Goal: Task Accomplishment & Management: Manage account settings

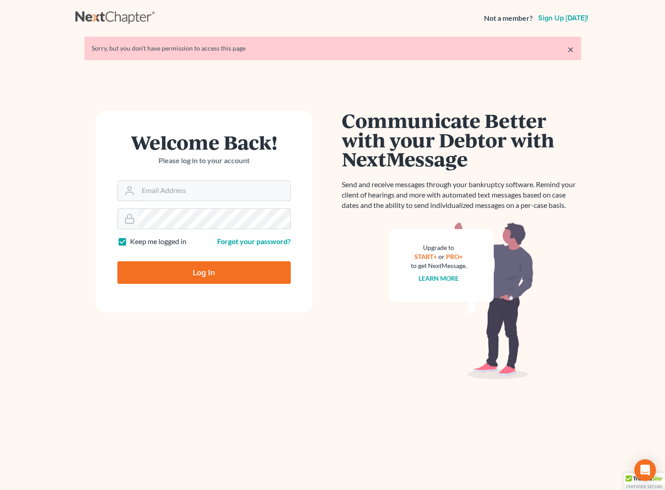
type input "ecf@bigeasybk.com"
drag, startPoint x: 187, startPoint y: 277, endPoint x: 182, endPoint y: 272, distance: 6.4
click at [187, 277] on input "Log In" at bounding box center [203, 272] width 173 height 23
type input "Thinking..."
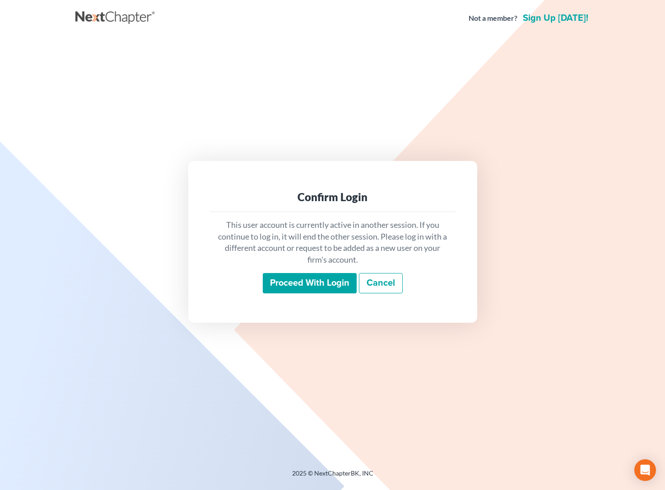
click at [318, 283] on input "Proceed with login" at bounding box center [310, 283] width 94 height 21
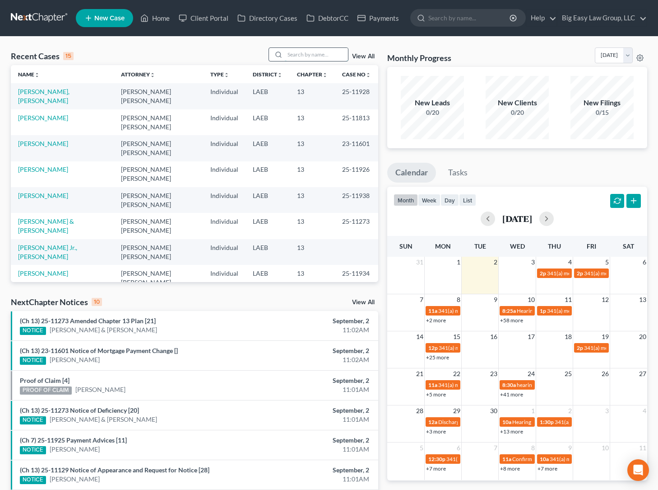
click at [326, 52] on input "search" at bounding box center [316, 54] width 63 height 13
type input "frank"
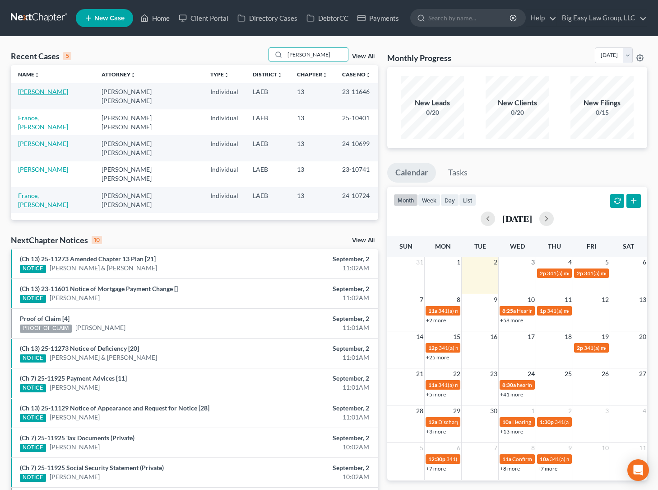
click at [34, 93] on link "[PERSON_NAME]" at bounding box center [43, 92] width 50 height 8
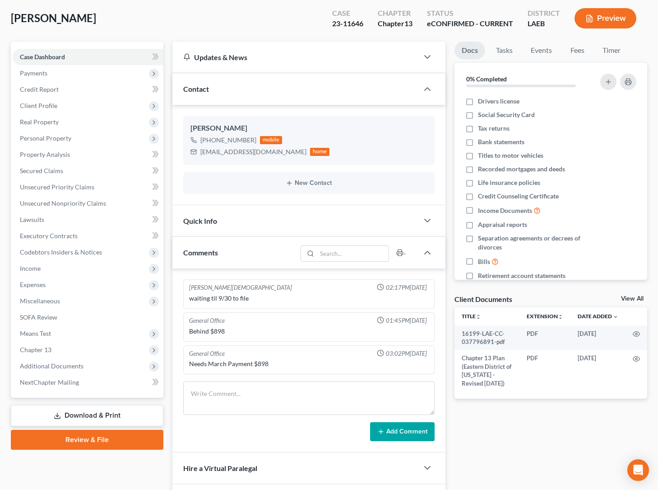
scroll to position [167, 0]
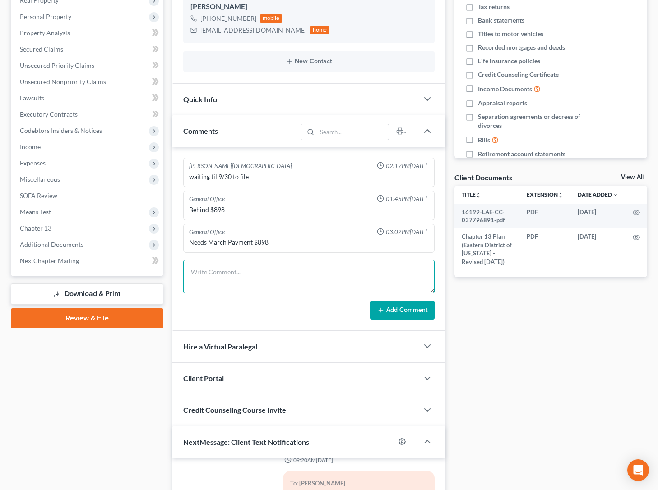
click at [277, 278] on textarea at bounding box center [309, 276] width 252 height 33
click at [266, 272] on textarea "Ja left message - ned ot findout if she is working or not" at bounding box center [309, 276] width 252 height 33
click at [255, 271] on textarea "Ja left message - ned ot find out if she is working or not" at bounding box center [309, 276] width 252 height 33
type textarea "Ja left message - ned to find out if she is working or not"
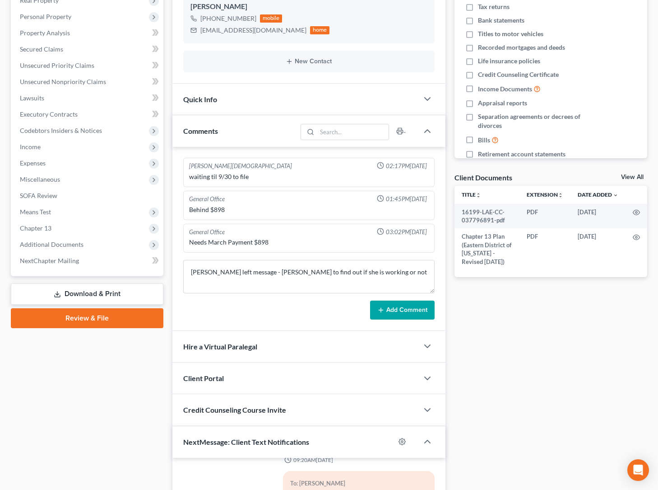
click at [392, 306] on button "Add Comment" at bounding box center [402, 309] width 65 height 19
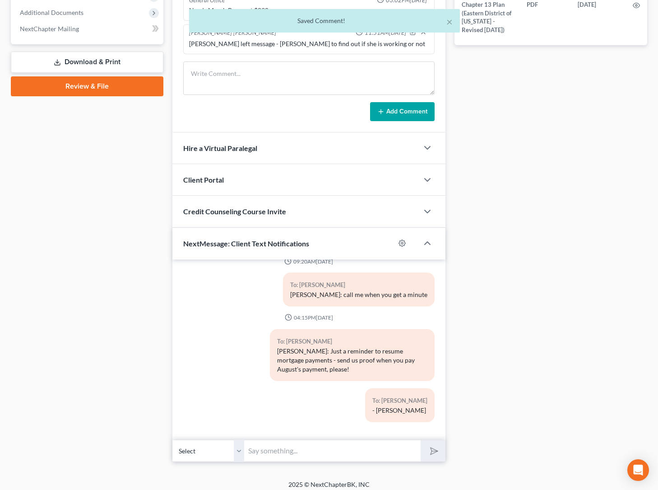
scroll to position [405, 0]
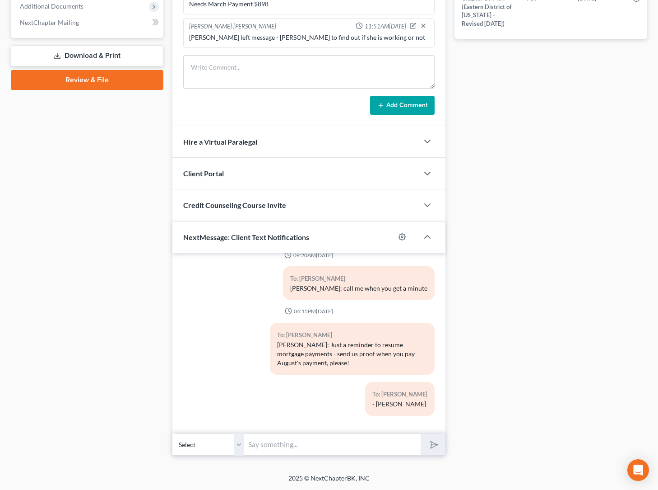
click at [309, 443] on input "text" at bounding box center [333, 444] width 176 height 22
type input "Brandi - this is Jenny - i left a vm - trying to get an update on your employme…"
click at [421, 434] on button "submit" at bounding box center [433, 444] width 25 height 21
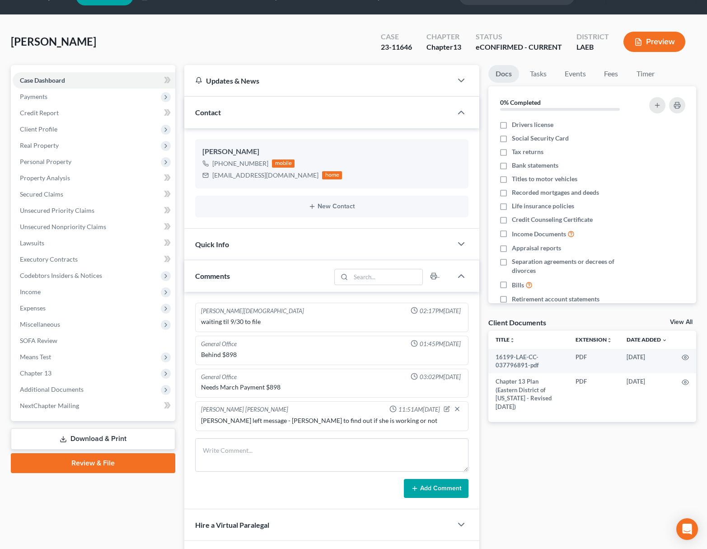
scroll to position [0, 0]
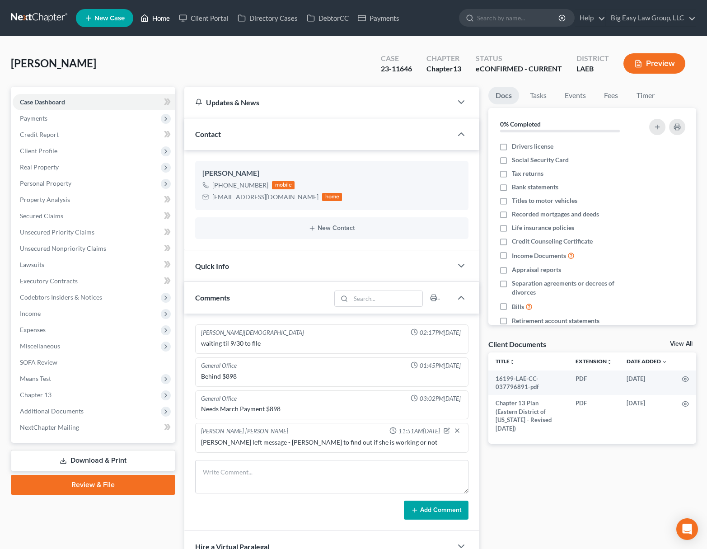
click at [150, 14] on link "Home" at bounding box center [155, 18] width 38 height 16
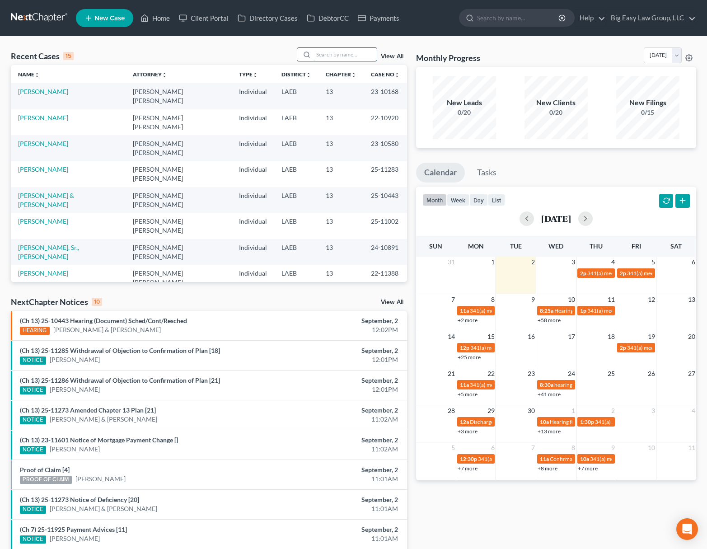
click at [321, 55] on input "search" at bounding box center [344, 54] width 63 height 13
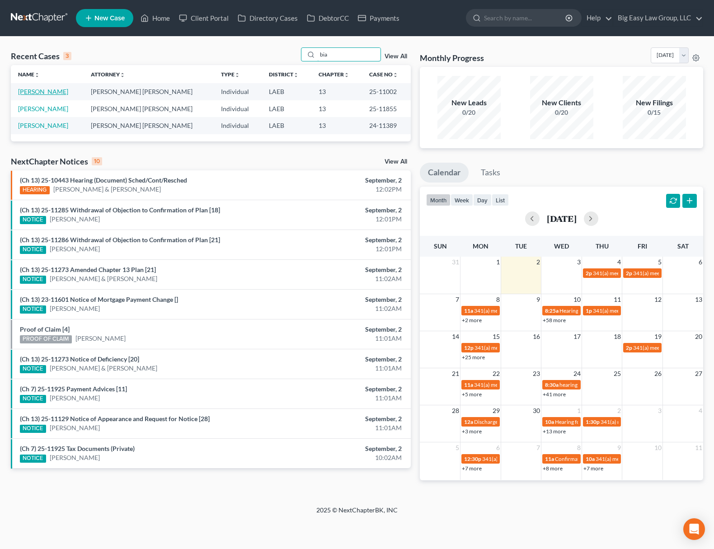
type input "bia"
click at [49, 91] on link "[PERSON_NAME]" at bounding box center [43, 92] width 50 height 8
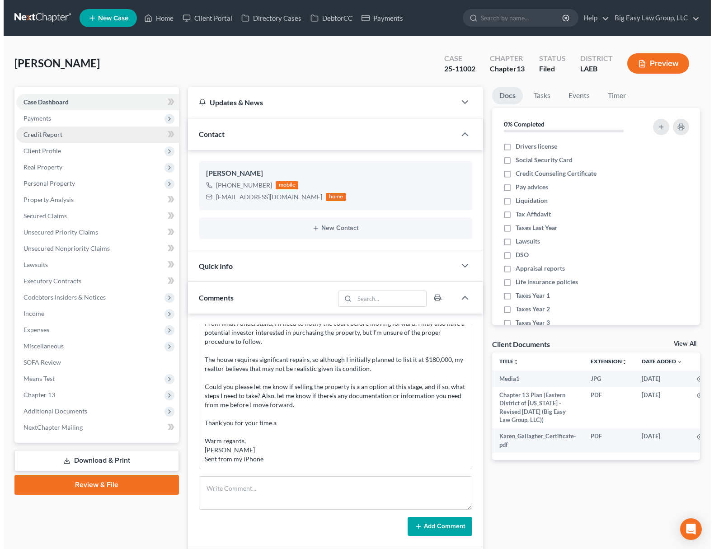
scroll to position [1949, 0]
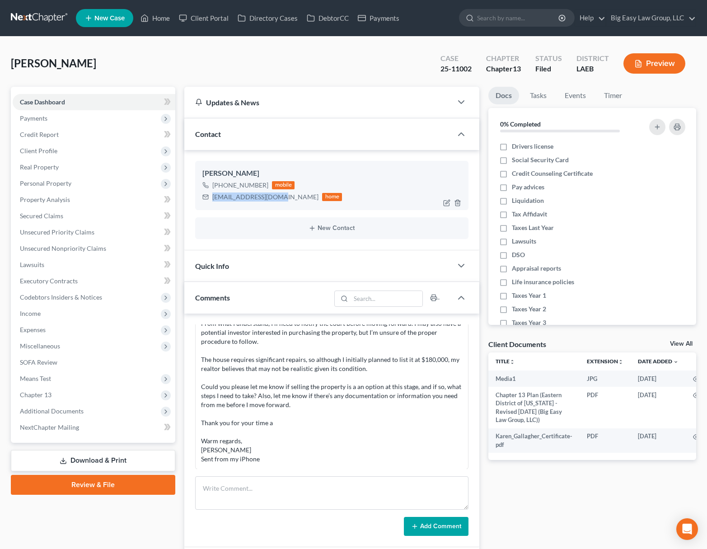
drag, startPoint x: 274, startPoint y: 198, endPoint x: 205, endPoint y: 198, distance: 68.2
click at [205, 198] on div "krbiagas@outlook.com home" at bounding box center [272, 197] width 140 height 12
copy div "krbiagas@outlook.com"
click at [320, 227] on button "New Contact" at bounding box center [331, 227] width 258 height 7
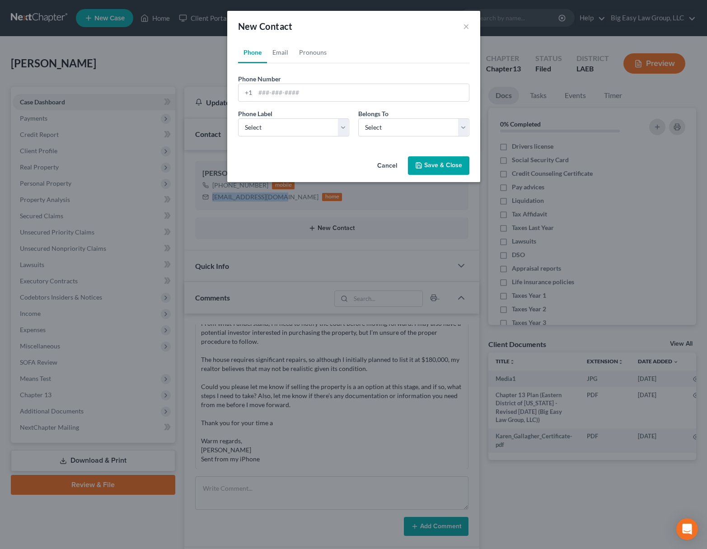
scroll to position [1940, 0]
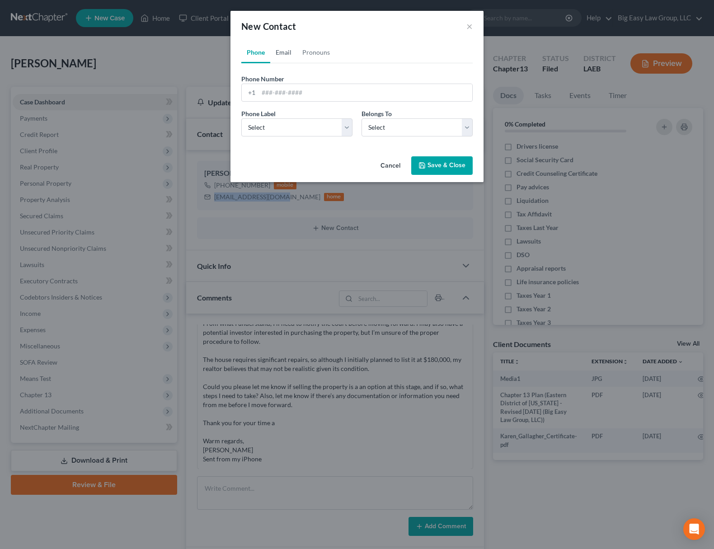
drag, startPoint x: 290, startPoint y: 50, endPoint x: 291, endPoint y: 75, distance: 24.9
click at [290, 50] on link "Email" at bounding box center [283, 53] width 27 height 22
click at [292, 90] on input "email" at bounding box center [365, 92] width 214 height 17
paste input "kgallagher1974@icloud.com"
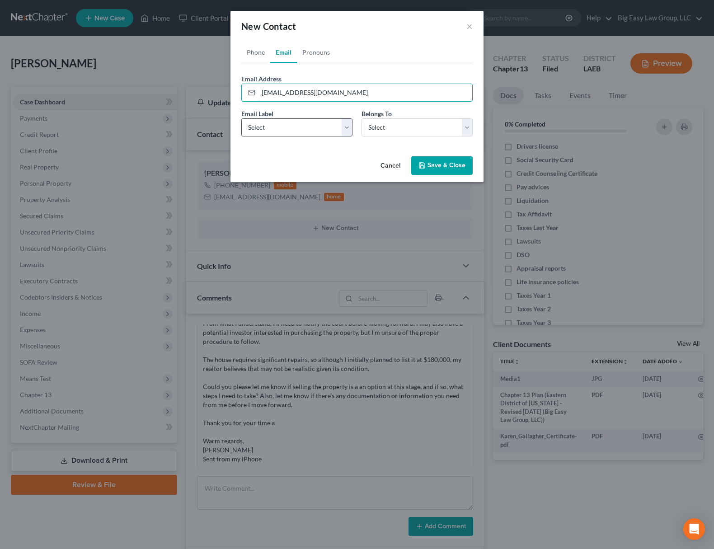
type input "kgallagher1974@icloud.com"
click at [286, 126] on select "Select Home Work Other" at bounding box center [296, 127] width 111 height 18
select select "0"
click at [424, 128] on select "Select Client Other" at bounding box center [416, 127] width 111 height 18
select select "0"
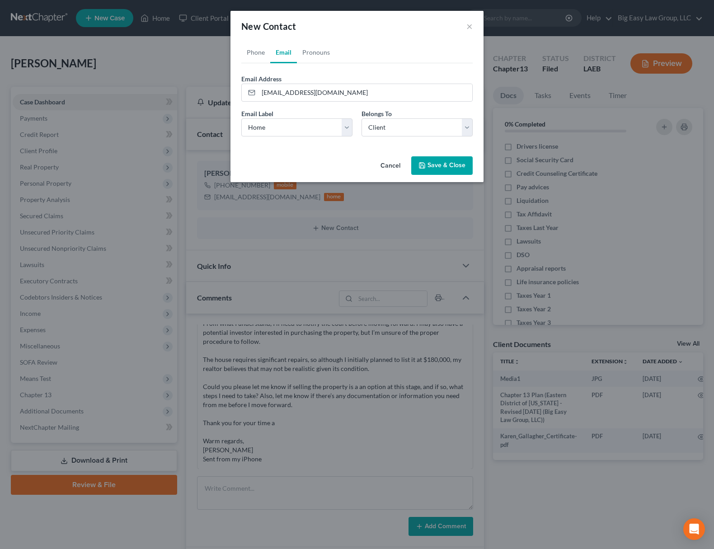
click at [439, 171] on button "Save & Close" at bounding box center [441, 165] width 61 height 19
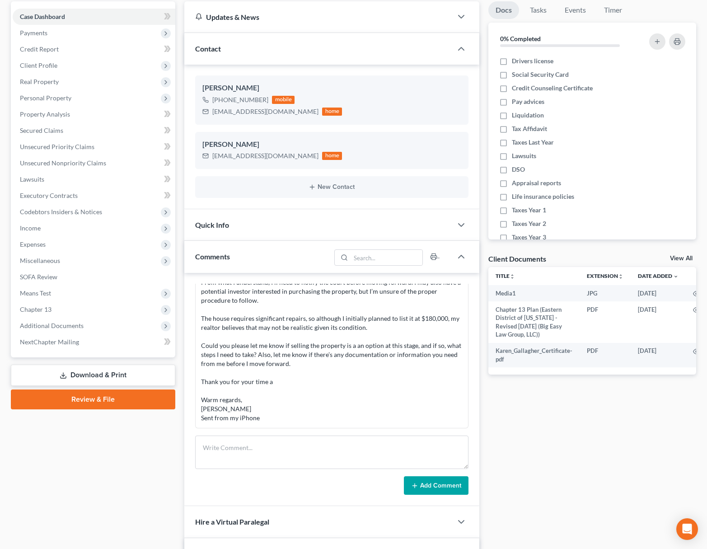
scroll to position [0, 0]
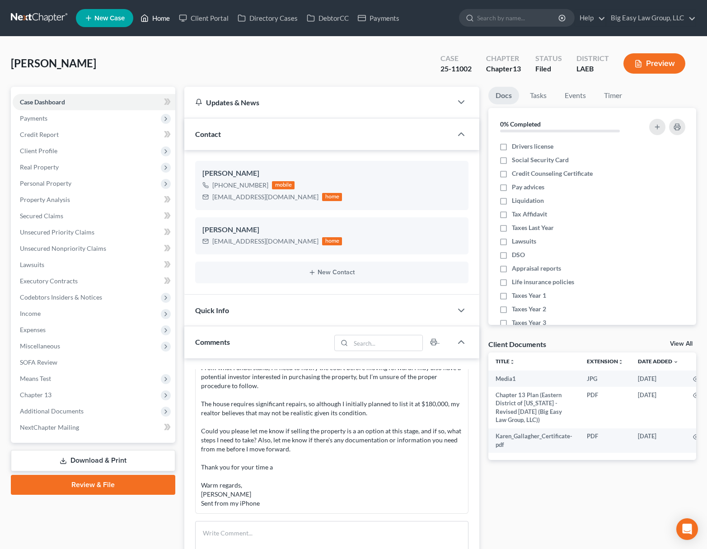
click at [162, 11] on link "Home" at bounding box center [155, 18] width 38 height 16
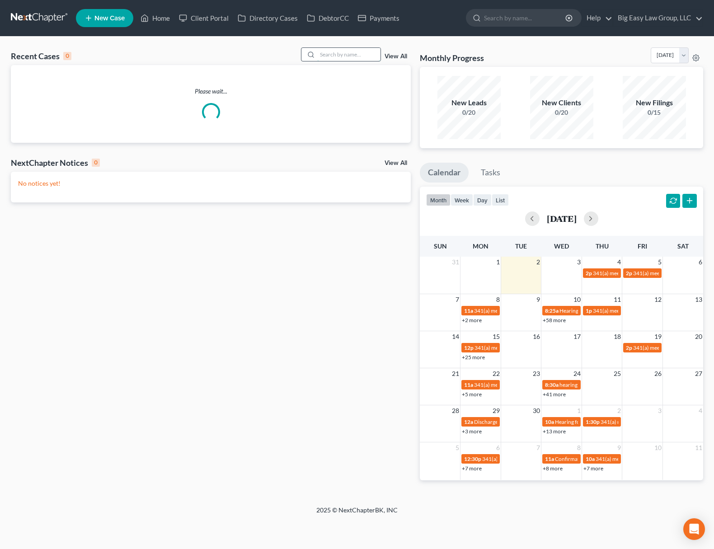
click at [323, 56] on input "search" at bounding box center [348, 54] width 63 height 13
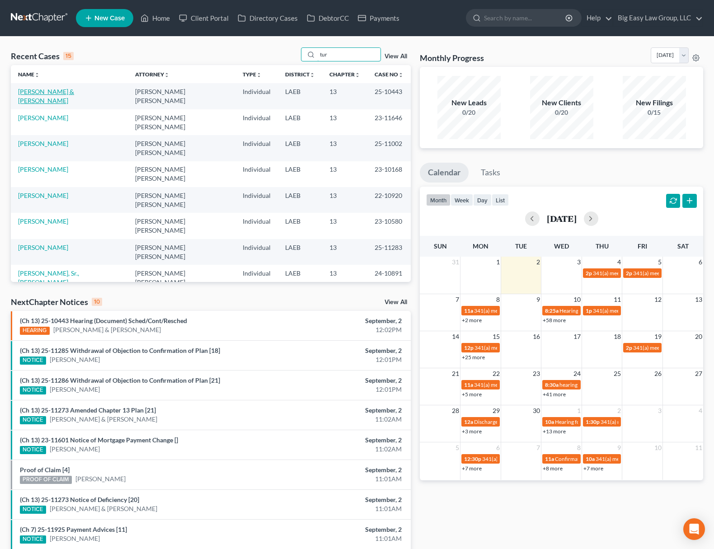
type input "tur"
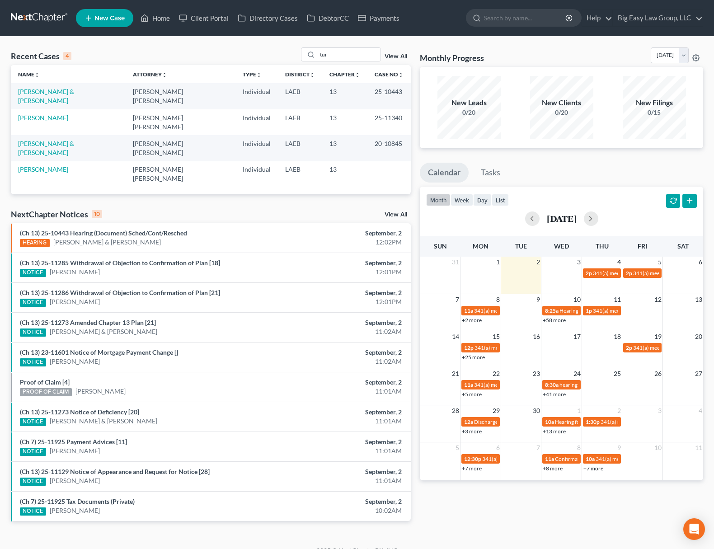
click at [70, 90] on link "[PERSON_NAME] & [PERSON_NAME]" at bounding box center [46, 96] width 56 height 17
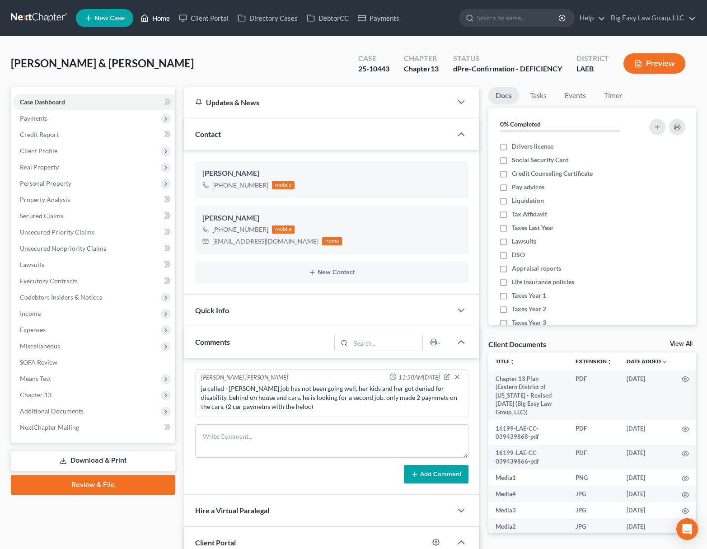
click at [162, 18] on link "Home" at bounding box center [155, 18] width 38 height 16
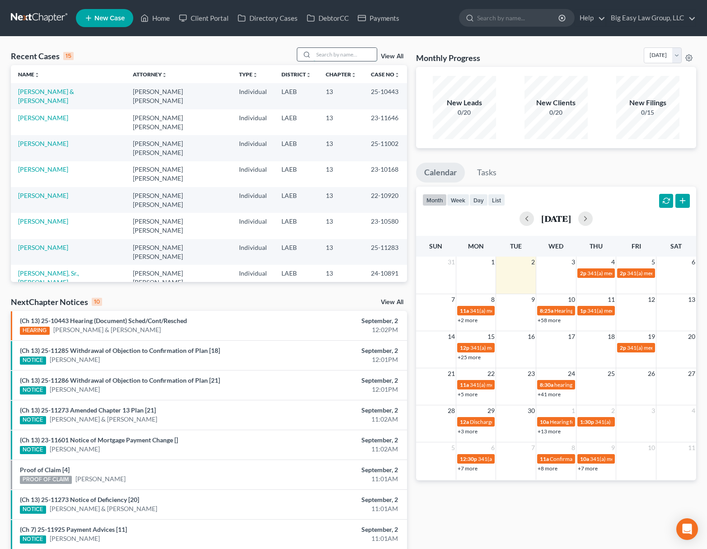
click at [337, 54] on input "search" at bounding box center [344, 54] width 63 height 13
click at [56, 89] on link "[PERSON_NAME] & [PERSON_NAME]" at bounding box center [46, 96] width 56 height 17
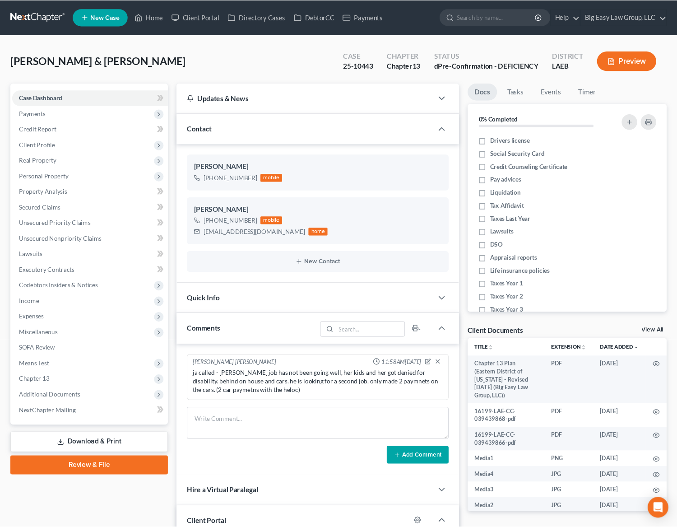
scroll to position [3983, 0]
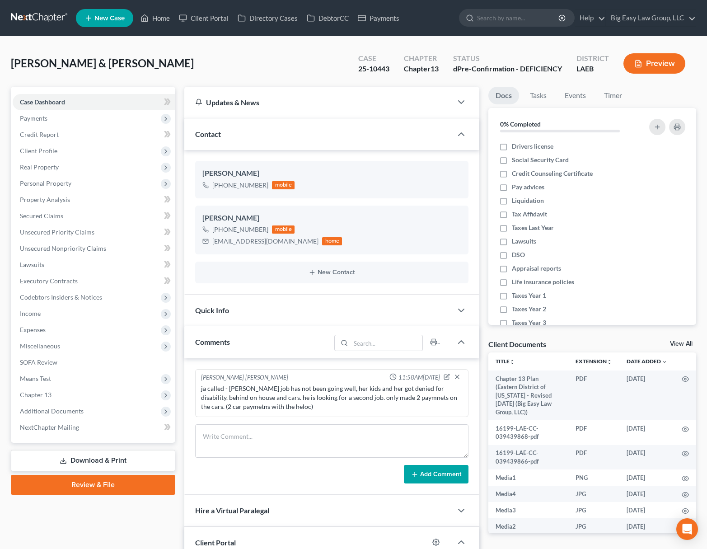
click at [195, 53] on div "Tureaud, Wayne & Kristyn Upgraded Case 25-10443 Chapter Chapter 13 Status dPre-…" at bounding box center [353, 66] width 685 height 39
click at [165, 19] on link "Home" at bounding box center [155, 18] width 38 height 16
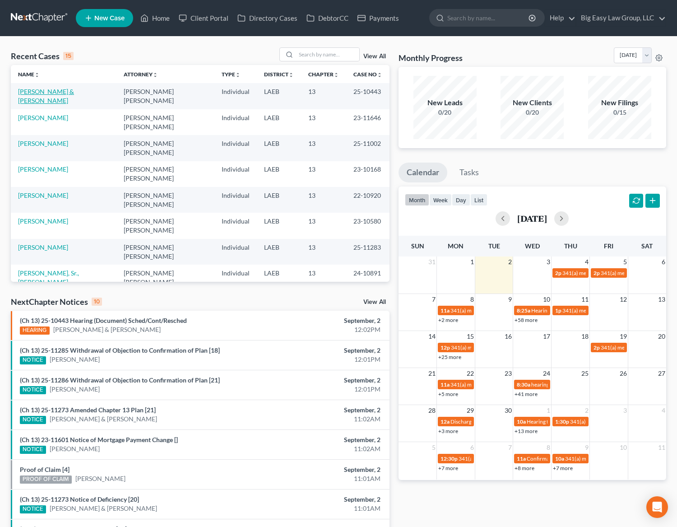
click at [68, 91] on link "[PERSON_NAME] & [PERSON_NAME]" at bounding box center [46, 96] width 56 height 17
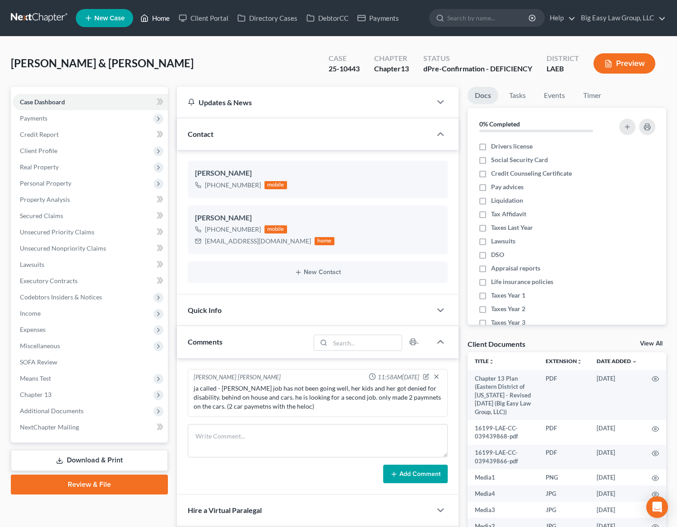
click at [165, 19] on link "Home" at bounding box center [155, 18] width 38 height 16
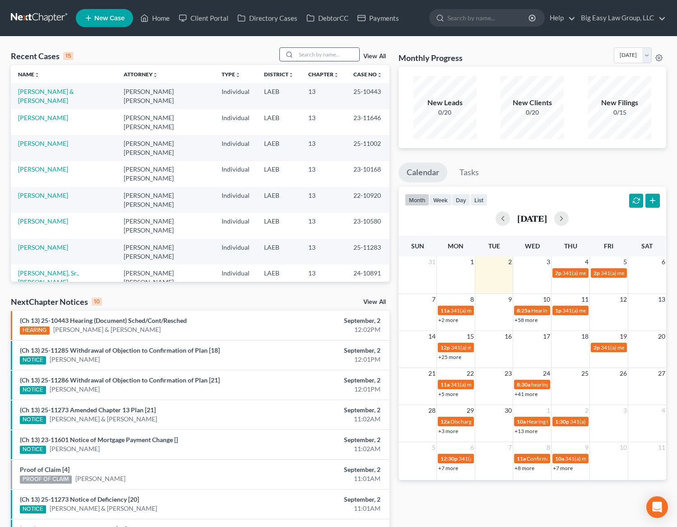
click at [335, 55] on input "search" at bounding box center [327, 54] width 63 height 13
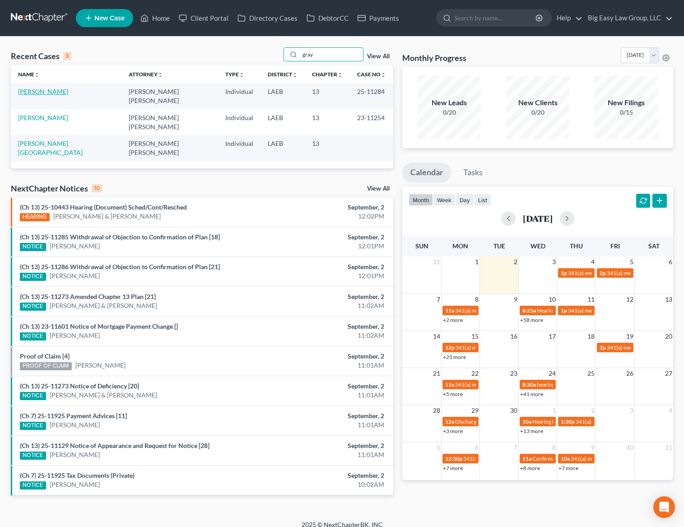
type input "gray"
click at [50, 91] on link "Gray, Jasmine" at bounding box center [43, 92] width 50 height 8
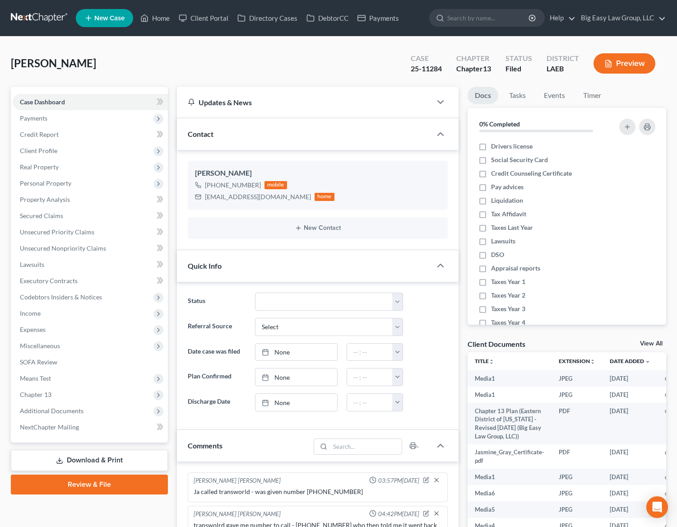
scroll to position [4582, 0]
click at [59, 316] on span "Income" at bounding box center [90, 313] width 155 height 16
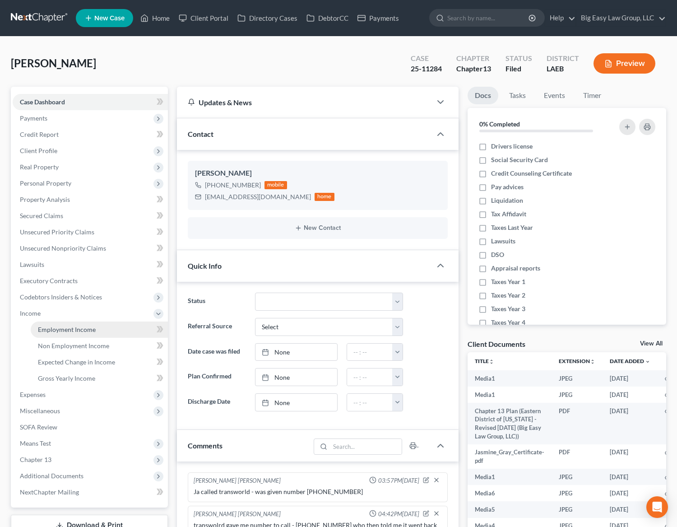
drag, startPoint x: 73, startPoint y: 327, endPoint x: 120, endPoint y: 326, distance: 47.0
click at [73, 327] on span "Employment Income" at bounding box center [67, 330] width 58 height 8
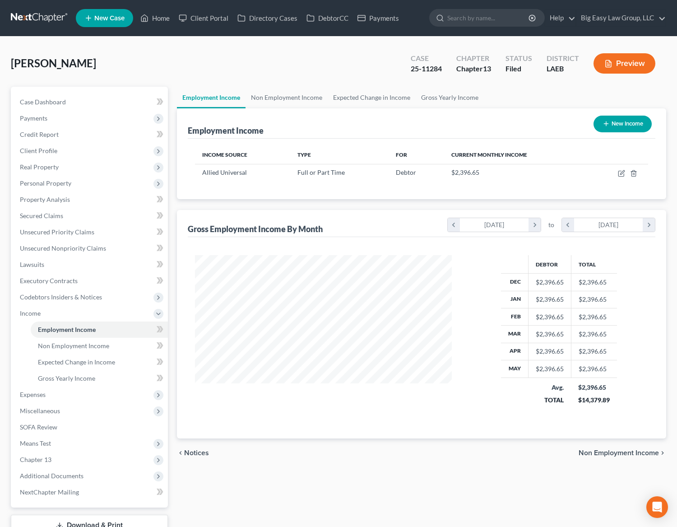
scroll to position [162, 275]
click at [282, 95] on link "Non Employment Income" at bounding box center [287, 98] width 82 height 22
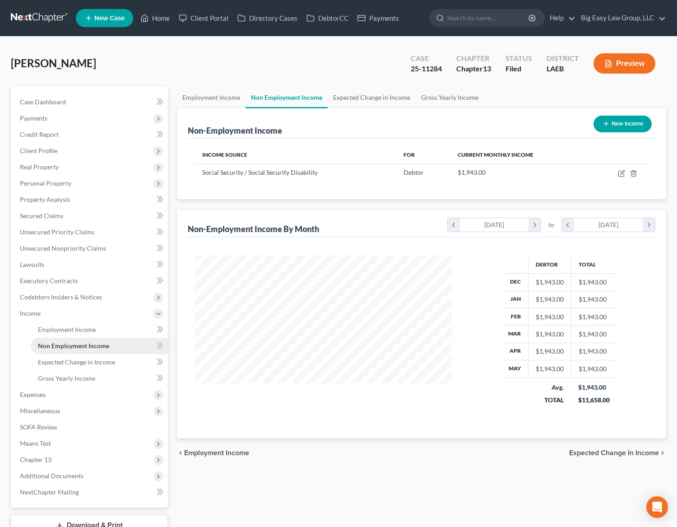
scroll to position [162, 275]
click at [67, 400] on span "Expenses" at bounding box center [90, 395] width 155 height 16
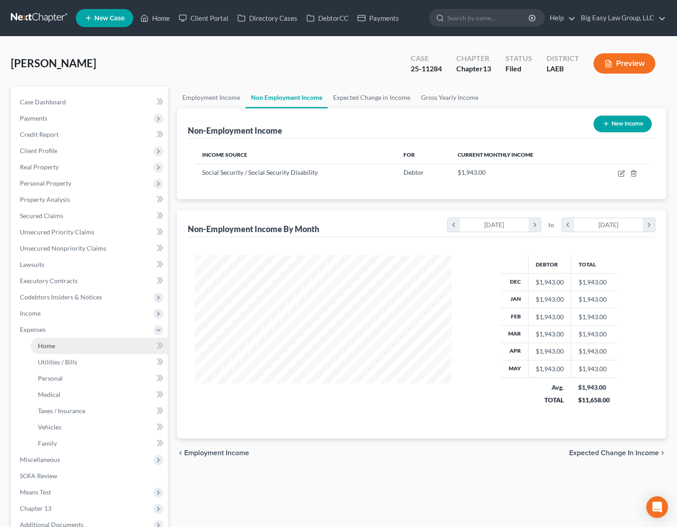
click at [65, 351] on link "Home" at bounding box center [99, 346] width 137 height 16
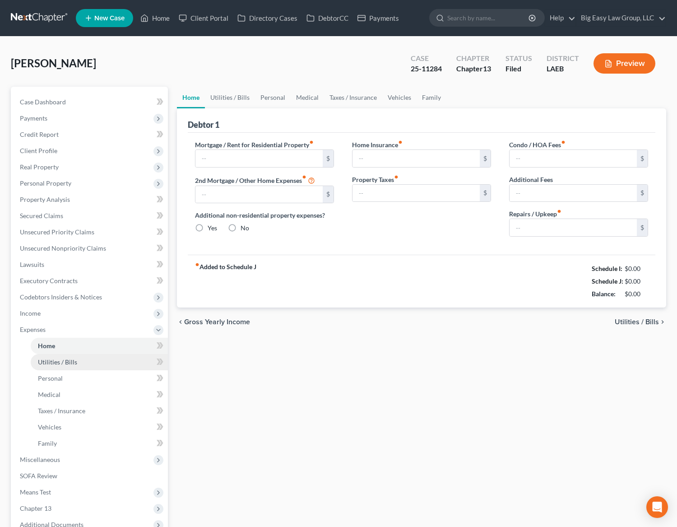
type input "1,500.00"
type input "0.00"
radio input "true"
type input "0.00"
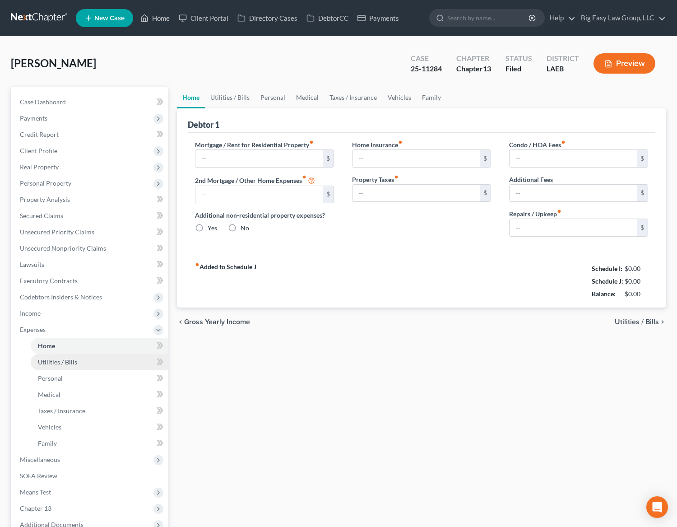
type input "0.00"
click at [242, 97] on link "Utilities / Bills" at bounding box center [230, 98] width 50 height 22
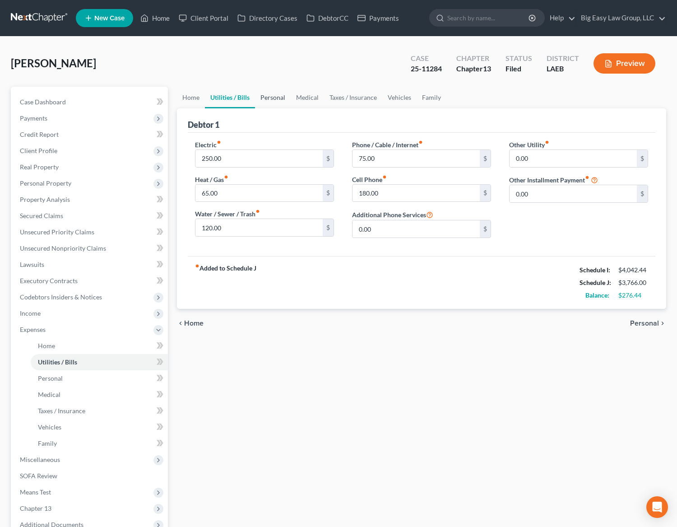
click at [267, 95] on link "Personal" at bounding box center [273, 98] width 36 height 22
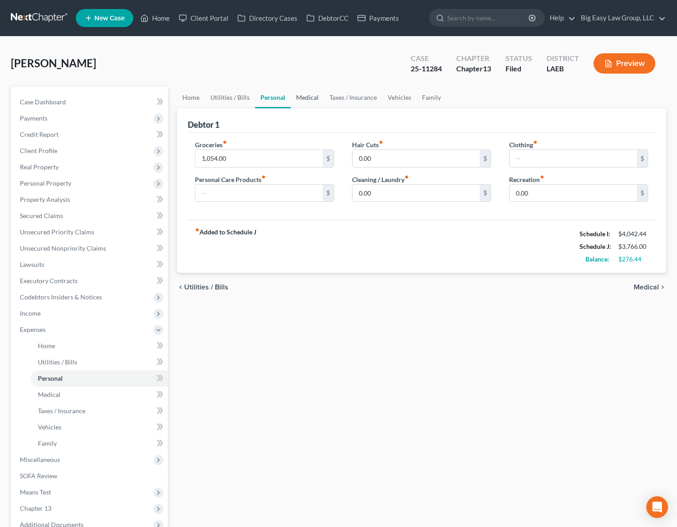
click at [302, 98] on link "Medical" at bounding box center [307, 98] width 33 height 22
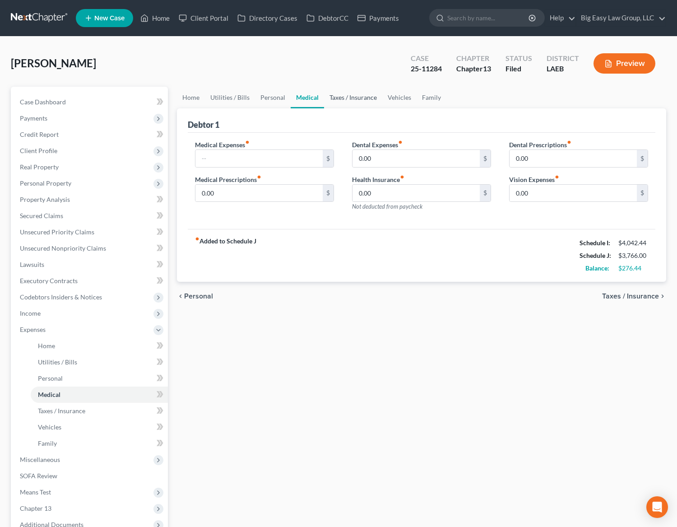
drag, startPoint x: 365, startPoint y: 99, endPoint x: 377, endPoint y: 99, distance: 12.2
click at [365, 99] on link "Taxes / Insurance" at bounding box center [353, 98] width 58 height 22
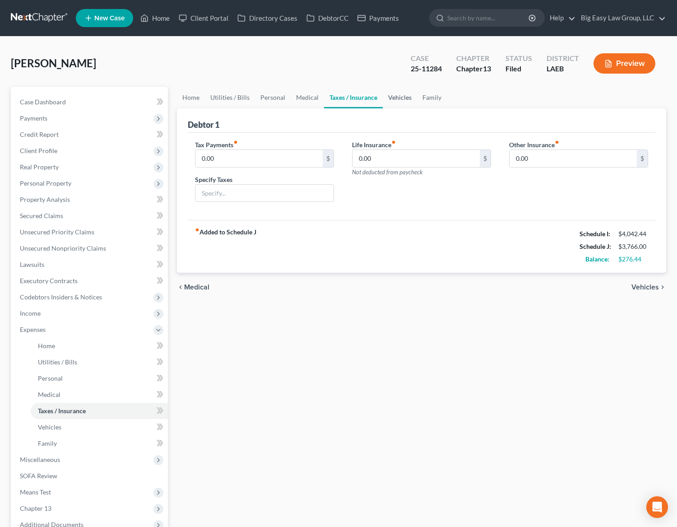
click at [393, 96] on link "Vehicles" at bounding box center [400, 98] width 34 height 22
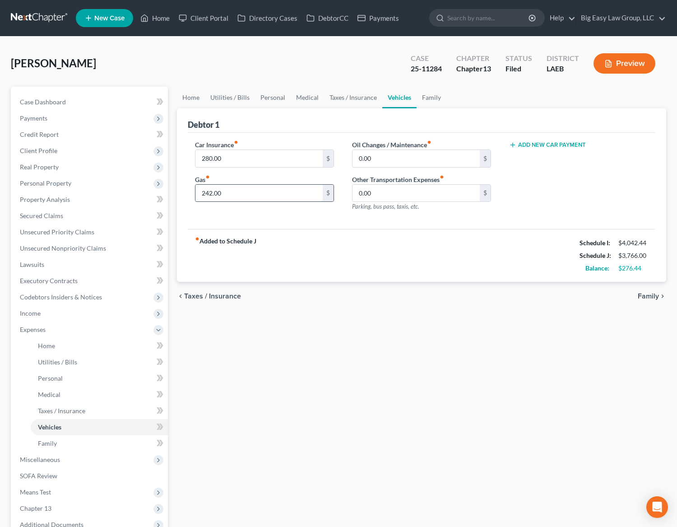
click at [209, 194] on input "242.00" at bounding box center [259, 193] width 127 height 17
click at [432, 98] on link "Family" at bounding box center [432, 98] width 30 height 22
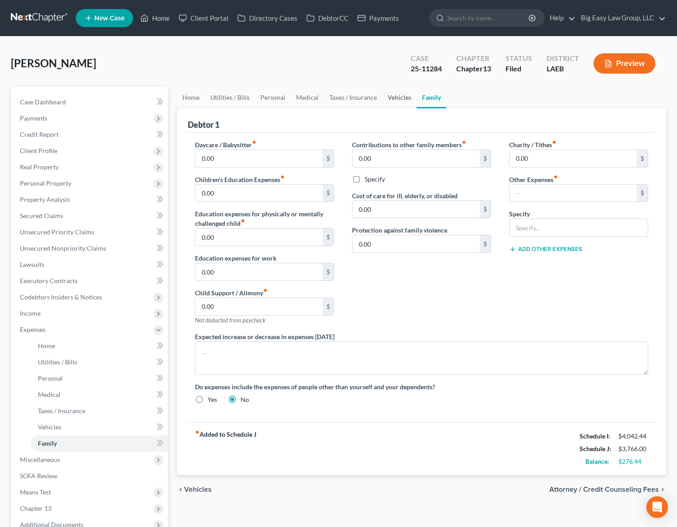
click at [397, 97] on link "Vehicles" at bounding box center [400, 98] width 34 height 22
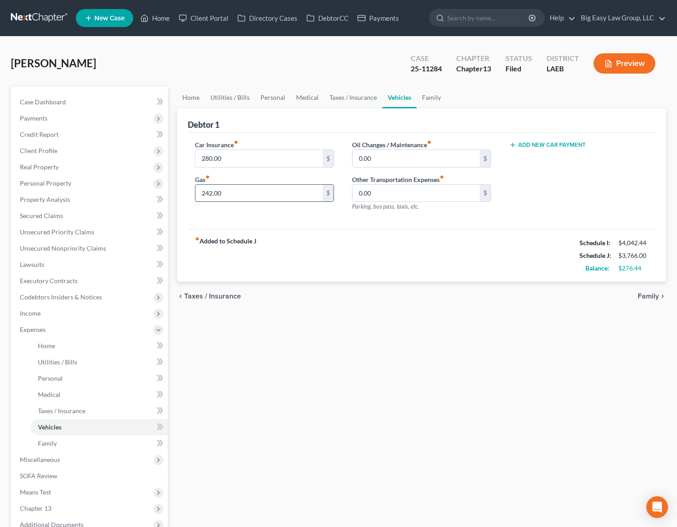
click at [213, 190] on input "242.00" at bounding box center [259, 193] width 127 height 17
drag, startPoint x: 214, startPoint y: 194, endPoint x: 186, endPoint y: 192, distance: 28.1
click at [186, 192] on div "Car Insurance fiber_manual_record 280.00 $ Gas fiber_manual_record 202.00 $" at bounding box center [264, 179] width 157 height 79
drag, startPoint x: 242, startPoint y: 198, endPoint x: 177, endPoint y: 183, distance: 65.7
click at [177, 183] on div "Debtor 1 Car Insurance fiber_manual_record 280.00 $ Gas fiber_manual_record 19,…" at bounding box center [422, 195] width 490 height 174
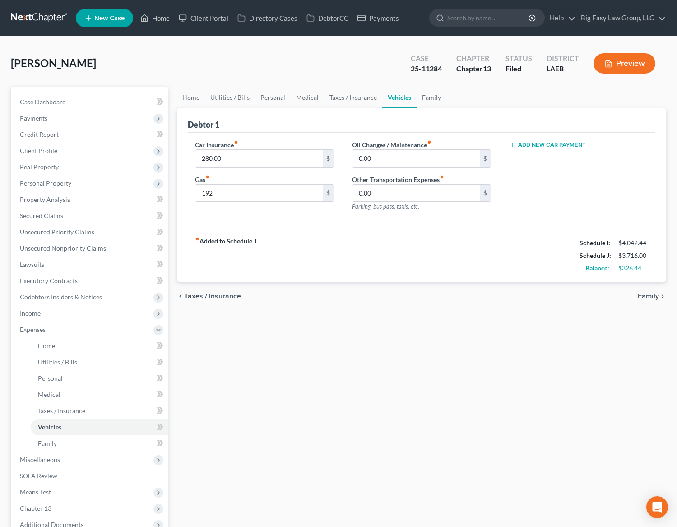
drag, startPoint x: 328, startPoint y: 226, endPoint x: 320, endPoint y: 225, distance: 8.2
click at [328, 226] on div "Car Insurance fiber_manual_record 280.00 $ Gas fiber_manual_record 192 $ Oil Ch…" at bounding box center [422, 181] width 468 height 97
click at [264, 201] on input "192" at bounding box center [259, 193] width 127 height 17
click at [266, 193] on input "192" at bounding box center [259, 193] width 127 height 17
drag, startPoint x: 287, startPoint y: 195, endPoint x: 152, endPoint y: 168, distance: 137.6
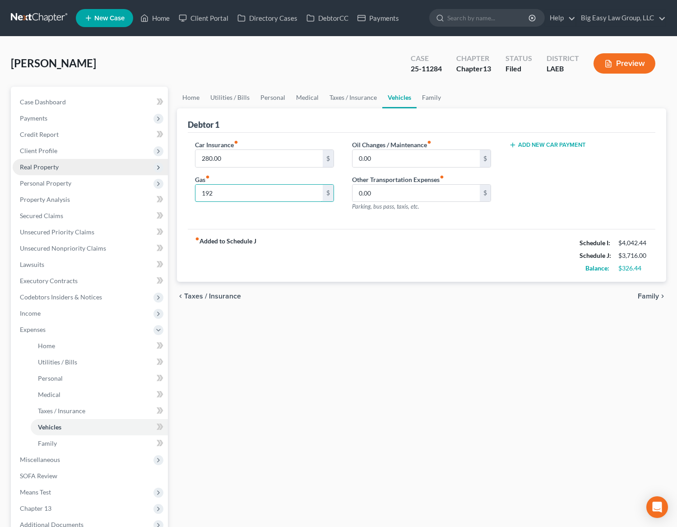
click at [158, 170] on div "Petition Navigation Case Dashboard Payments Invoices Payments Payments Credit R…" at bounding box center [338, 348] width 665 height 522
drag, startPoint x: 259, startPoint y: 193, endPoint x: 219, endPoint y: 187, distance: 40.6
click at [195, 186] on div "192 $" at bounding box center [264, 193] width 139 height 18
drag, startPoint x: 264, startPoint y: 195, endPoint x: 195, endPoint y: 177, distance: 71.3
click at [195, 177] on div "Gas fiber_manual_record 206 $" at bounding box center [264, 189] width 139 height 28
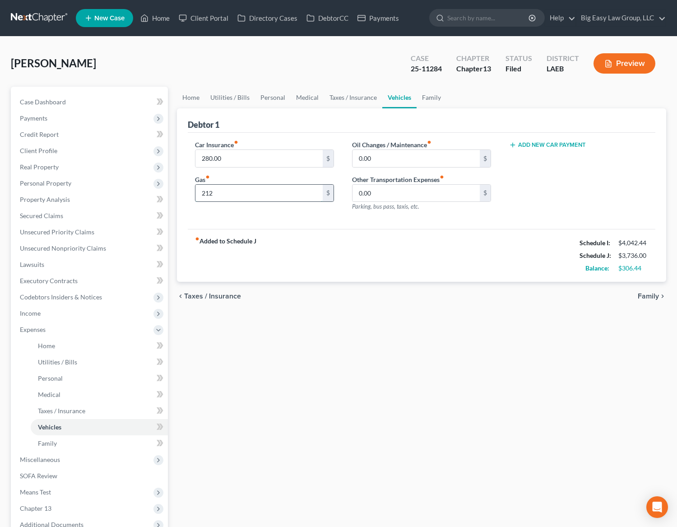
click at [234, 191] on input "212" at bounding box center [259, 193] width 127 height 17
click at [330, 373] on div "Home Utilities / Bills Personal Medical Taxes / Insurance Vehicles Family Debto…" at bounding box center [422, 348] width 499 height 522
click at [233, 194] on input "211" at bounding box center [259, 193] width 127 height 17
click at [407, 371] on div "Home Utilities / Bills Personal Medical Taxes / Insurance Vehicles Family Debto…" at bounding box center [422, 348] width 499 height 522
click at [98, 100] on link "Case Dashboard" at bounding box center [90, 102] width 155 height 16
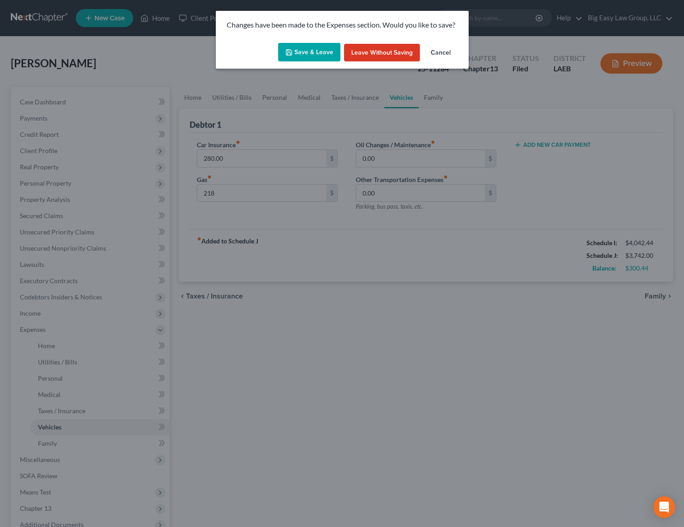
click at [327, 51] on button "Save & Leave" at bounding box center [309, 52] width 62 height 19
type input "218.00"
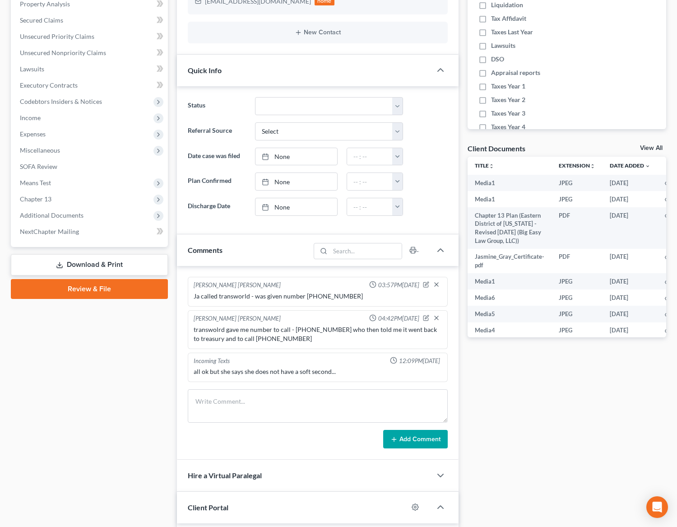
scroll to position [4582, 0]
click at [115, 215] on span "Additional Documents" at bounding box center [90, 215] width 155 height 16
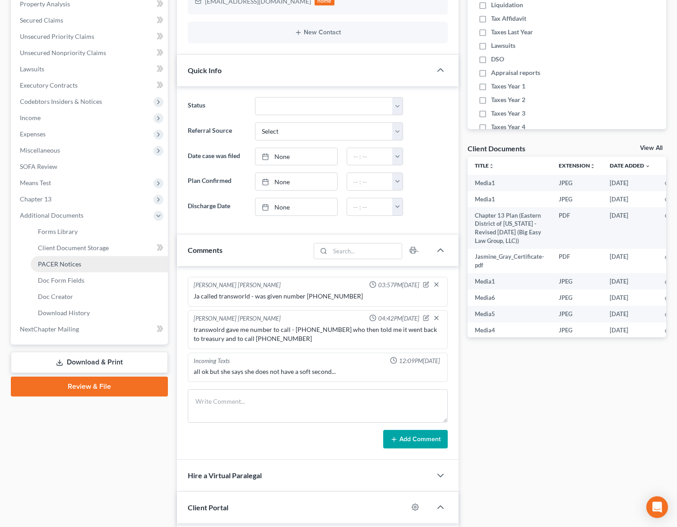
click at [136, 265] on link "PACER Notices" at bounding box center [99, 264] width 137 height 16
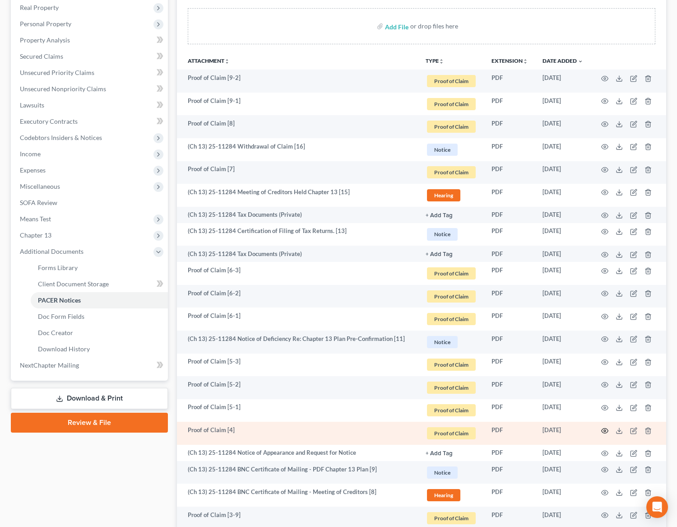
scroll to position [160, 0]
click at [605, 432] on icon "button" at bounding box center [605, 430] width 7 height 7
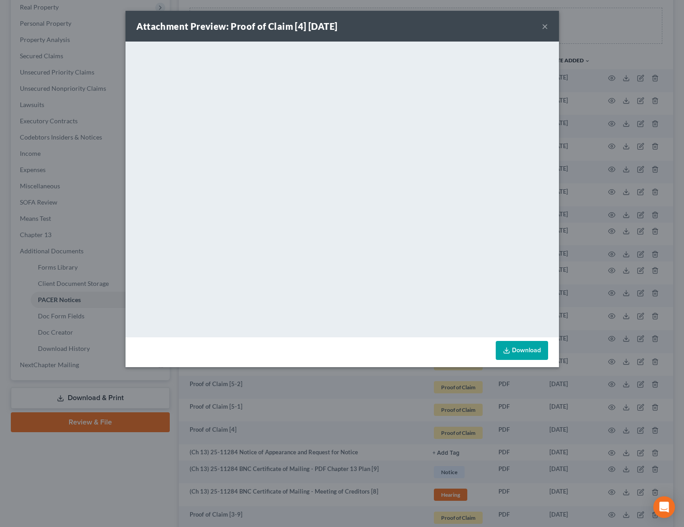
click at [545, 28] on button "×" at bounding box center [545, 26] width 6 height 11
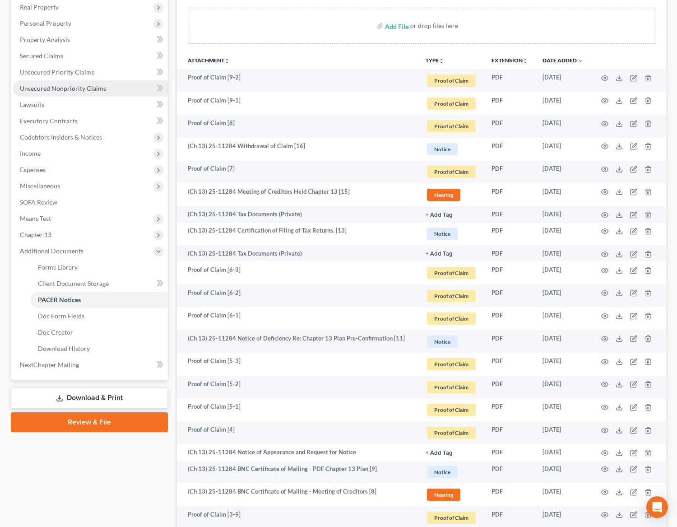
click at [119, 91] on link "Unsecured Nonpriority Claims" at bounding box center [90, 88] width 155 height 16
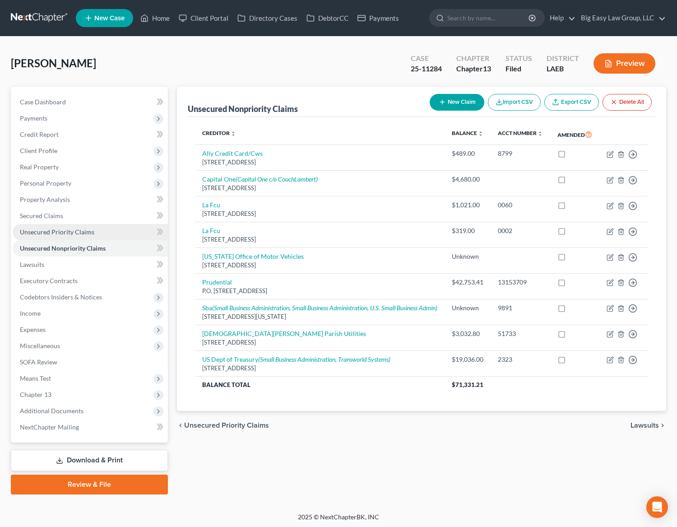
click at [103, 234] on link "Unsecured Priority Claims" at bounding box center [90, 232] width 155 height 16
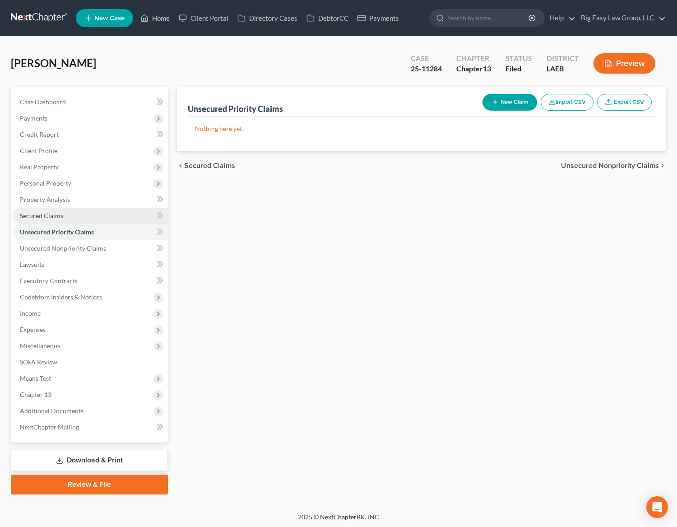
click at [102, 221] on link "Secured Claims" at bounding box center [90, 216] width 155 height 16
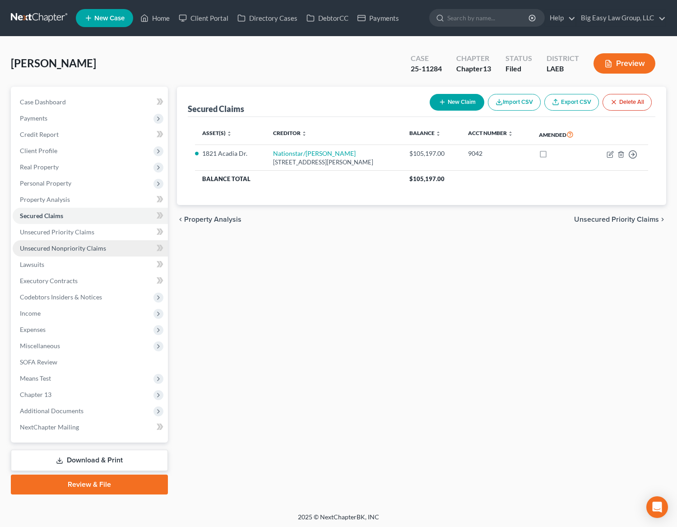
click at [97, 248] on span "Unsecured Nonpriority Claims" at bounding box center [63, 248] width 86 height 8
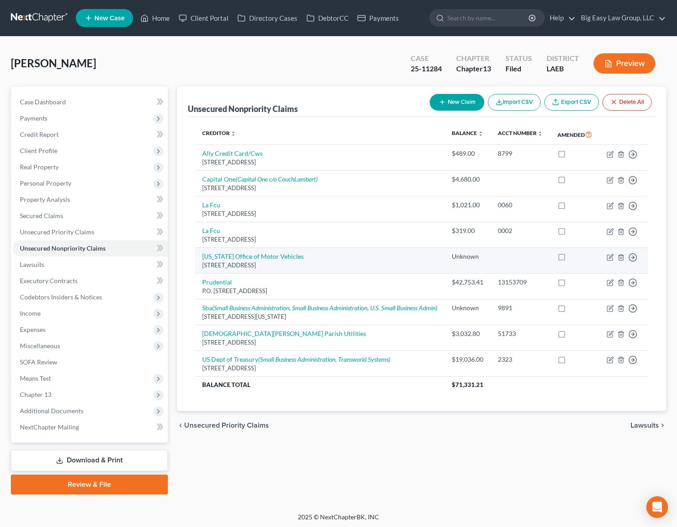
click at [305, 264] on td "Louisiana Office of Motor Vehicles PO Box 64886, Baton Rouge, LA 70896" at bounding box center [320, 261] width 250 height 26
click at [343, 268] on div "PO Box 64886, Baton Rouge, LA 70896" at bounding box center [319, 265] width 235 height 9
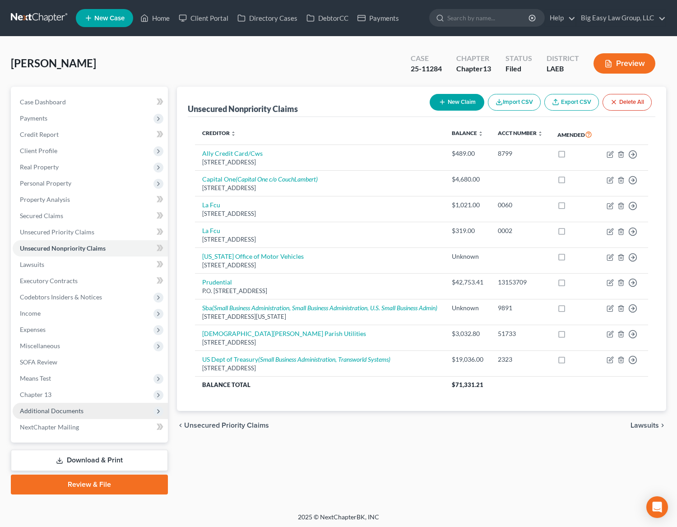
click at [89, 413] on span "Additional Documents" at bounding box center [90, 411] width 155 height 16
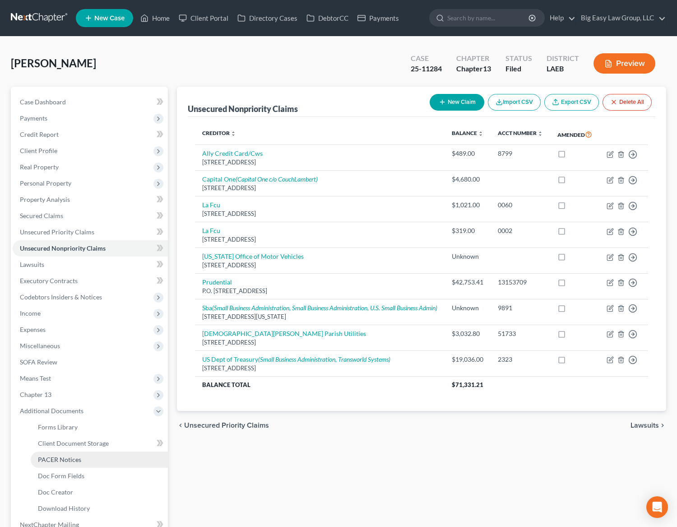
click at [92, 457] on link "PACER Notices" at bounding box center [99, 460] width 137 height 16
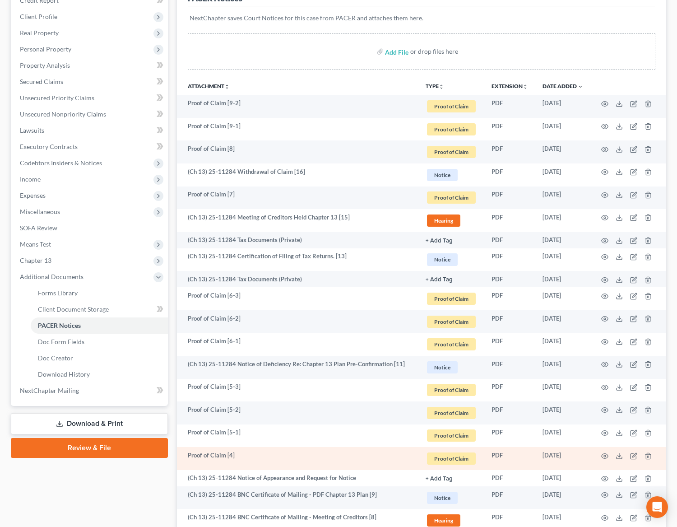
scroll to position [149, 0]
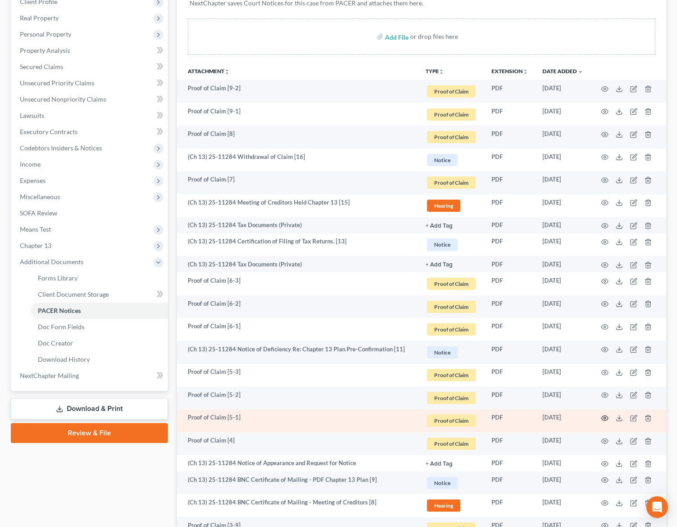
click at [607, 418] on icon "button" at bounding box center [605, 418] width 7 height 7
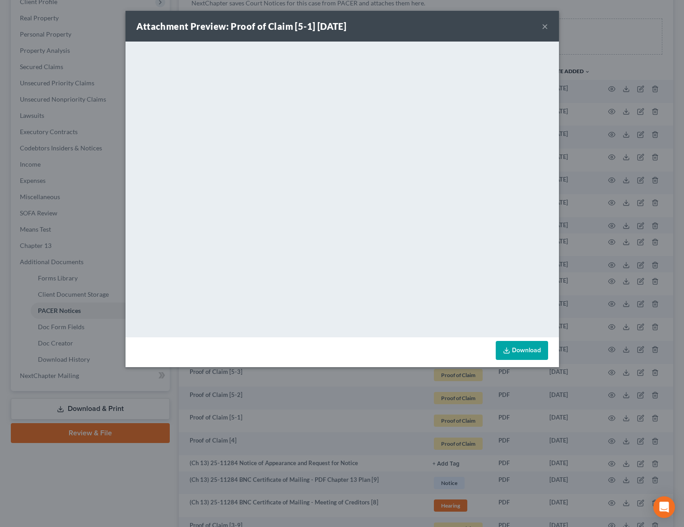
click at [543, 24] on button "×" at bounding box center [545, 26] width 6 height 11
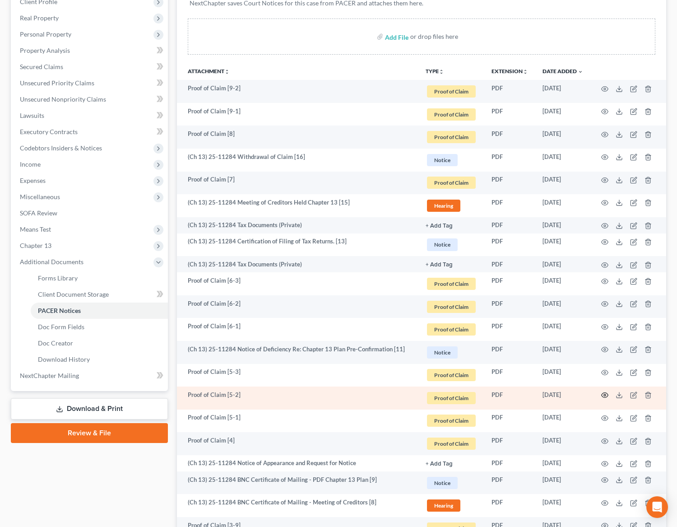
click at [605, 396] on circle "button" at bounding box center [605, 395] width 2 height 2
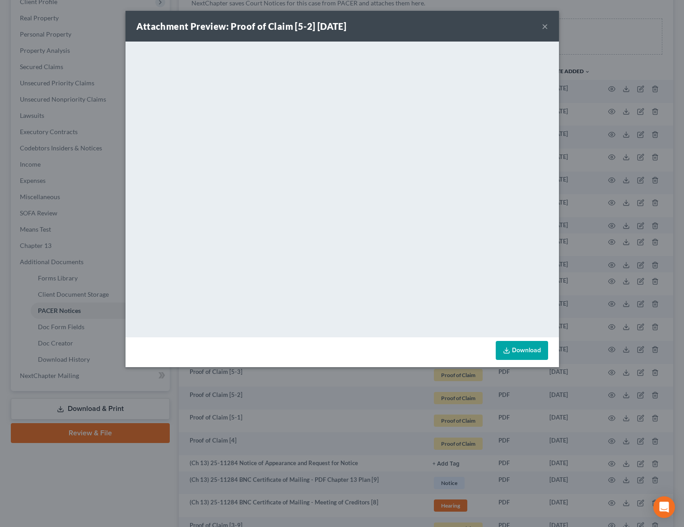
click at [545, 25] on button "×" at bounding box center [545, 26] width 6 height 11
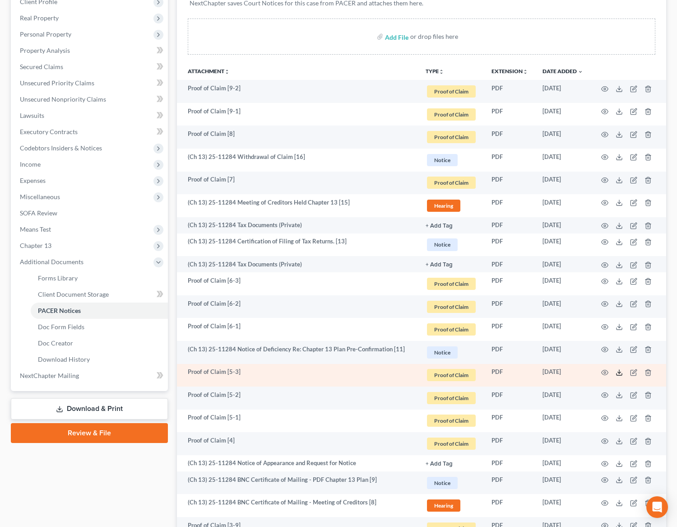
click at [618, 372] on polyline at bounding box center [619, 372] width 3 height 1
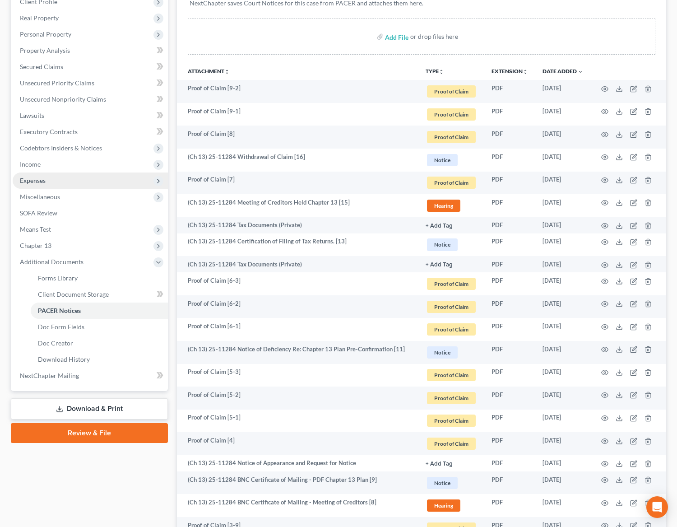
click at [98, 181] on span "Expenses" at bounding box center [90, 181] width 155 height 16
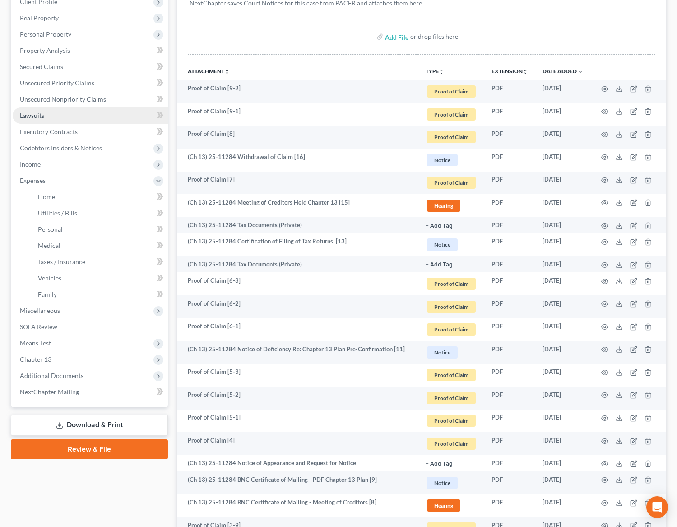
click at [89, 115] on link "Lawsuits" at bounding box center [90, 115] width 155 height 16
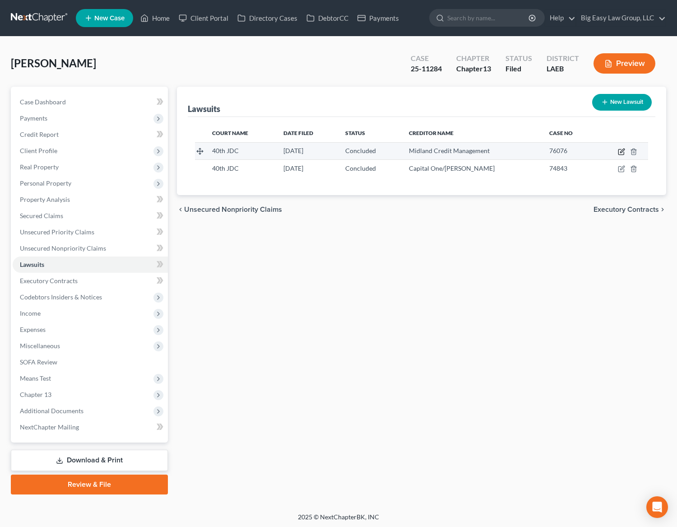
click at [621, 149] on icon "button" at bounding box center [621, 151] width 7 height 7
select select "19"
select select "2"
select select "1"
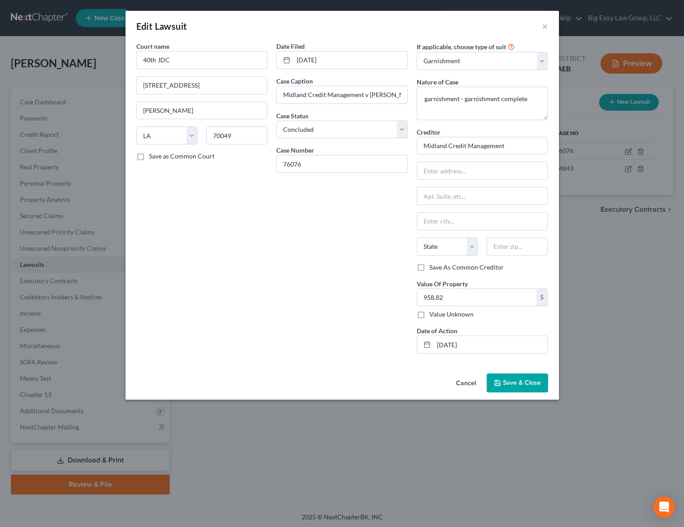
click at [537, 31] on div "Edit Lawsuit ×" at bounding box center [343, 26] width 434 height 31
click at [542, 27] on button "×" at bounding box center [545, 26] width 6 height 11
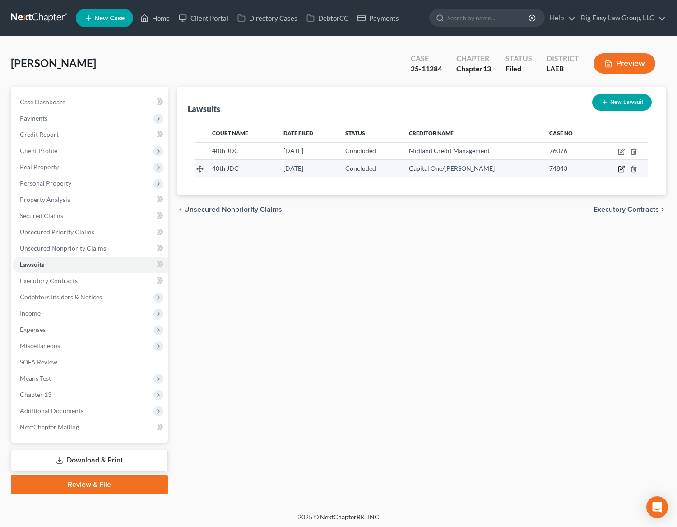
click at [621, 169] on icon "button" at bounding box center [623, 168] width 4 height 4
select select "19"
select select "2"
select select "1"
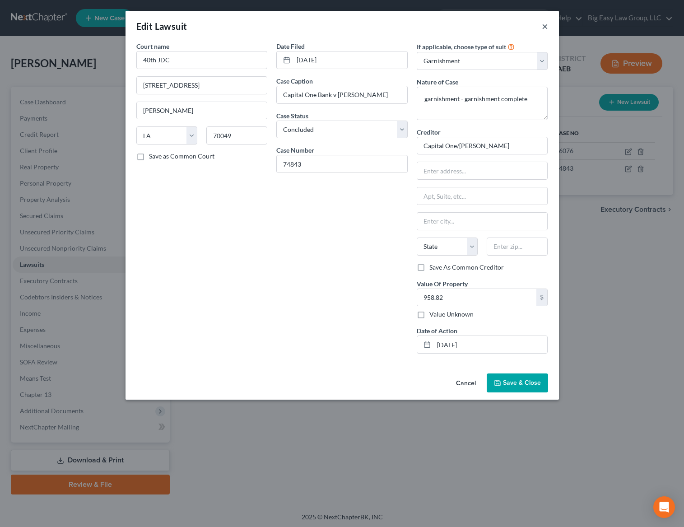
click at [545, 23] on button "×" at bounding box center [545, 26] width 6 height 11
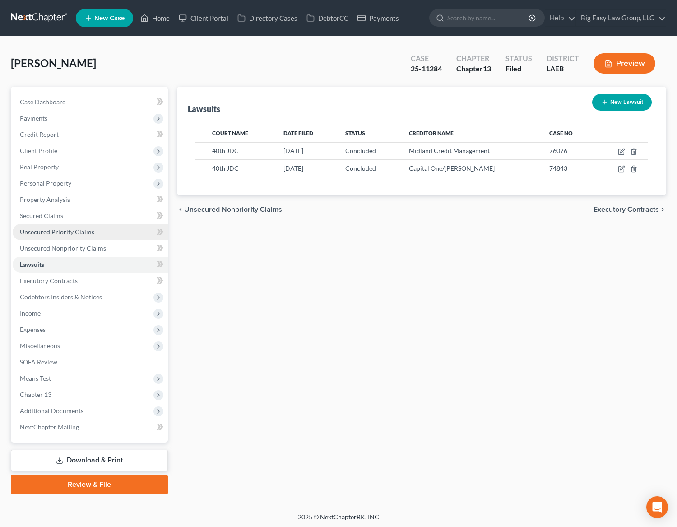
click at [91, 227] on link "Unsecured Priority Claims" at bounding box center [90, 232] width 155 height 16
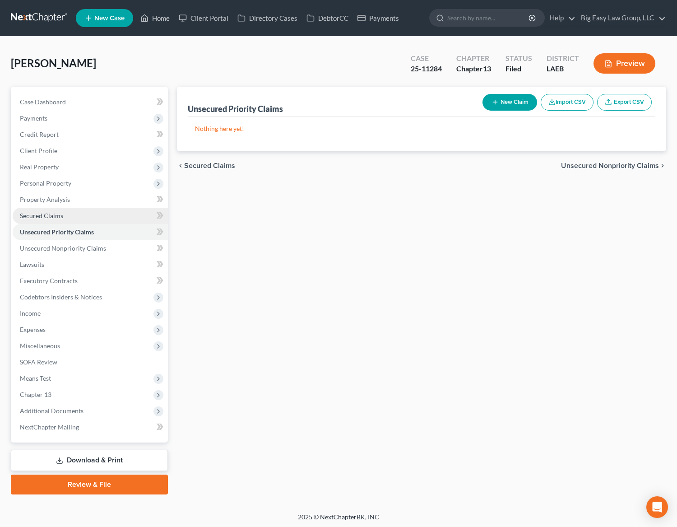
click at [107, 219] on link "Secured Claims" at bounding box center [90, 216] width 155 height 16
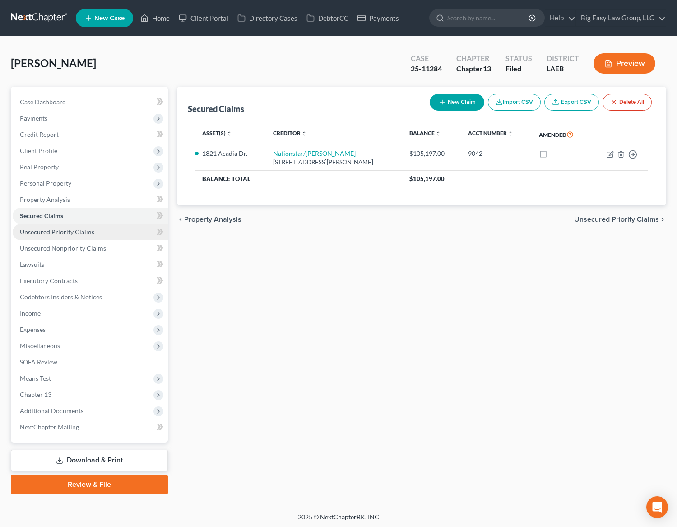
click at [89, 229] on span "Unsecured Priority Claims" at bounding box center [57, 232] width 75 height 8
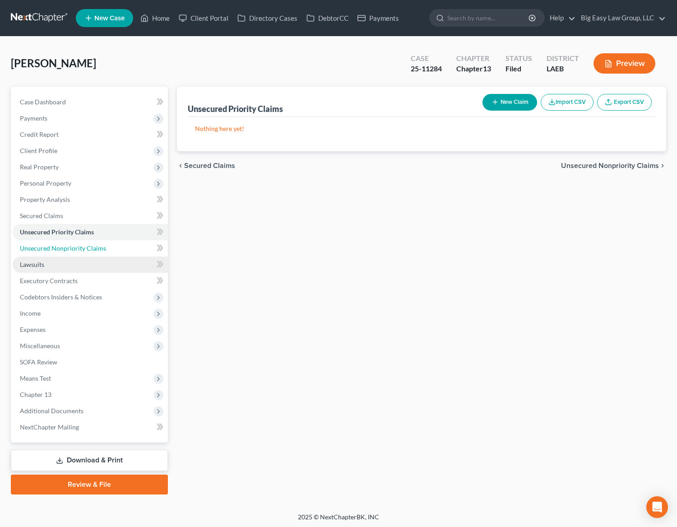
drag, startPoint x: 92, startPoint y: 247, endPoint x: 104, endPoint y: 268, distance: 23.9
click at [93, 247] on span "Unsecured Nonpriority Claims" at bounding box center [63, 248] width 86 height 8
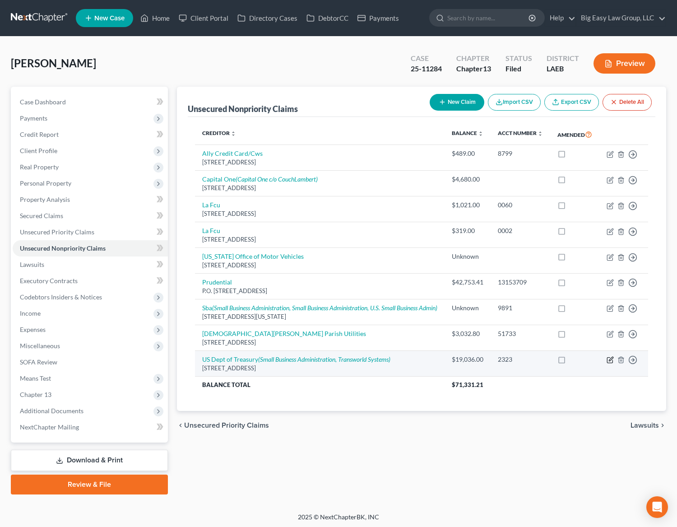
click at [608, 364] on icon "button" at bounding box center [610, 359] width 7 height 7
select select "0"
select select "1"
select select "0"
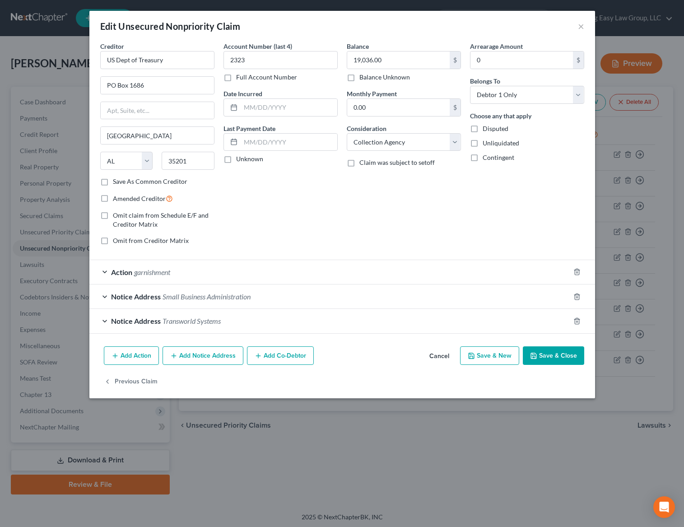
click at [507, 196] on div "Arrearage Amount 0 $ Belongs To * Select Debtor 1 Only Debtor 2 Only Debtor 1 A…" at bounding box center [527, 147] width 123 height 211
click at [581, 25] on button "×" at bounding box center [581, 26] width 6 height 11
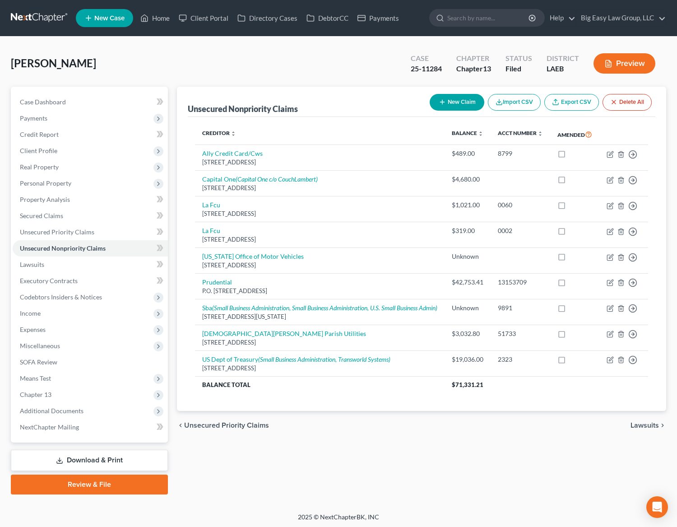
click at [329, 63] on div "Gray, Jasmine Upgraded Case 25-11284 Chapter Chapter 13 Status Filed District L…" at bounding box center [339, 66] width 656 height 39
click at [159, 12] on link "Home" at bounding box center [155, 18] width 38 height 16
click at [159, 14] on link "Home" at bounding box center [155, 18] width 38 height 16
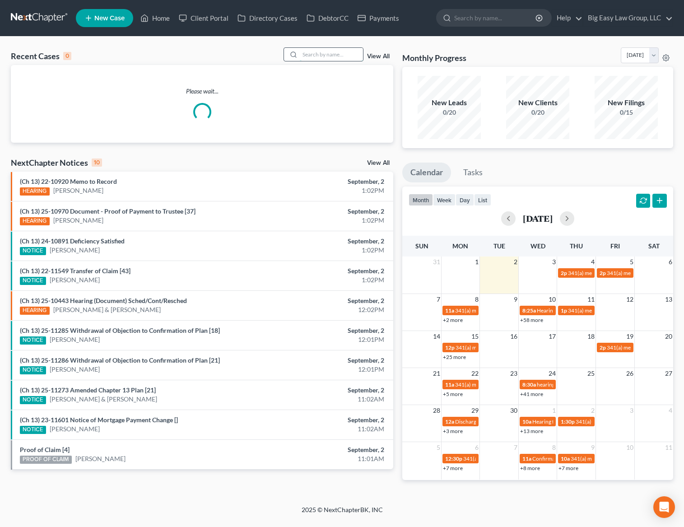
click at [342, 54] on input "search" at bounding box center [331, 54] width 63 height 13
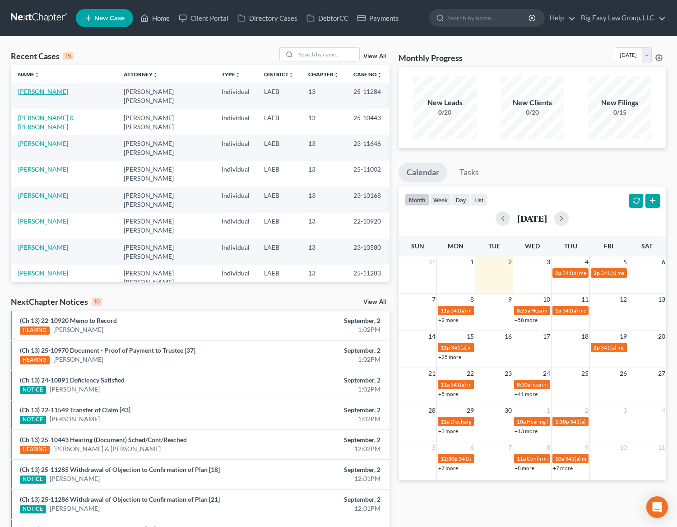
click at [30, 92] on link "[PERSON_NAME]" at bounding box center [43, 92] width 50 height 8
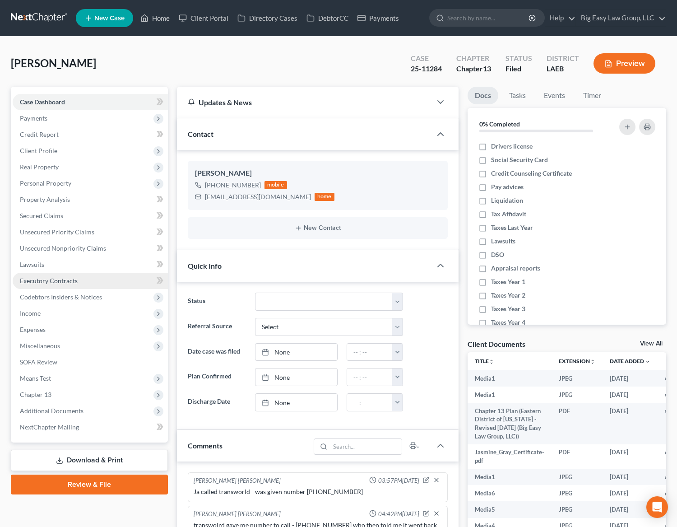
scroll to position [4582, 0]
click at [91, 411] on span "Additional Documents" at bounding box center [90, 411] width 155 height 16
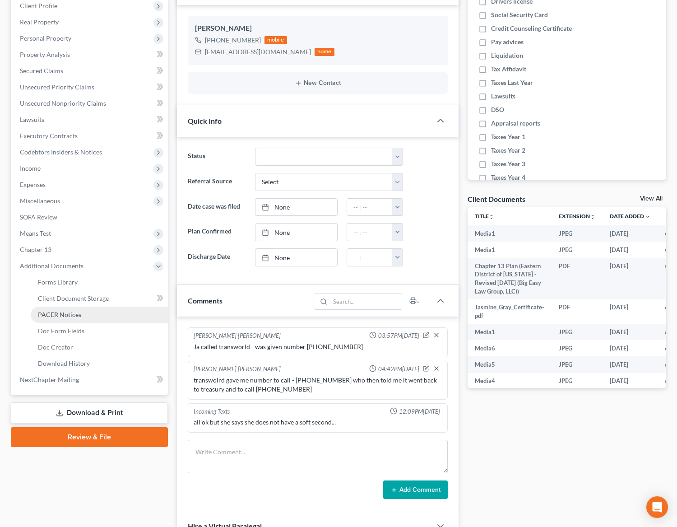
click at [75, 318] on span "PACER Notices" at bounding box center [59, 315] width 43 height 8
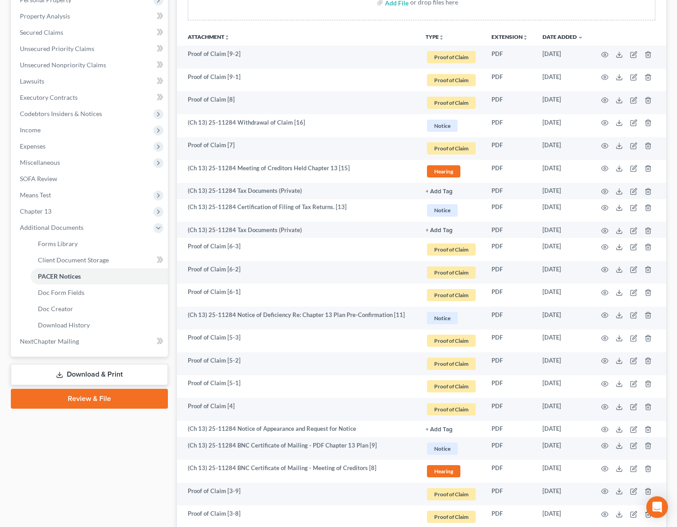
scroll to position [483, 0]
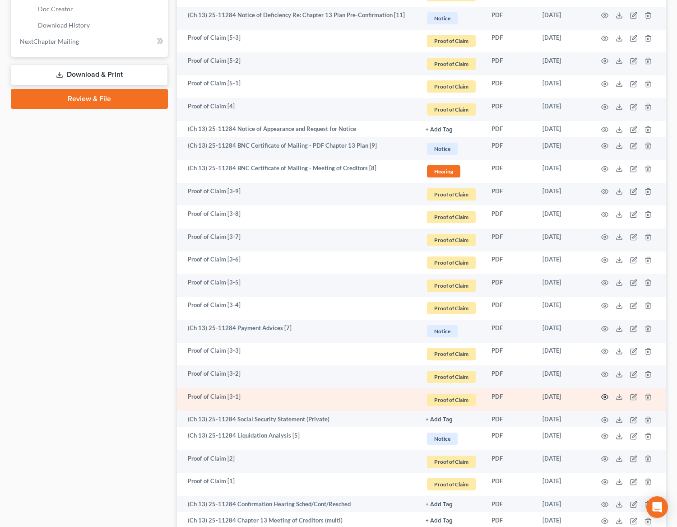
click at [603, 395] on icon "button" at bounding box center [605, 397] width 7 height 5
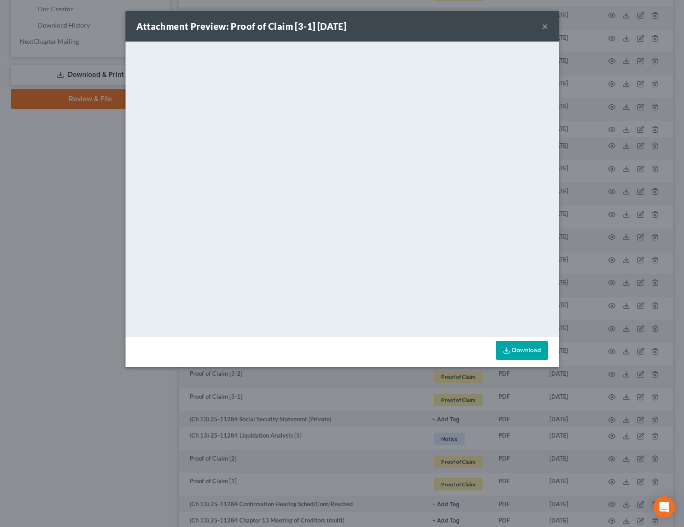
click at [546, 23] on button "×" at bounding box center [545, 26] width 6 height 11
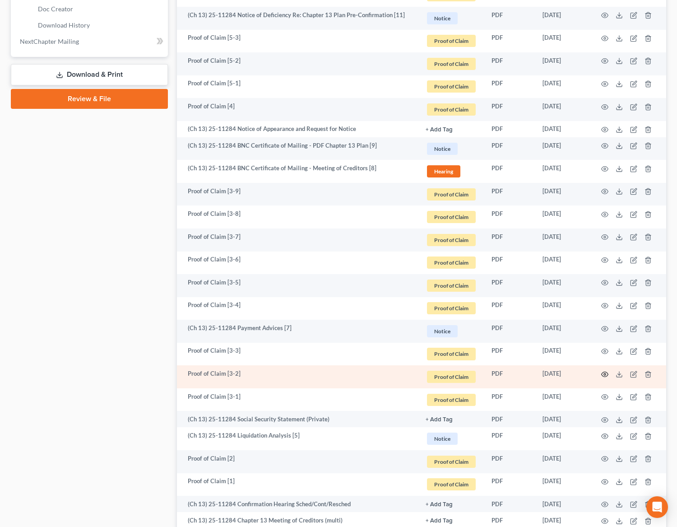
click at [605, 374] on icon "button" at bounding box center [605, 374] width 7 height 7
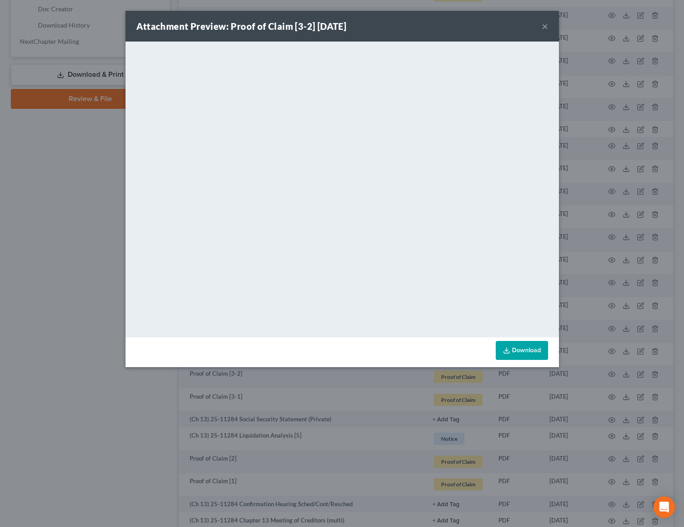
click at [546, 24] on button "×" at bounding box center [545, 26] width 6 height 11
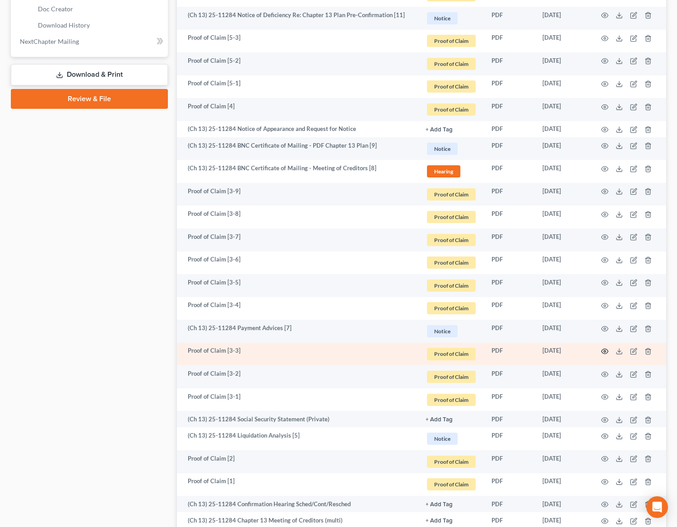
click at [604, 351] on circle "button" at bounding box center [605, 351] width 2 height 2
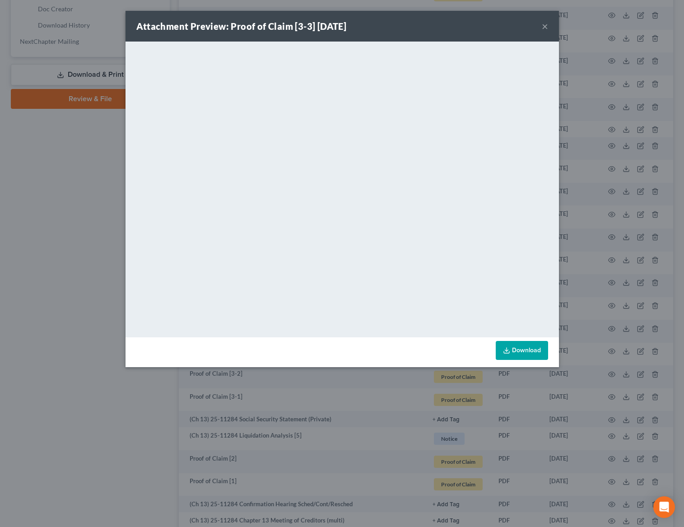
click at [545, 26] on button "×" at bounding box center [545, 26] width 6 height 11
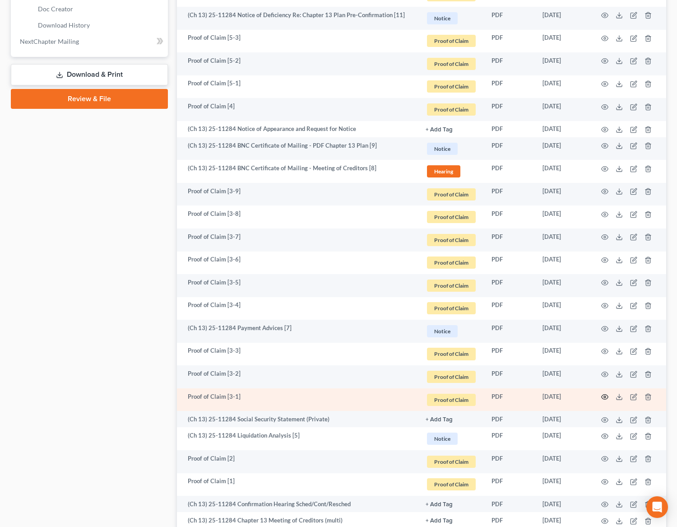
click at [606, 397] on icon "button" at bounding box center [605, 396] width 7 height 7
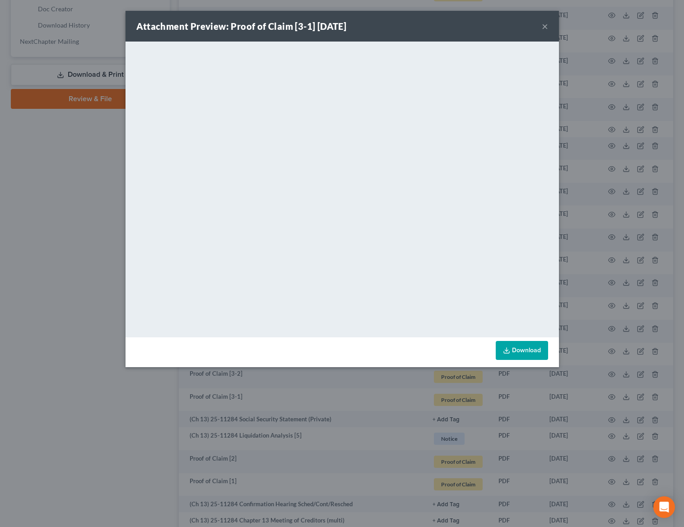
click at [545, 24] on button "×" at bounding box center [545, 26] width 6 height 11
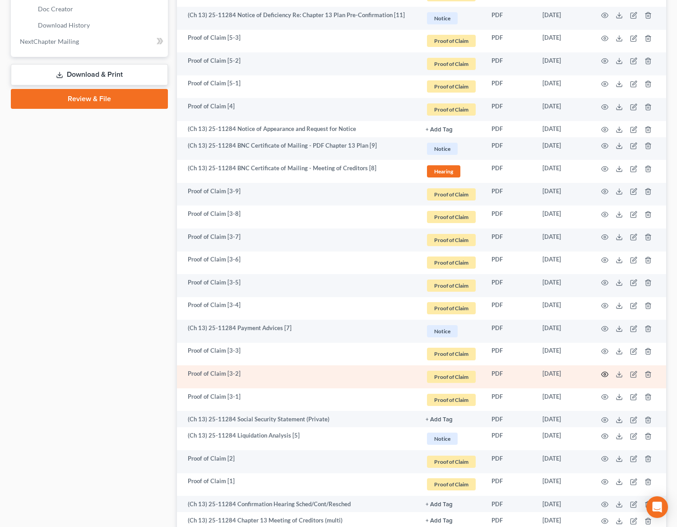
click at [606, 375] on icon "button" at bounding box center [605, 374] width 7 height 7
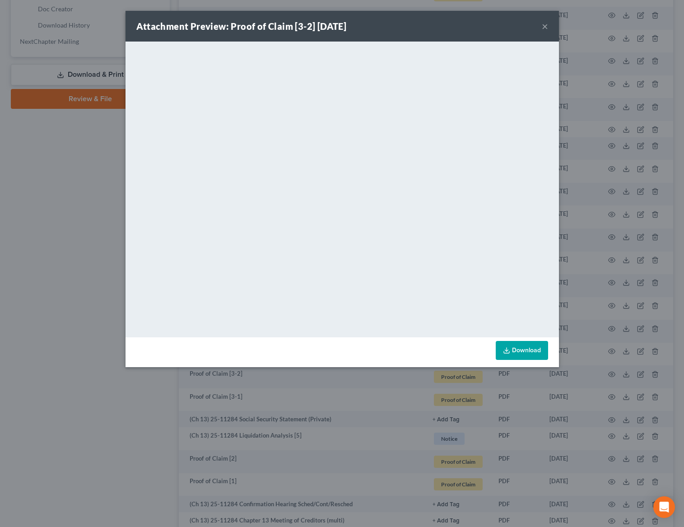
click at [541, 26] on div "Attachment Preview: Proof of Claim [3-2] 06/25/2025 ×" at bounding box center [343, 26] width 434 height 31
click at [543, 26] on button "×" at bounding box center [545, 26] width 6 height 11
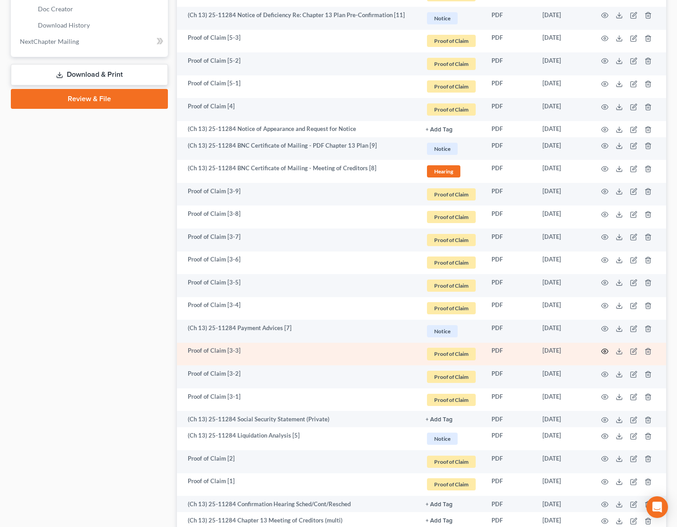
click at [604, 350] on icon "button" at bounding box center [605, 351] width 7 height 7
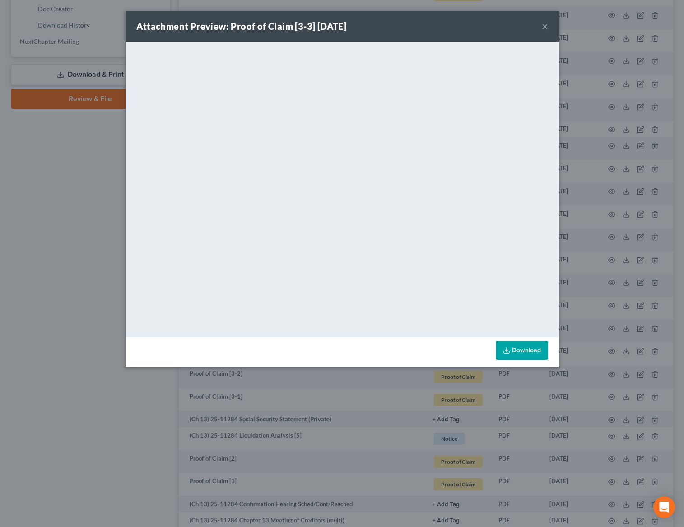
click at [546, 27] on button "×" at bounding box center [545, 26] width 6 height 11
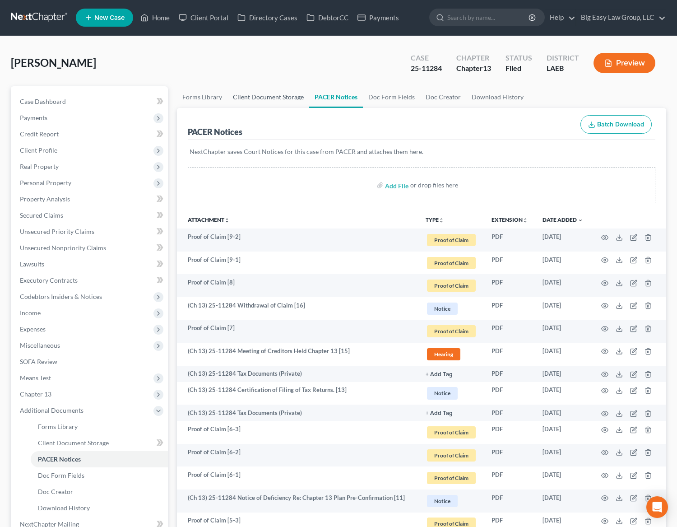
scroll to position [0, 0]
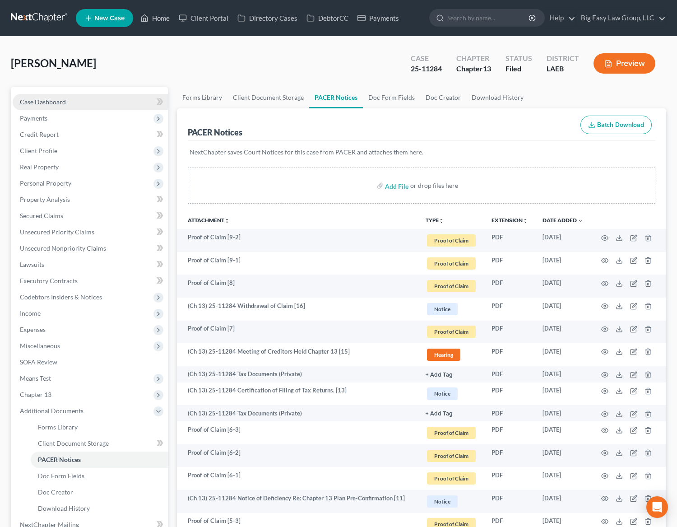
click at [96, 102] on link "Case Dashboard" at bounding box center [90, 102] width 155 height 16
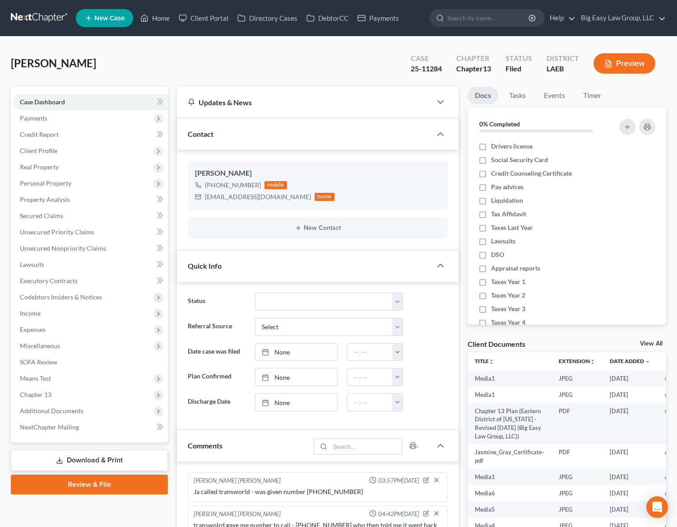
scroll to position [4582, 0]
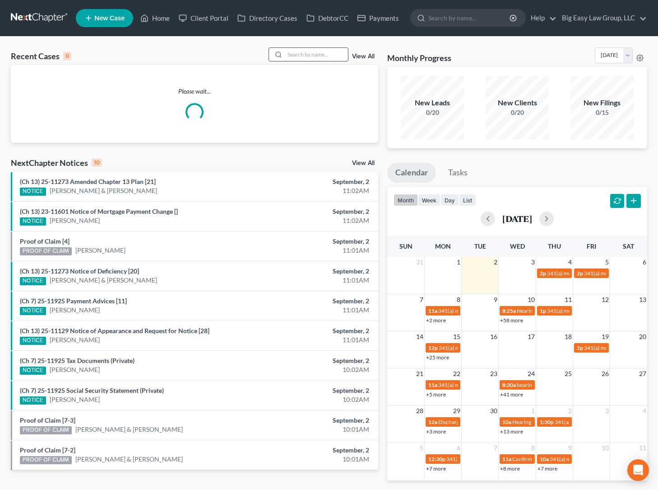
click at [302, 48] on input "search" at bounding box center [316, 54] width 63 height 13
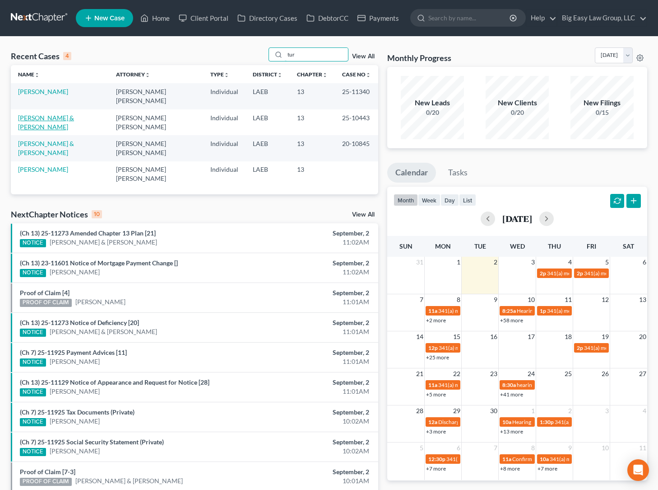
type input "tur"
click at [71, 114] on link "[PERSON_NAME] & [PERSON_NAME]" at bounding box center [46, 122] width 56 height 17
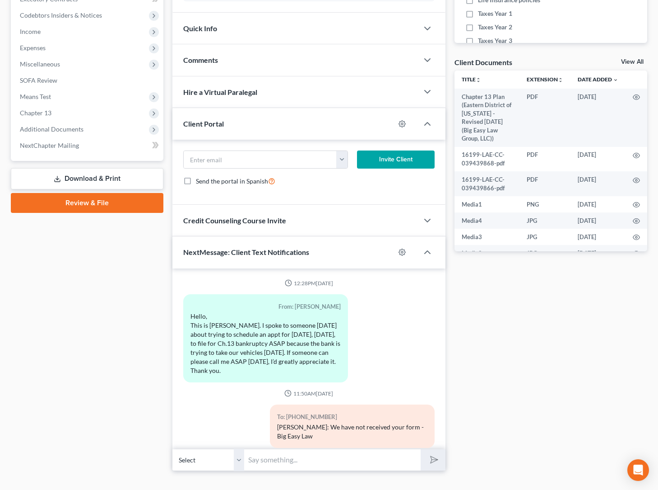
scroll to position [3196, 0]
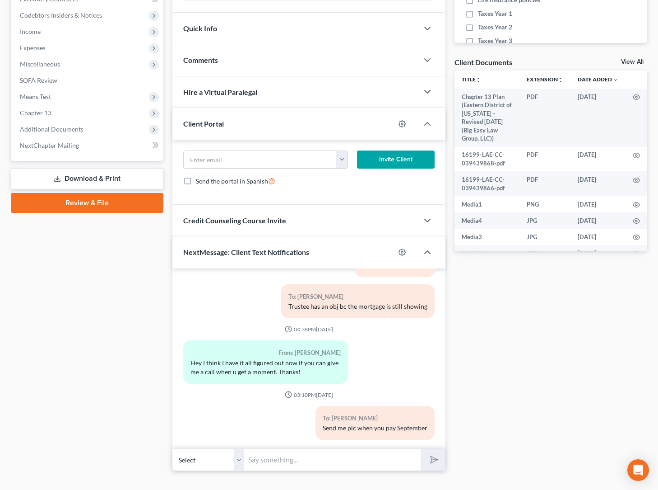
click at [239, 53] on div "Comments" at bounding box center [296, 59] width 247 height 31
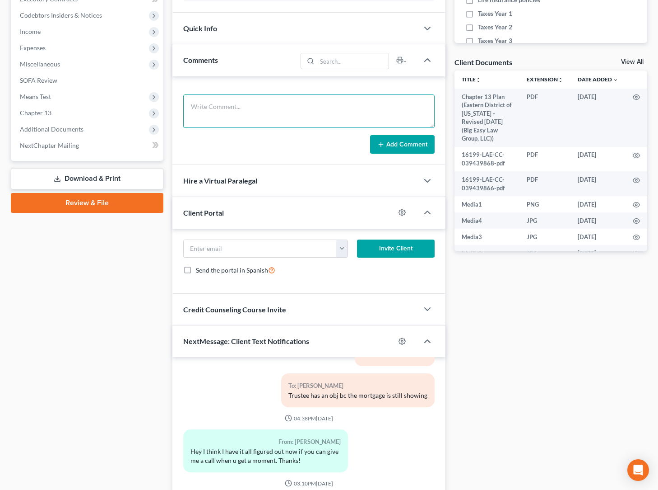
click at [275, 104] on textarea at bounding box center [309, 110] width 252 height 33
drag, startPoint x: 304, startPoint y: 117, endPoint x: 322, endPoint y: 125, distance: 18.8
click at [304, 117] on textarea "ja called - wade's job has not been going well, her kids and her got denied for…" at bounding box center [309, 110] width 252 height 33
click at [350, 120] on textarea "ja called - wade's job has not been going well, her kids and her got denied for…" at bounding box center [309, 110] width 252 height 33
click at [361, 117] on textarea "ja called - wade's job has not been going well, her kids and her got denied for…" at bounding box center [309, 110] width 252 height 33
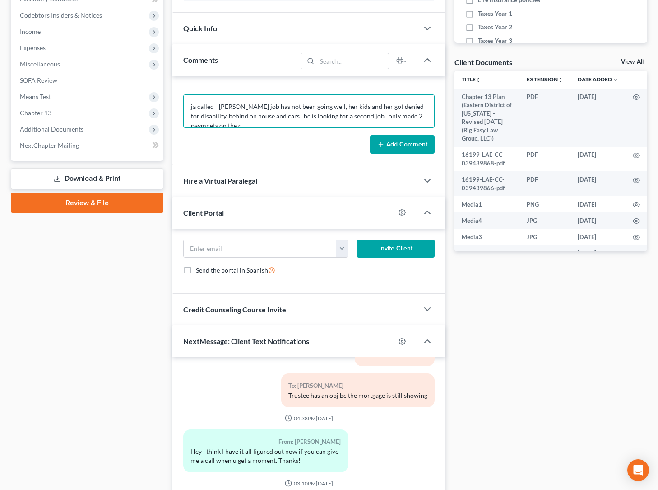
scroll to position [2, 0]
type textarea "ja called - wade's job has not been going well, her kids and her got denied for…"
click at [388, 140] on button "Add Comment" at bounding box center [402, 144] width 65 height 19
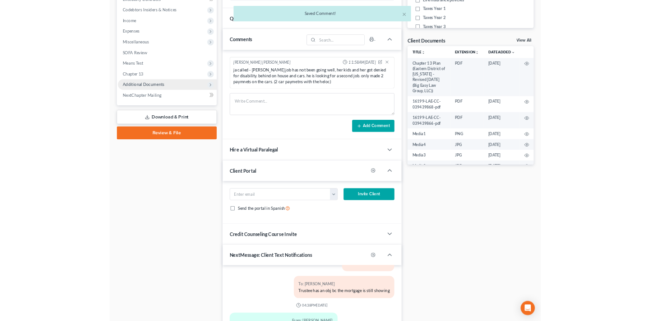
scroll to position [0, 0]
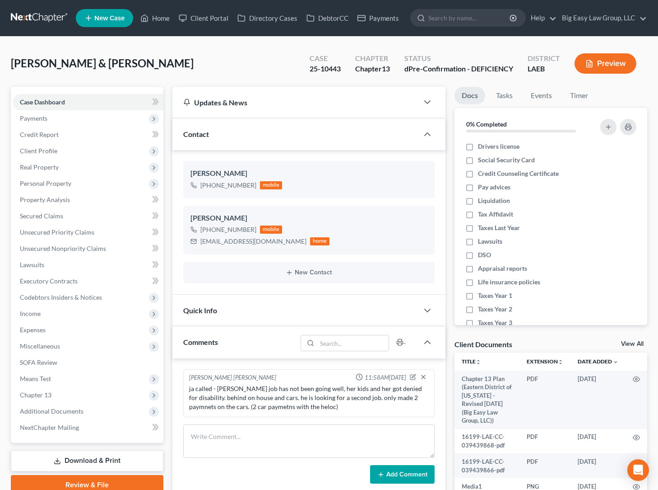
click at [318, 411] on div "ja called - wade's job has not been going well, her kids and her got denied for…" at bounding box center [309, 397] width 240 height 27
click at [317, 408] on div "ja called - wade's job has not been going well, her kids and her got denied for…" at bounding box center [309, 397] width 240 height 27
click at [169, 19] on link "Home" at bounding box center [155, 18] width 38 height 16
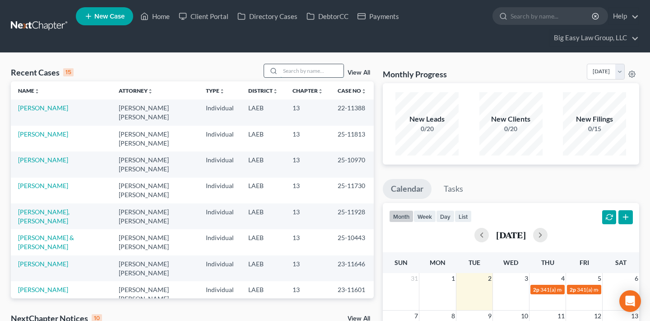
click at [297, 68] on input "search" at bounding box center [311, 70] width 63 height 13
type input "[PERSON_NAME]"
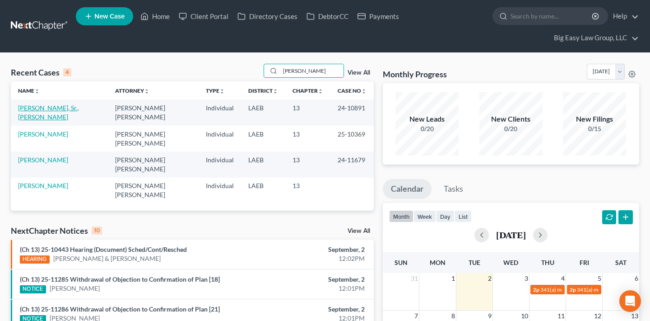
click at [32, 110] on link "[PERSON_NAME], Sr., [PERSON_NAME]" at bounding box center [48, 112] width 61 height 17
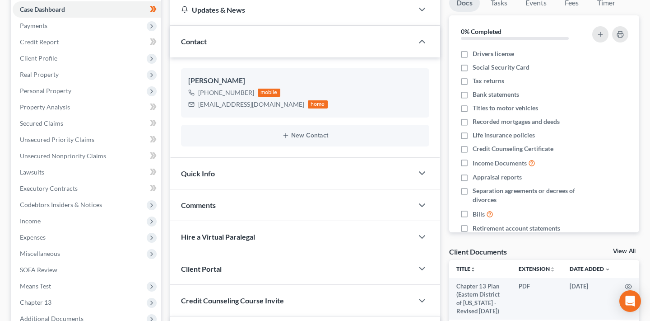
scroll to position [236, 0]
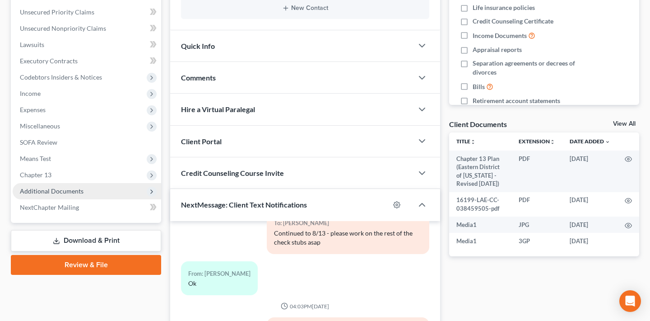
click at [77, 193] on span "Additional Documents" at bounding box center [52, 191] width 64 height 8
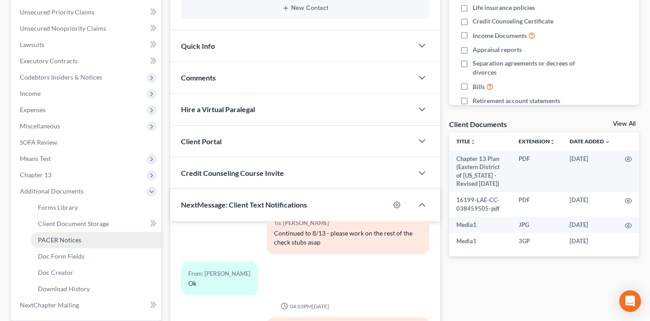
click at [95, 233] on link "PACER Notices" at bounding box center [96, 240] width 131 height 16
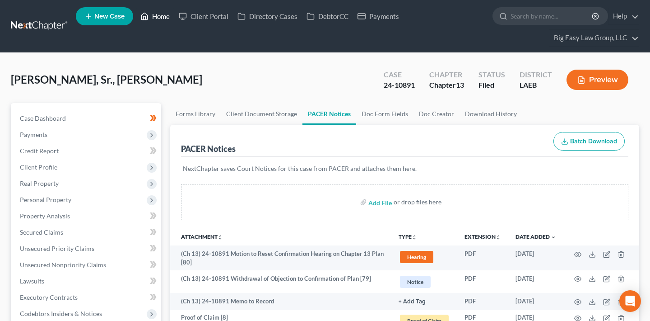
click at [162, 19] on link "Home" at bounding box center [155, 16] width 38 height 16
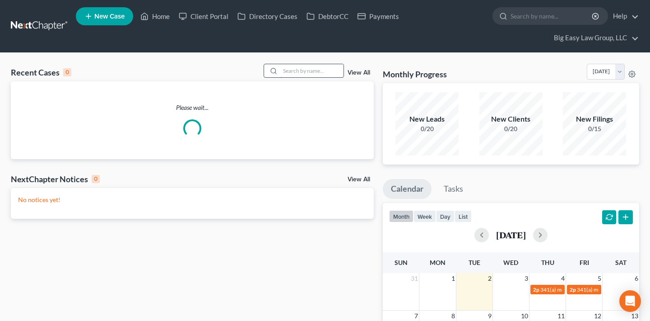
click at [292, 72] on input "search" at bounding box center [311, 70] width 63 height 13
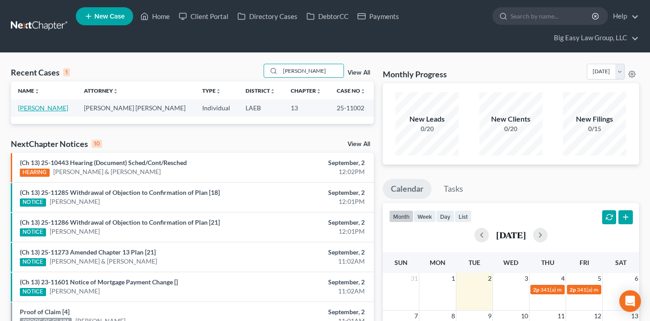
type input "galla"
drag, startPoint x: 50, startPoint y: 109, endPoint x: 54, endPoint y: 102, distance: 8.5
click at [50, 109] on link "[PERSON_NAME]" at bounding box center [43, 108] width 50 height 8
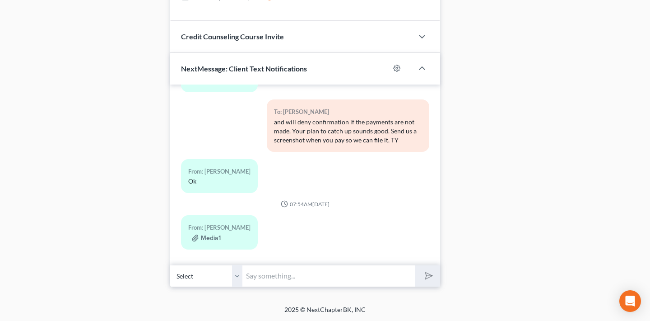
scroll to position [671, 0]
click at [285, 280] on input "text" at bounding box center [329, 275] width 173 height 22
type input "Karen- this is Jenny - you are showing due 2 payments to the Trustee for"
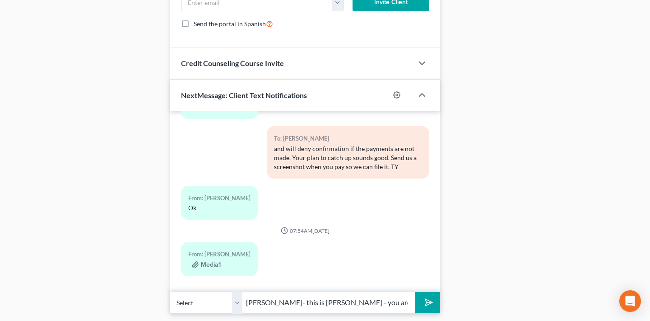
scroll to position [671, 0]
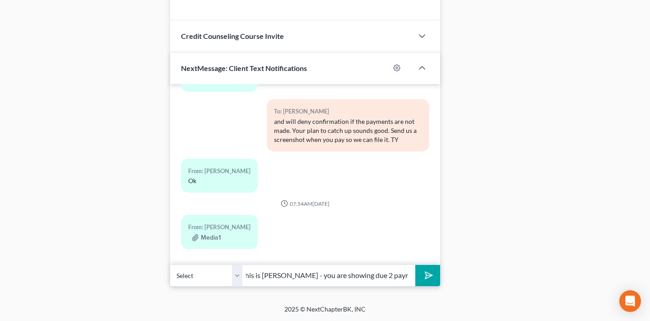
drag, startPoint x: 245, startPoint y: 302, endPoint x: 470, endPoint y: 319, distance: 225.6
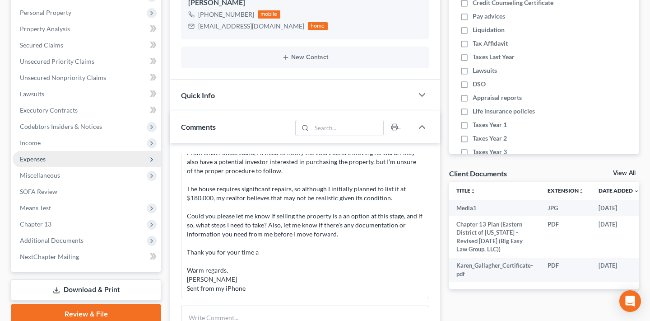
scroll to position [174, 0]
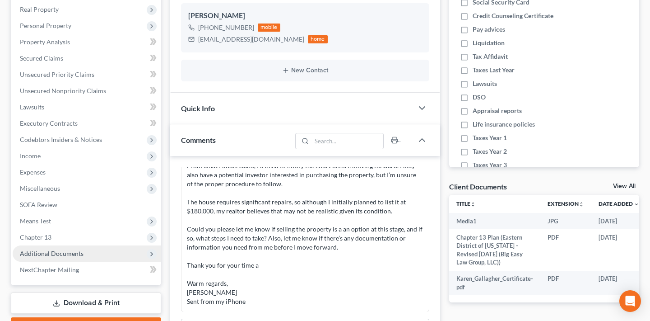
click at [89, 249] on span "Additional Documents" at bounding box center [87, 253] width 149 height 16
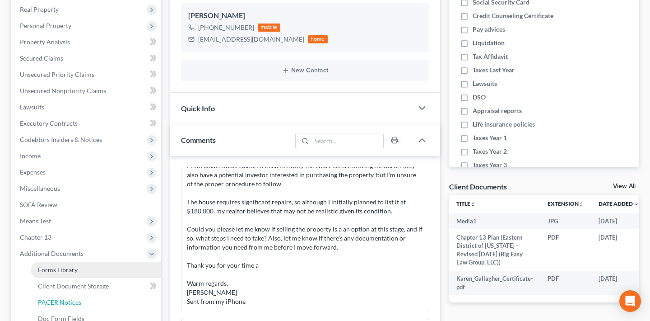
drag, startPoint x: 89, startPoint y: 296, endPoint x: 104, endPoint y: 276, distance: 25.8
click at [89, 296] on link "PACER Notices" at bounding box center [96, 302] width 131 height 16
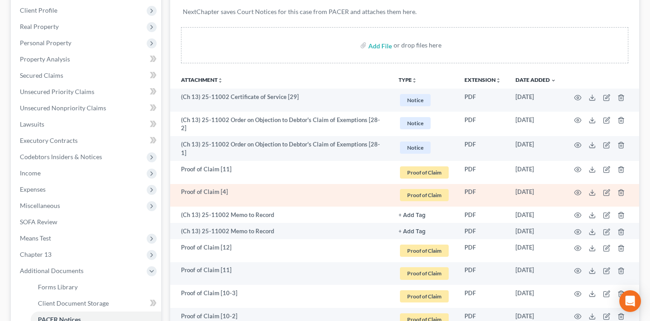
scroll to position [163, 0]
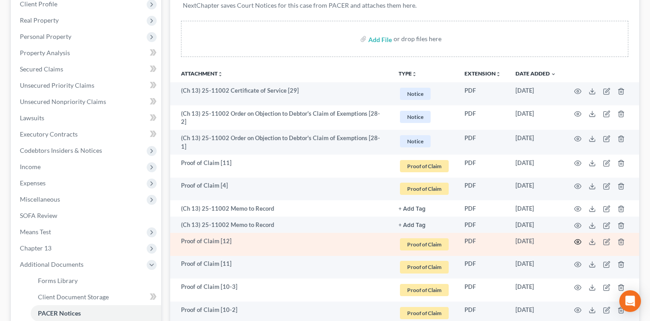
click at [577, 238] on icon "button" at bounding box center [577, 241] width 7 height 7
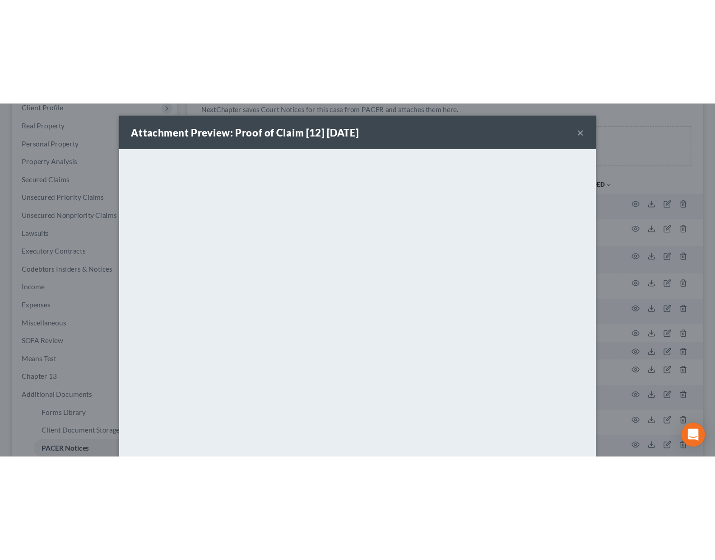
scroll to position [147, 0]
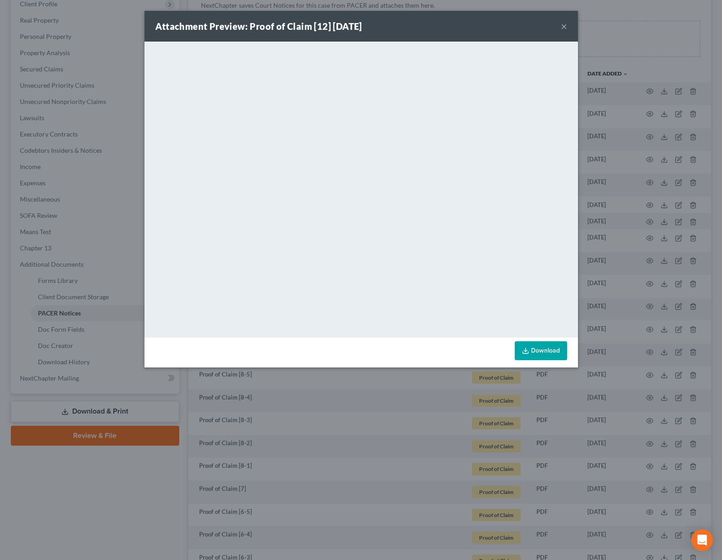
click at [551, 341] on link "Download" at bounding box center [541, 350] width 52 height 19
click at [567, 28] on div "Attachment Preview: Proof of Claim [12] 07/24/2025 ×" at bounding box center [362, 26] width 434 height 31
click at [565, 27] on button "×" at bounding box center [564, 26] width 6 height 11
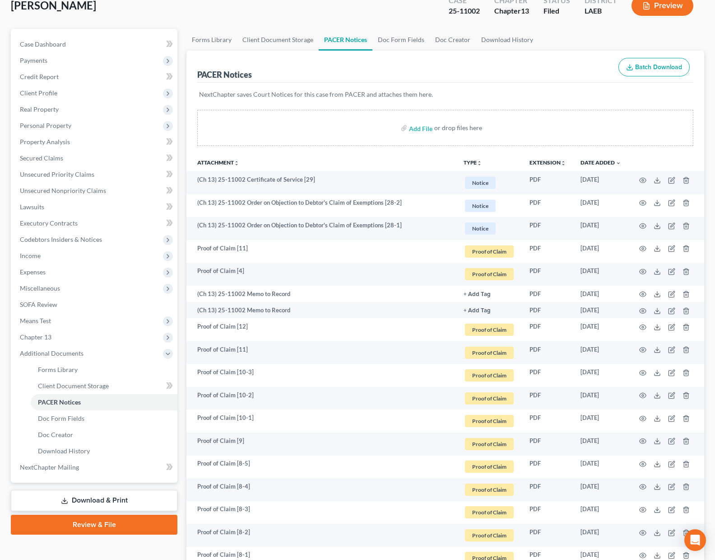
scroll to position [0, 0]
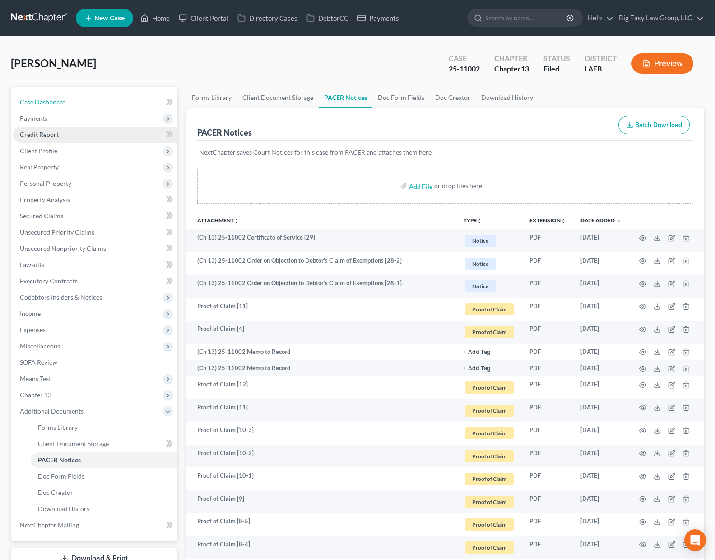
drag, startPoint x: 95, startPoint y: 102, endPoint x: 140, endPoint y: 130, distance: 53.1
click at [95, 102] on link "Case Dashboard" at bounding box center [95, 102] width 165 height 16
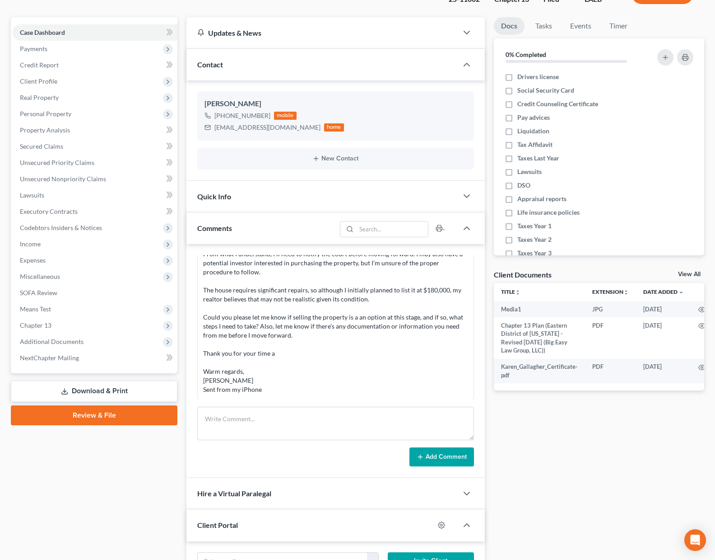
scroll to position [78, 0]
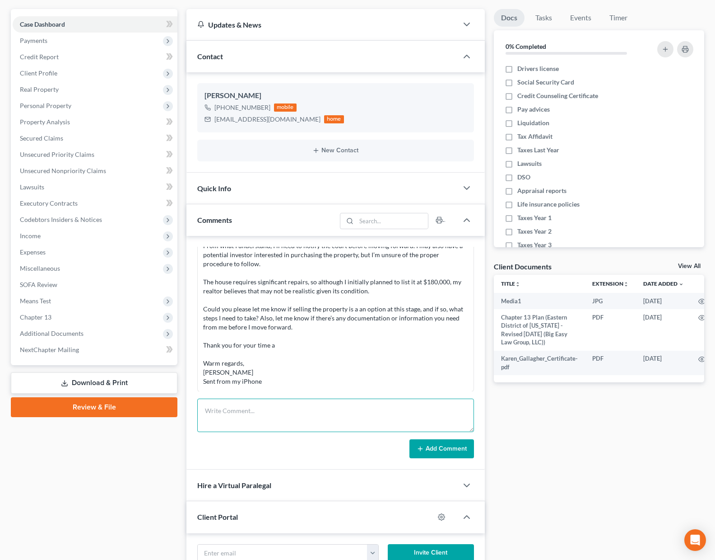
click at [312, 417] on textarea at bounding box center [335, 414] width 277 height 33
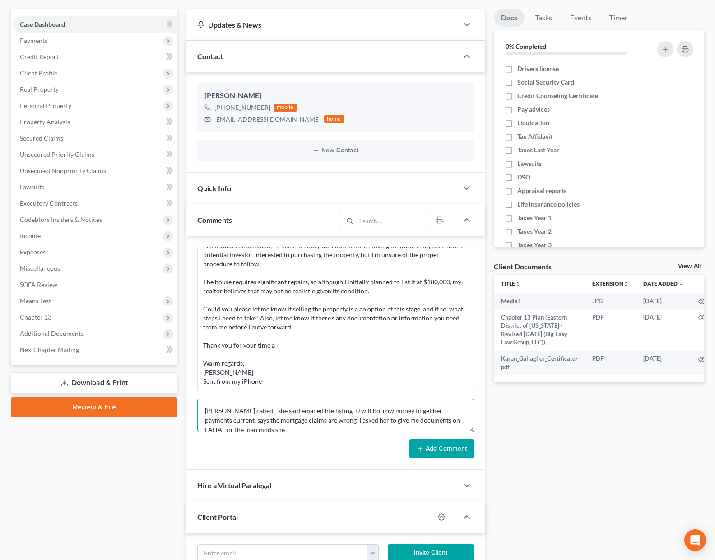
scroll to position [2, 0]
drag, startPoint x: 286, startPoint y: 409, endPoint x: 308, endPoint y: 419, distance: 23.8
click at [287, 409] on textarea "Ja called - she said emailed hte listing -0 will borrow money to get her paymen…" at bounding box center [335, 414] width 277 height 33
drag, startPoint x: 443, startPoint y: 450, endPoint x: 359, endPoint y: 416, distance: 90.8
click at [360, 416] on form "Ja called - she said emailed the listing -0 will borrow money to get her paymen…" at bounding box center [335, 428] width 277 height 60
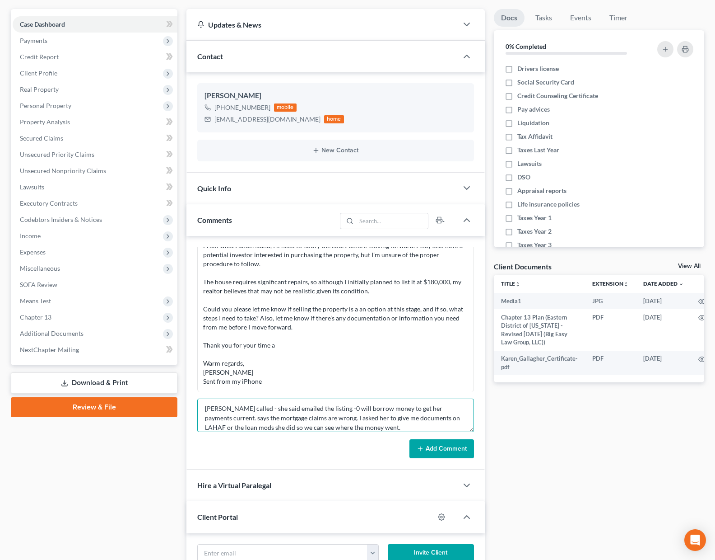
click at [311, 406] on textarea "Ja called - she said emailed the listing -0 will borrow money to get her paymen…" at bounding box center [335, 414] width 277 height 33
type textarea "Ja called - she said emailed the listing - she will borrow money to get her pay…"
click at [429, 454] on button "Add Comment" at bounding box center [442, 448] width 65 height 19
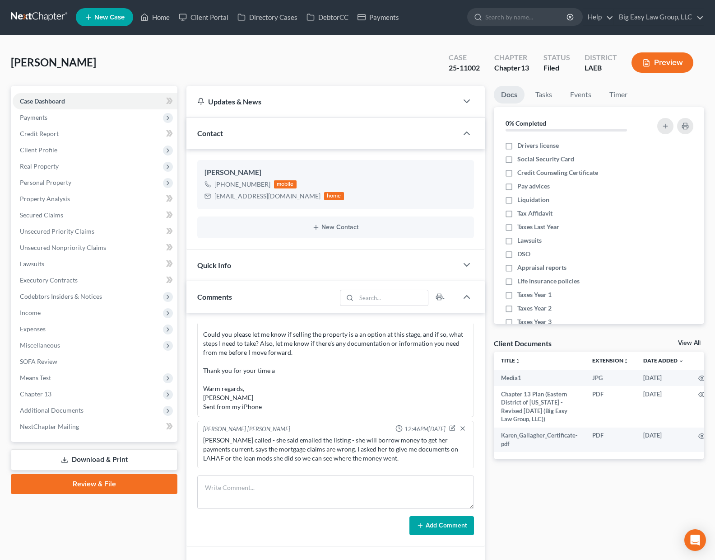
scroll to position [0, 0]
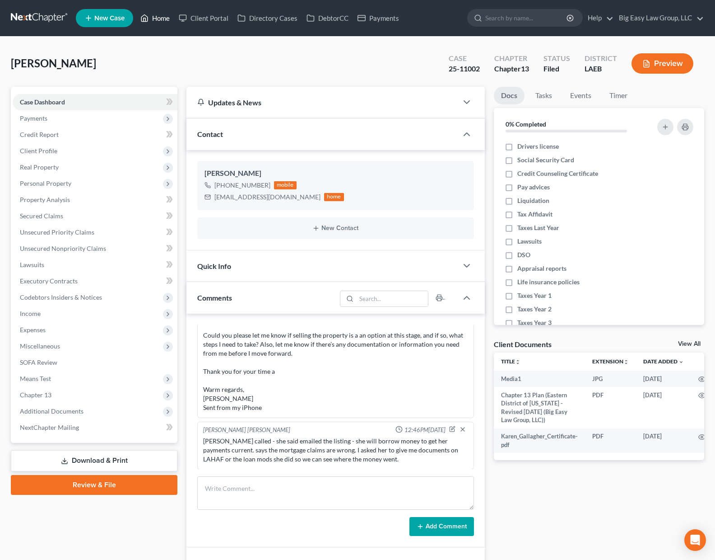
click at [160, 17] on link "Home" at bounding box center [155, 18] width 38 height 16
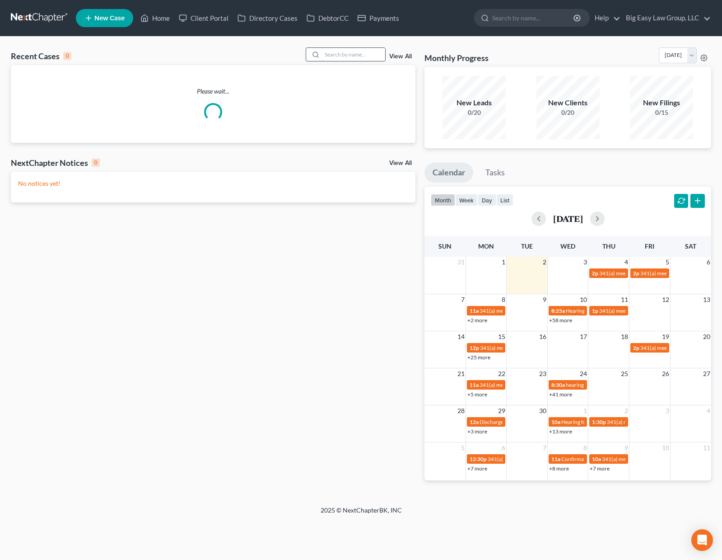
click at [328, 53] on input "search" at bounding box center [353, 54] width 63 height 13
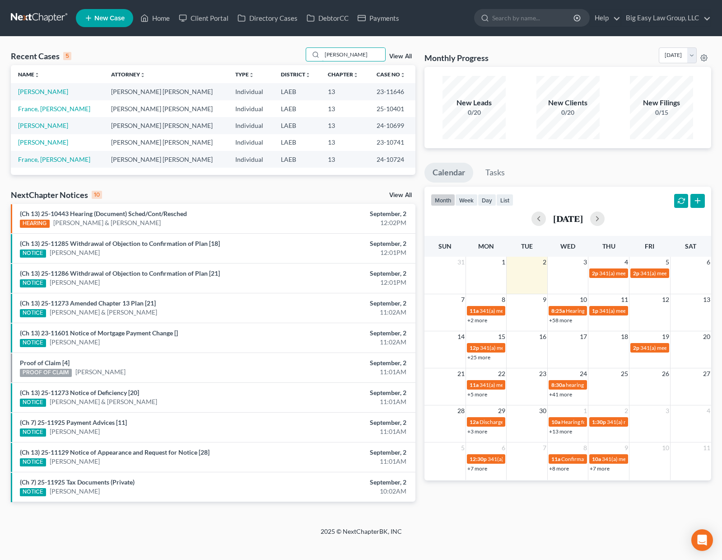
type input "frank"
click at [49, 94] on link "[PERSON_NAME]" at bounding box center [43, 92] width 50 height 8
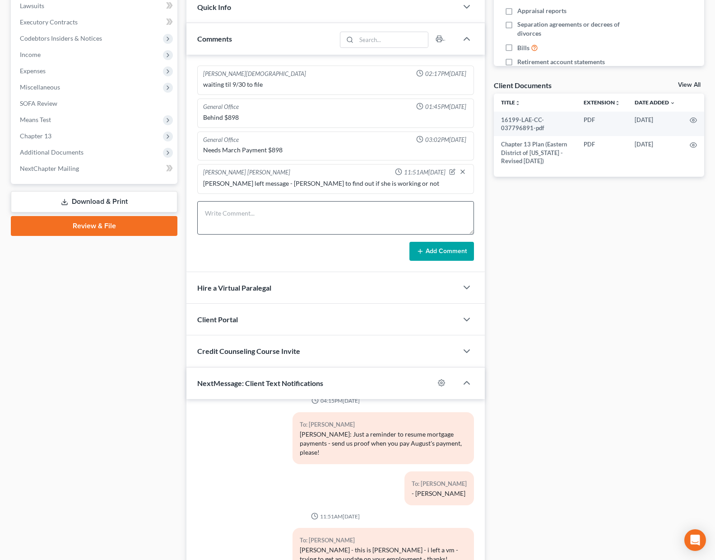
scroll to position [258, 0]
click at [267, 212] on textarea at bounding box center [335, 217] width 277 height 33
click at [289, 212] on textarea at bounding box center [335, 217] width 277 height 33
type textarea "still not employed."
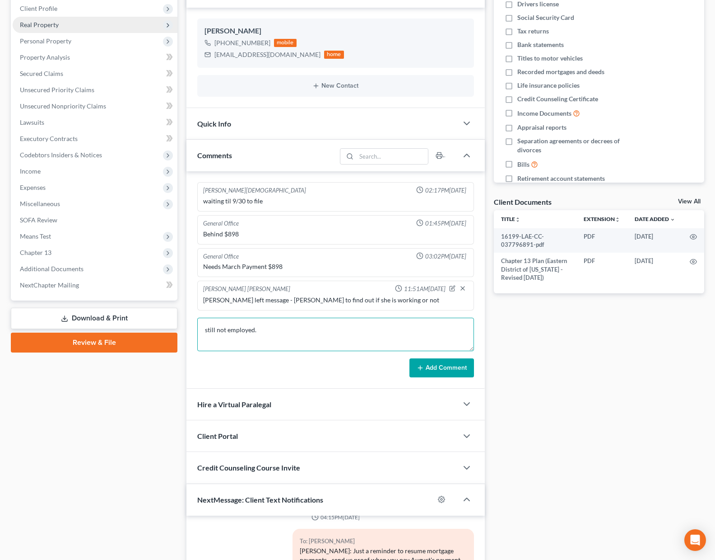
scroll to position [0, 0]
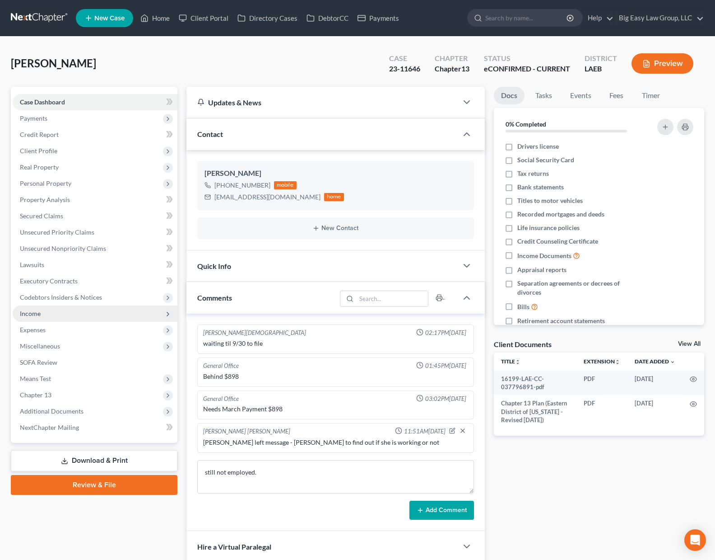
click at [79, 313] on span "Income" at bounding box center [95, 313] width 165 height 16
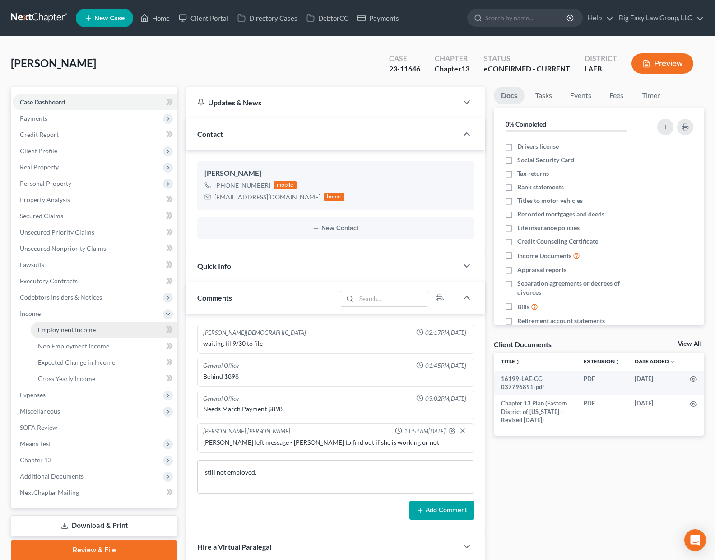
click at [89, 322] on link "Employment Income" at bounding box center [104, 330] width 147 height 16
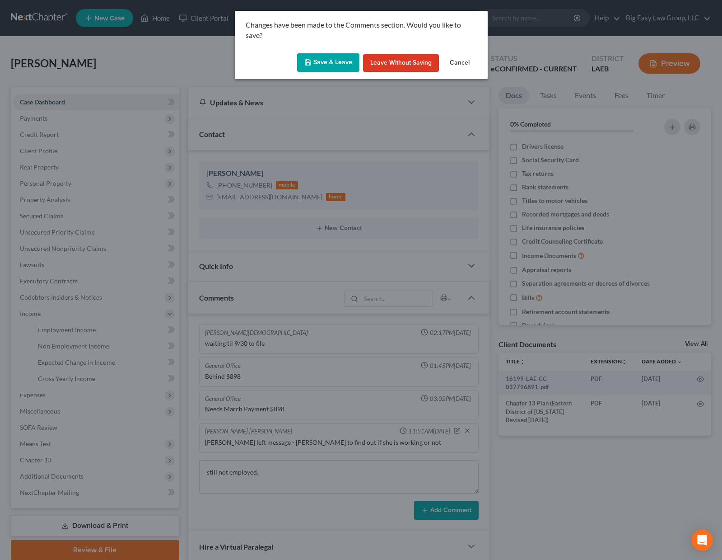
click at [323, 65] on button "Save & Leave" at bounding box center [328, 62] width 62 height 19
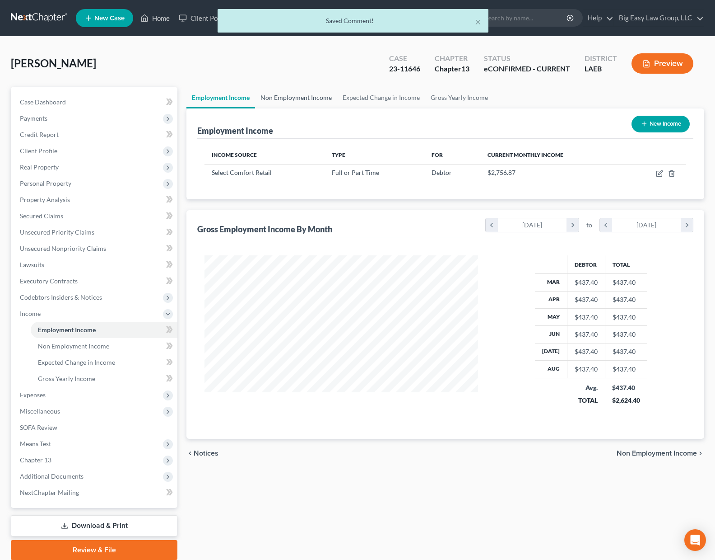
scroll to position [162, 292]
click at [285, 97] on link "Non Employment Income" at bounding box center [296, 98] width 82 height 22
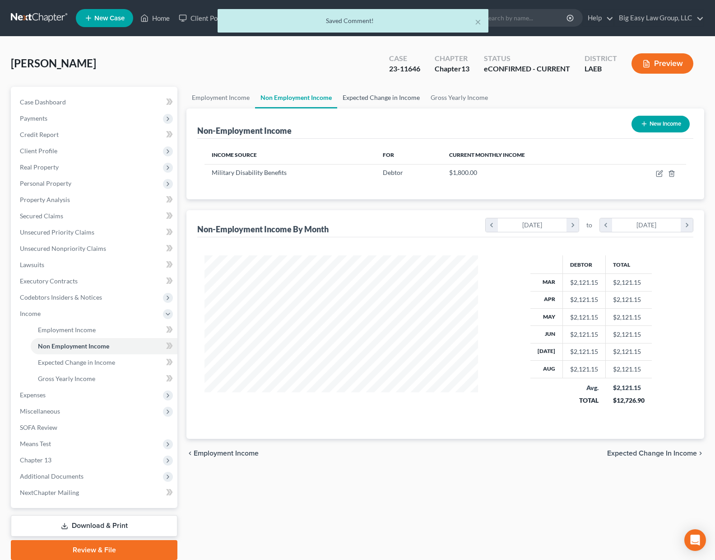
scroll to position [162, 292]
drag, startPoint x: 381, startPoint y: 96, endPoint x: 438, endPoint y: 98, distance: 56.9
click at [381, 96] on link "Expected Change in Income" at bounding box center [381, 98] width 88 height 22
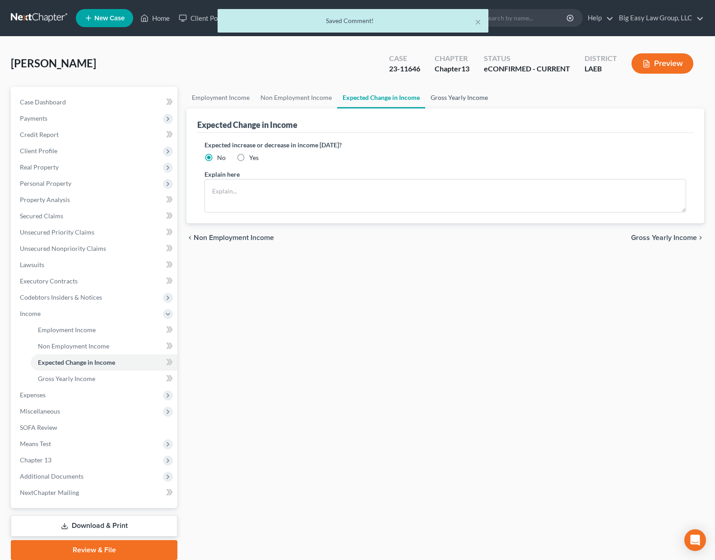
click at [469, 98] on link "Gross Yearly Income" at bounding box center [459, 98] width 68 height 22
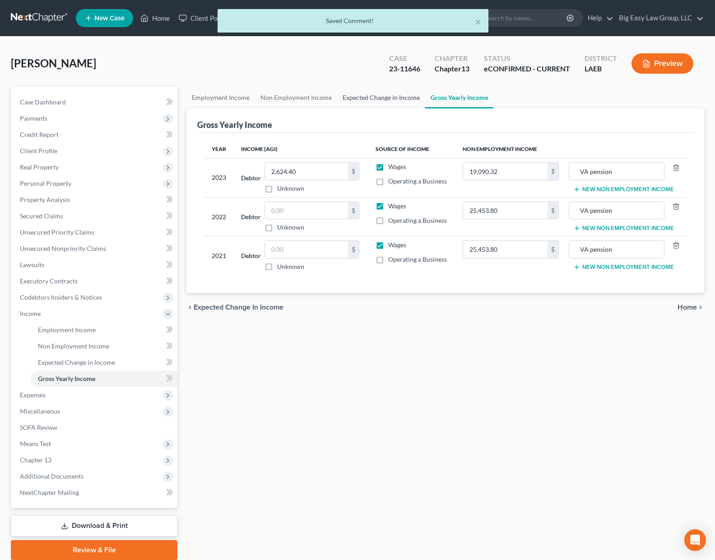
drag, startPoint x: 392, startPoint y: 97, endPoint x: 377, endPoint y: 98, distance: 15.4
click at [392, 97] on link "Expected Change in Income" at bounding box center [381, 98] width 88 height 22
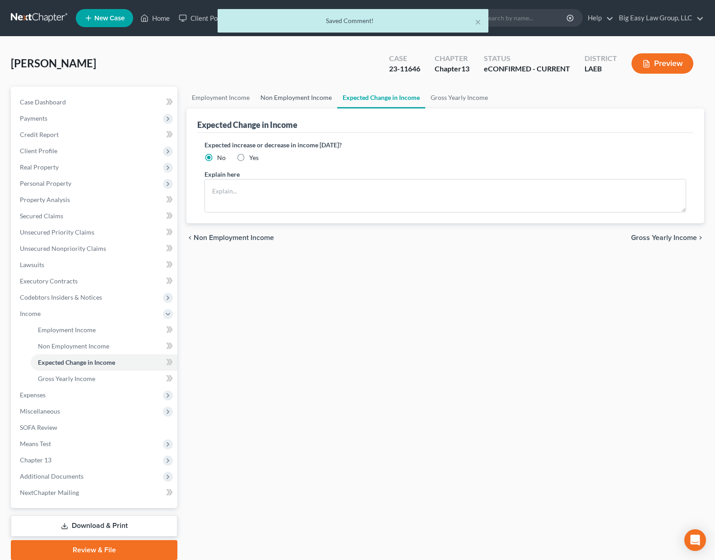
click at [302, 95] on link "Non Employment Income" at bounding box center [296, 98] width 82 height 22
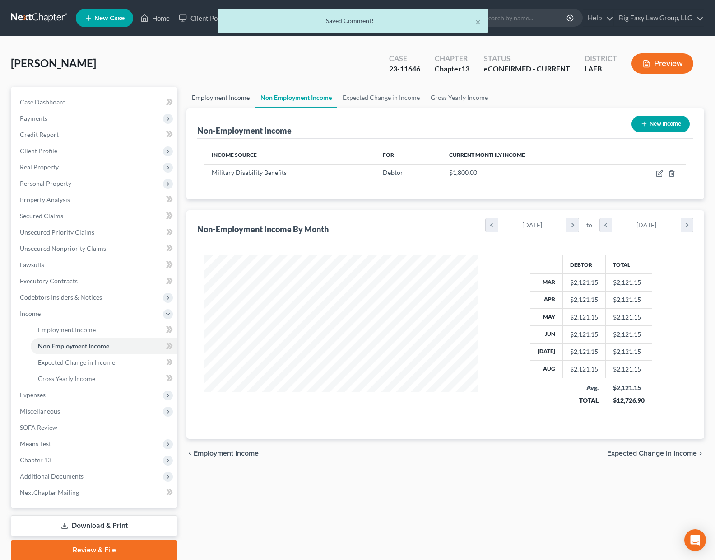
scroll to position [162, 292]
click at [208, 98] on link "Employment Income" at bounding box center [221, 98] width 69 height 22
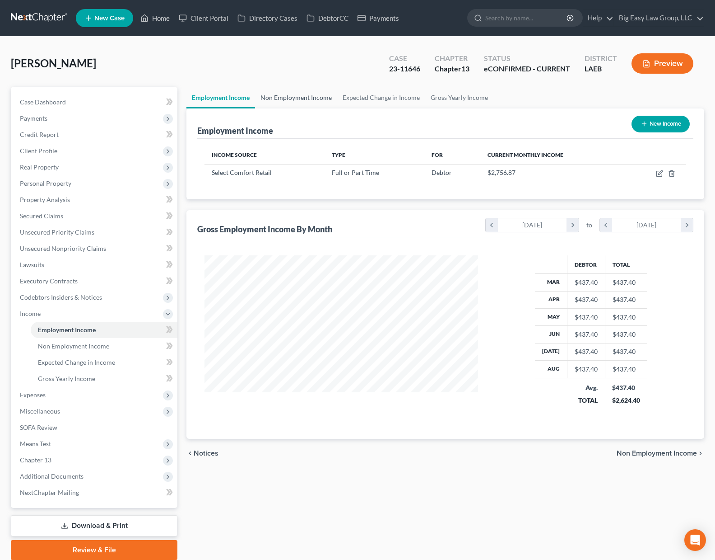
scroll to position [162, 292]
click at [294, 97] on link "Non Employment Income" at bounding box center [296, 98] width 82 height 22
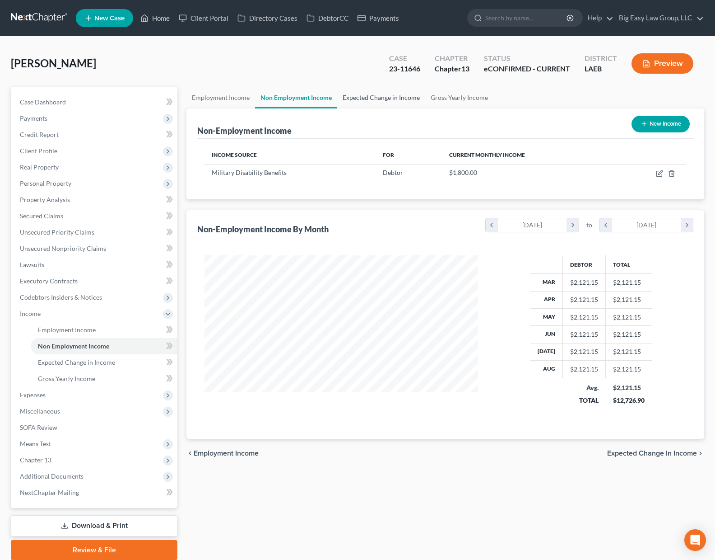
scroll to position [162, 292]
click at [377, 98] on link "Expected Change in Income" at bounding box center [381, 98] width 88 height 22
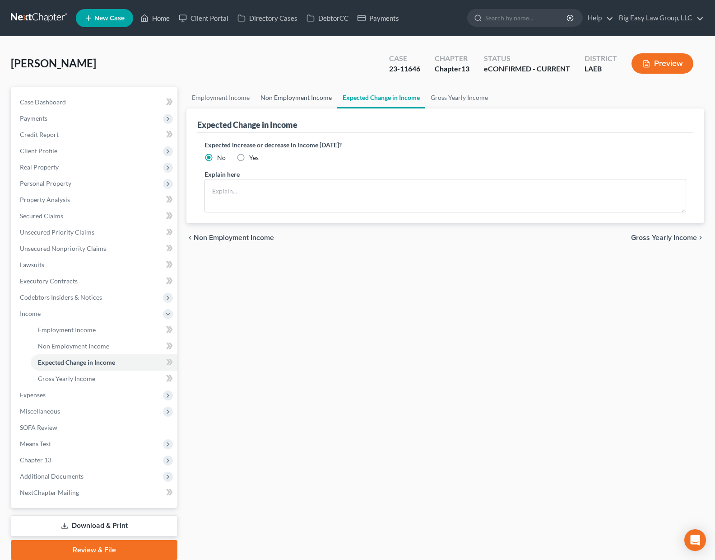
click at [276, 97] on link "Non Employment Income" at bounding box center [296, 98] width 82 height 22
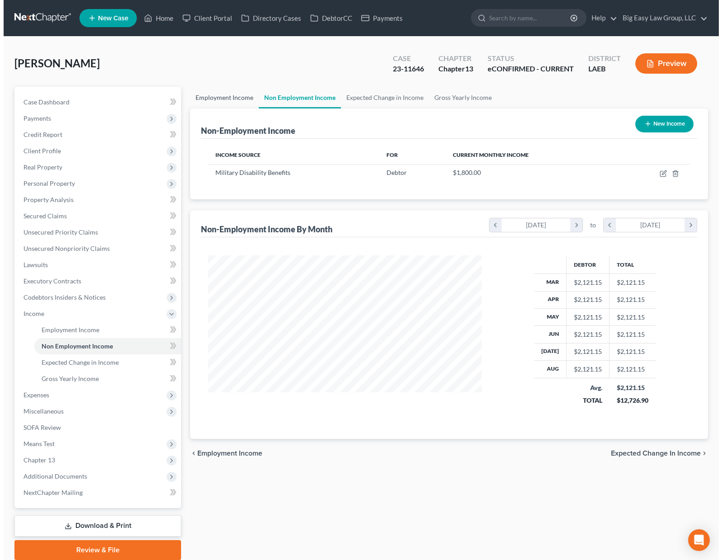
scroll to position [162, 292]
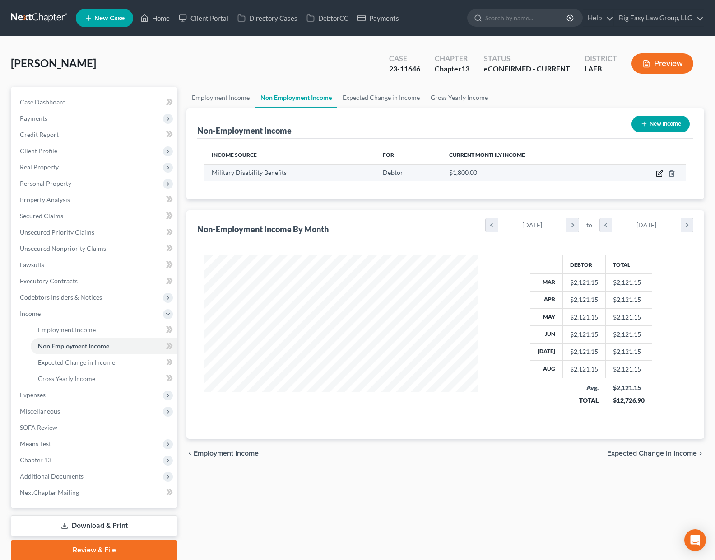
click at [658, 170] on icon "button" at bounding box center [659, 173] width 7 height 7
select select "12"
select select "0"
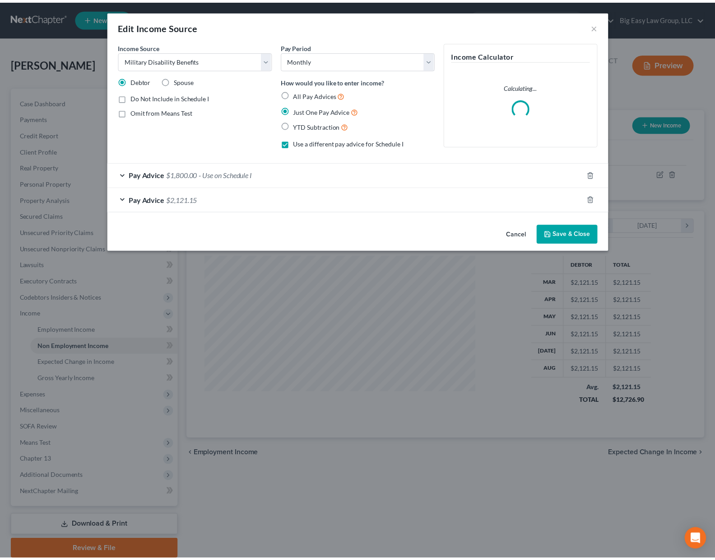
scroll to position [162, 295]
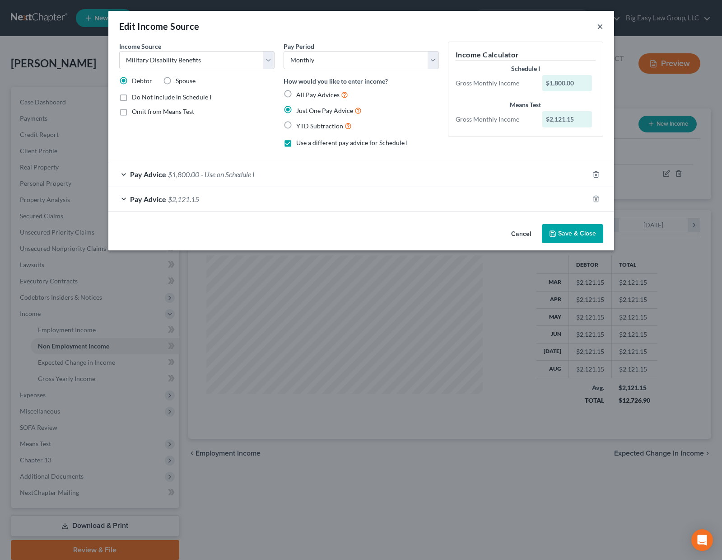
click at [602, 25] on button "×" at bounding box center [600, 26] width 6 height 11
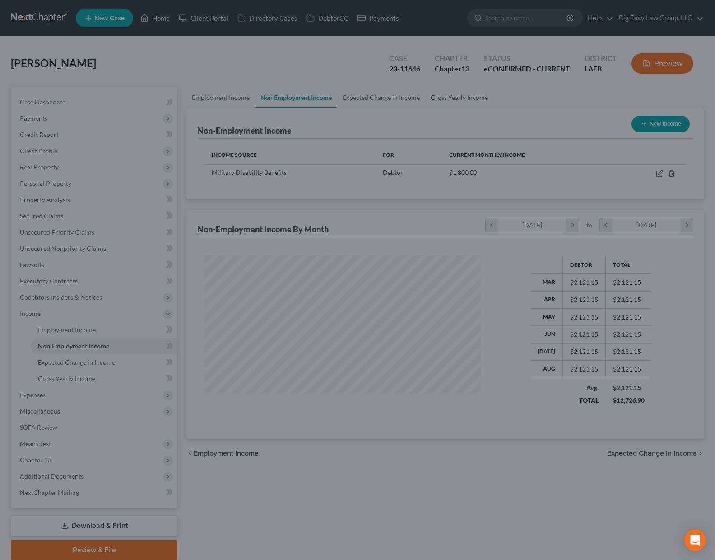
scroll to position [451478, 451348]
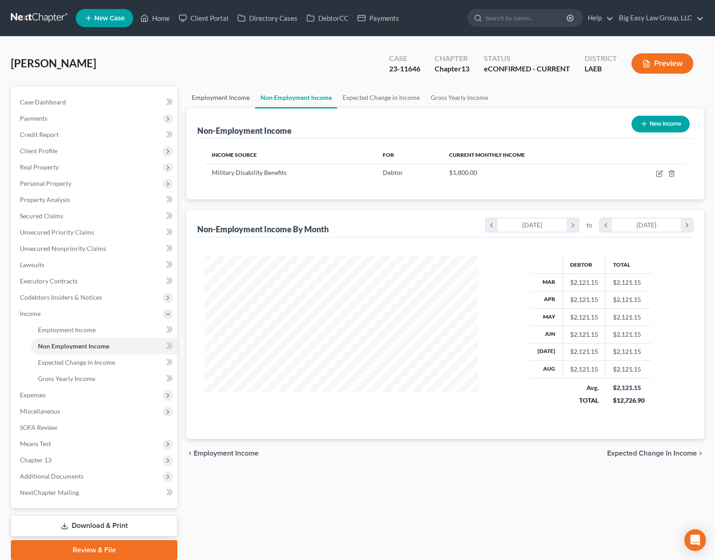
click at [224, 92] on link "Employment Income" at bounding box center [221, 98] width 69 height 22
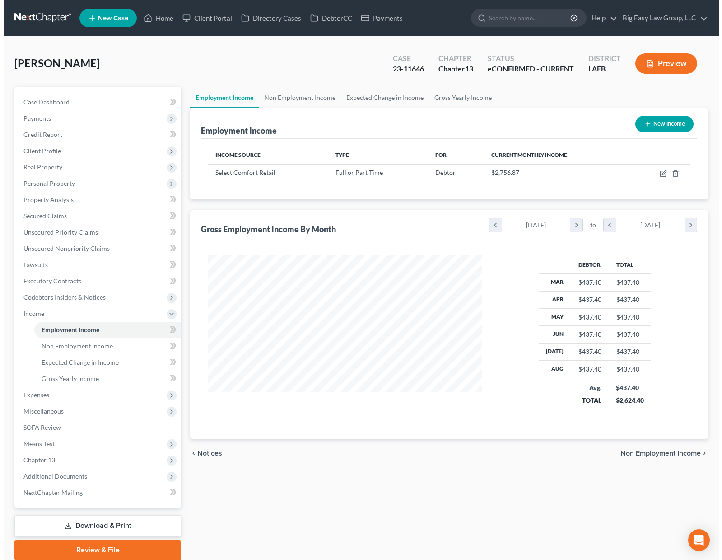
scroll to position [162, 292]
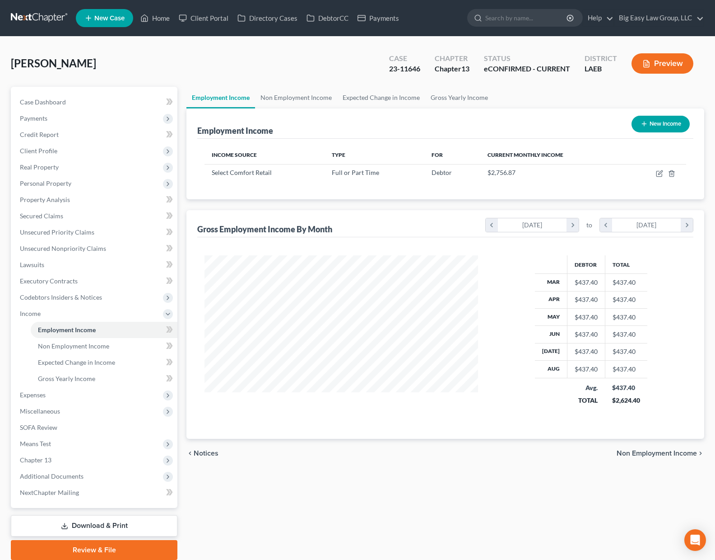
click at [288, 60] on div "Frank, Brandi Upgraded Case 23-11646 Chapter Chapter 13 Status eCONFIRMED - CUR…" at bounding box center [358, 66] width 694 height 39
click at [653, 71] on button "Preview" at bounding box center [663, 63] width 62 height 20
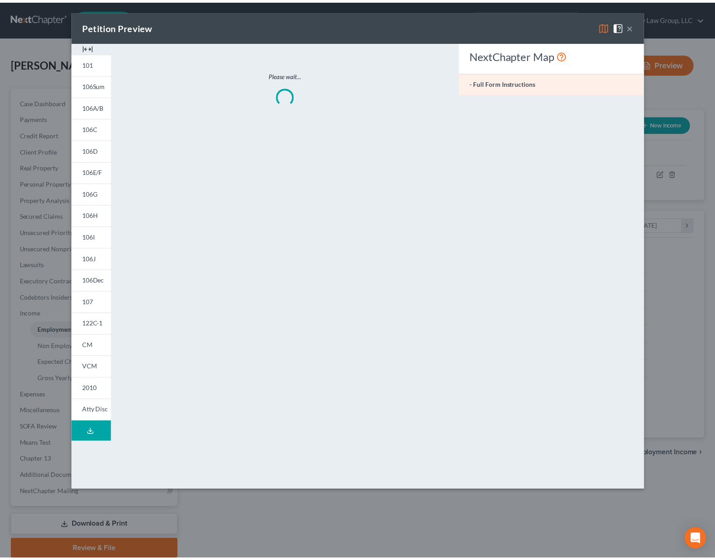
scroll to position [162, 295]
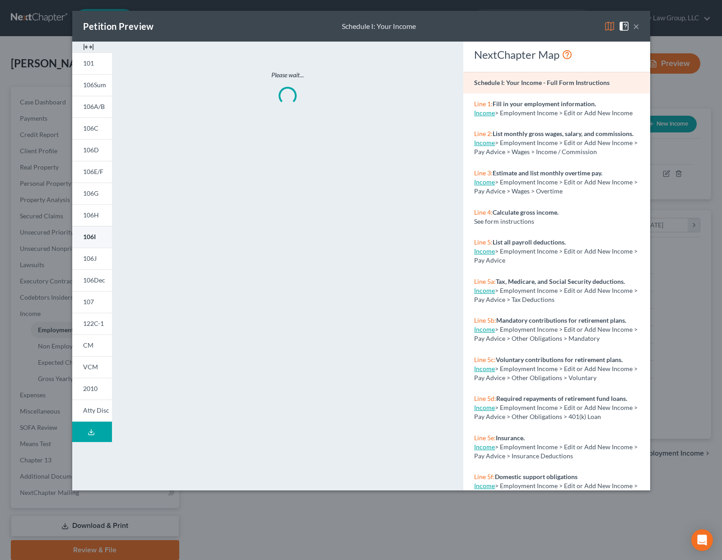
click at [96, 230] on link "106I" at bounding box center [92, 237] width 40 height 22
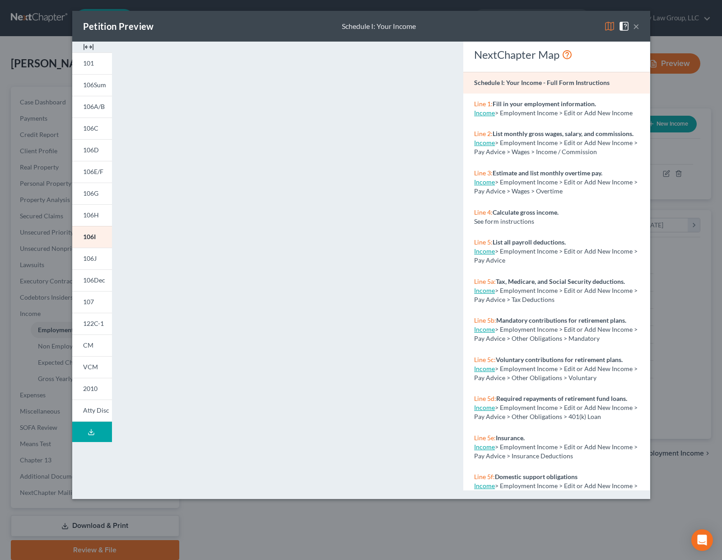
drag, startPoint x: 637, startPoint y: 27, endPoint x: 620, endPoint y: 40, distance: 21.0
click at [636, 28] on button "×" at bounding box center [636, 26] width 6 height 11
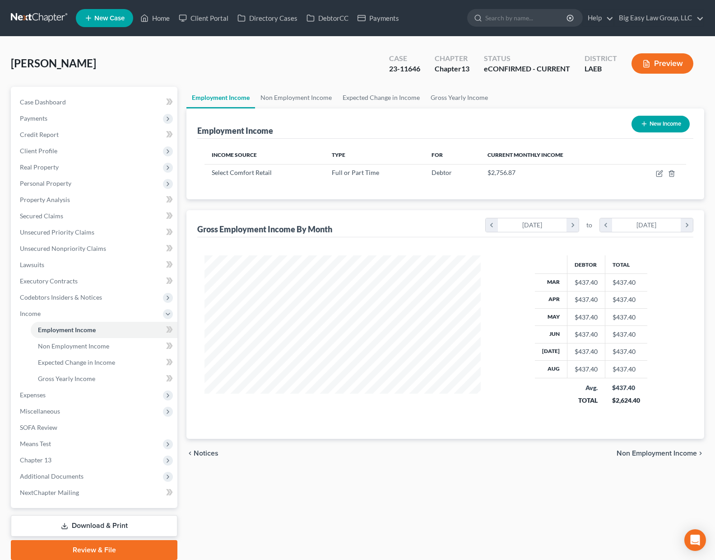
scroll to position [451478, 451348]
click at [104, 100] on link "Case Dashboard" at bounding box center [95, 102] width 165 height 16
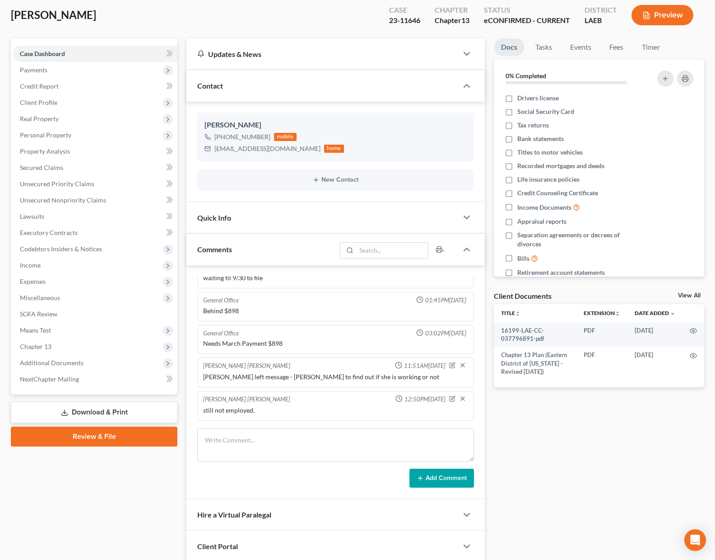
scroll to position [182, 0]
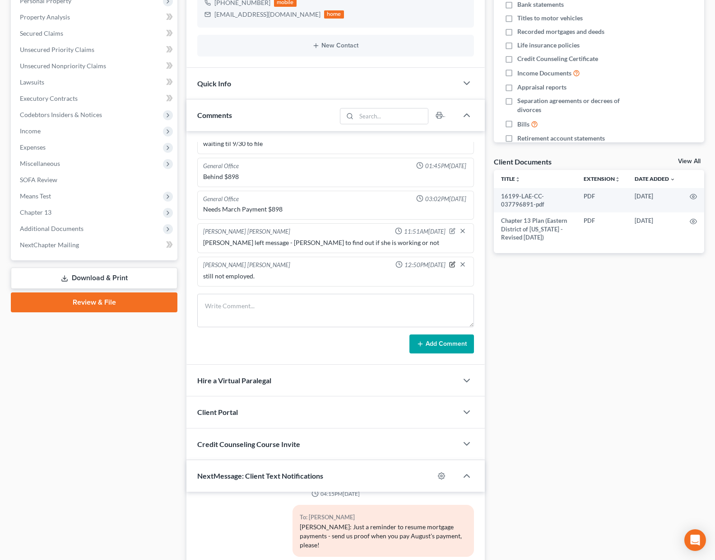
click at [449, 263] on icon "button" at bounding box center [452, 264] width 6 height 6
click at [294, 280] on textarea "still not employed." at bounding box center [335, 287] width 265 height 33
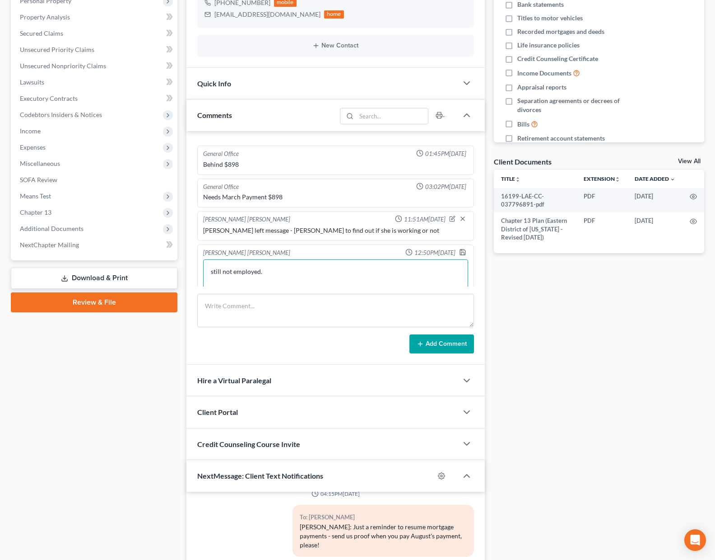
scroll to position [30, 0]
click at [282, 271] on textarea "still not employed. - will uypdate before hearing if latest prospect works" at bounding box center [335, 275] width 265 height 33
click at [410, 276] on textarea "still not employed. - will update before hearing if latest prospect works" at bounding box center [335, 275] width 265 height 33
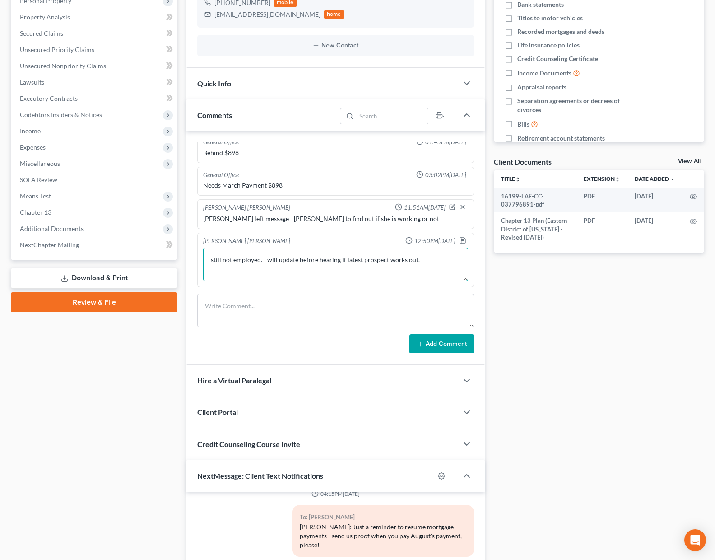
scroll to position [42, 0]
type textarea "still not employed. - will update before hearing if latest prospect works out."
click at [460, 240] on icon "button" at bounding box center [462, 239] width 5 height 5
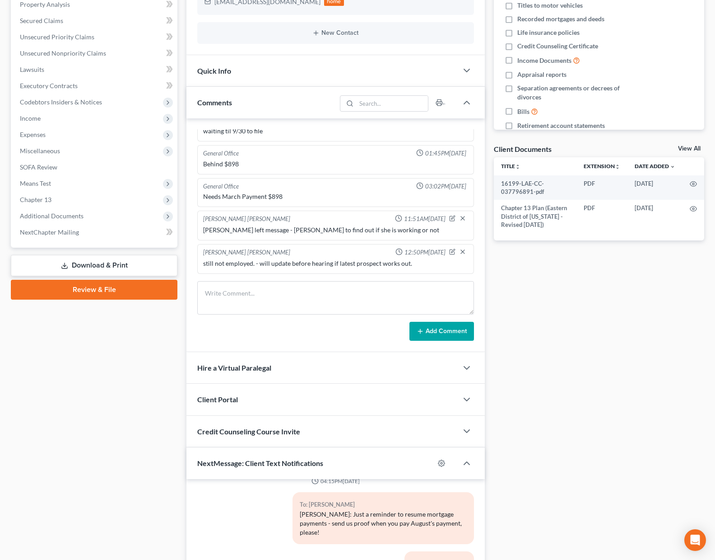
scroll to position [42, 0]
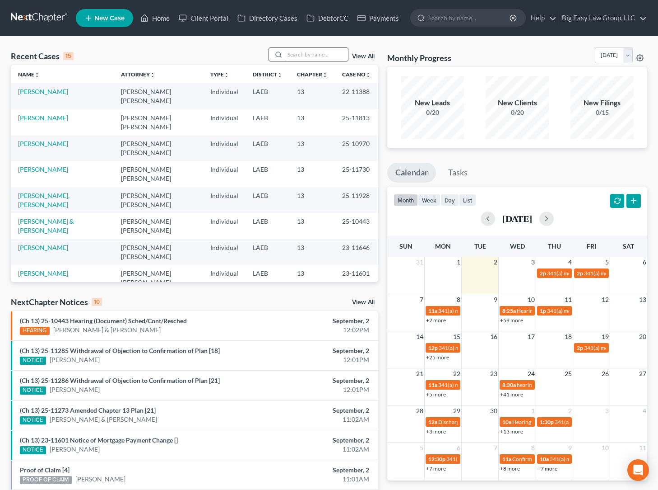
click at [311, 53] on input "search" at bounding box center [316, 54] width 63 height 13
type input "payne"
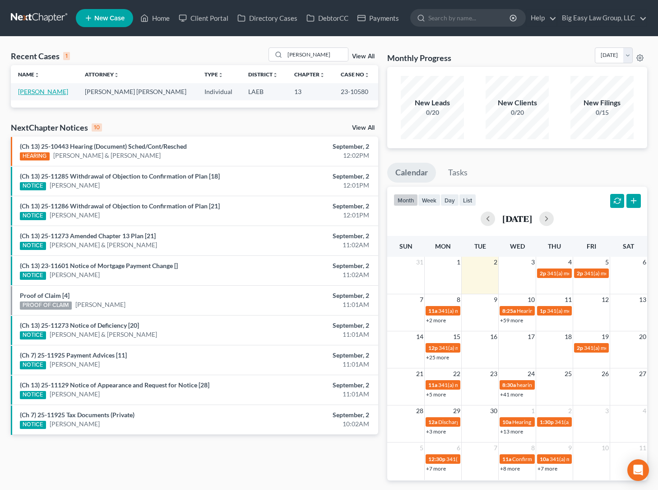
click at [48, 92] on link "[PERSON_NAME]" at bounding box center [43, 92] width 50 height 8
select select "3"
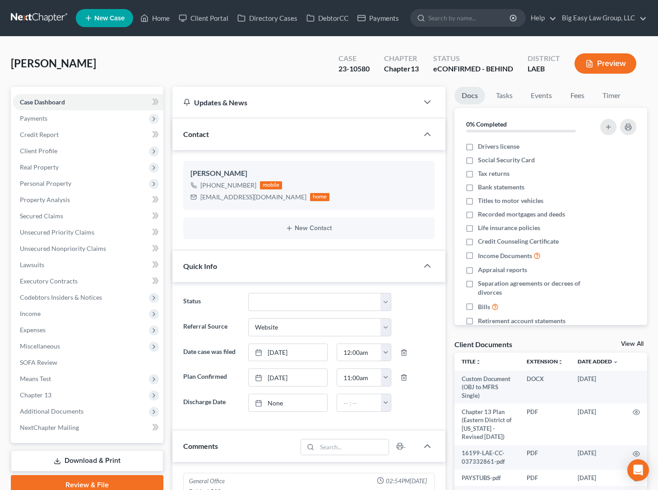
scroll to position [5390, 0]
click at [72, 309] on span "Income" at bounding box center [88, 313] width 151 height 16
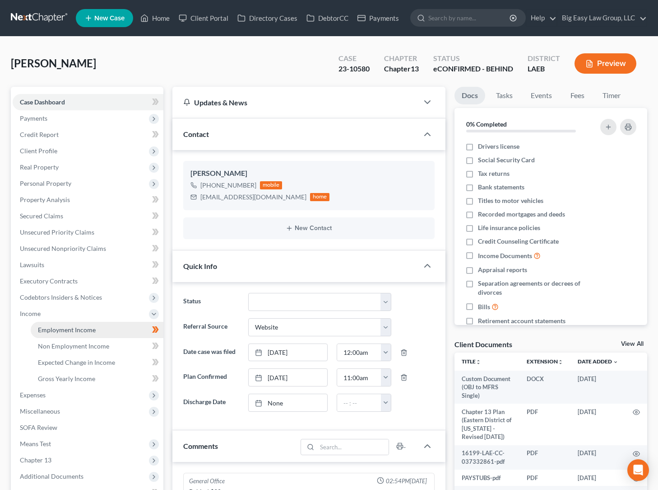
click at [63, 323] on link "Employment Income" at bounding box center [97, 330] width 133 height 16
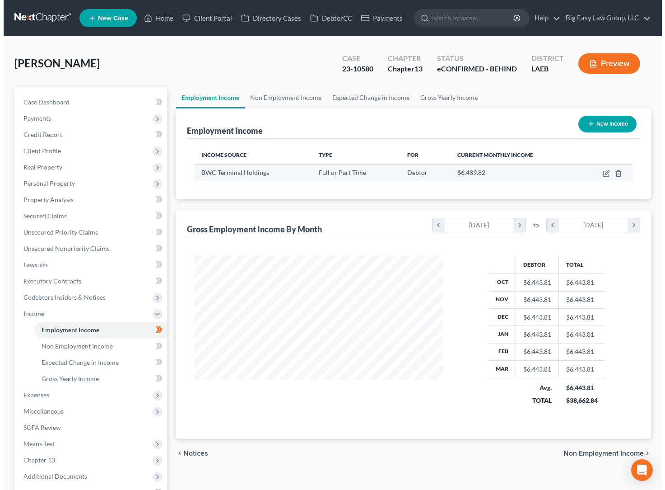
scroll to position [162, 266]
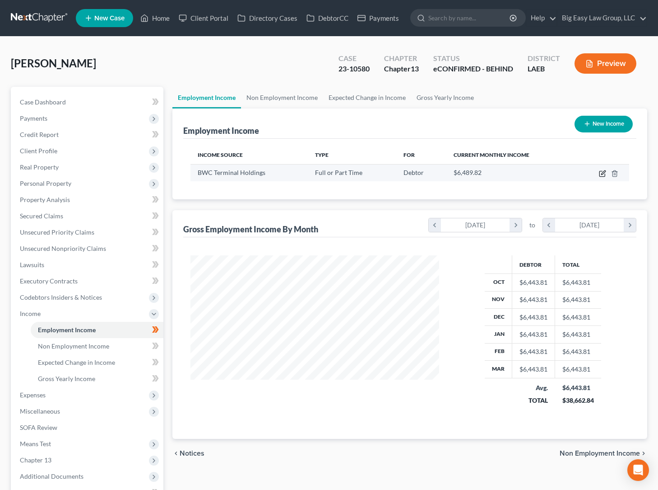
click at [603, 173] on icon "button" at bounding box center [602, 173] width 7 height 7
select select "0"
select select "45"
select select "2"
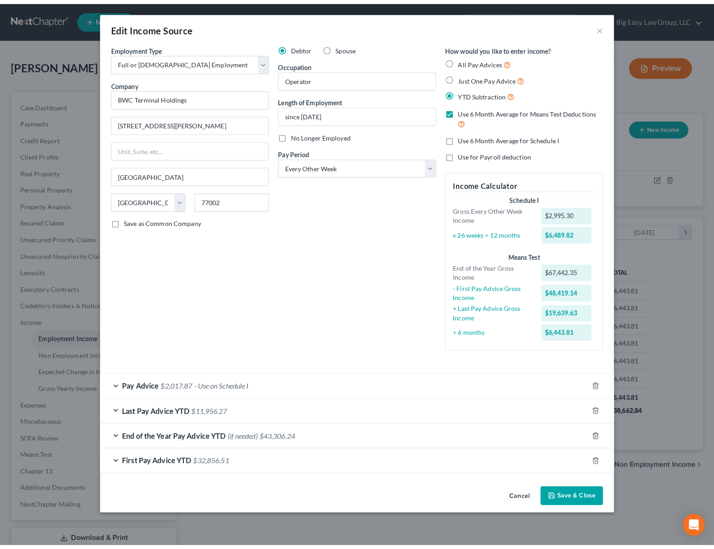
scroll to position [162, 290]
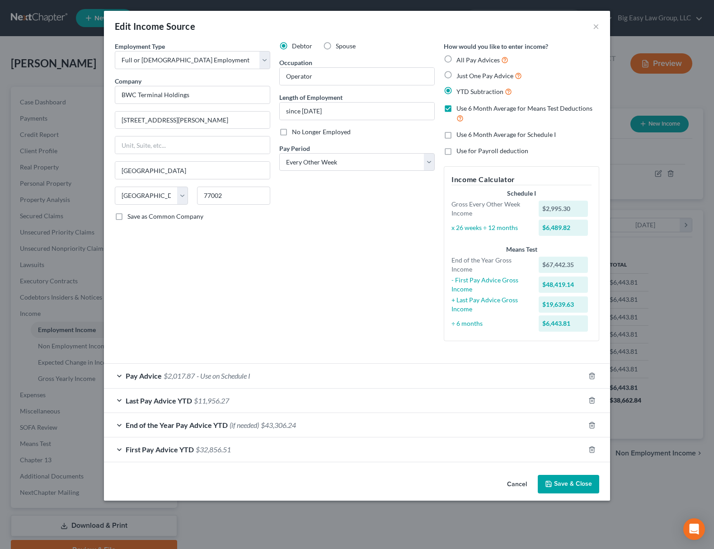
click at [278, 404] on div "Last Pay Advice YTD $11,956.27" at bounding box center [344, 400] width 481 height 24
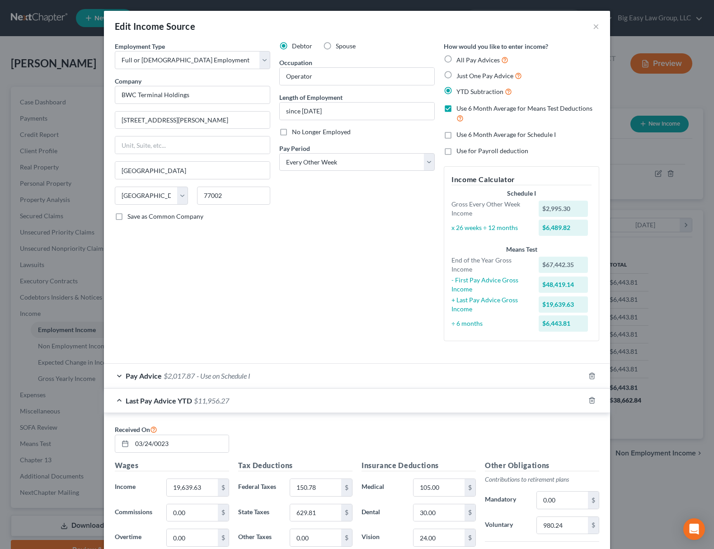
click at [317, 292] on div "Debtor Spouse Occupation Operator Length of Employment since 2021 No Longer Emp…" at bounding box center [357, 195] width 164 height 307
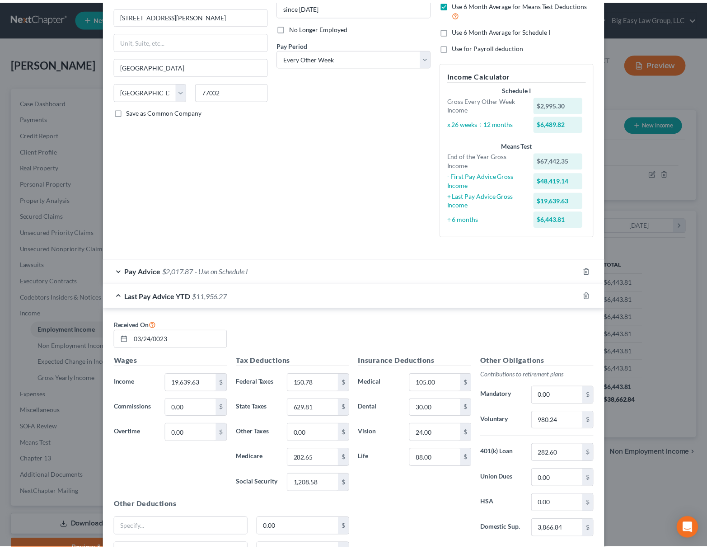
scroll to position [0, 0]
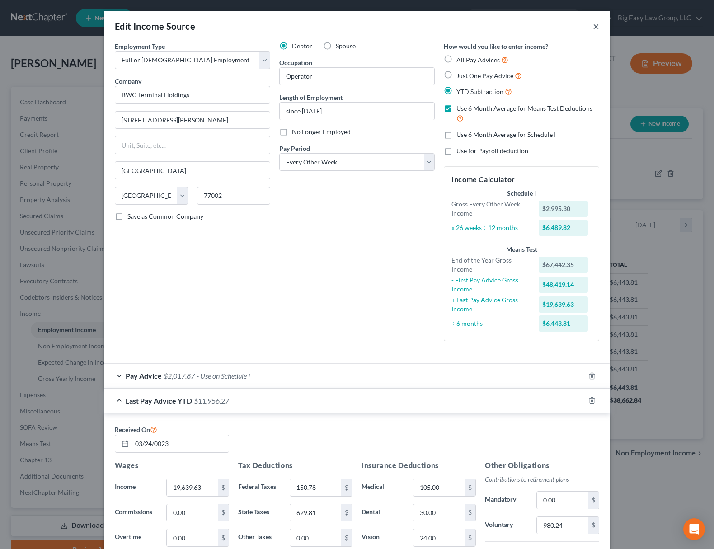
click at [593, 24] on button "×" at bounding box center [596, 26] width 6 height 11
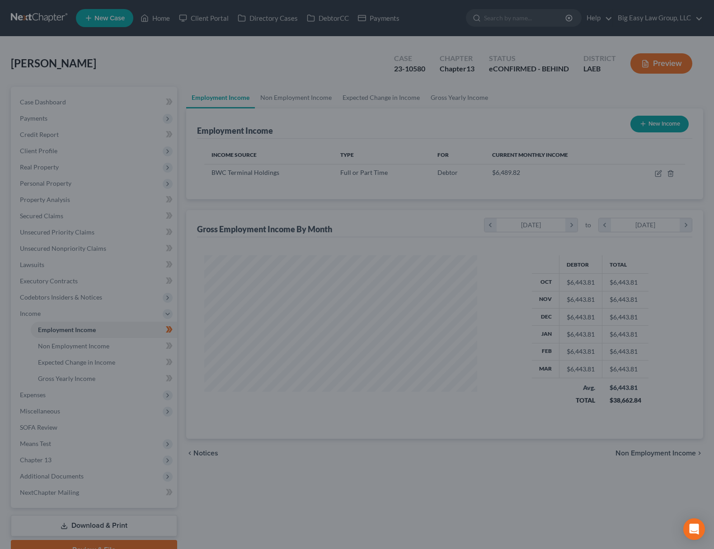
scroll to position [451478, 451352]
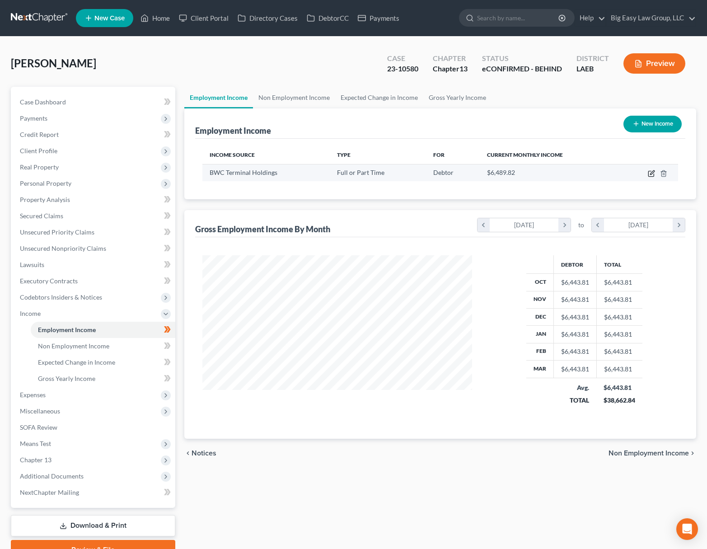
click at [652, 175] on icon "button" at bounding box center [651, 173] width 7 height 7
select select "0"
select select "45"
select select "2"
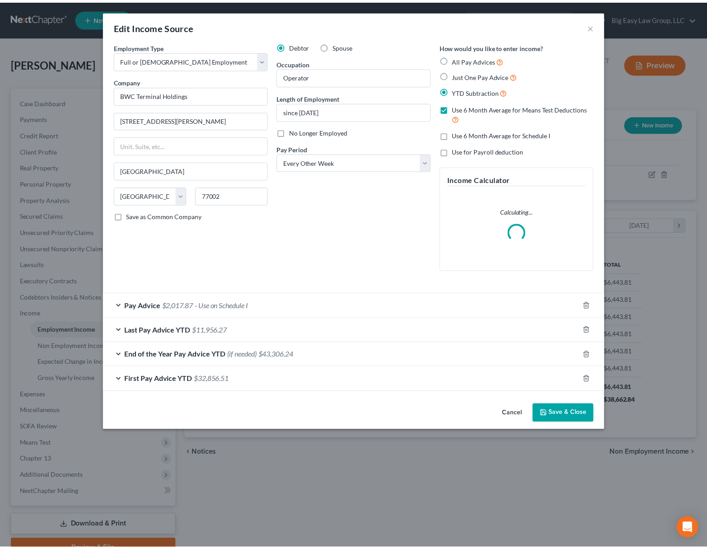
scroll to position [162, 291]
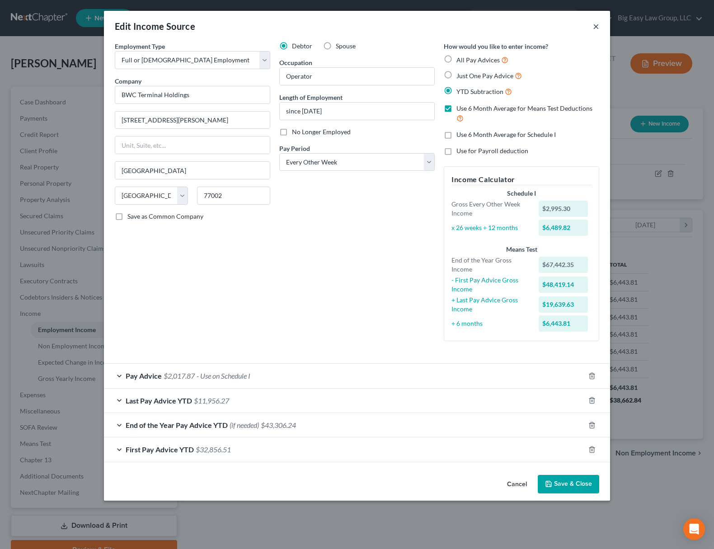
click at [598, 27] on button "×" at bounding box center [596, 26] width 6 height 11
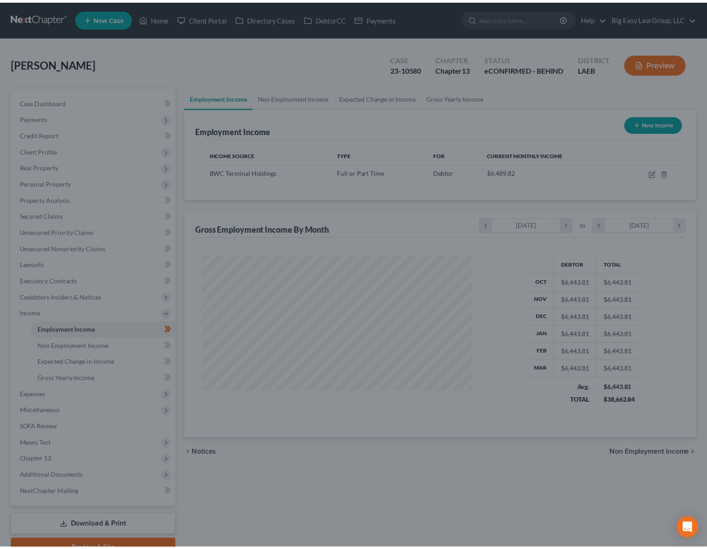
scroll to position [451478, 451352]
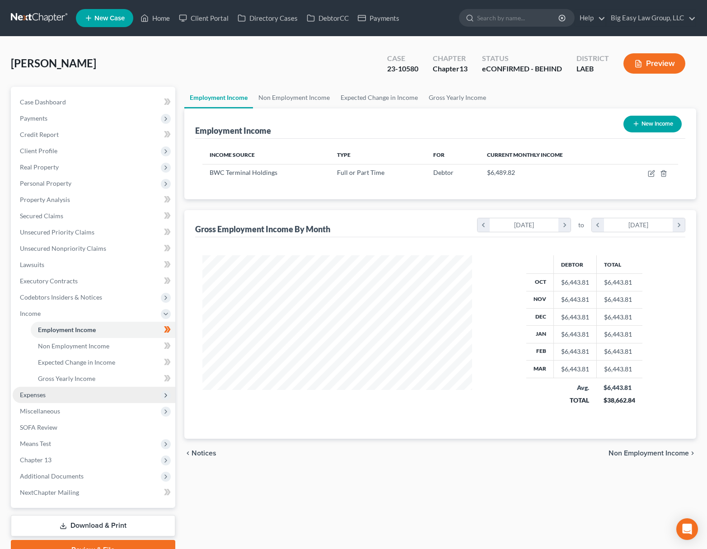
click at [115, 391] on span "Expenses" at bounding box center [94, 395] width 163 height 16
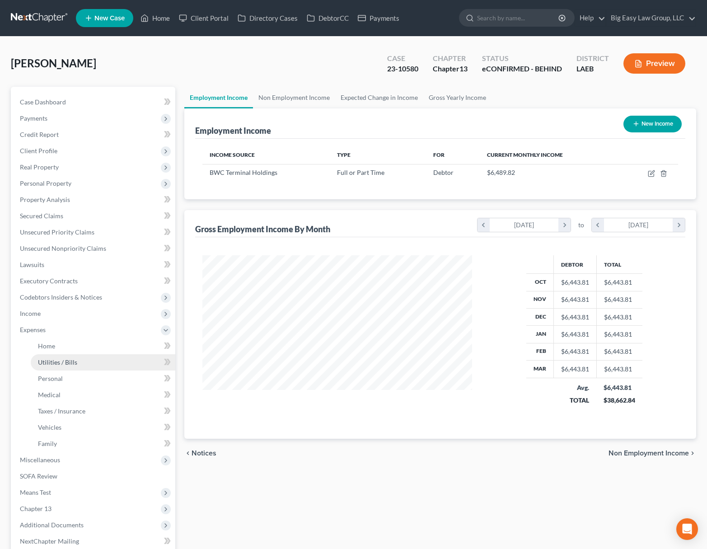
click at [99, 354] on link "Utilities / Bills" at bounding box center [103, 362] width 145 height 16
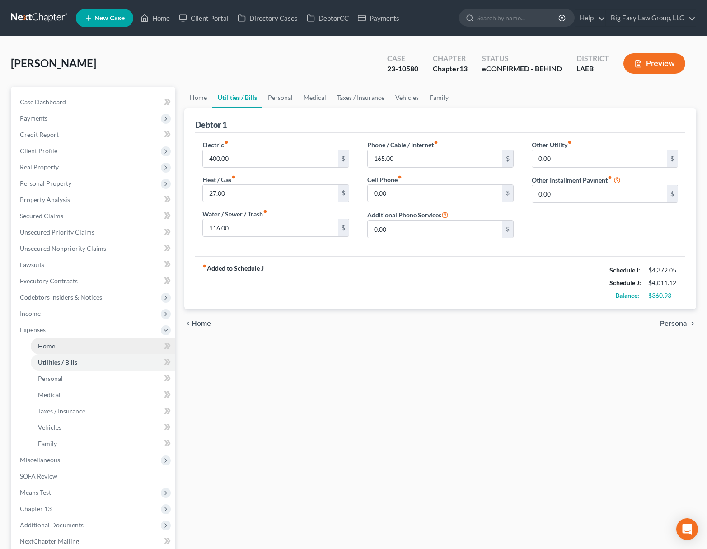
click at [100, 350] on link "Home" at bounding box center [103, 346] width 145 height 16
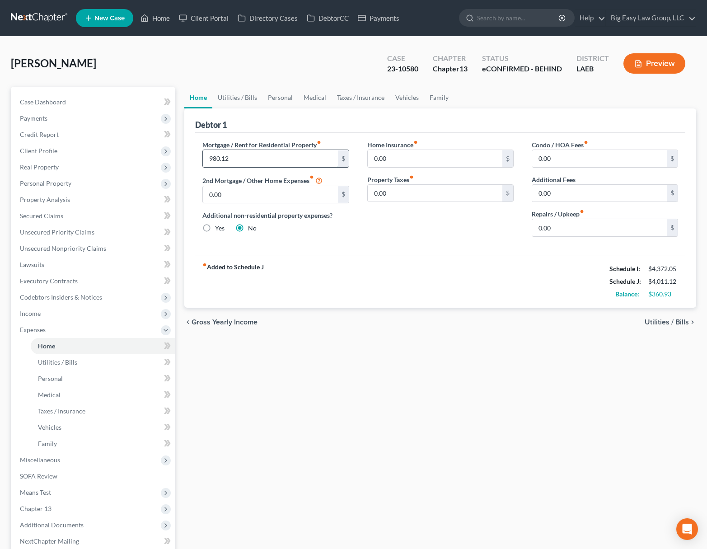
click at [269, 164] on input "980.12" at bounding box center [270, 158] width 135 height 17
type input "1,140"
click at [249, 95] on link "Utilities / Bills" at bounding box center [237, 98] width 50 height 22
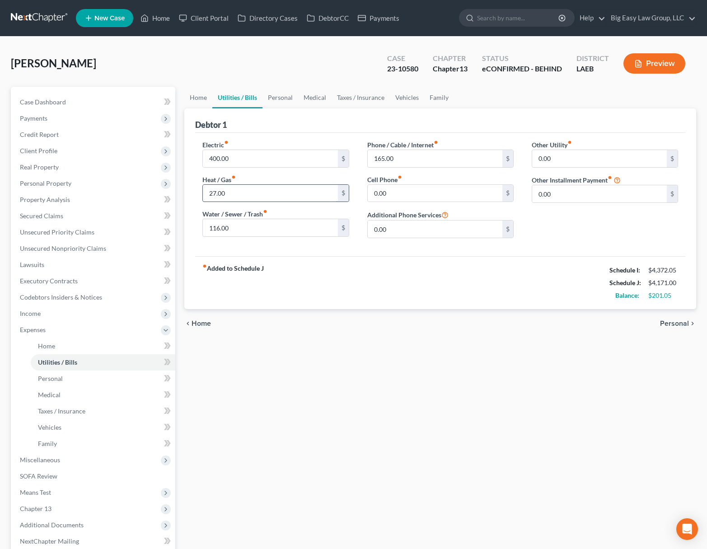
click at [279, 191] on input "27.00" at bounding box center [270, 193] width 135 height 17
click at [424, 164] on input "165.00" at bounding box center [435, 158] width 135 height 17
click at [288, 98] on link "Personal" at bounding box center [280, 98] width 36 height 22
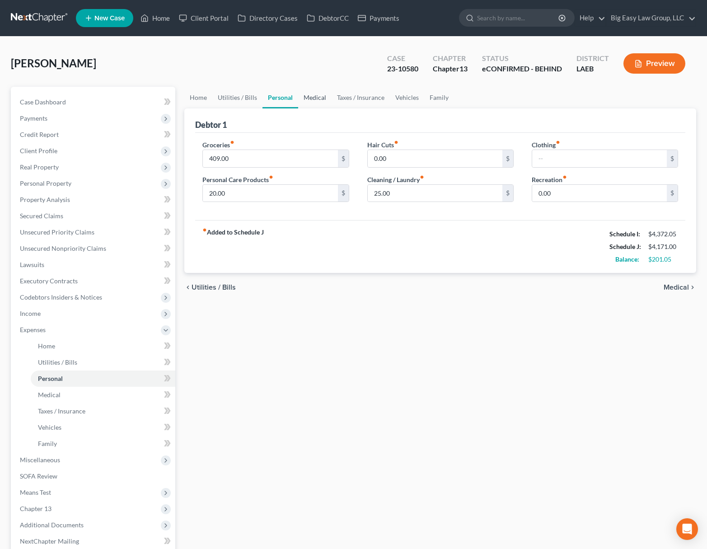
click at [304, 93] on link "Medical" at bounding box center [314, 98] width 33 height 22
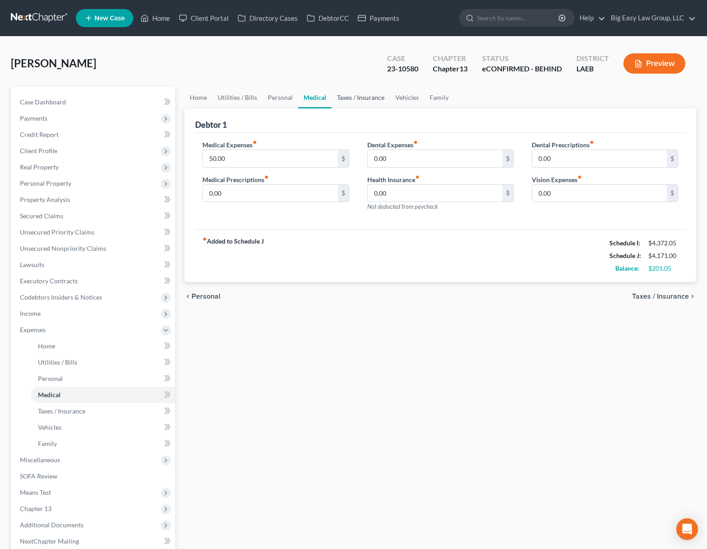
click at [353, 96] on link "Taxes / Insurance" at bounding box center [361, 98] width 58 height 22
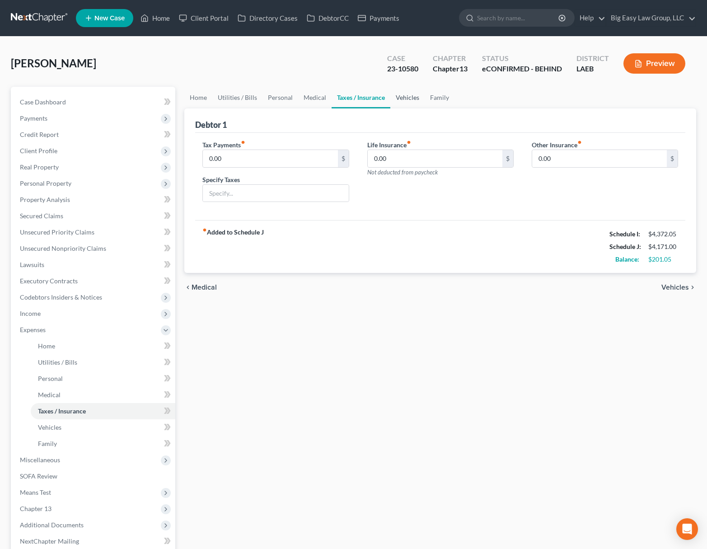
drag, startPoint x: 401, startPoint y: 99, endPoint x: 406, endPoint y: 100, distance: 4.7
click at [401, 99] on link "Vehicles" at bounding box center [407, 98] width 34 height 22
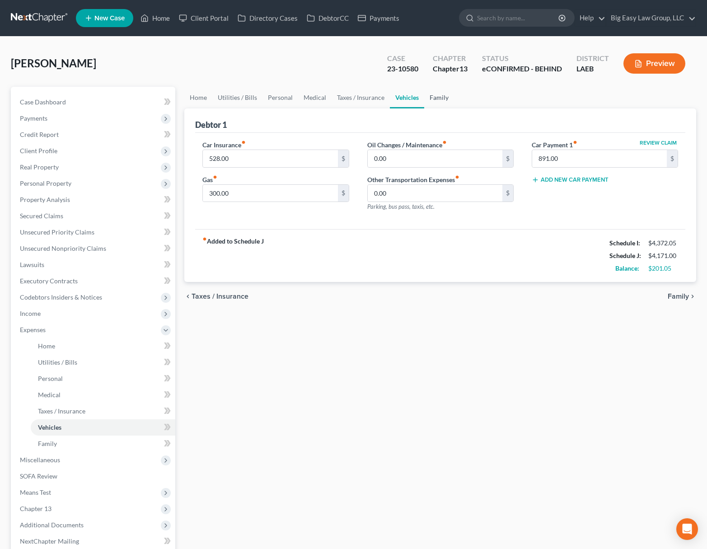
click at [433, 96] on link "Family" at bounding box center [439, 98] width 30 height 22
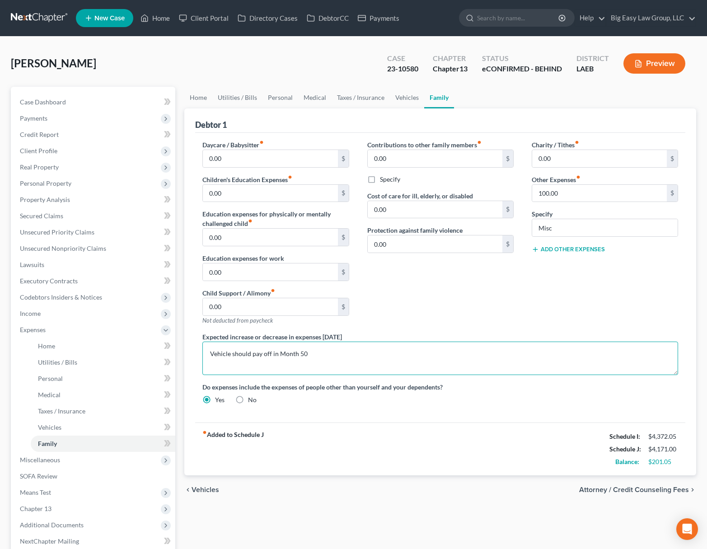
click at [416, 347] on textarea "Vehicle should pay off in Month 50" at bounding box center [440, 357] width 476 height 33
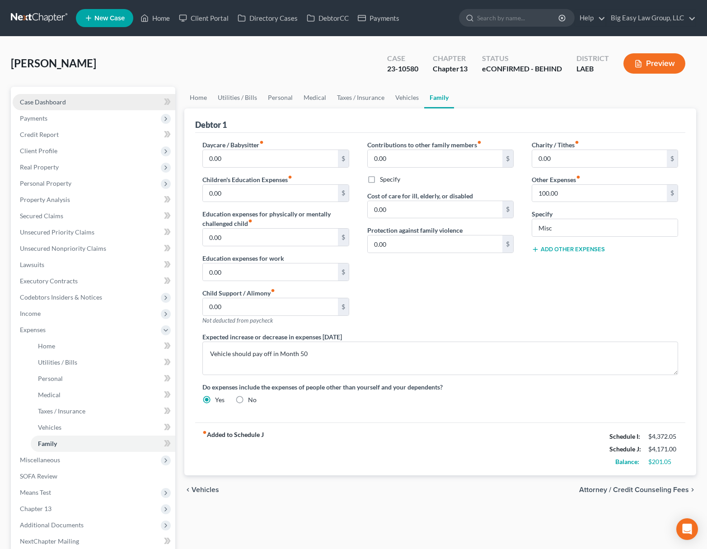
click at [104, 98] on link "Case Dashboard" at bounding box center [94, 102] width 163 height 16
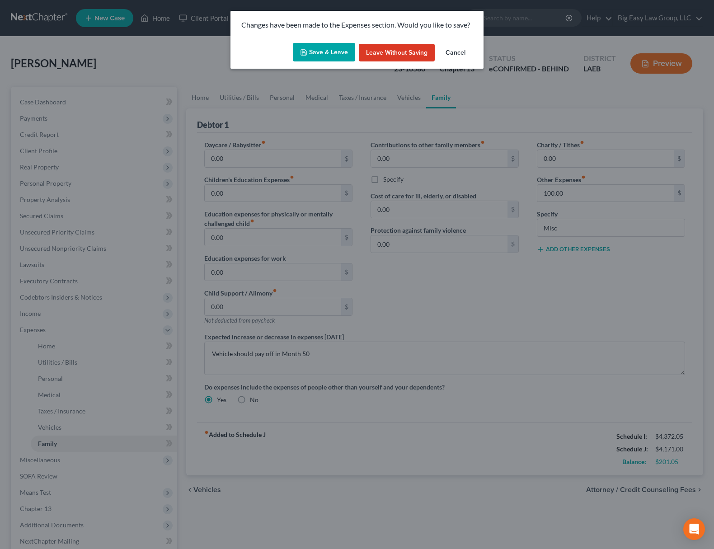
click at [304, 47] on button "Save & Leave" at bounding box center [324, 52] width 62 height 19
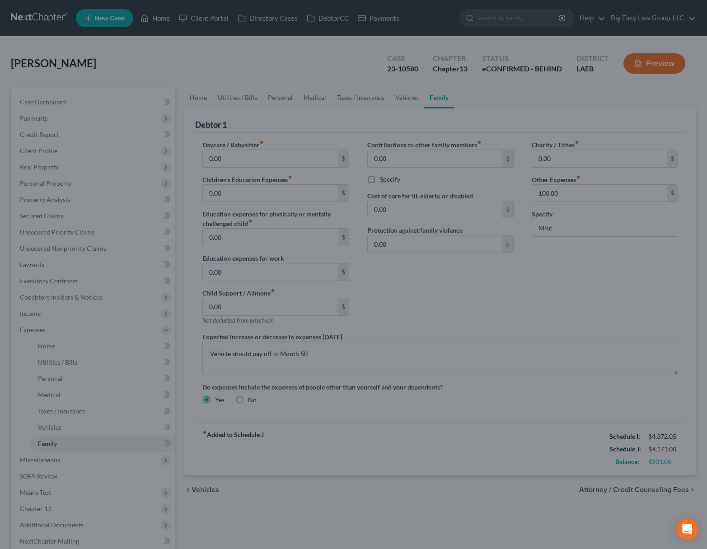
select select "3"
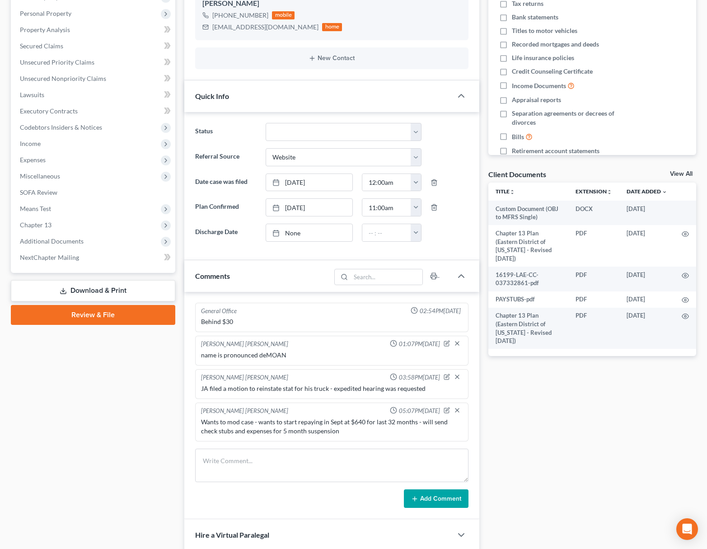
scroll to position [255, 0]
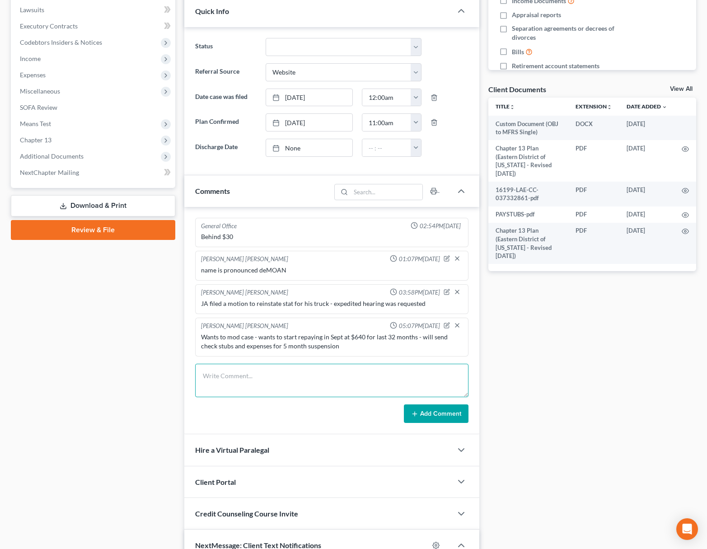
click at [303, 384] on textarea at bounding box center [331, 380] width 273 height 33
type textarea "JA called and reviewed new plan and IJ -- he said he emailed check stubs."
click at [418, 417] on icon at bounding box center [414, 413] width 7 height 7
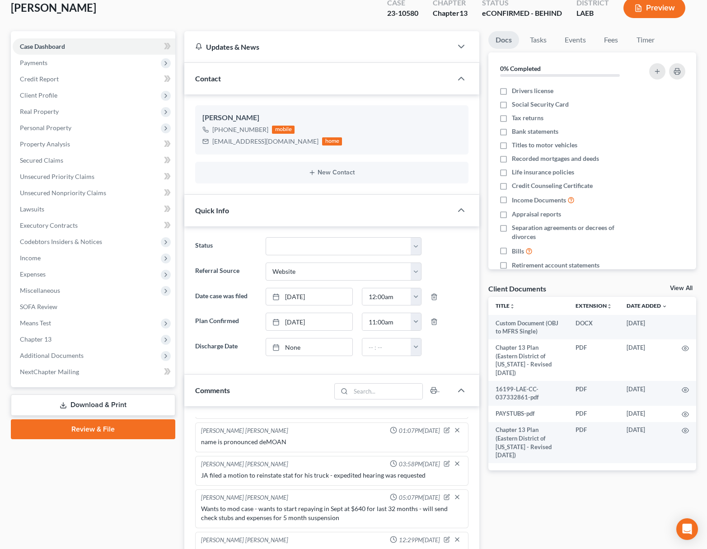
scroll to position [0, 0]
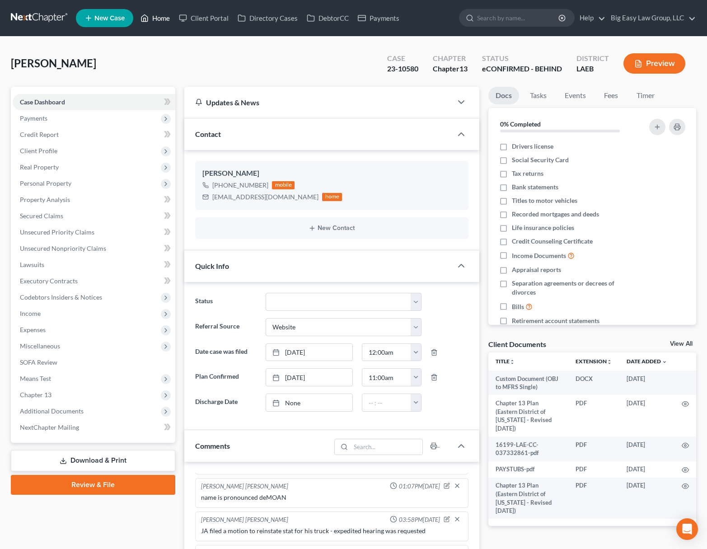
click at [171, 18] on link "Home" at bounding box center [155, 18] width 38 height 16
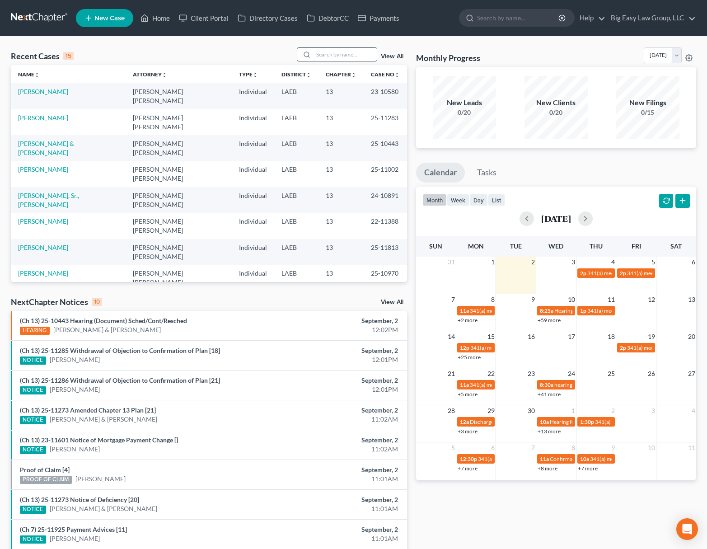
click at [333, 55] on input "search" at bounding box center [344, 54] width 63 height 13
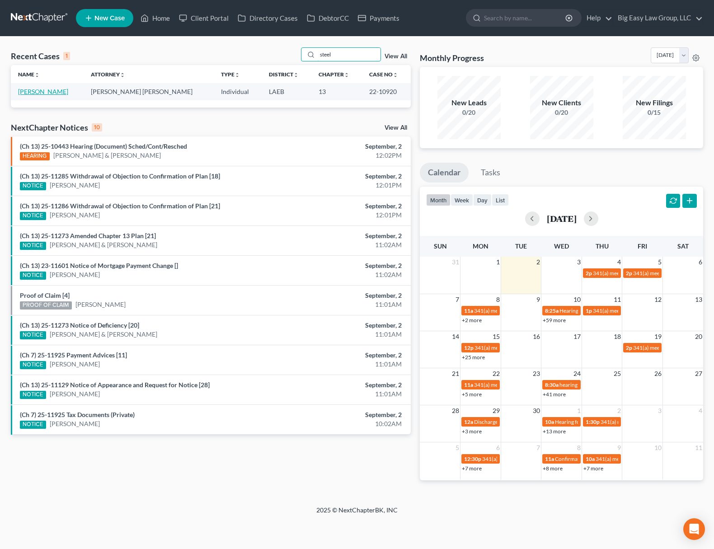
type input "steel"
click at [40, 93] on link "[PERSON_NAME]" at bounding box center [43, 92] width 50 height 8
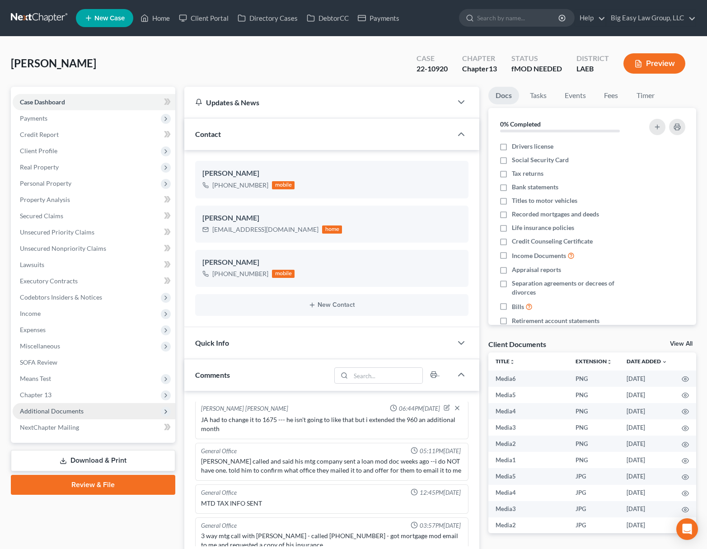
scroll to position [2016, 0]
click at [162, 17] on link "Home" at bounding box center [155, 18] width 38 height 16
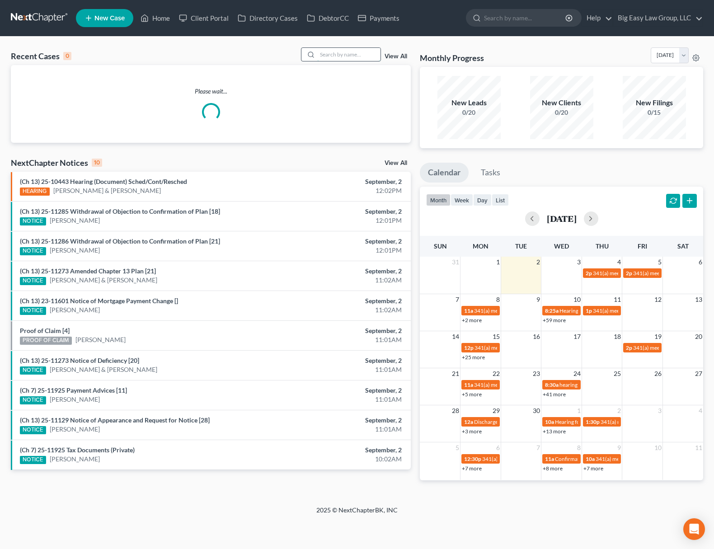
click at [346, 55] on input "search" at bounding box center [348, 54] width 63 height 13
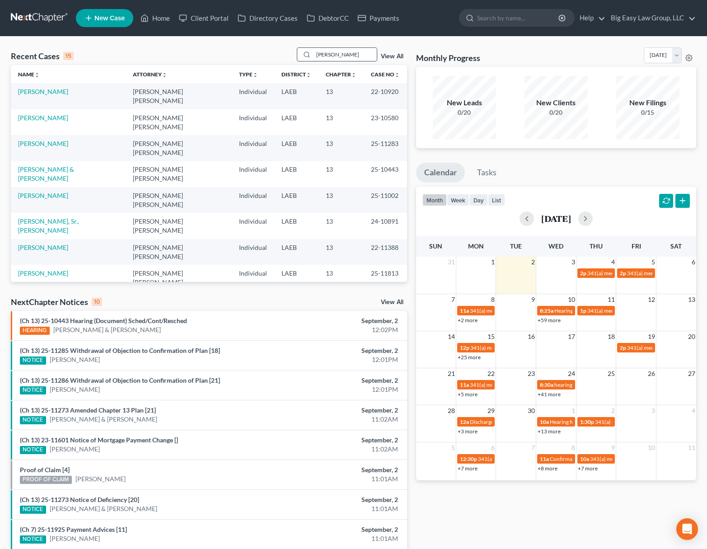
type input "rolando"
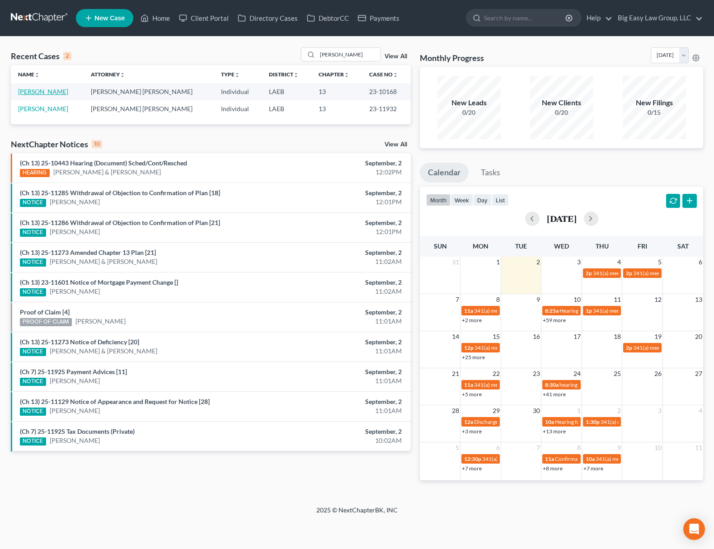
click at [22, 93] on link "[PERSON_NAME]" at bounding box center [43, 92] width 50 height 8
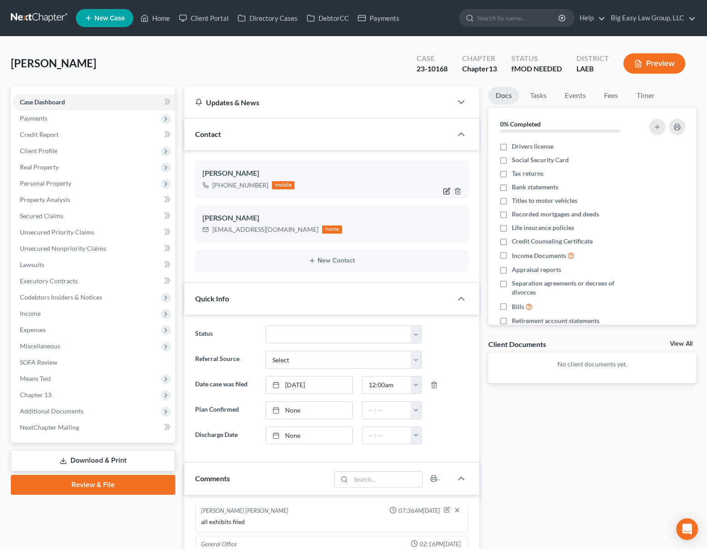
click at [444, 192] on icon "button" at bounding box center [446, 190] width 7 height 7
select select "0"
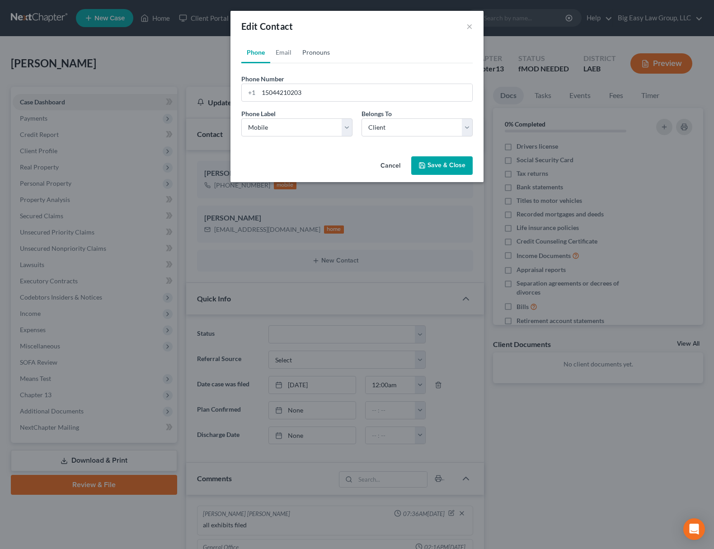
click at [308, 48] on link "Pronouns" at bounding box center [316, 53] width 38 height 22
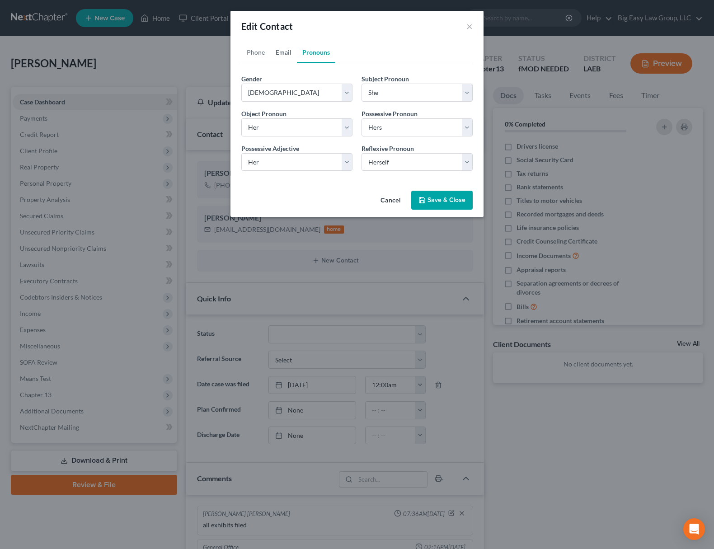
click at [278, 49] on link "Email" at bounding box center [283, 53] width 27 height 22
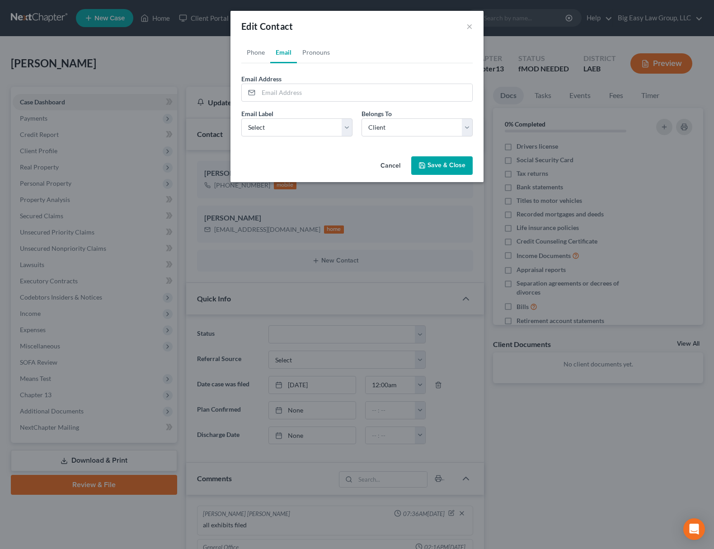
click at [446, 168] on button "Save & Close" at bounding box center [441, 165] width 61 height 19
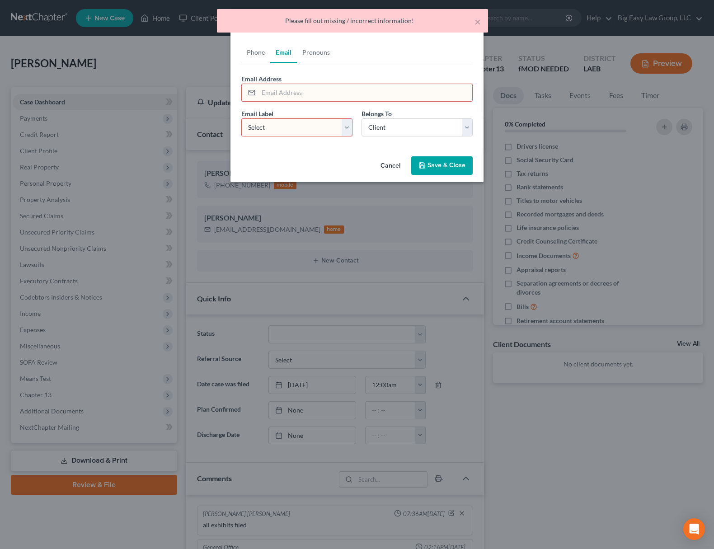
click at [417, 62] on ul "Phone Email Pronouns" at bounding box center [356, 53] width 231 height 22
click at [398, 160] on button "Cancel" at bounding box center [390, 166] width 34 height 18
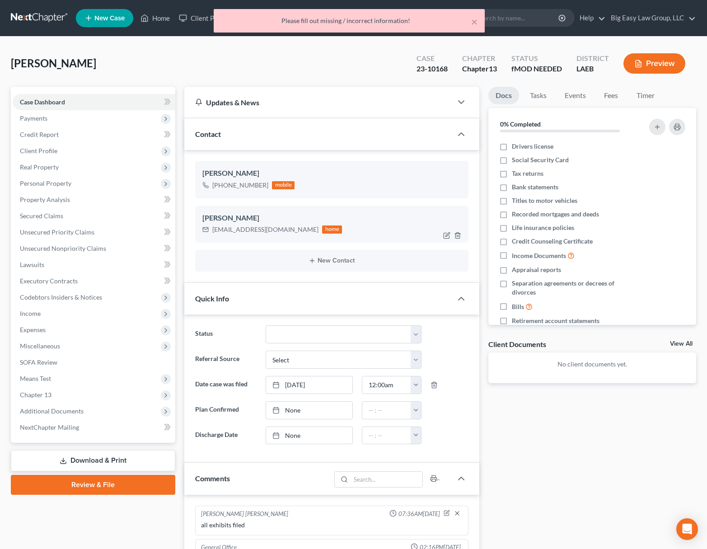
click at [334, 230] on div "debbyrolando@me.com home" at bounding box center [331, 230] width 258 height 12
click at [446, 235] on icon "button" at bounding box center [446, 235] width 7 height 7
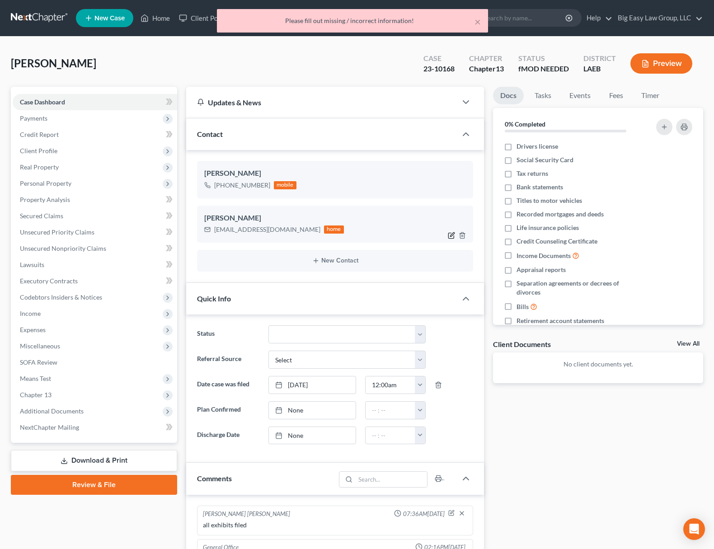
select select "0"
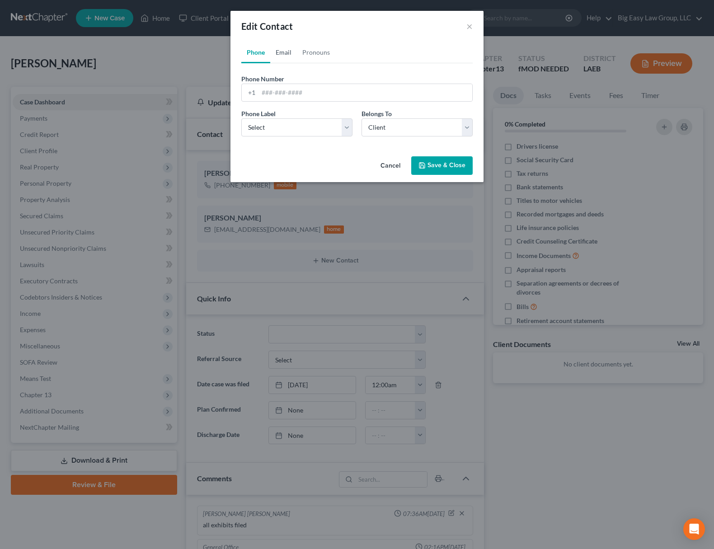
click at [285, 59] on link "Email" at bounding box center [283, 53] width 27 height 22
drag, startPoint x: 343, startPoint y: 96, endPoint x: 186, endPoint y: 72, distance: 158.5
click at [186, 72] on div "Edit Contact × Phone Email Pronouns Phone Number * +1 Ext. Phone Label * Select…" at bounding box center [357, 274] width 714 height 549
drag, startPoint x: 474, startPoint y: 28, endPoint x: 469, endPoint y: 27, distance: 4.5
click at [474, 28] on div "Edit Contact ×" at bounding box center [356, 26] width 253 height 31
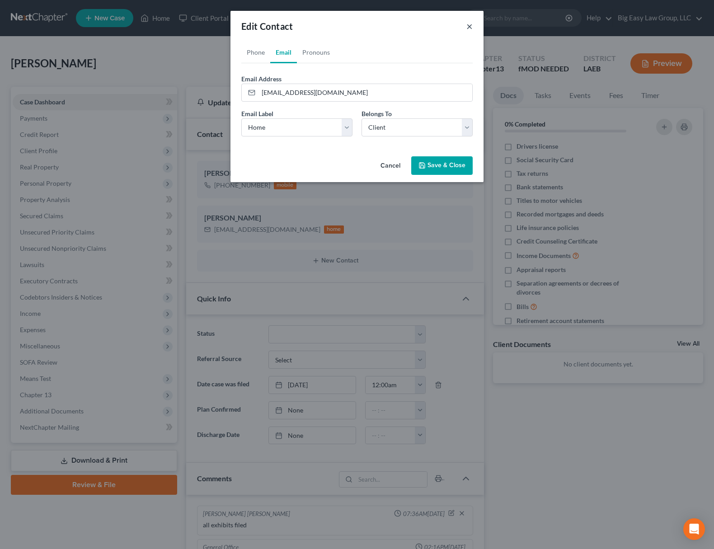
click at [467, 27] on button "×" at bounding box center [469, 26] width 6 height 11
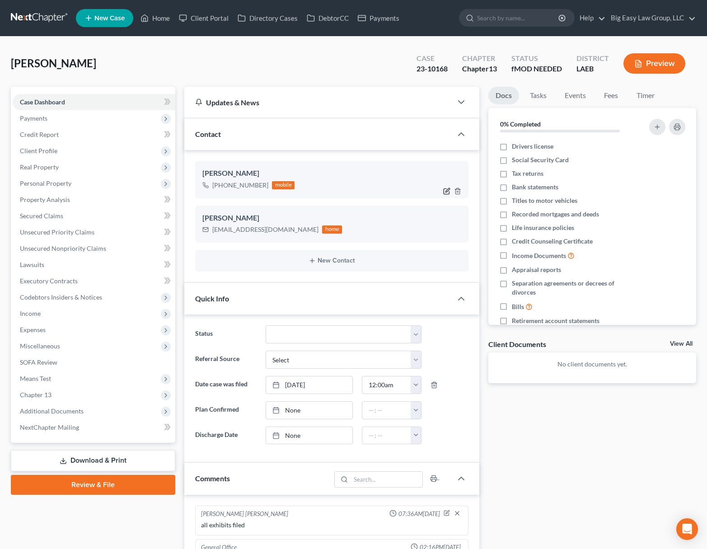
click at [445, 191] on icon "button" at bounding box center [447, 190] width 4 height 4
select select "0"
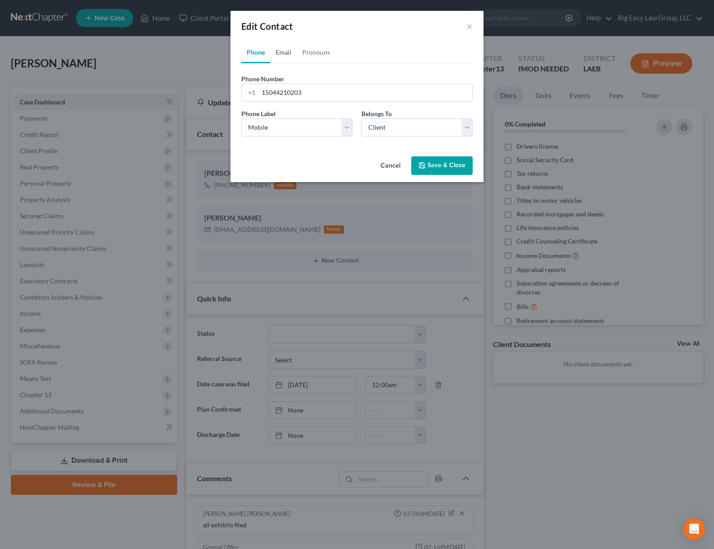
click at [279, 46] on link "Email" at bounding box center [283, 53] width 27 height 22
click at [293, 99] on input "email" at bounding box center [365, 92] width 214 height 17
paste input "debbyrolando@me.com"
type input "debbyrolando@me.com"
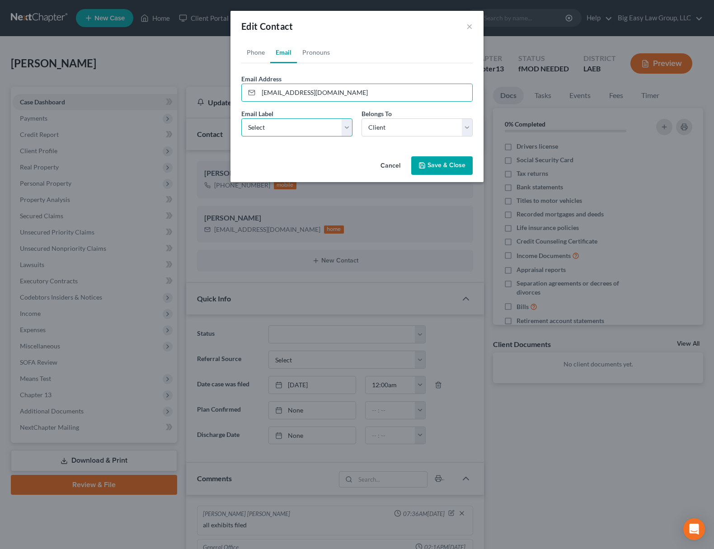
click at [299, 129] on select "Select Home Work Other" at bounding box center [296, 127] width 111 height 18
select select "0"
click at [439, 168] on button "Save & Close" at bounding box center [441, 165] width 61 height 19
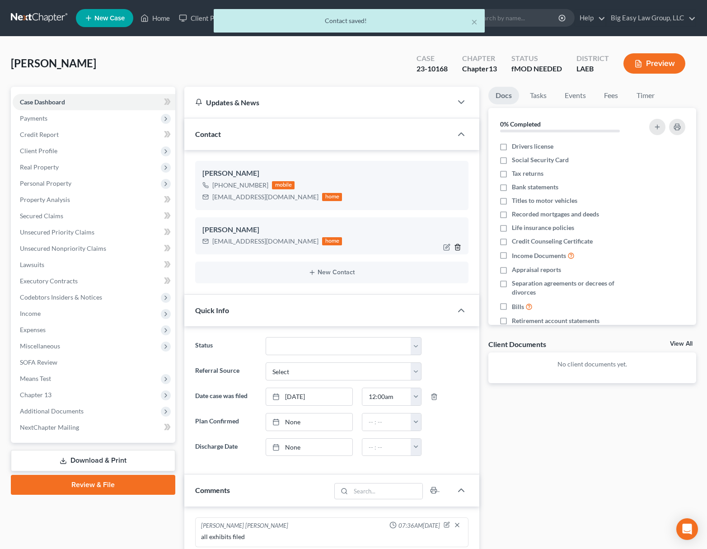
click at [459, 247] on icon "button" at bounding box center [457, 246] width 7 height 7
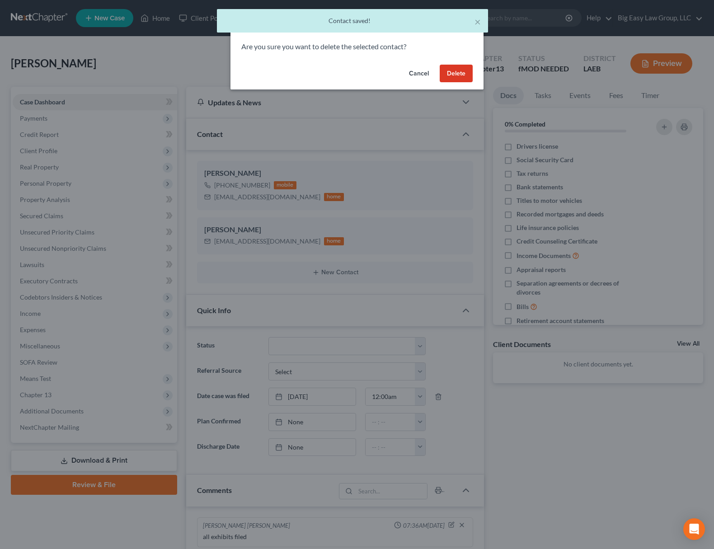
drag, startPoint x: 449, startPoint y: 75, endPoint x: 444, endPoint y: 79, distance: 6.4
click at [450, 75] on button "Delete" at bounding box center [455, 74] width 33 height 18
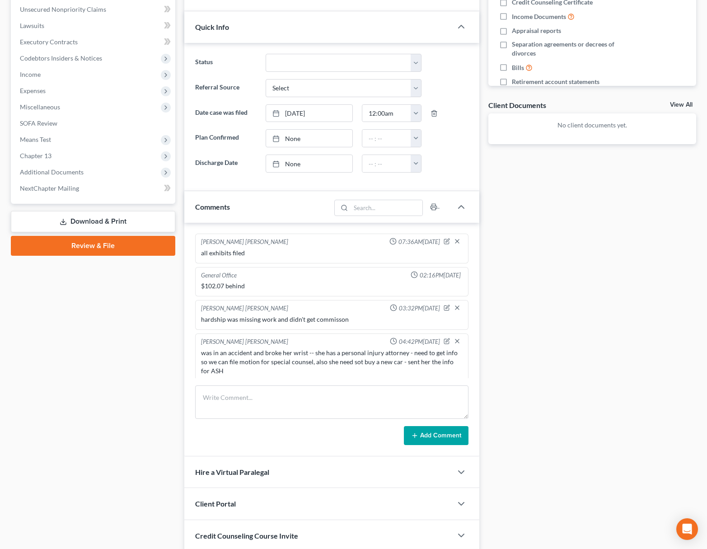
scroll to position [254, 0]
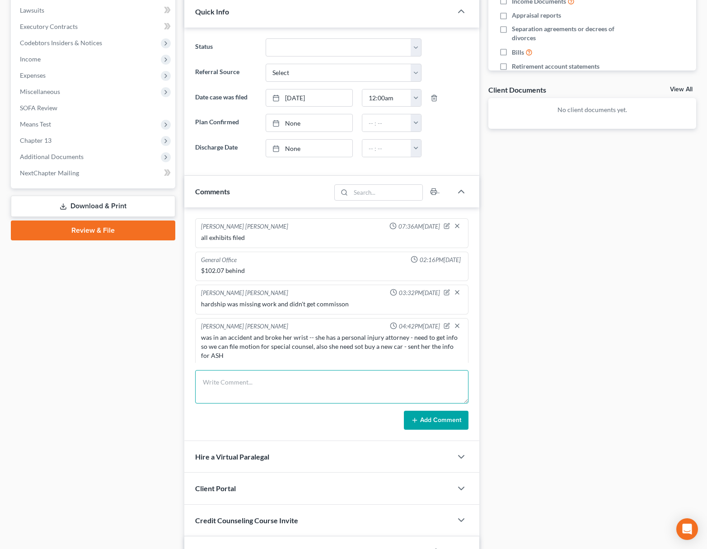
click at [276, 378] on textarea at bounding box center [331, 386] width 273 height 33
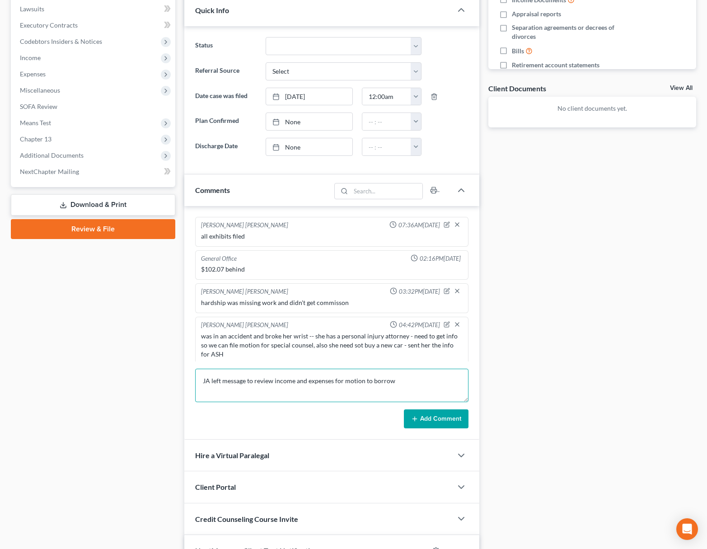
scroll to position [256, 0]
type textarea "JA left message to review income and expenses for motion to borrow"
click at [424, 424] on button "Add Comment" at bounding box center [436, 418] width 65 height 19
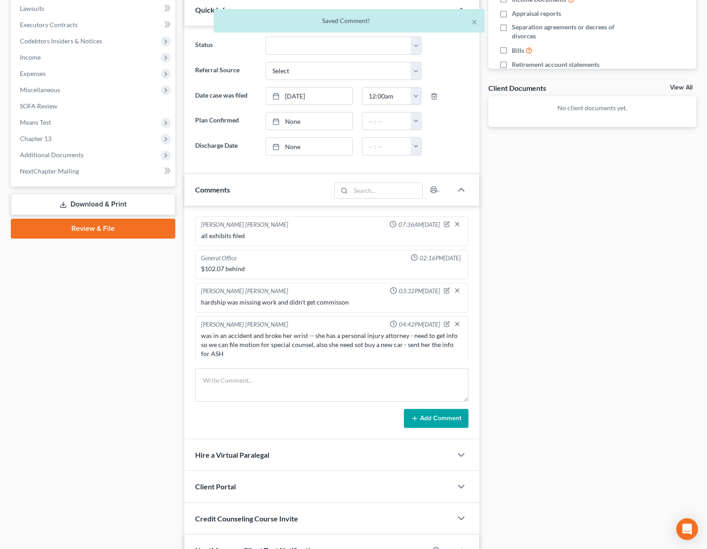
scroll to position [37, 0]
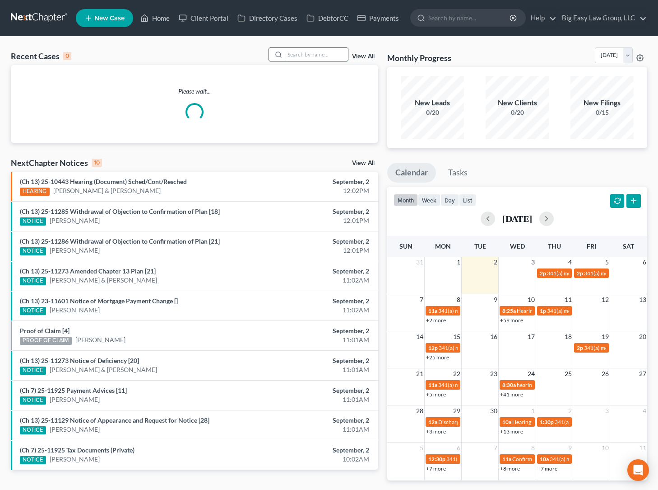
click at [309, 52] on input "search" at bounding box center [316, 54] width 63 height 13
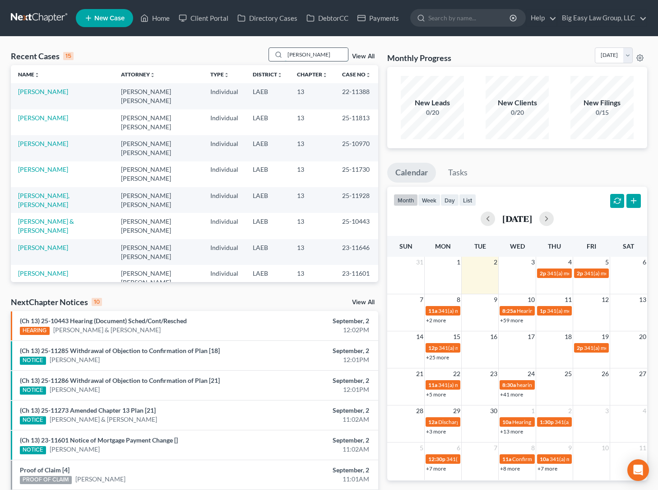
type input "[PERSON_NAME]"
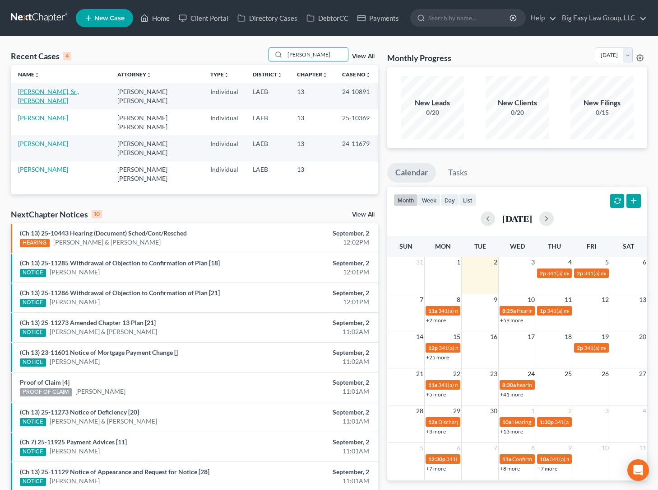
click at [49, 92] on link "[PERSON_NAME], Sr., [PERSON_NAME]" at bounding box center [48, 96] width 61 height 17
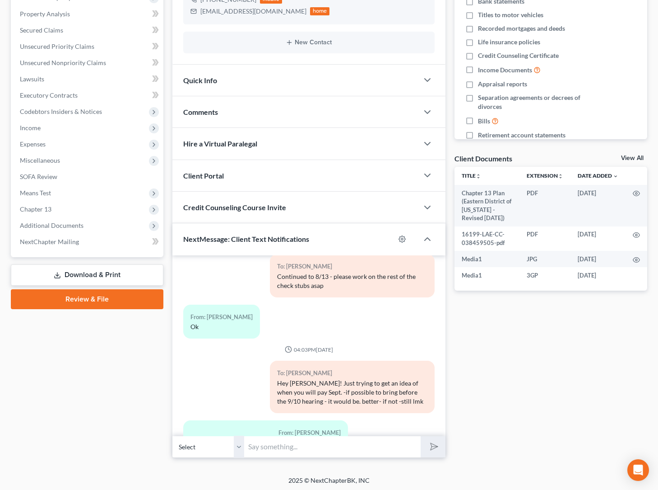
scroll to position [188, 0]
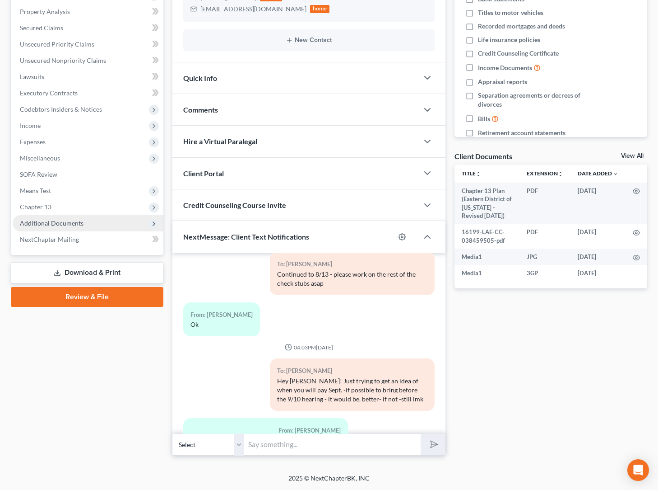
click at [89, 224] on span "Additional Documents" at bounding box center [88, 223] width 151 height 16
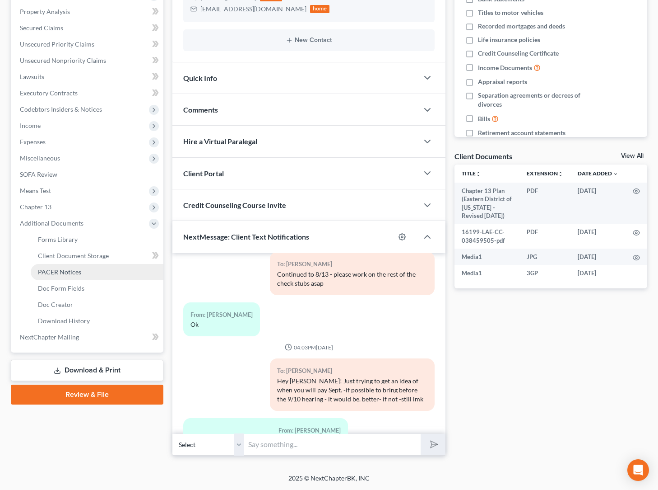
click at [108, 279] on link "PACER Notices" at bounding box center [97, 272] width 133 height 16
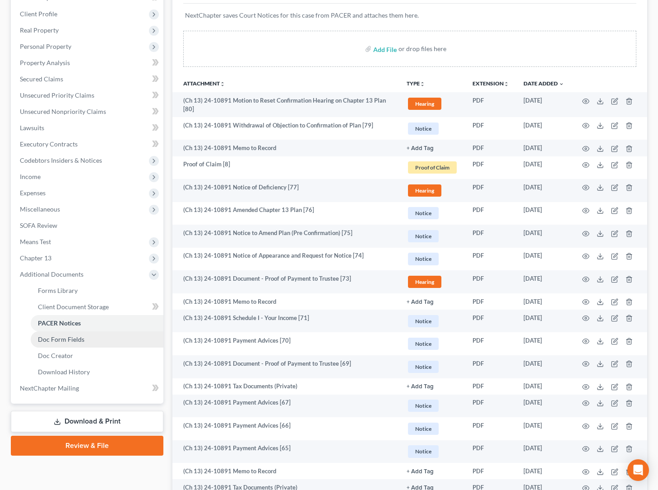
click at [103, 346] on link "Doc Form Fields" at bounding box center [97, 339] width 133 height 16
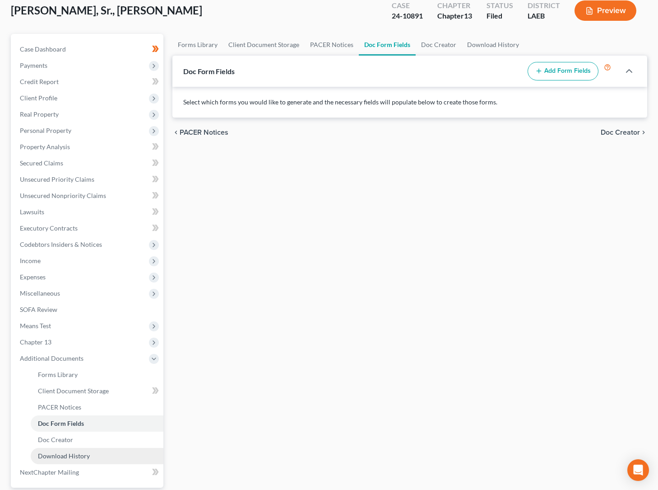
scroll to position [137, 0]
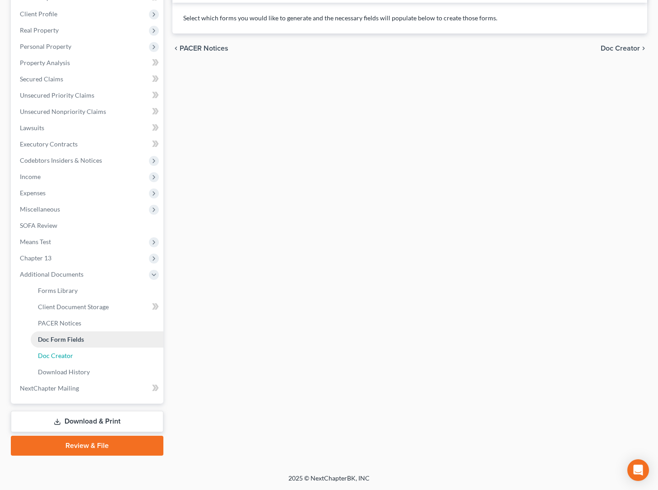
click at [103, 359] on link "Doc Creator" at bounding box center [97, 355] width 133 height 16
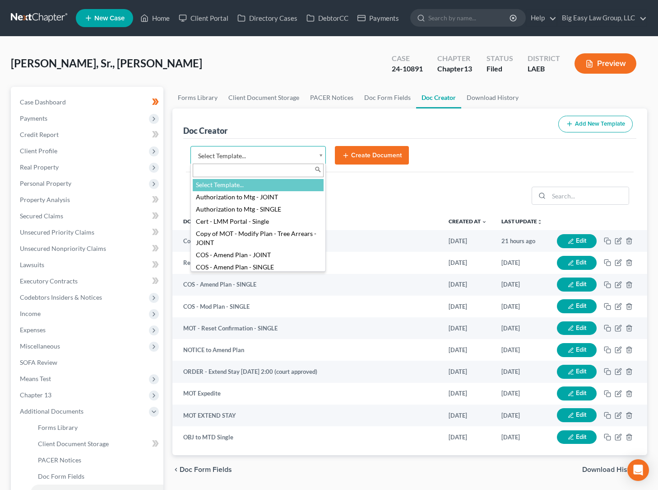
click at [322, 160] on body "Home New Case Client Portal Directory Cases DebtorCC Payments Big Easy Law Grou…" at bounding box center [329, 326] width 658 height 652
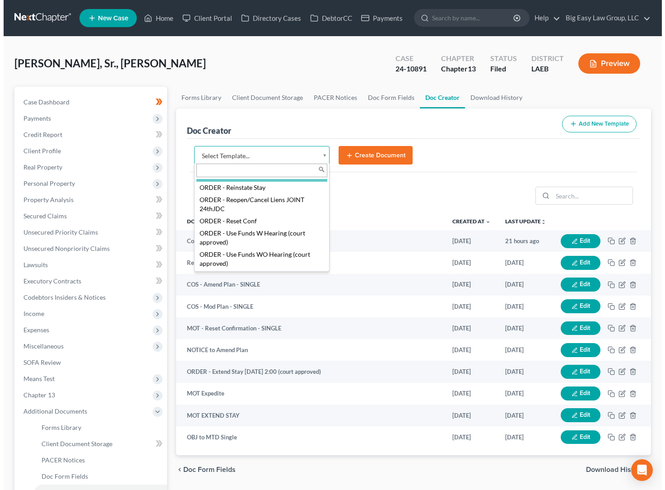
scroll to position [1393, 0]
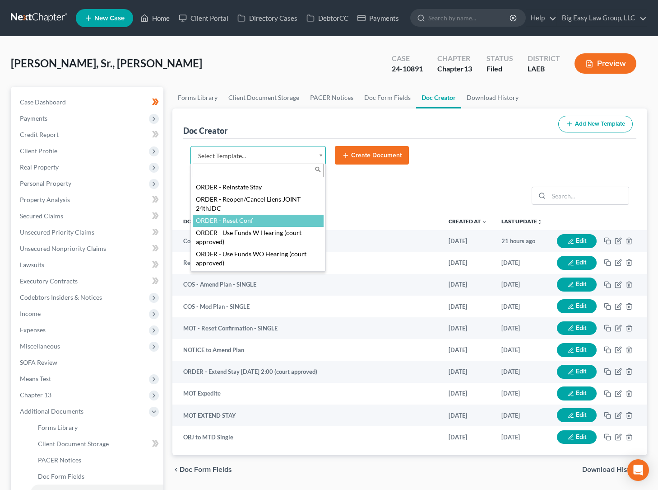
select select "101191"
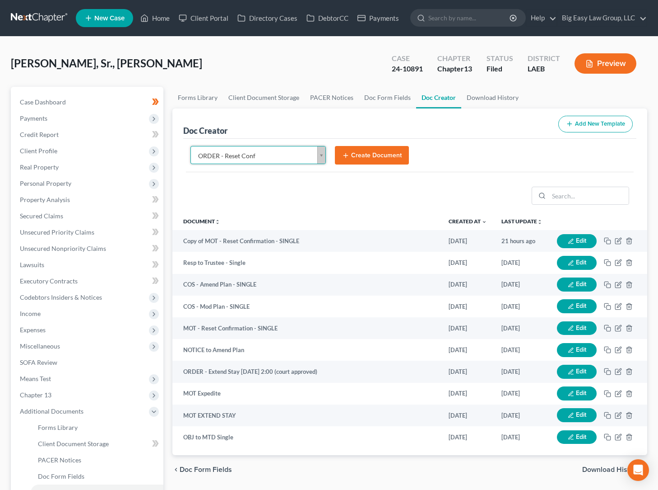
click at [353, 159] on button "Create Document" at bounding box center [372, 155] width 74 height 19
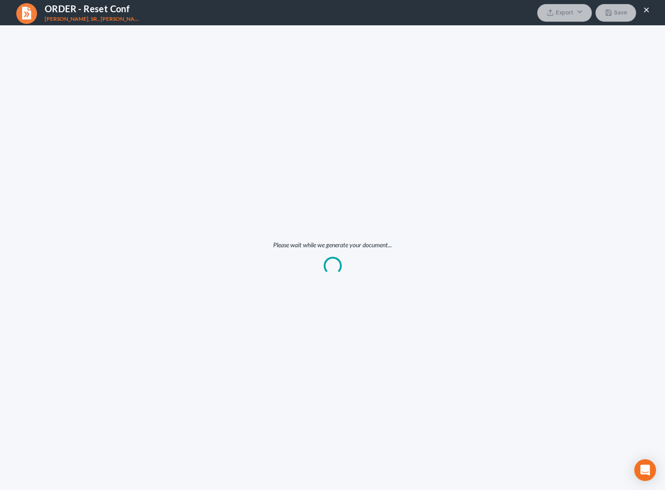
scroll to position [0, 0]
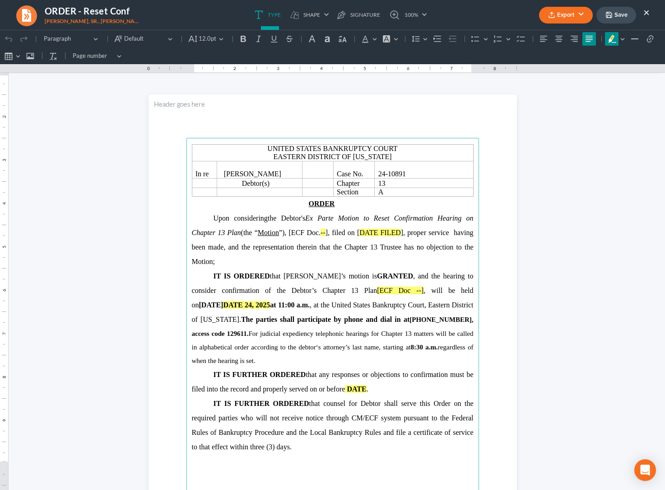
click at [325, 231] on span "the Debtor's Ex Parte Motion to Reset Confirmation Hearing on Chapter 13 Plan (…" at bounding box center [333, 225] width 282 height 22
drag, startPoint x: 399, startPoint y: 232, endPoint x: 360, endPoint y: 236, distance: 39.5
click at [360, 236] on p "Upon considering the Debtor's Ex Parte Motion to Reset Confirmation Hearing on …" at bounding box center [333, 240] width 282 height 58
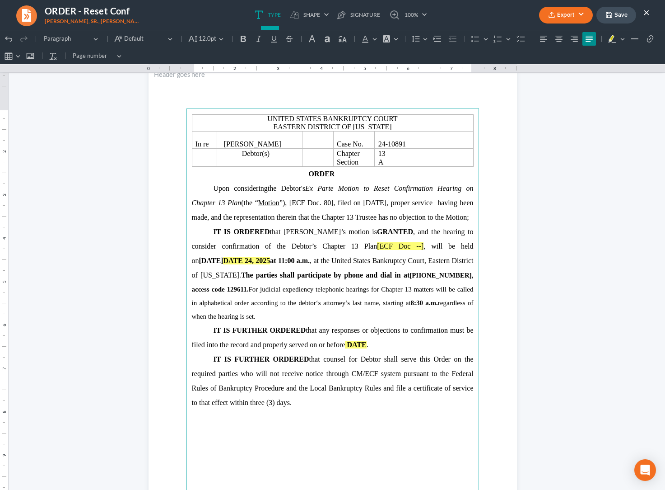
scroll to position [31, 0]
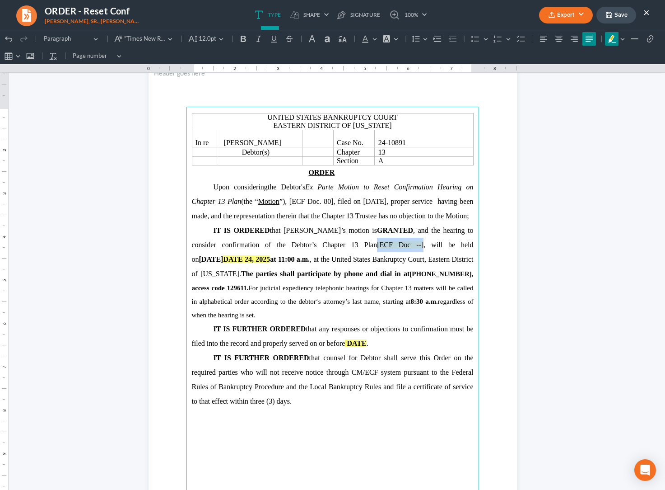
drag, startPoint x: 370, startPoint y: 261, endPoint x: 328, endPoint y: 261, distance: 42.5
click at [328, 261] on span "IT IS ORDERED that [PERSON_NAME]’s motion is GRANTED , and the hearing to consi…" at bounding box center [333, 251] width 282 height 51
drag, startPoint x: 208, startPoint y: 275, endPoint x: 180, endPoint y: 276, distance: 27.6
click at [180, 276] on section "United States Bankruptcy Court Eastern District of [US_STATE] In re [PERSON_NAM…" at bounding box center [333, 301] width 369 height 477
drag, startPoint x: 242, startPoint y: 272, endPoint x: 217, endPoint y: 271, distance: 25.3
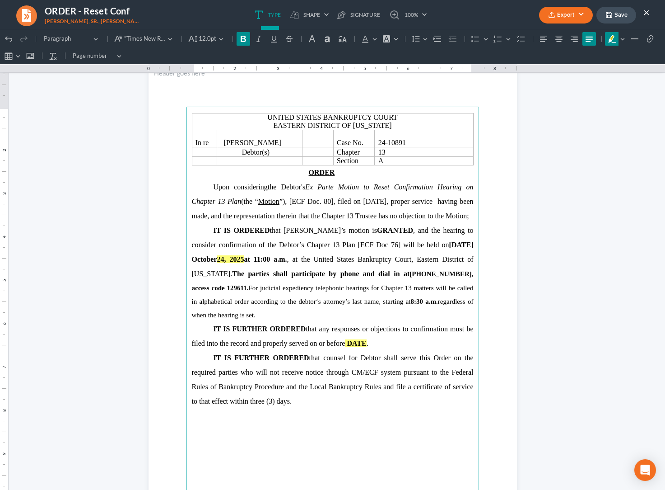
click at [217, 263] on strong "24, 2025" at bounding box center [230, 259] width 27 height 8
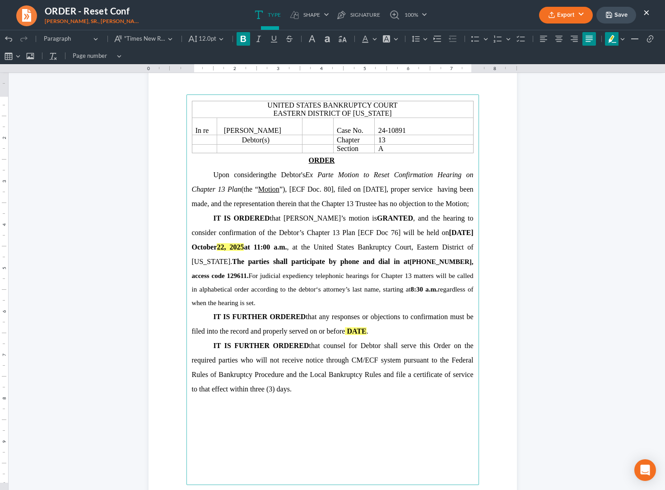
scroll to position [44, 0]
drag, startPoint x: 364, startPoint y: 345, endPoint x: 346, endPoint y: 343, distance: 17.7
click at [346, 334] on span "IT IS FURTHER ORDERED that any responses or objections to confirmation must be …" at bounding box center [333, 323] width 282 height 22
drag, startPoint x: 363, startPoint y: 345, endPoint x: 346, endPoint y: 345, distance: 16.7
click at [345, 334] on span "IT IS FURTHER ORDERED that any responses or objections to confirmation must be …" at bounding box center [333, 323] width 282 height 22
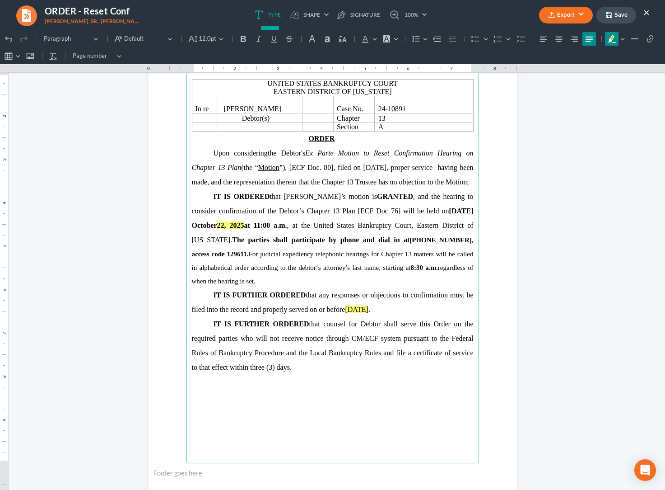
scroll to position [103, 0]
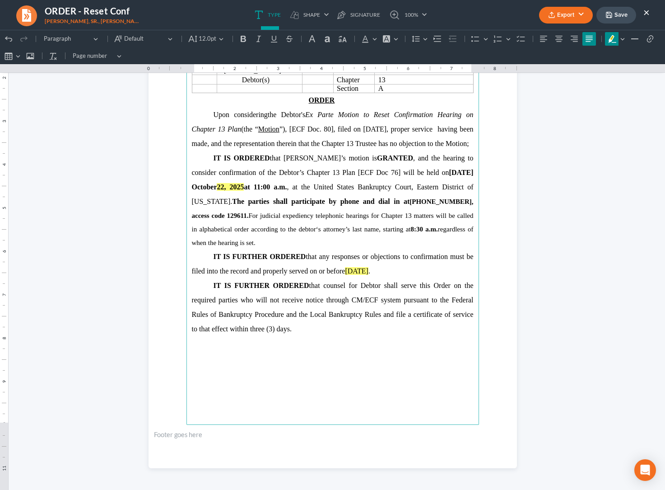
click at [576, 11] on button "Export" at bounding box center [566, 15] width 54 height 17
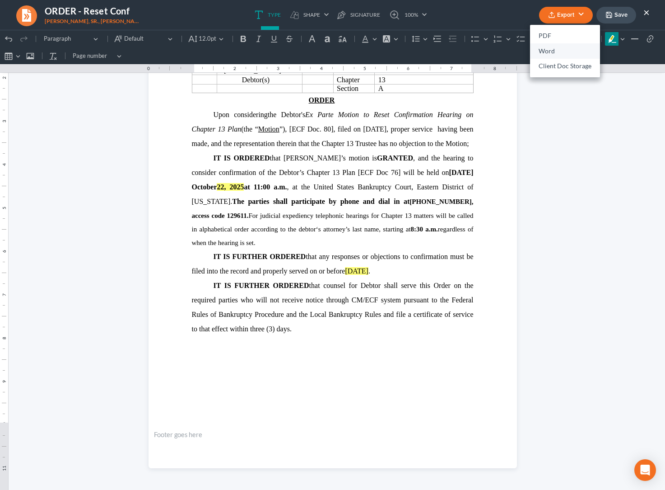
click at [571, 51] on link "Word" at bounding box center [565, 50] width 70 height 15
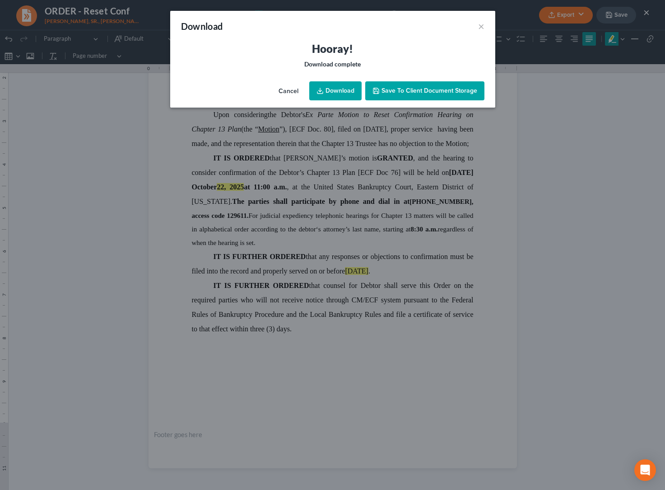
click at [339, 91] on link "Download" at bounding box center [335, 90] width 52 height 19
drag, startPoint x: 305, startPoint y: 30, endPoint x: 319, endPoint y: 30, distance: 14.5
click at [305, 30] on div "Download ×" at bounding box center [332, 26] width 325 height 31
click at [481, 25] on button "×" at bounding box center [481, 26] width 6 height 11
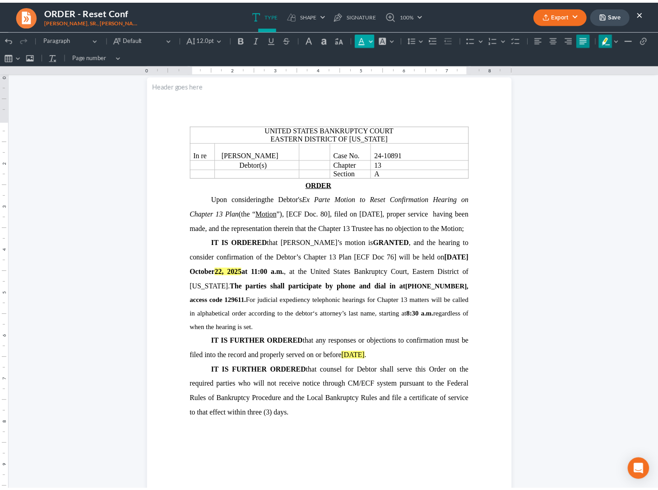
scroll to position [0, 0]
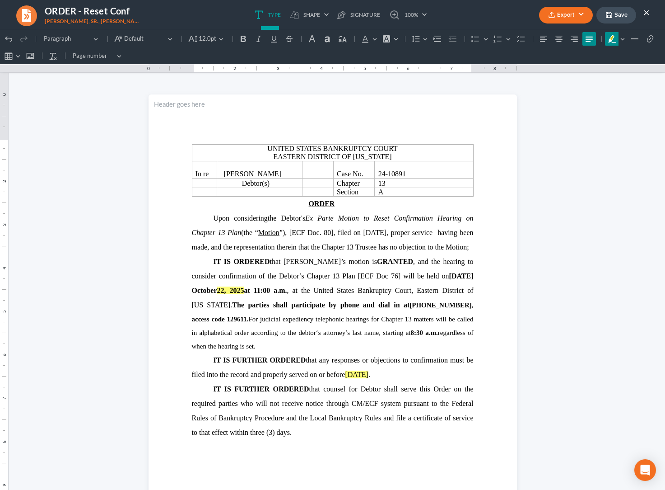
click at [625, 16] on button "Save" at bounding box center [617, 15] width 40 height 17
drag, startPoint x: 646, startPoint y: 13, endPoint x: 639, endPoint y: 16, distance: 8.1
click at [646, 13] on button "×" at bounding box center [647, 12] width 6 height 11
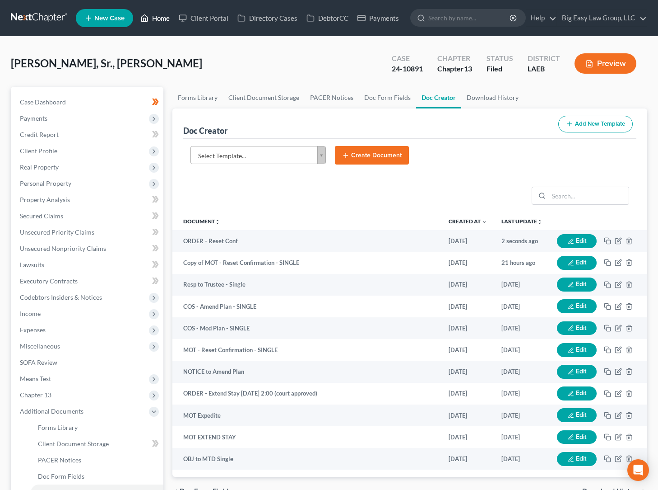
click at [162, 19] on link "Home" at bounding box center [155, 18] width 38 height 16
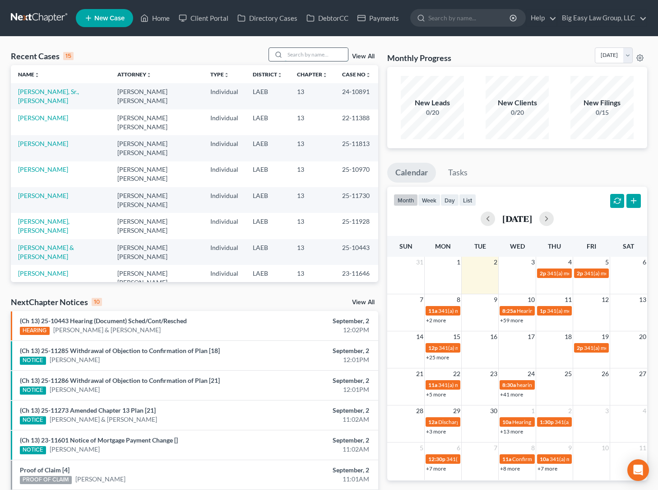
click at [309, 55] on input "search" at bounding box center [316, 54] width 63 height 13
type input "[PERSON_NAME]"
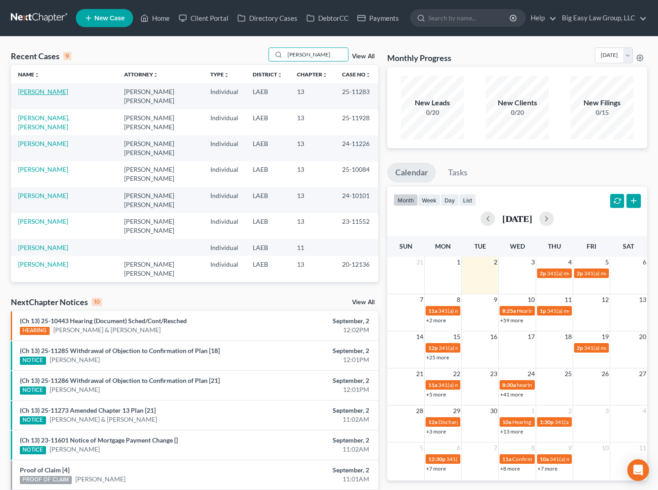
click at [43, 91] on link "[PERSON_NAME]" at bounding box center [43, 92] width 50 height 8
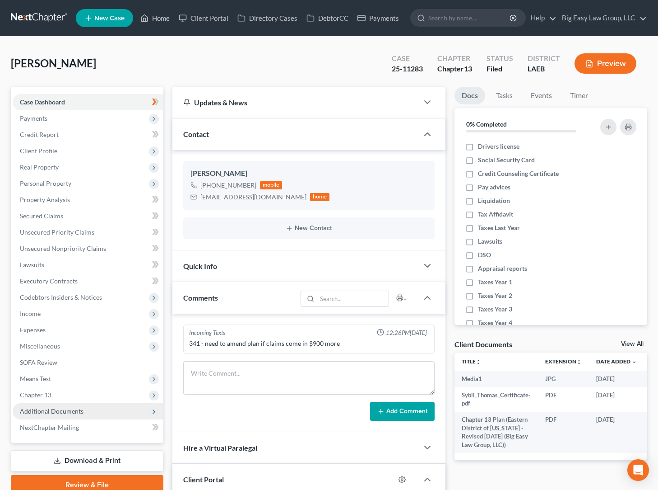
scroll to position [4151, 0]
click at [88, 405] on span "Additional Documents" at bounding box center [88, 411] width 151 height 16
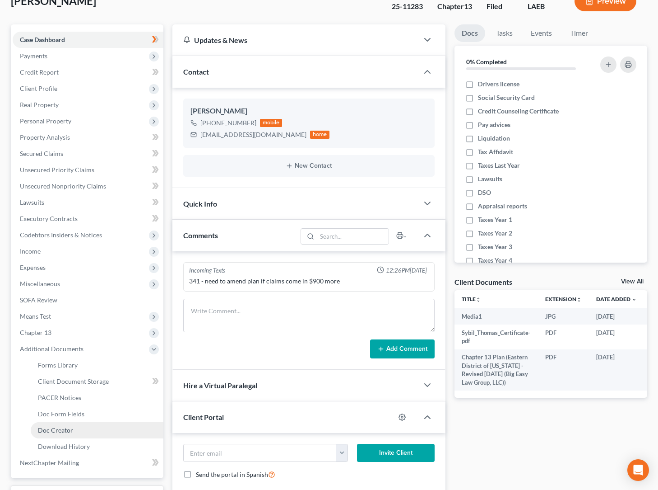
scroll to position [71, 0]
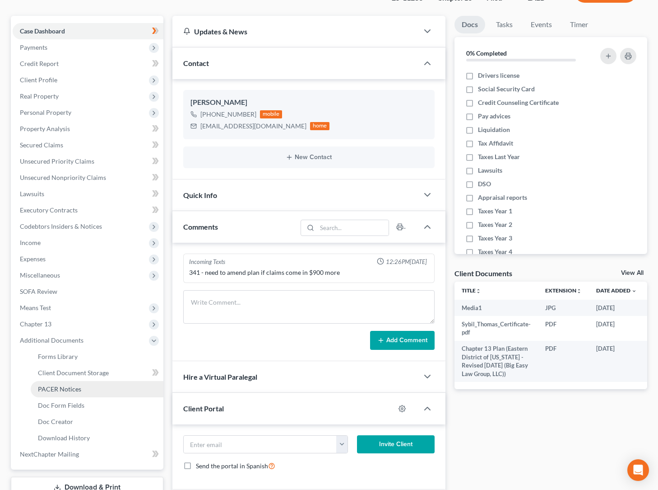
click at [91, 388] on link "PACER Notices" at bounding box center [97, 389] width 133 height 16
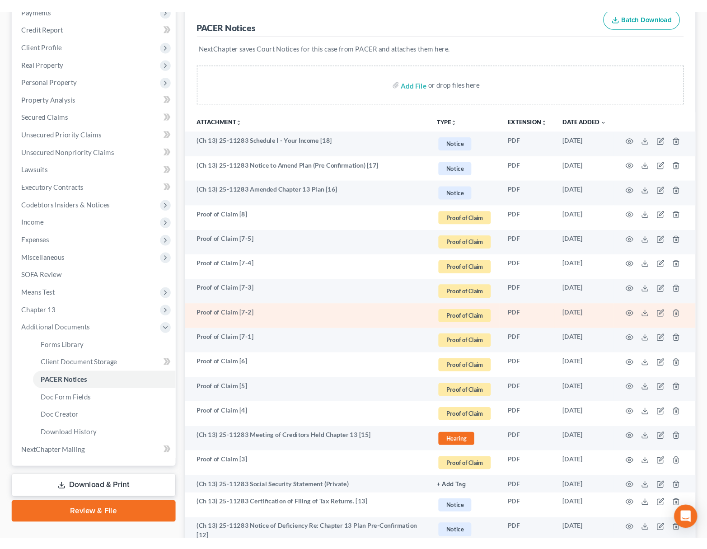
scroll to position [119, 0]
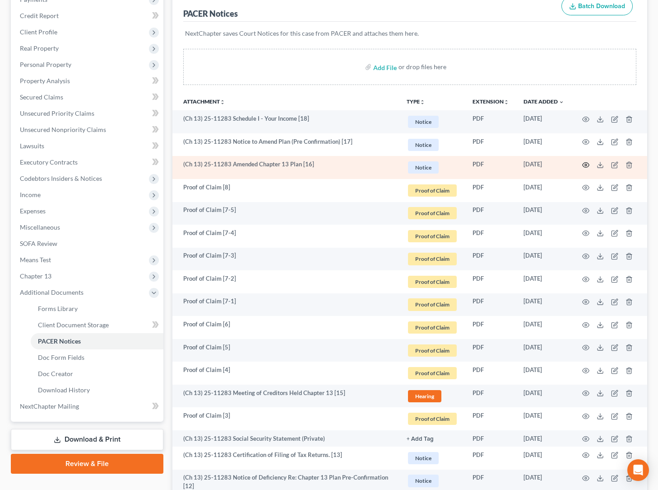
click at [584, 163] on icon "button" at bounding box center [586, 165] width 7 height 5
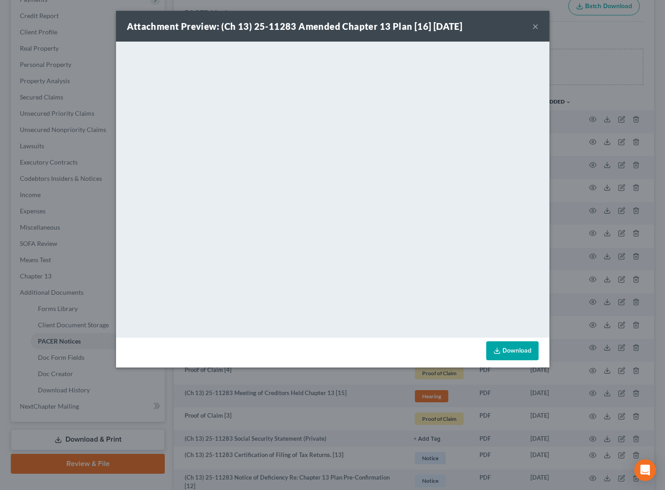
click at [533, 28] on button "×" at bounding box center [535, 26] width 6 height 11
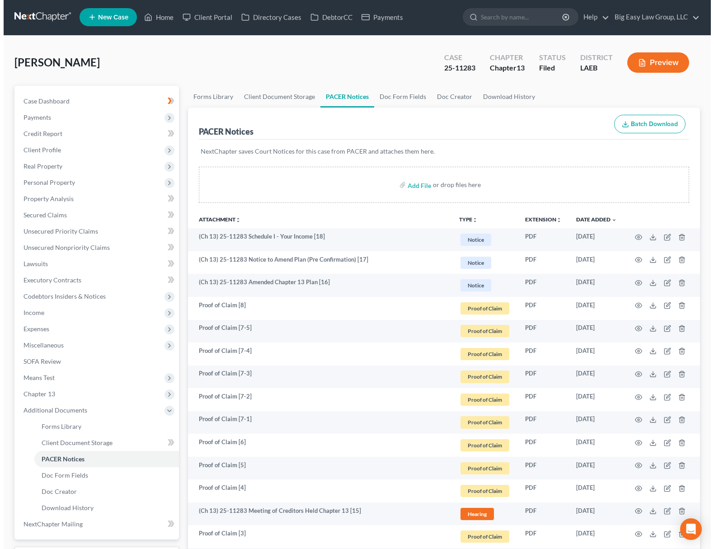
scroll to position [0, 0]
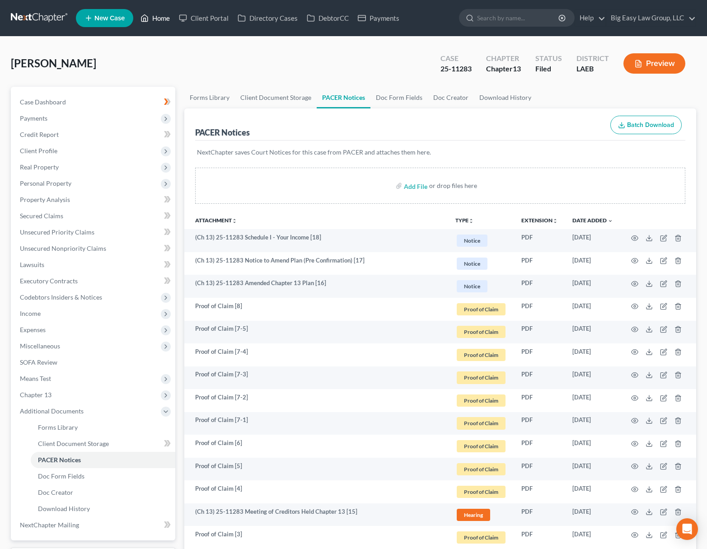
click at [162, 17] on link "Home" at bounding box center [155, 18] width 38 height 16
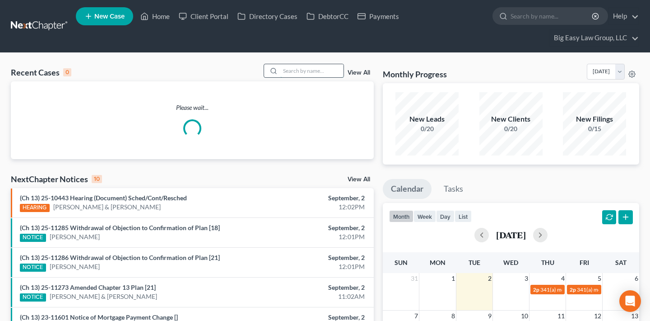
click at [314, 76] on input "search" at bounding box center [311, 70] width 63 height 13
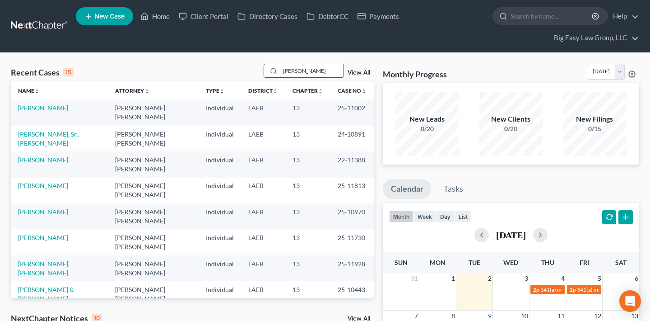
type input "[PERSON_NAME]"
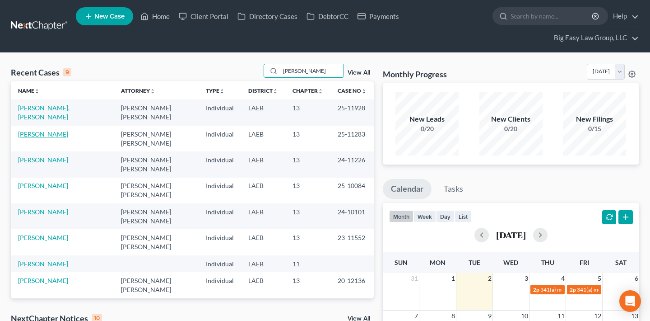
click at [54, 136] on link "[PERSON_NAME]" at bounding box center [43, 134] width 50 height 8
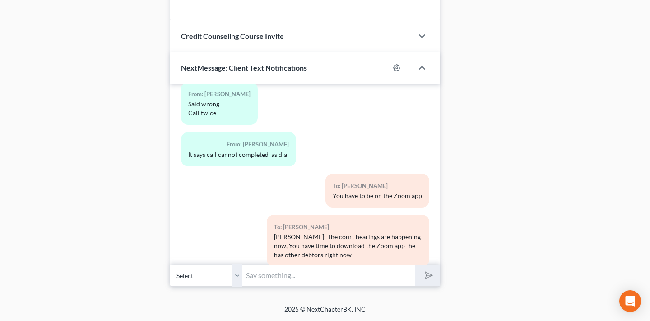
scroll to position [4178, 0]
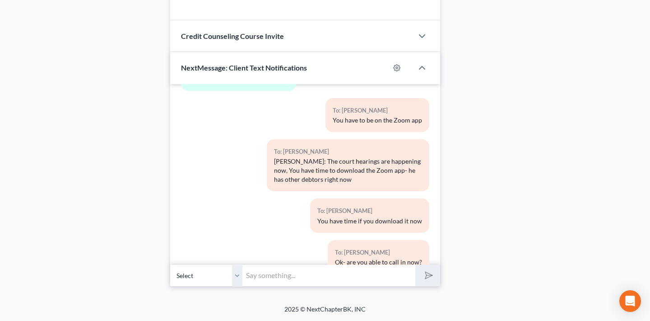
click at [321, 275] on input "text" at bounding box center [329, 275] width 173 height 22
click at [344, 276] on input "Good morning - I reviewed your claims and was able ot reduce your bankruptcy pl…" at bounding box center [329, 275] width 173 height 22
click at [255, 274] on input "Good morning - I reviewed your claims and was able ot reduce your bankruptcy pl…" at bounding box center [329, 275] width 173 height 22
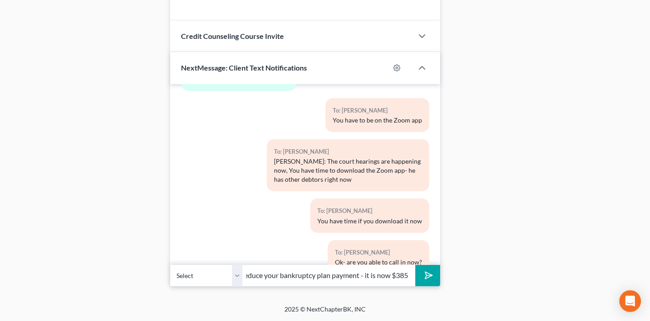
scroll to position [0, 178]
type input "Good morning - I reviewed your claims and was able to reduce your bankruptcy pl…"
click at [416, 265] on button "submit" at bounding box center [428, 275] width 25 height 21
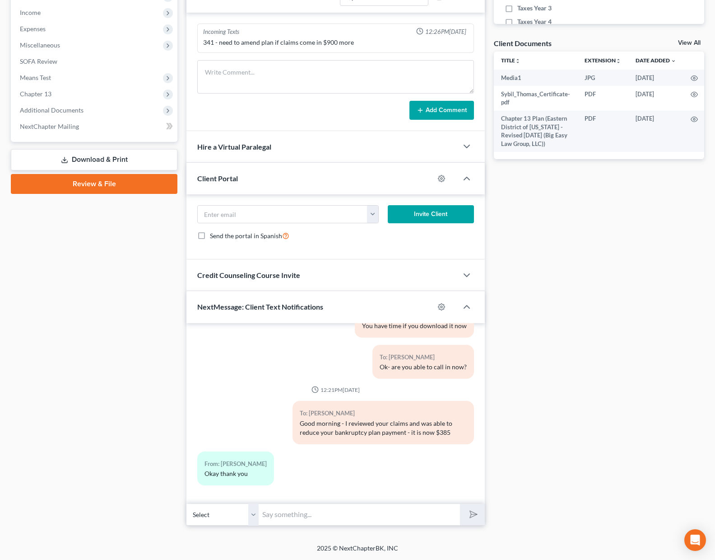
scroll to position [4195, 0]
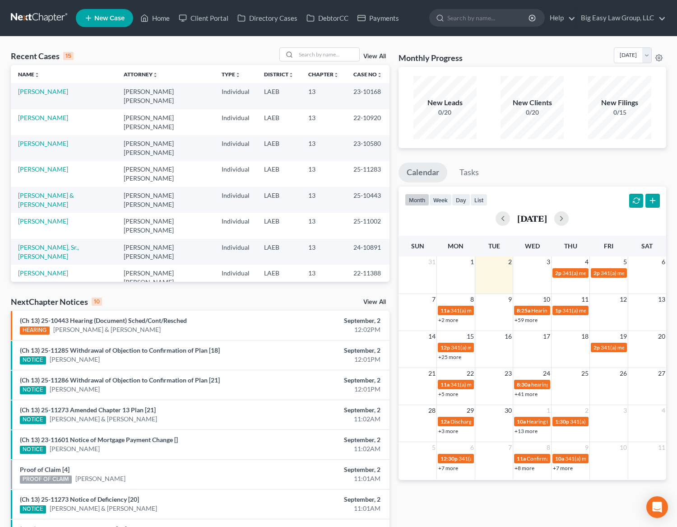
click at [48, 187] on td "[PERSON_NAME] & [PERSON_NAME]" at bounding box center [64, 200] width 106 height 26
drag, startPoint x: 48, startPoint y: 162, endPoint x: 63, endPoint y: 164, distance: 14.6
click at [48, 191] on link "[PERSON_NAME] & [PERSON_NAME]" at bounding box center [46, 199] width 56 height 17
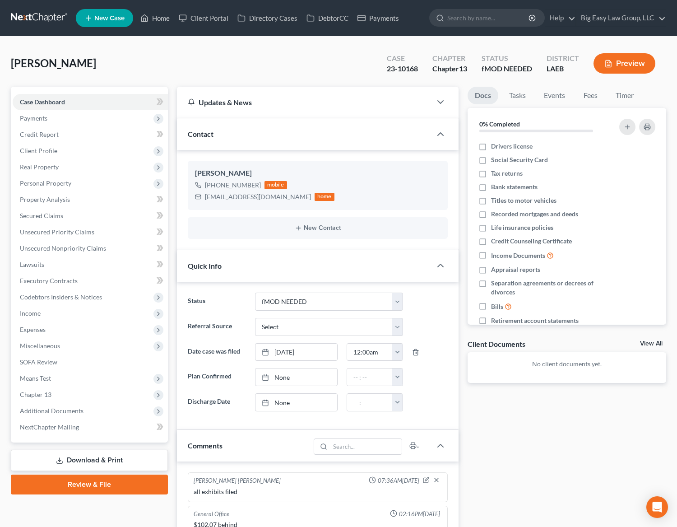
select select "16"
select select "0"
click at [178, 55] on div "[PERSON_NAME] Upgraded Case 23-10168 Chapter Chapter 13 Status fMOD NEEDED Dist…" at bounding box center [339, 66] width 656 height 39
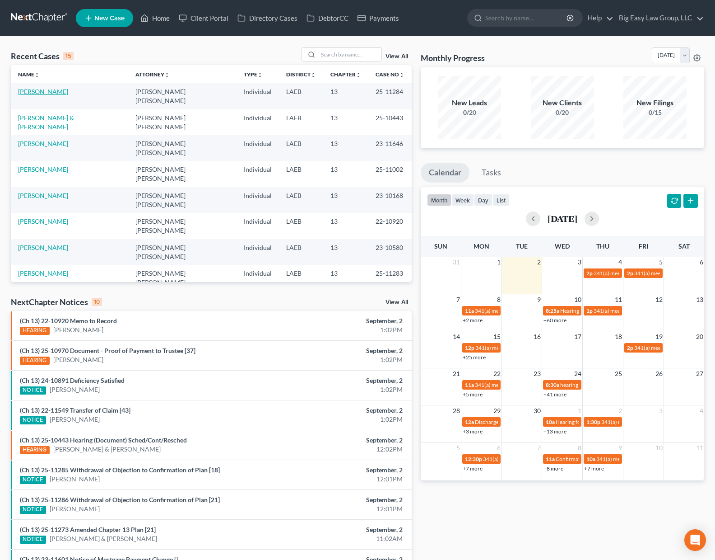
click at [50, 93] on link "[PERSON_NAME]" at bounding box center [43, 92] width 50 height 8
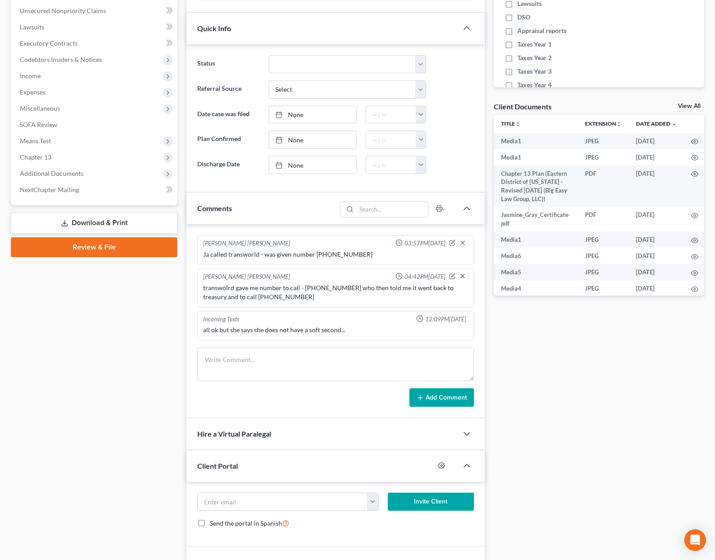
scroll to position [237, 0]
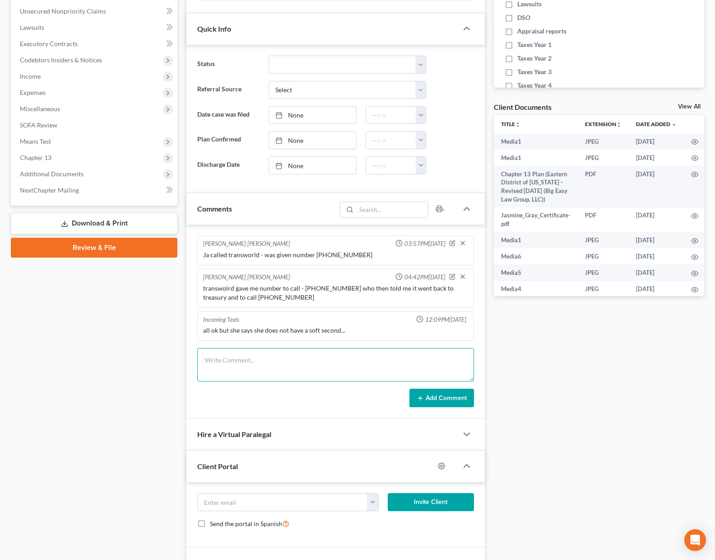
click at [256, 360] on textarea at bounding box center [335, 364] width 277 height 33
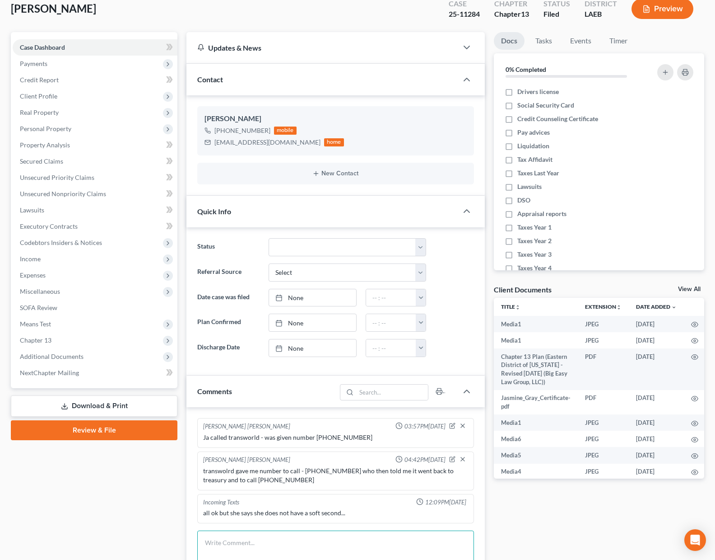
scroll to position [0, 0]
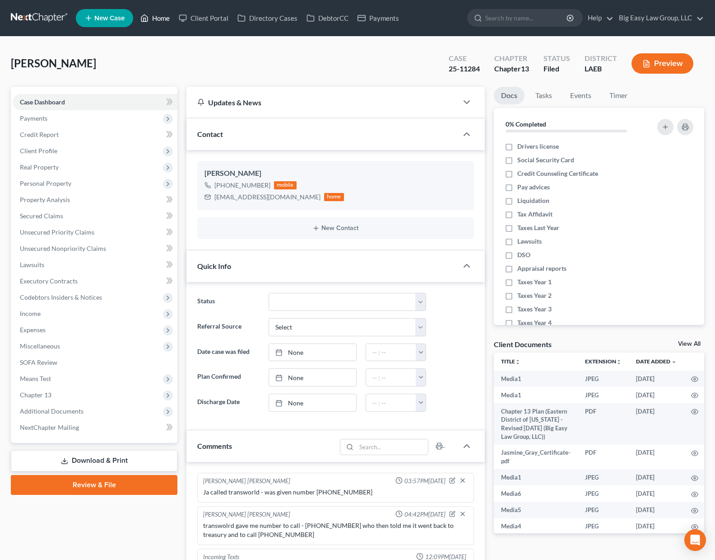
click at [154, 18] on link "Home" at bounding box center [155, 18] width 38 height 16
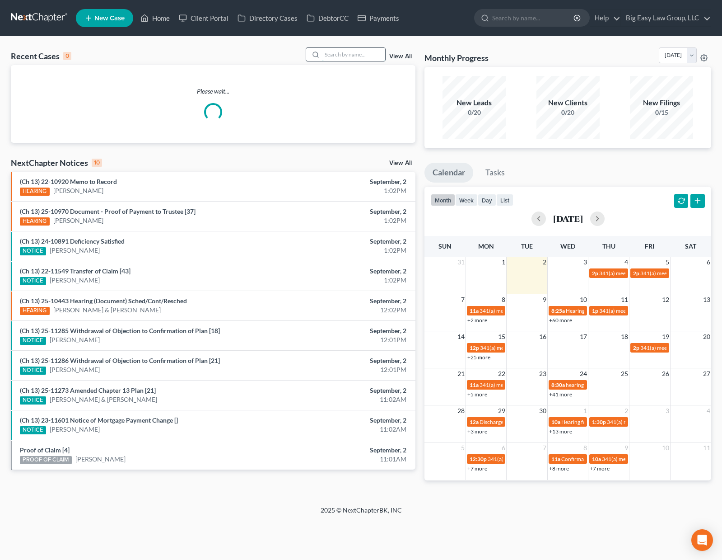
click at [352, 56] on input "search" at bounding box center [353, 54] width 63 height 13
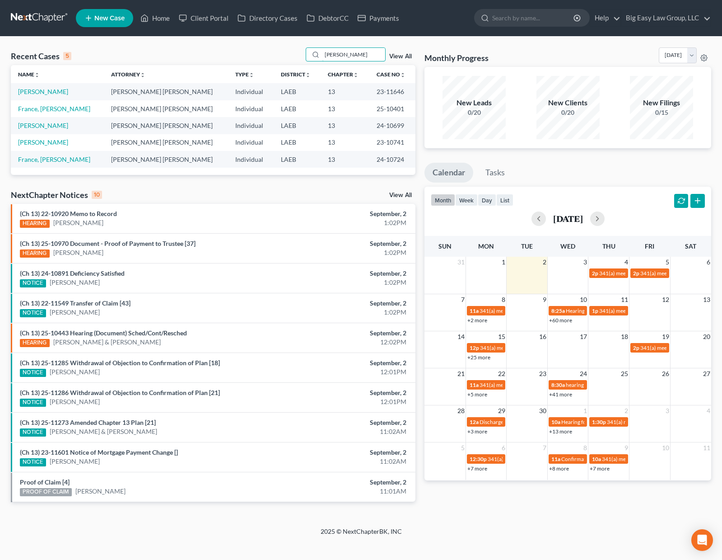
type input "frank"
click at [39, 86] on td "[PERSON_NAME]" at bounding box center [57, 91] width 93 height 17
click at [40, 89] on link "[PERSON_NAME]" at bounding box center [43, 92] width 50 height 8
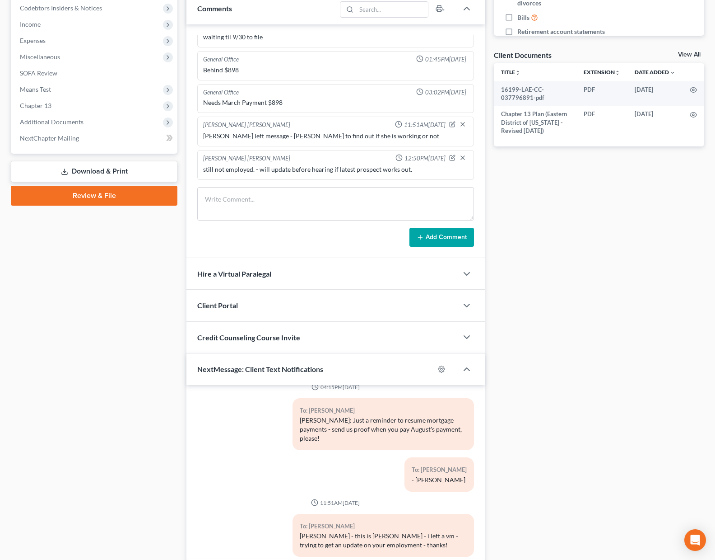
scroll to position [289, 0]
click at [305, 206] on textarea at bounding box center [335, 203] width 277 height 33
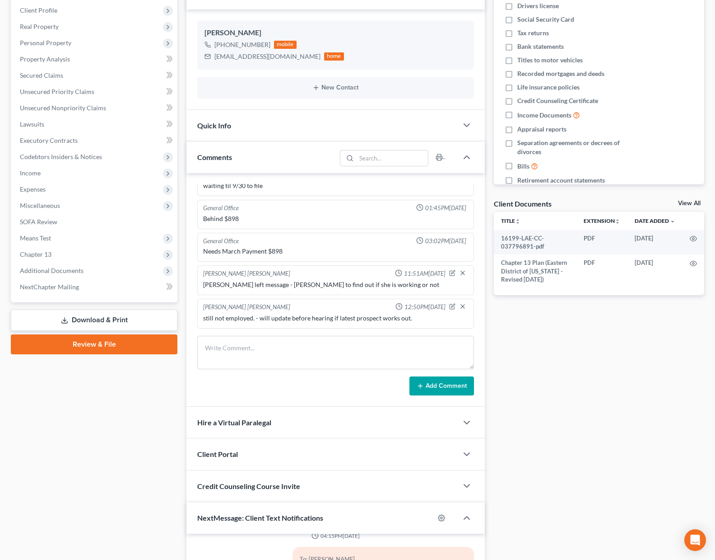
scroll to position [0, 0]
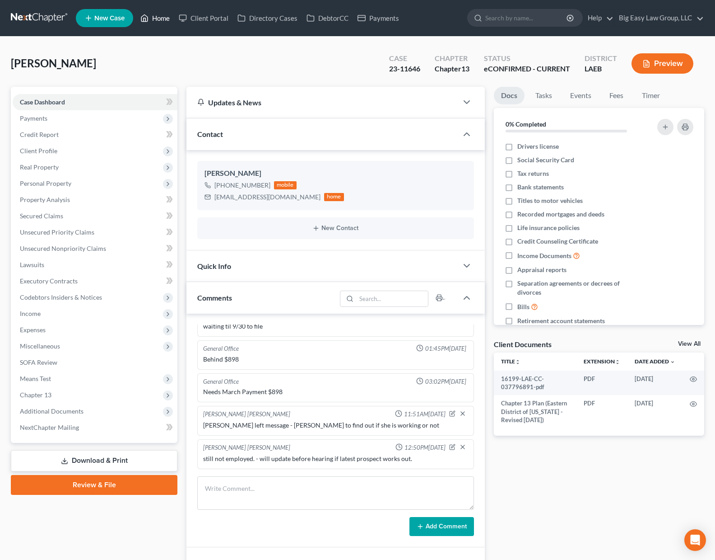
click at [171, 18] on link "Home" at bounding box center [155, 18] width 38 height 16
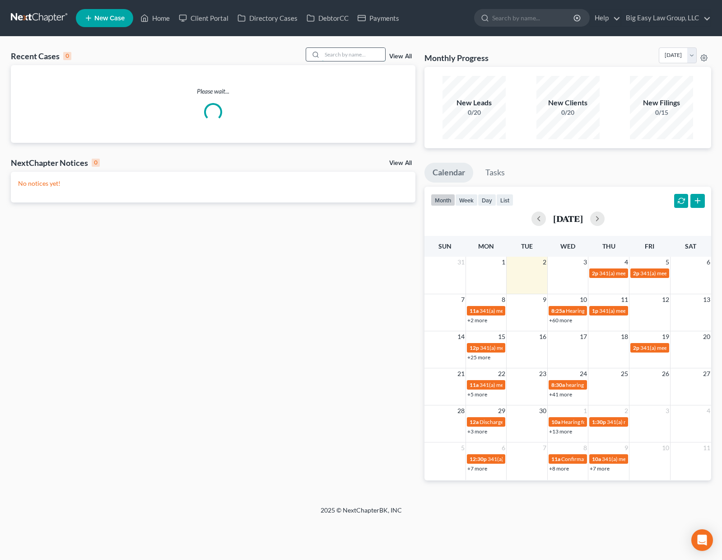
click at [335, 58] on input "search" at bounding box center [353, 54] width 63 height 13
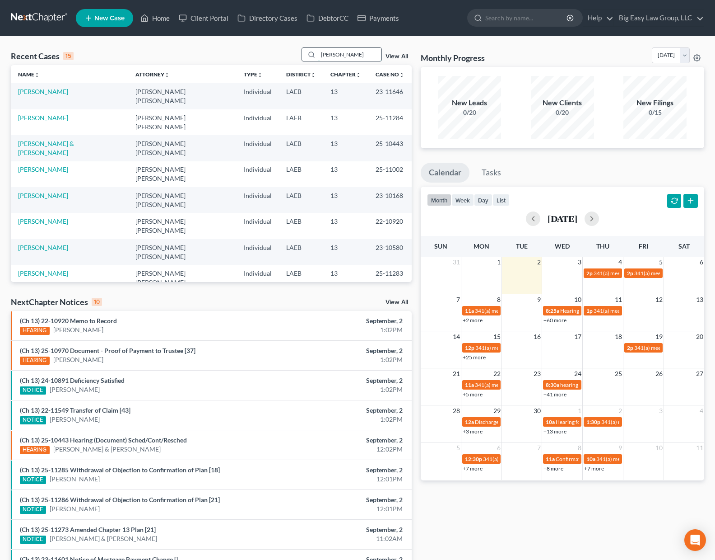
type input "tureaud"
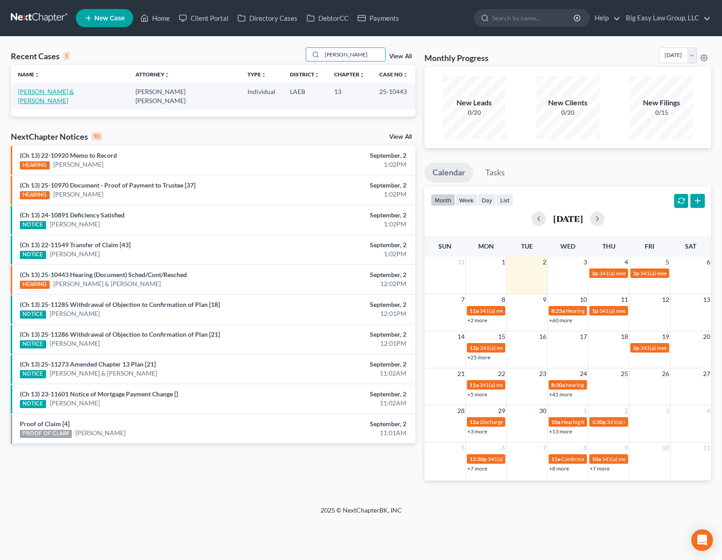
click at [60, 91] on link "[PERSON_NAME] & [PERSON_NAME]" at bounding box center [46, 96] width 56 height 17
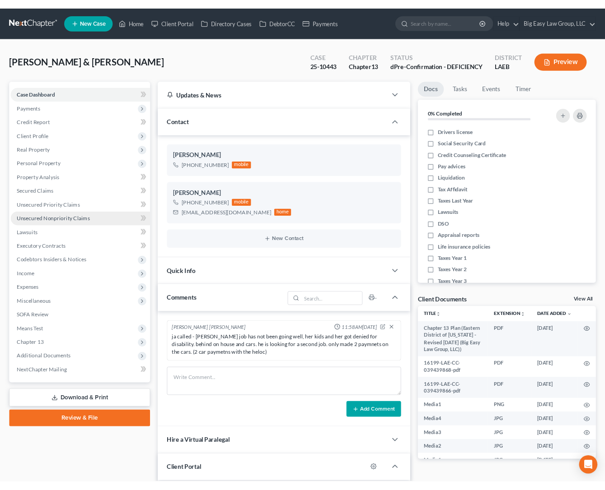
scroll to position [4633, 0]
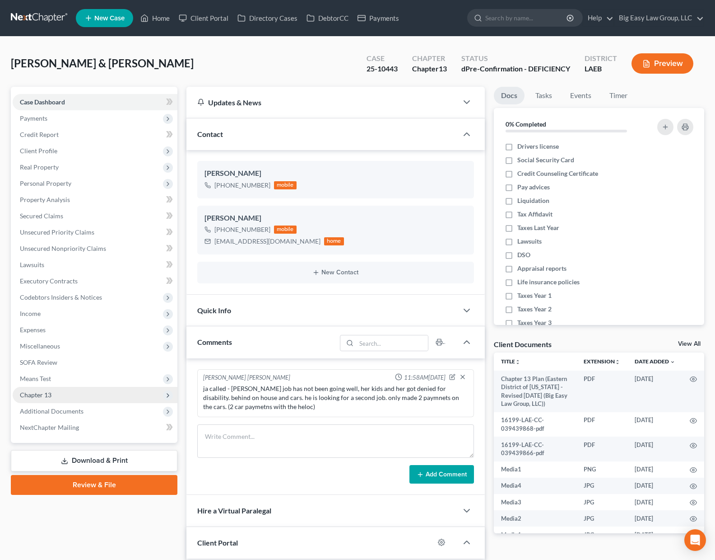
click at [80, 408] on span "Additional Documents" at bounding box center [52, 411] width 64 height 8
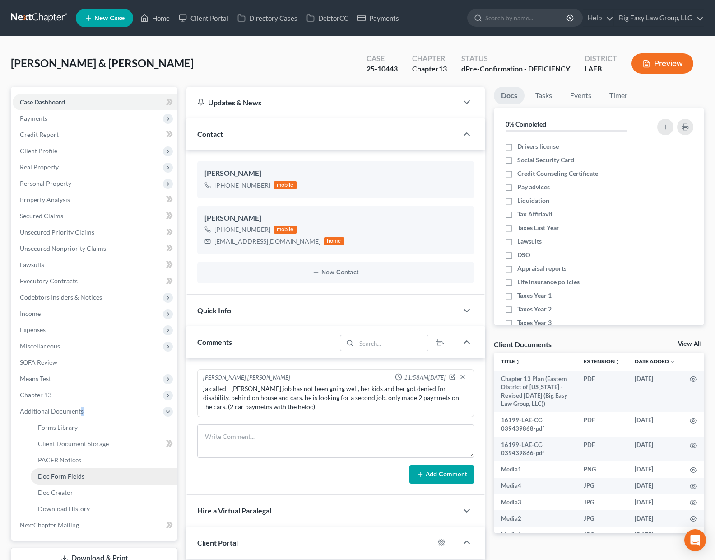
click at [70, 469] on link "Doc Form Fields" at bounding box center [104, 476] width 147 height 16
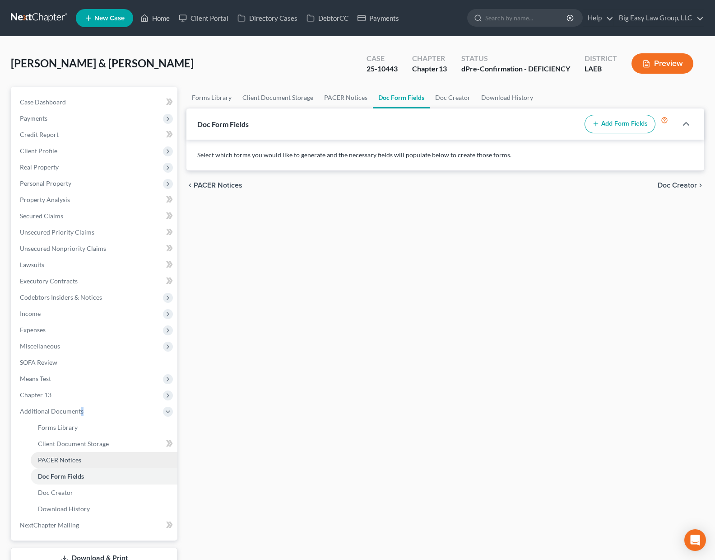
click at [72, 463] on span "PACER Notices" at bounding box center [59, 460] width 43 height 8
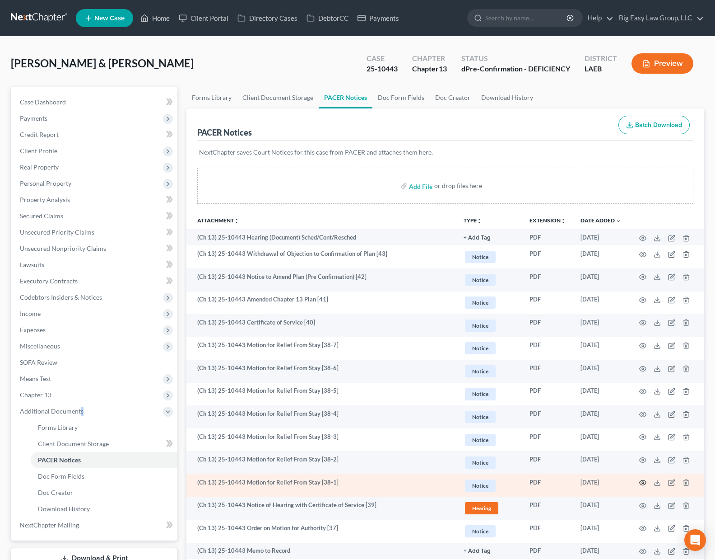
click at [640, 482] on icon "button" at bounding box center [643, 482] width 7 height 7
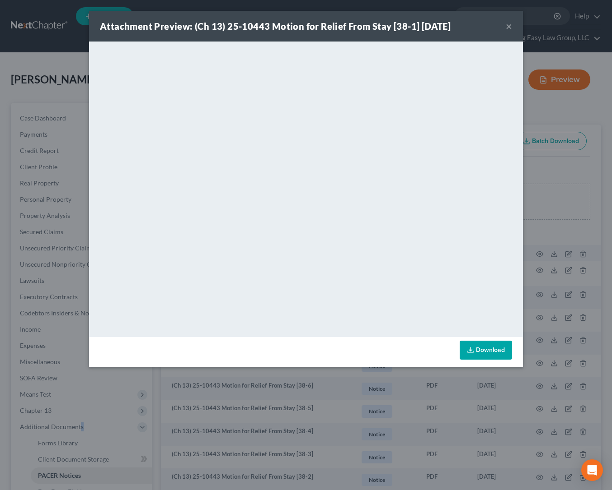
click at [508, 26] on button "×" at bounding box center [508, 26] width 6 height 11
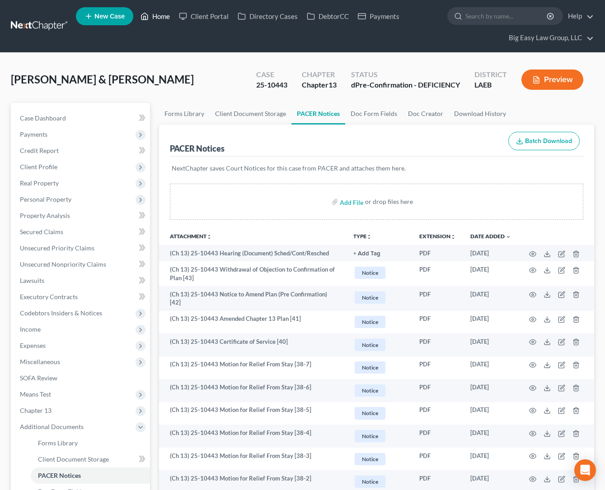
drag, startPoint x: 164, startPoint y: 29, endPoint x: 163, endPoint y: 24, distance: 5.0
click at [164, 28] on ul "New Case Home Client Portal Directory Cases DebtorCC Payments - No Result - See…" at bounding box center [335, 26] width 518 height 43
drag, startPoint x: 163, startPoint y: 24, endPoint x: 166, endPoint y: 35, distance: 11.2
click at [164, 24] on link "Home" at bounding box center [155, 16] width 38 height 16
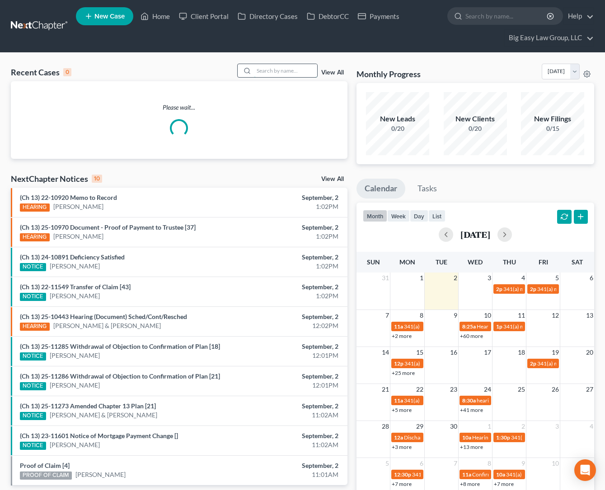
click at [274, 70] on input "search" at bounding box center [285, 70] width 63 height 13
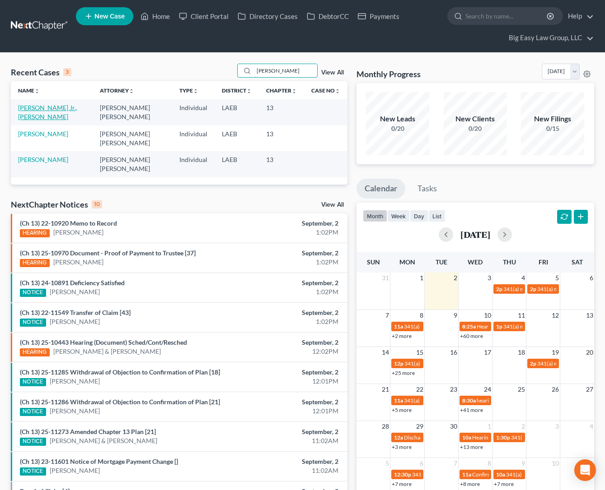
type input "[PERSON_NAME]"
click at [50, 110] on link "[PERSON_NAME] Jr., [PERSON_NAME]" at bounding box center [47, 112] width 59 height 17
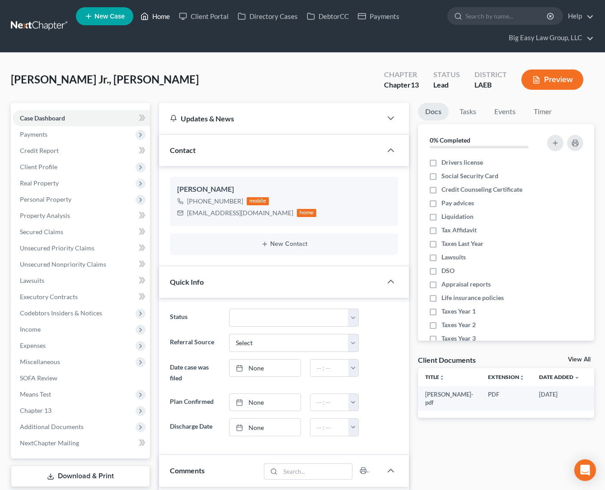
click at [166, 16] on link "Home" at bounding box center [155, 16] width 38 height 16
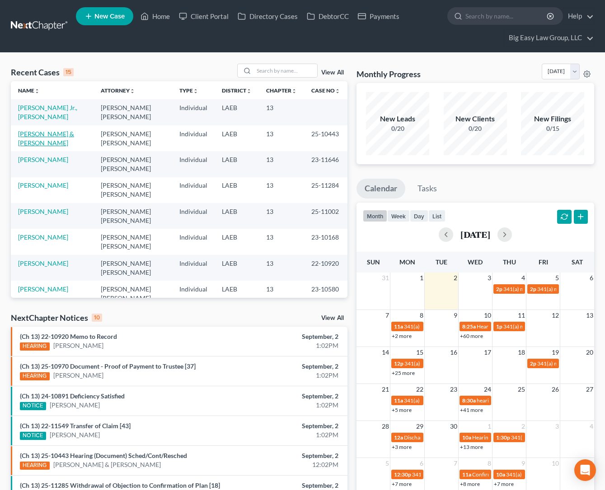
click at [50, 132] on link "[PERSON_NAME] & [PERSON_NAME]" at bounding box center [46, 138] width 56 height 17
select select "0"
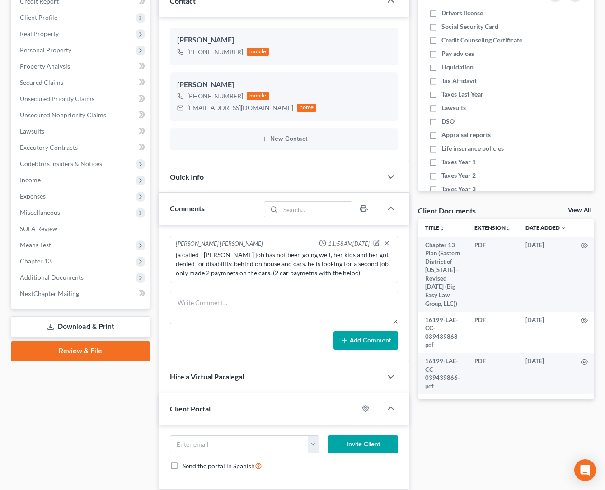
scroll to position [144, 0]
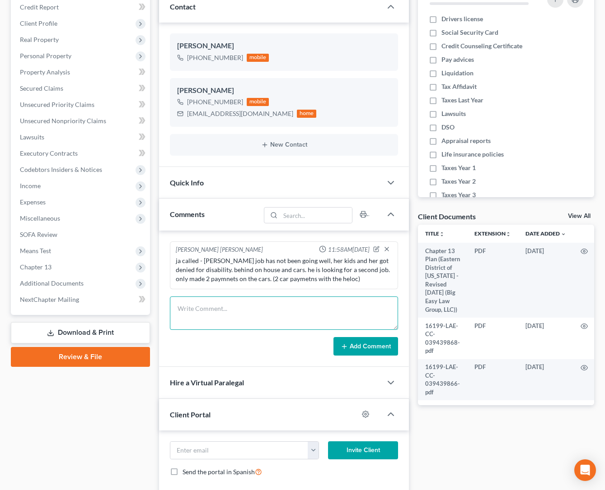
click at [238, 314] on textarea at bounding box center [284, 313] width 229 height 33
click at [262, 318] on textarea "ja called back -- will amend plan to add in arrears for mtg only -- will wait t…" at bounding box center [284, 313] width 229 height 33
click at [354, 321] on textarea "ja called back -- will amend plan to add in arrears for mtg only -- will wait t…" at bounding box center [284, 313] width 229 height 33
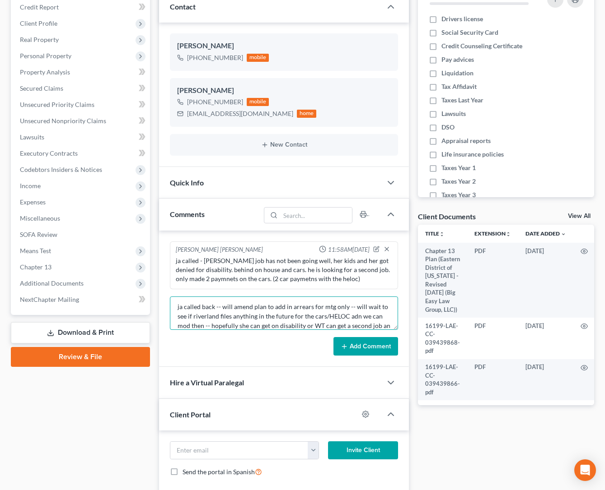
scroll to position [11, 0]
click at [353, 306] on textarea "ja called back -- will amend plan to add in arrears for mtg only -- will wait t…" at bounding box center [284, 313] width 229 height 33
type textarea "ja called back -- will amend plan to add in arrears for mtg only -- will wait t…"
click at [376, 347] on button "Add Comment" at bounding box center [365, 346] width 65 height 19
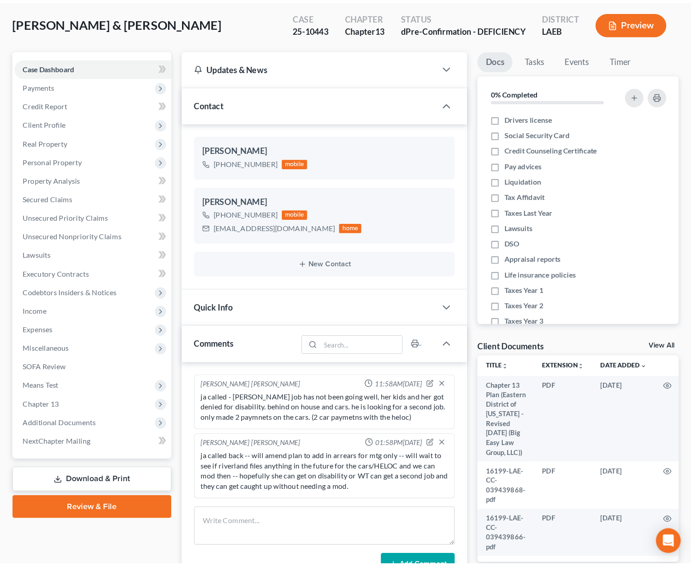
scroll to position [0, 0]
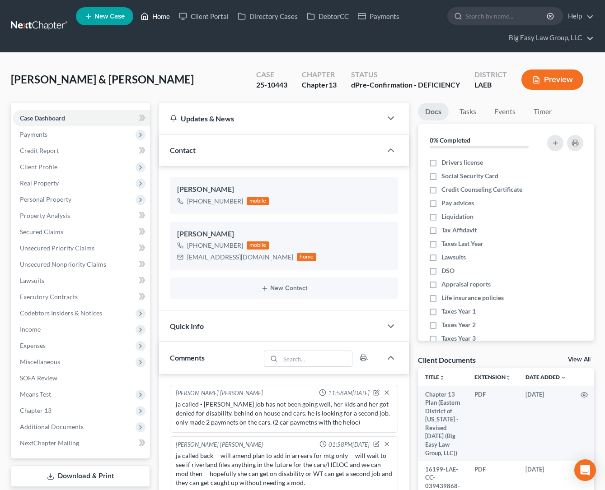
click at [167, 18] on link "Home" at bounding box center [155, 16] width 38 height 16
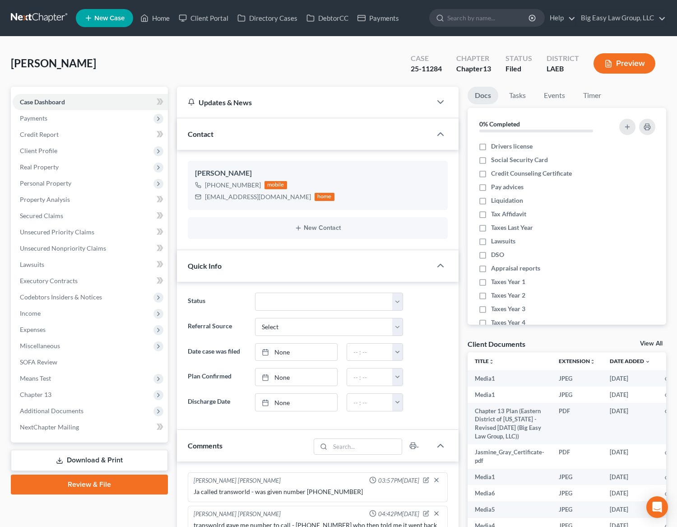
select select "0"
click at [158, 14] on link "Home" at bounding box center [155, 18] width 38 height 16
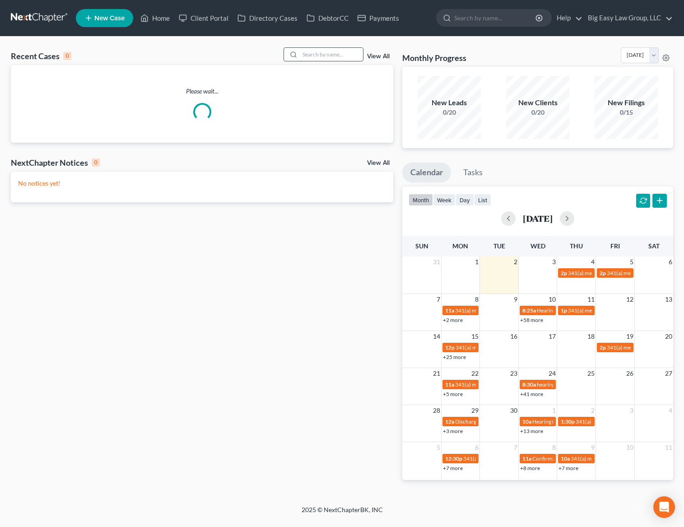
click at [314, 60] on input "search" at bounding box center [331, 54] width 63 height 13
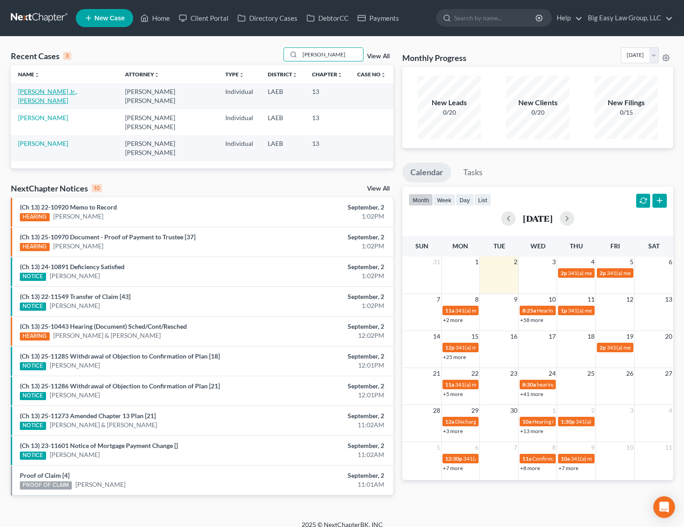
type input "[PERSON_NAME]"
click at [50, 88] on link "[PERSON_NAME] Jr., [PERSON_NAME]" at bounding box center [47, 96] width 59 height 17
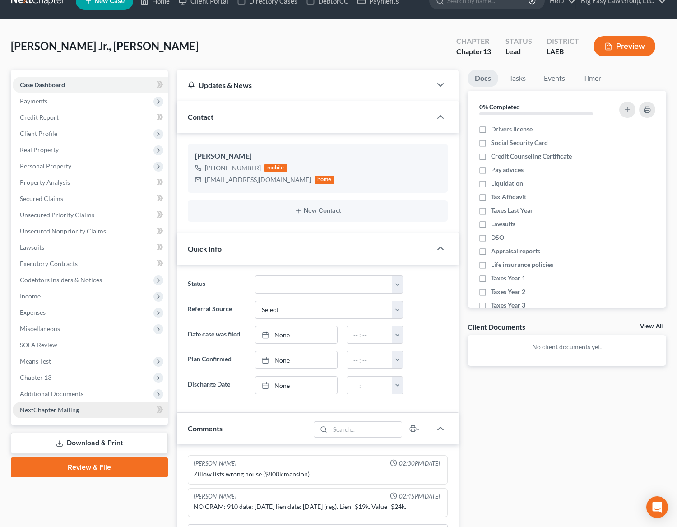
scroll to position [571, 0]
click at [90, 405] on link "NextChapter Mailing" at bounding box center [90, 410] width 155 height 16
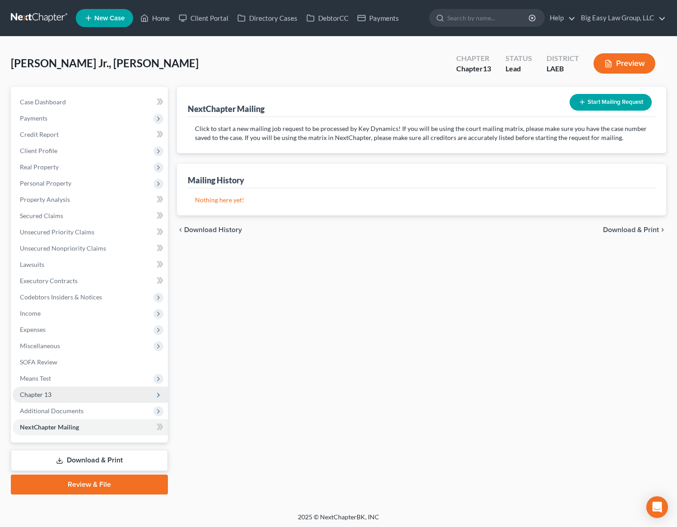
drag, startPoint x: 89, startPoint y: 407, endPoint x: 95, endPoint y: 396, distance: 12.3
click at [89, 407] on span "Additional Documents" at bounding box center [90, 411] width 155 height 16
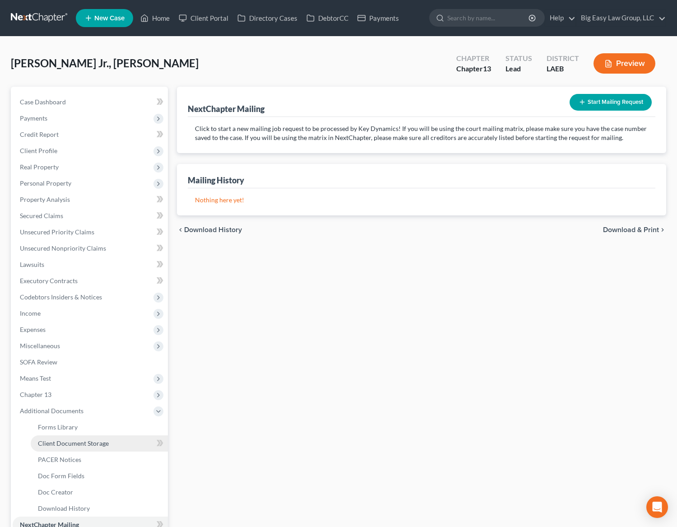
click at [74, 445] on span "Client Document Storage" at bounding box center [73, 443] width 71 height 8
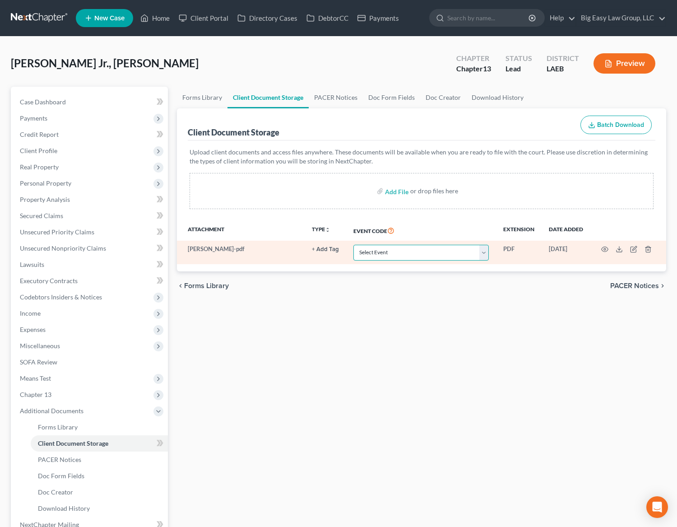
click at [421, 252] on select "Select Event Certificate of Credit Counseling Db (PF) Certificate of Credit Cou…" at bounding box center [421, 253] width 135 height 16
select select "0"
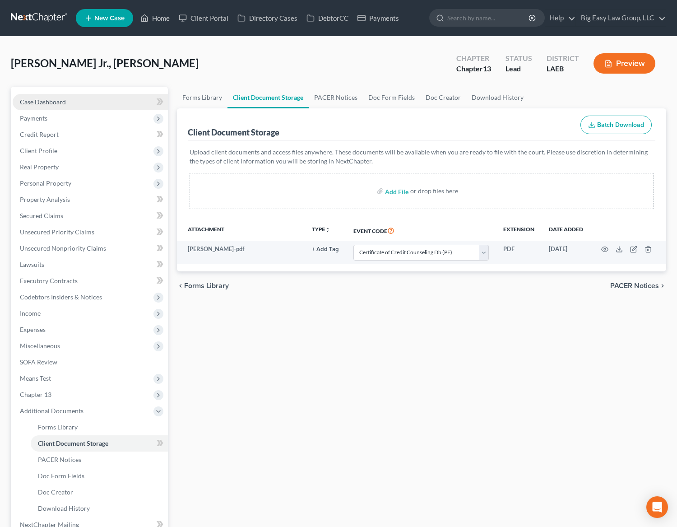
drag, startPoint x: 89, startPoint y: 100, endPoint x: 111, endPoint y: 100, distance: 21.7
click at [89, 100] on link "Case Dashboard" at bounding box center [90, 102] width 155 height 16
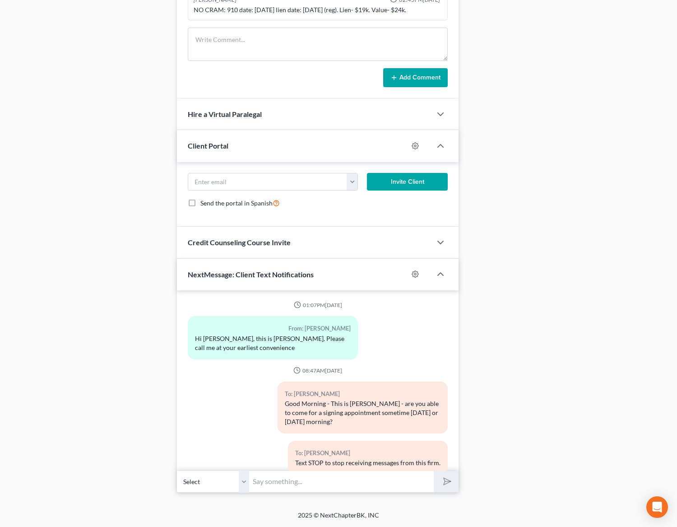
scroll to position [571, 0]
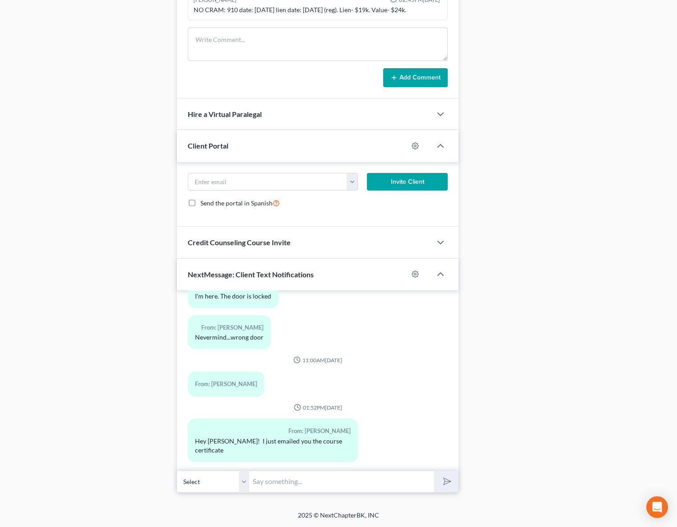
click at [371, 471] on input "text" at bounding box center [341, 482] width 185 height 22
type input "got it - thank you!"
click at [434, 471] on button "submit" at bounding box center [446, 481] width 25 height 21
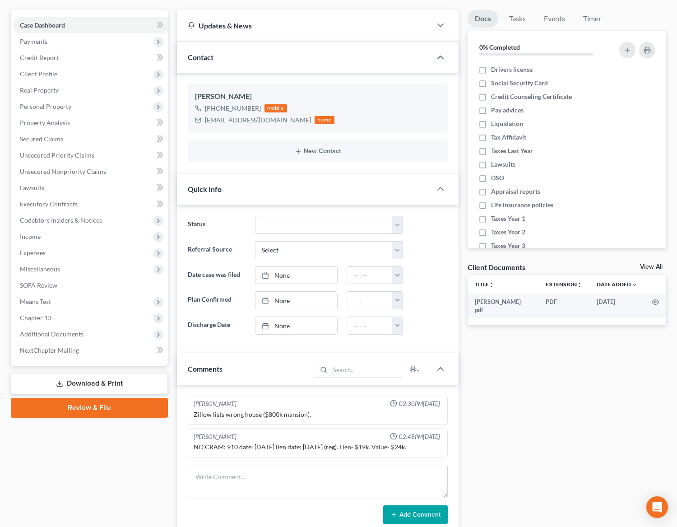
scroll to position [0, 0]
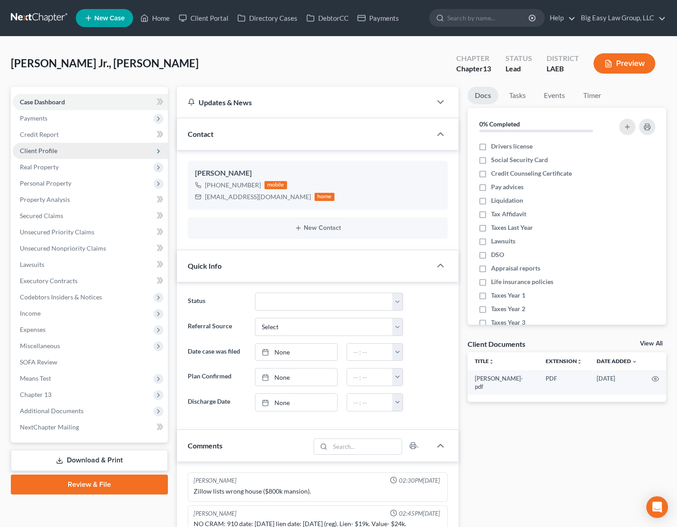
drag, startPoint x: 87, startPoint y: 147, endPoint x: 93, endPoint y: 154, distance: 9.3
click at [87, 147] on span "Client Profile" at bounding box center [90, 151] width 155 height 16
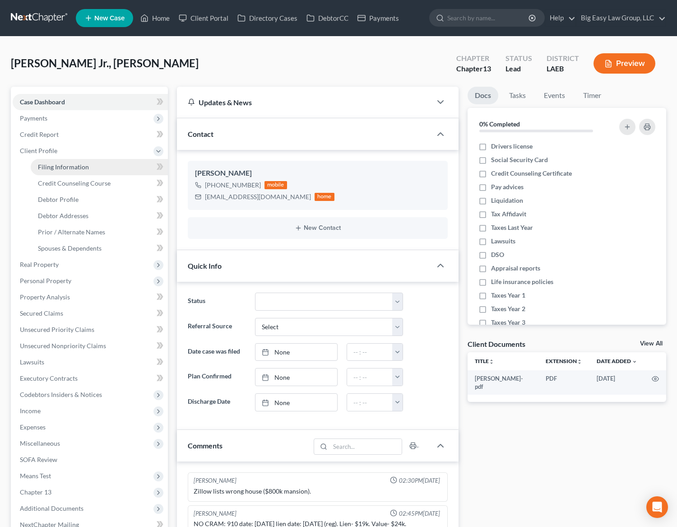
click at [104, 166] on link "Filing Information" at bounding box center [99, 167] width 137 height 16
select select "1"
select select "0"
select select "3"
select select "19"
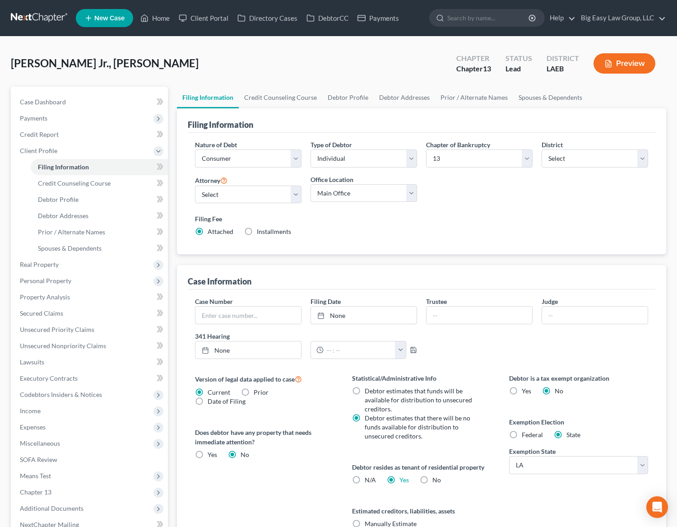
click at [364, 472] on div "Debtor resides as tenant of residential property N/A Yes Yes No" at bounding box center [421, 473] width 139 height 22
click at [365, 480] on label "N/A" at bounding box center [370, 480] width 11 height 9
click at [369, 480] on input "N/A" at bounding box center [372, 479] width 6 height 6
radio input "true"
radio input "false"
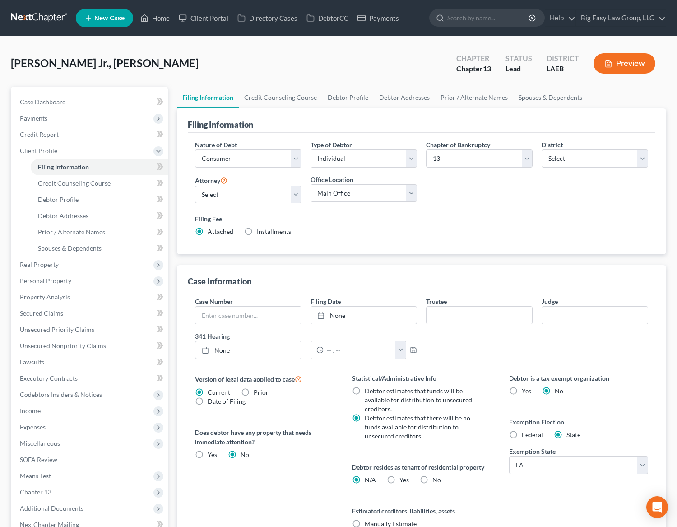
click at [433, 478] on label "No" at bounding box center [437, 480] width 9 height 9
click at [436, 478] on input "No" at bounding box center [439, 479] width 6 height 6
radio input "true"
radio input "false"
click at [57, 266] on span "Real Property" at bounding box center [39, 265] width 39 height 8
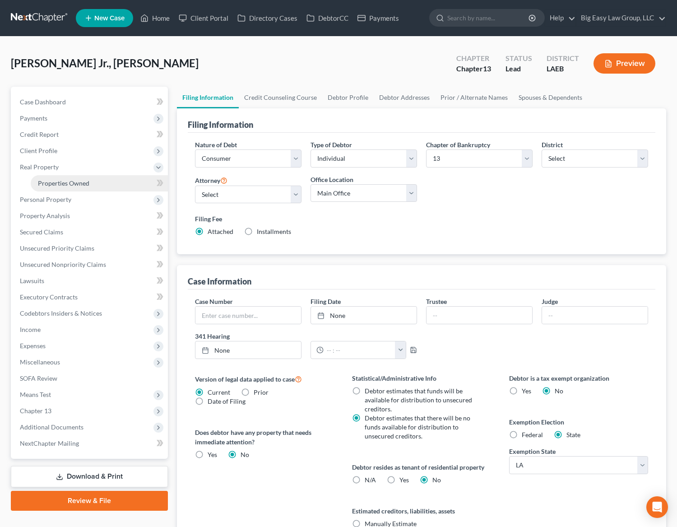
click at [61, 187] on link "Properties Owned" at bounding box center [99, 183] width 137 height 16
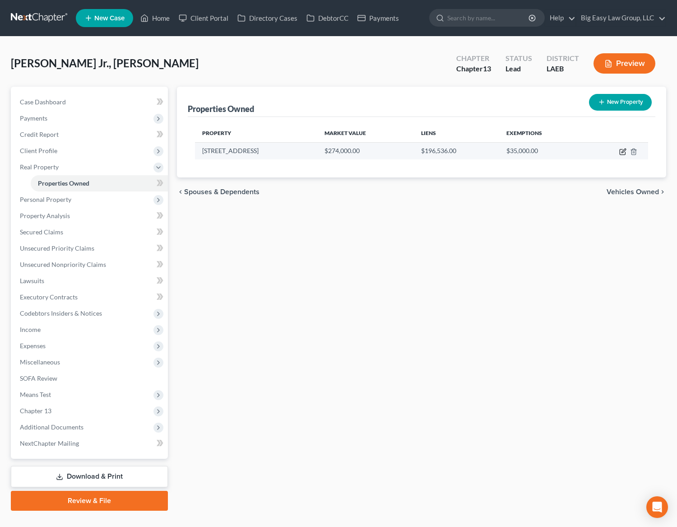
click at [622, 151] on icon "button" at bounding box center [623, 151] width 7 height 7
select select "19"
select select "3"
select select "0"
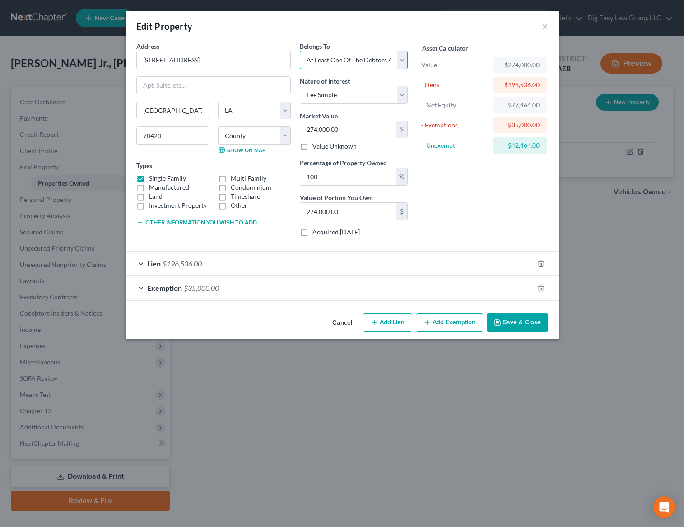
click at [348, 66] on select "Select Debtor 1 Only Debtor 2 Only Debtor 1 And Debtor 2 Only At Least One Of T…" at bounding box center [354, 60] width 108 height 18
select select "0"
click at [517, 319] on button "Save & Close" at bounding box center [517, 322] width 61 height 19
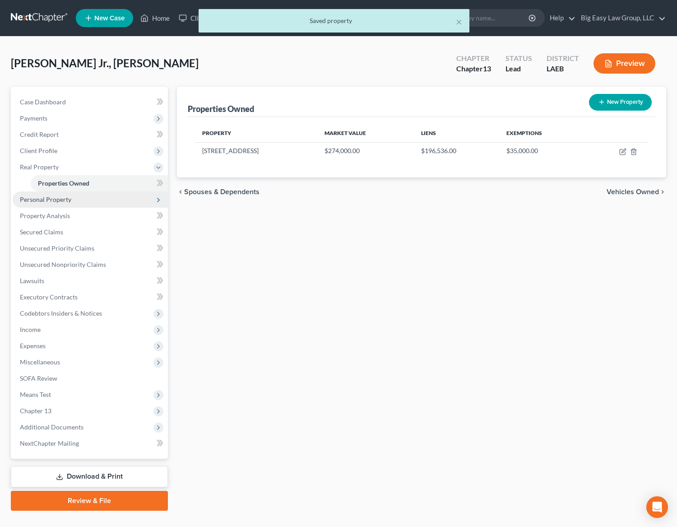
click at [88, 200] on span "Personal Property" at bounding box center [90, 199] width 155 height 16
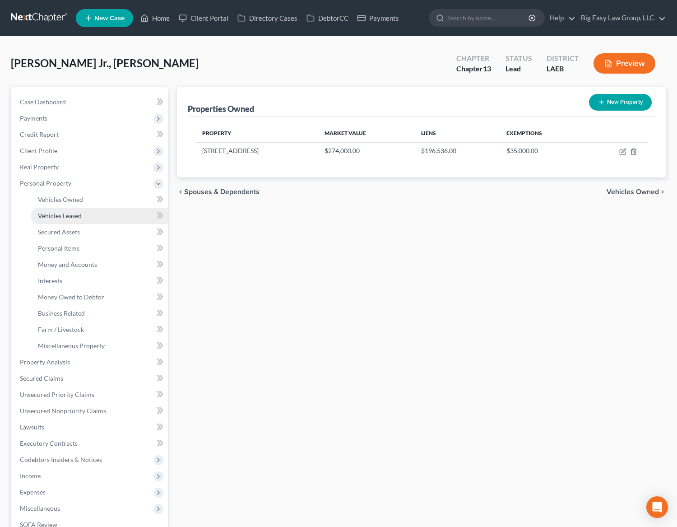
click at [103, 213] on link "Vehicles Leased" at bounding box center [99, 216] width 137 height 16
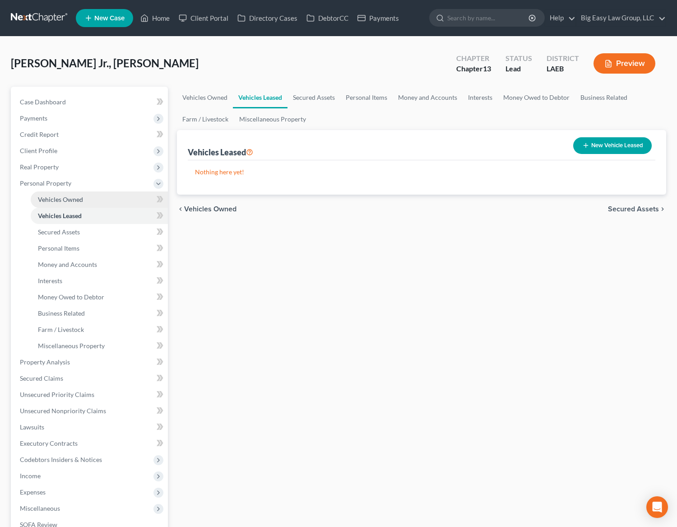
click at [101, 203] on link "Vehicles Owned" at bounding box center [99, 199] width 137 height 16
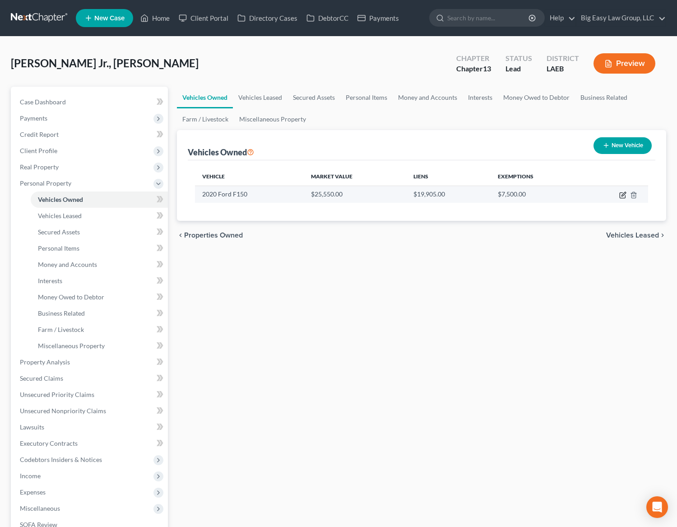
click at [622, 197] on icon "button" at bounding box center [623, 194] width 7 height 7
select select "0"
select select "6"
select select "2"
select select "0"
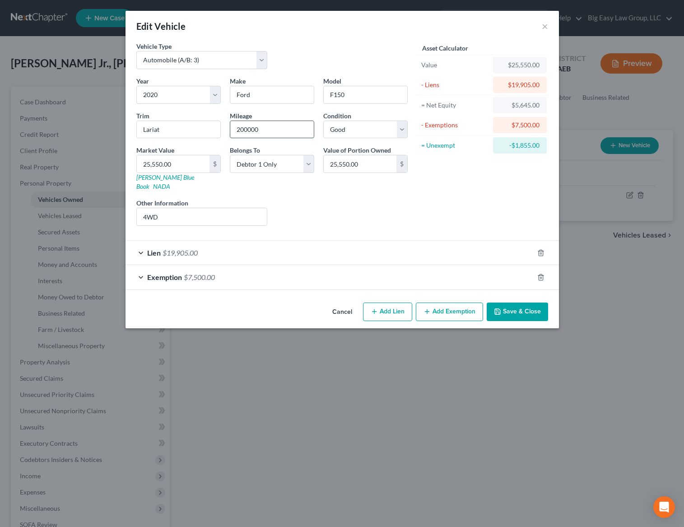
click at [275, 131] on input "200000" at bounding box center [272, 129] width 84 height 17
drag, startPoint x: 275, startPoint y: 131, endPoint x: 171, endPoint y: 117, distance: 104.9
click at [167, 116] on div "Year Select 2026 2025 2024 2023 2022 2021 2020 2019 2018 2017 2016 2015 2014 20…" at bounding box center [272, 154] width 280 height 157
type input "206000"
click at [524, 303] on button "Save & Close" at bounding box center [517, 312] width 61 height 19
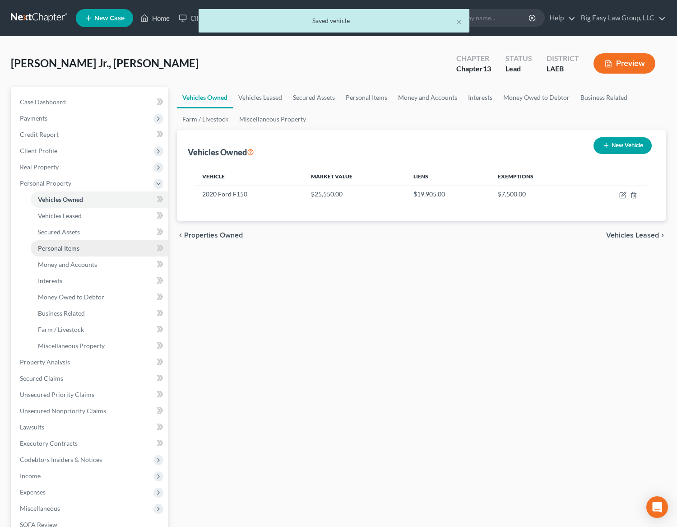
click at [83, 252] on link "Personal Items" at bounding box center [99, 248] width 137 height 16
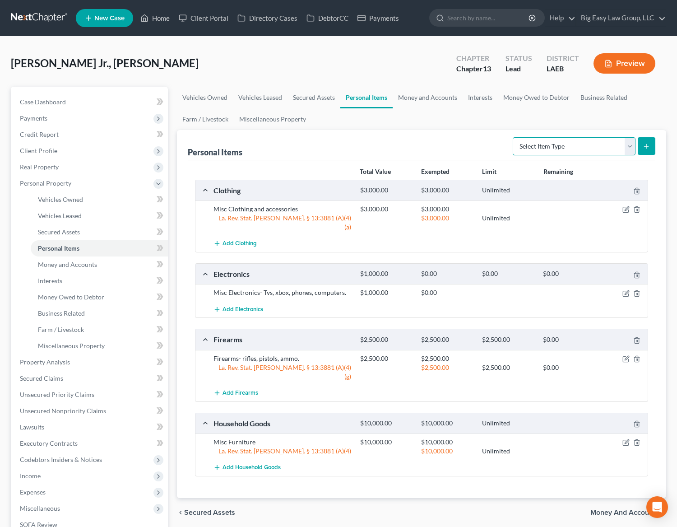
click at [585, 143] on select "Select Item Type Clothing (A/B: 11) Collectibles Of Value (A/B: 8) Electronics …" at bounding box center [574, 146] width 123 height 18
select select "pets"
click at [648, 149] on icon "submit" at bounding box center [646, 146] width 7 height 7
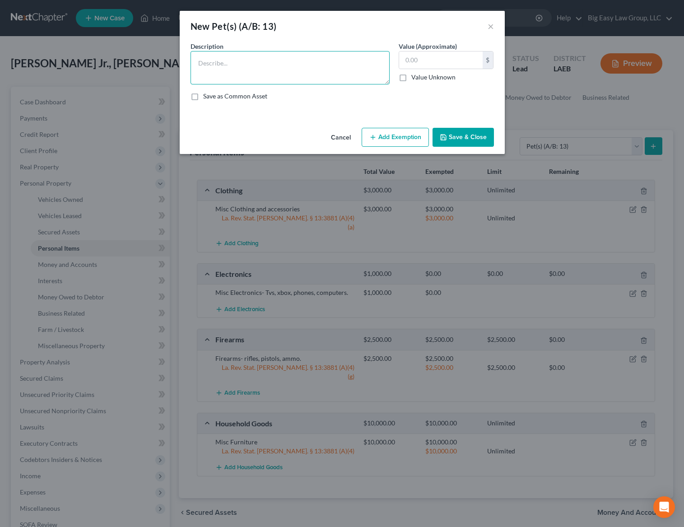
click at [251, 68] on textarea at bounding box center [290, 67] width 199 height 33
type textarea "2 dogs named Nala and Simba"
click at [425, 62] on input "text" at bounding box center [441, 59] width 84 height 17
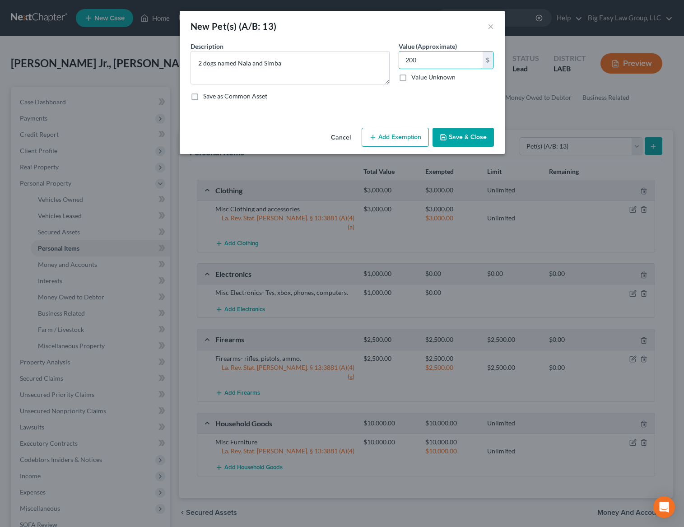
type input "200"
click at [412, 131] on button "Add Exemption" at bounding box center [395, 137] width 67 height 19
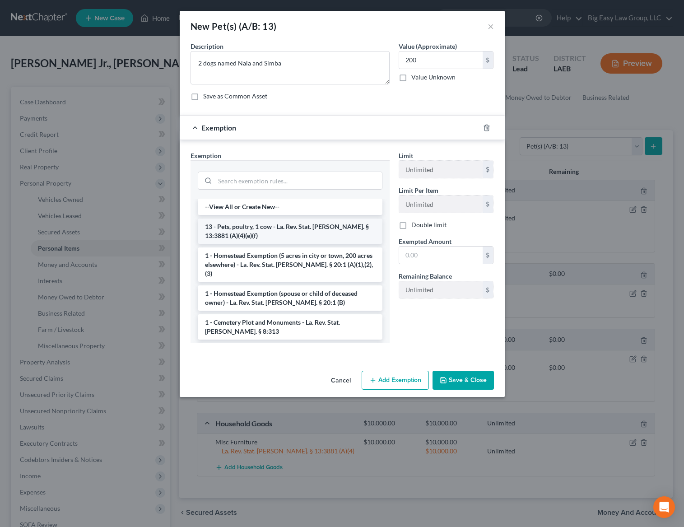
click at [319, 240] on li "13 - Pets, poultry, 1 cow - La. Rev. Stat. [PERSON_NAME]. § 13:3881 (A)(4)(e)(f)" at bounding box center [290, 231] width 185 height 25
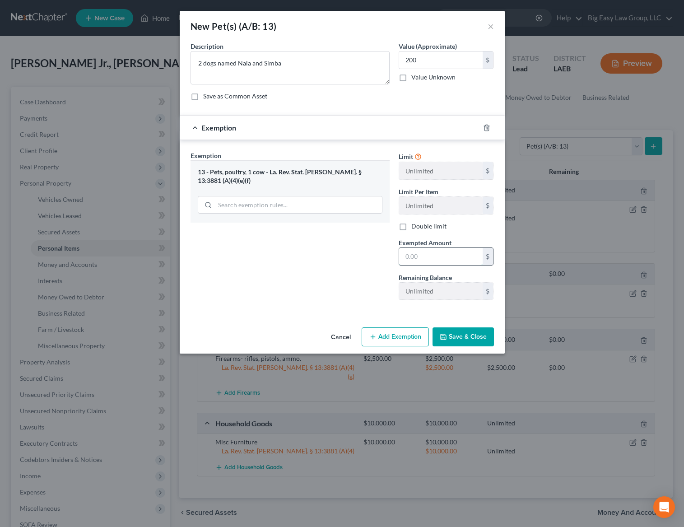
click at [425, 260] on input "text" at bounding box center [441, 256] width 84 height 17
type input "200"
click at [464, 348] on div "Cancel Add Exemption Save & Close" at bounding box center [342, 339] width 325 height 30
click at [464, 346] on button "Save & Close" at bounding box center [463, 336] width 61 height 19
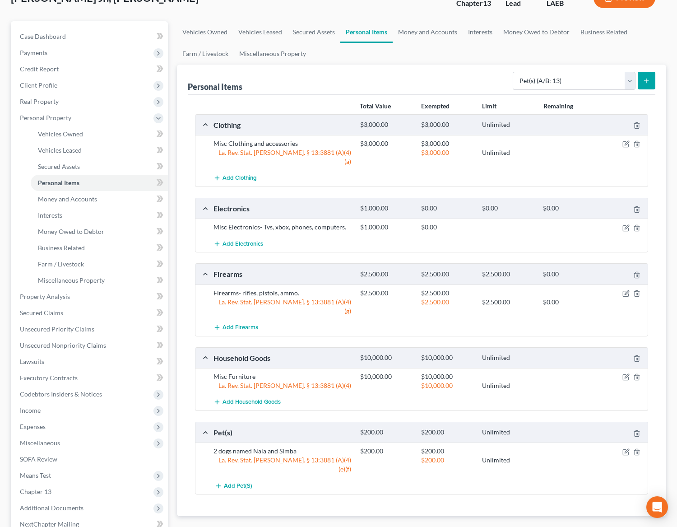
scroll to position [74, 0]
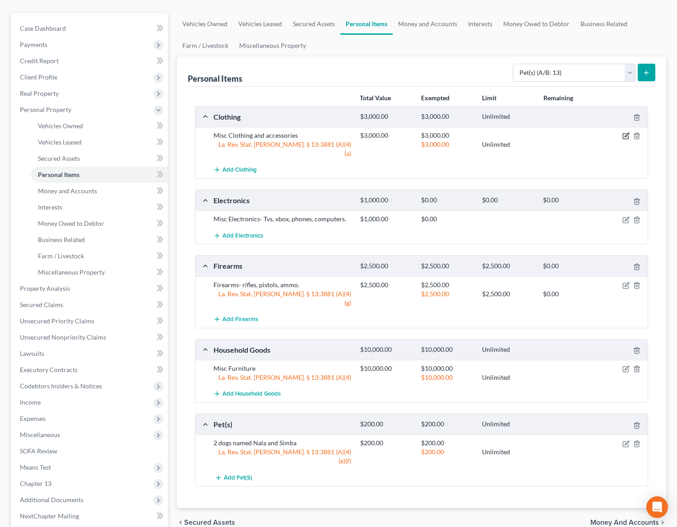
click at [625, 136] on icon "button" at bounding box center [627, 135] width 4 height 4
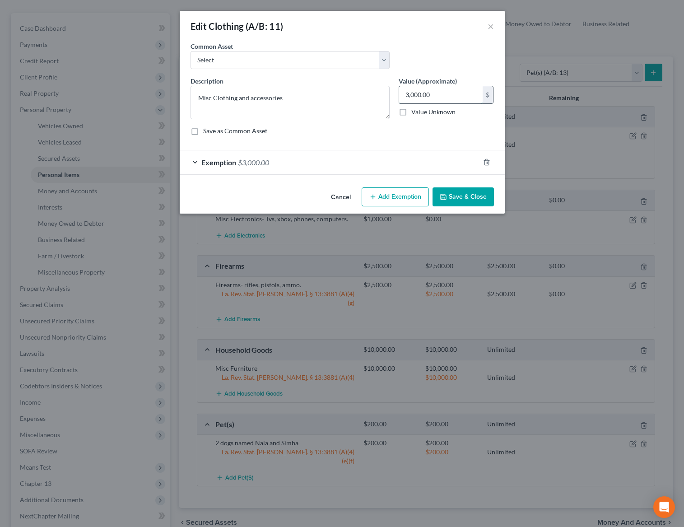
click at [453, 91] on input "3,000.00" at bounding box center [441, 94] width 84 height 17
type input "1,000"
click at [352, 157] on div "Exemption $3,000.00" at bounding box center [330, 162] width 300 height 24
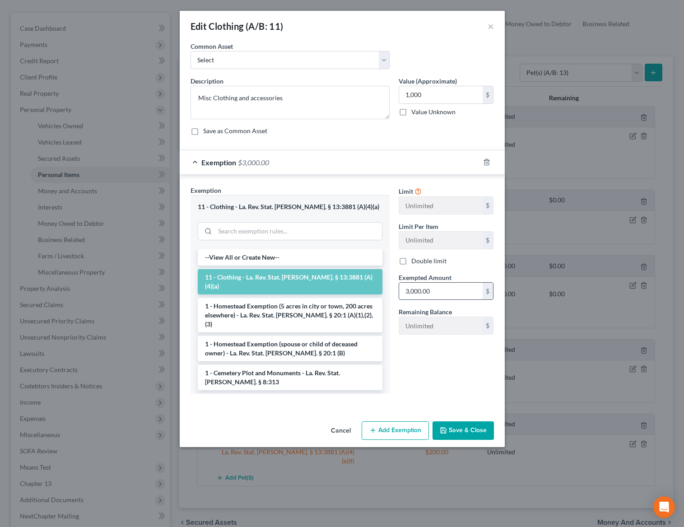
click at [455, 285] on input "3,000.00" at bounding box center [441, 291] width 84 height 17
drag, startPoint x: 457, startPoint y: 290, endPoint x: 383, endPoint y: 280, distance: 74.9
click at [383, 280] on div "Exemption Set must be selected for CA. Exemption * 11 - Clothing - La. Rev. Sta…" at bounding box center [342, 293] width 313 height 215
type input "1,000"
click at [458, 426] on button "Save & Close" at bounding box center [463, 430] width 61 height 19
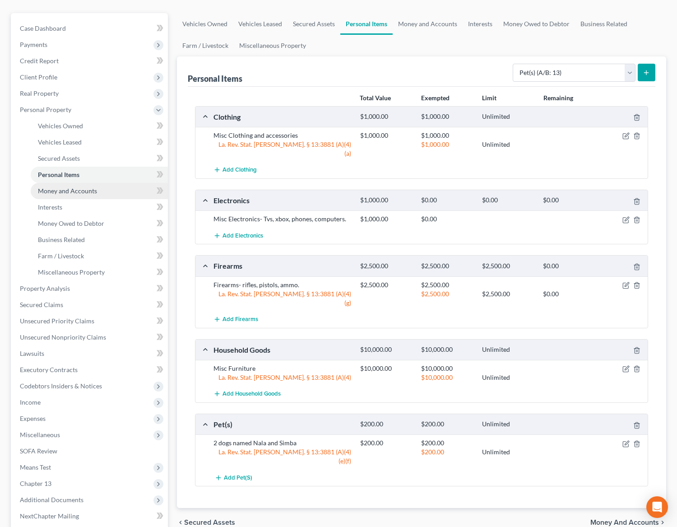
click at [101, 195] on link "Money and Accounts" at bounding box center [99, 191] width 137 height 16
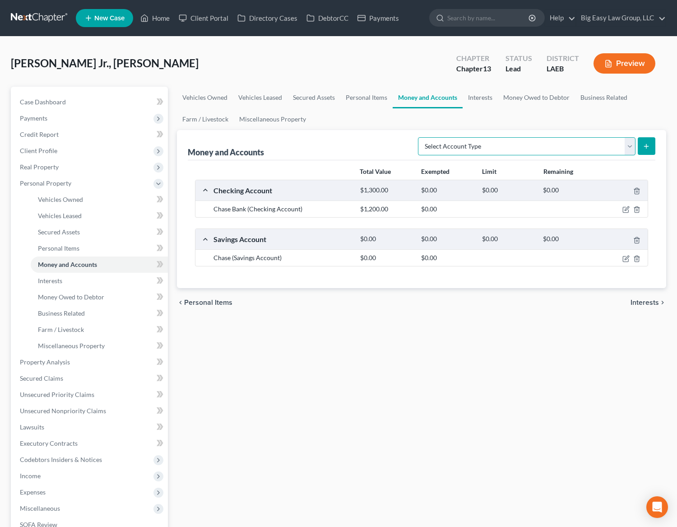
click at [543, 149] on select "Select Account Type Brokerage (A/B: 18, SOFA: 20) Cash on Hand (A/B: 16) Certif…" at bounding box center [527, 146] width 218 height 18
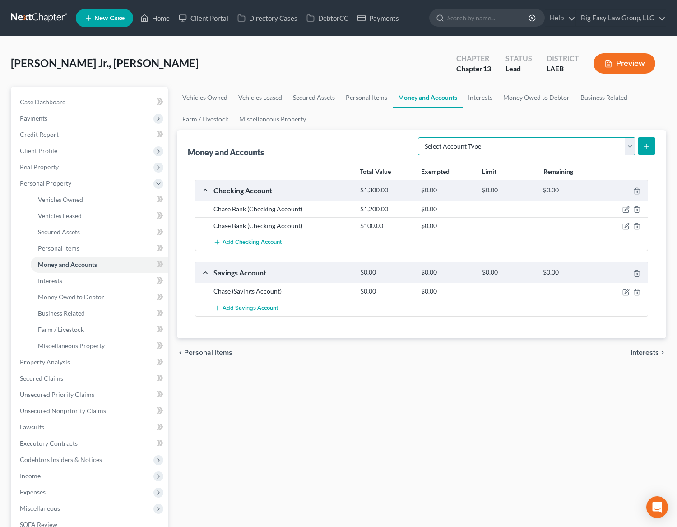
select select "savings"
click at [640, 151] on button "submit" at bounding box center [647, 146] width 18 height 18
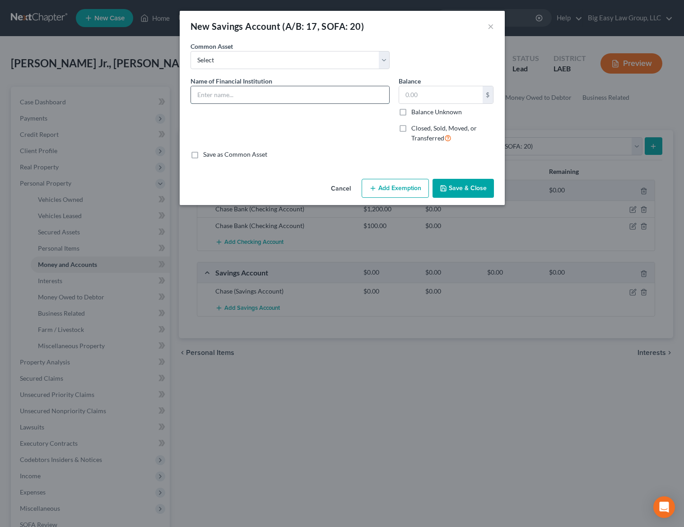
click at [259, 102] on input "text" at bounding box center [290, 94] width 198 height 17
type input "[PERSON_NAME]"
type input "00"
click at [453, 186] on button "Save & Close" at bounding box center [463, 188] width 61 height 19
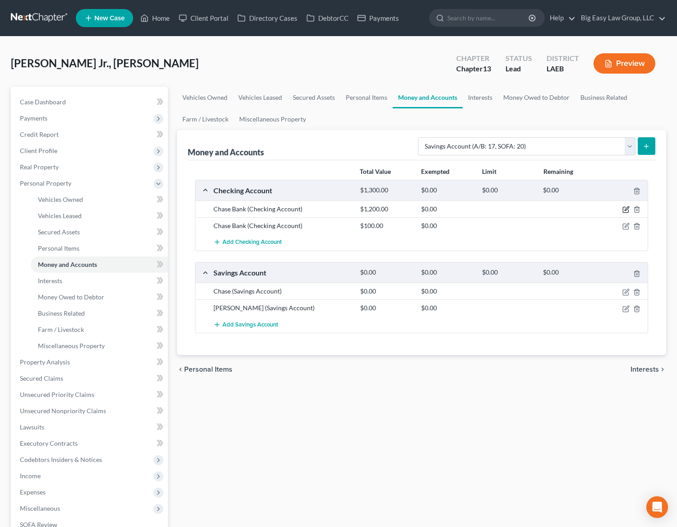
click at [627, 207] on icon "button" at bounding box center [627, 209] width 4 height 4
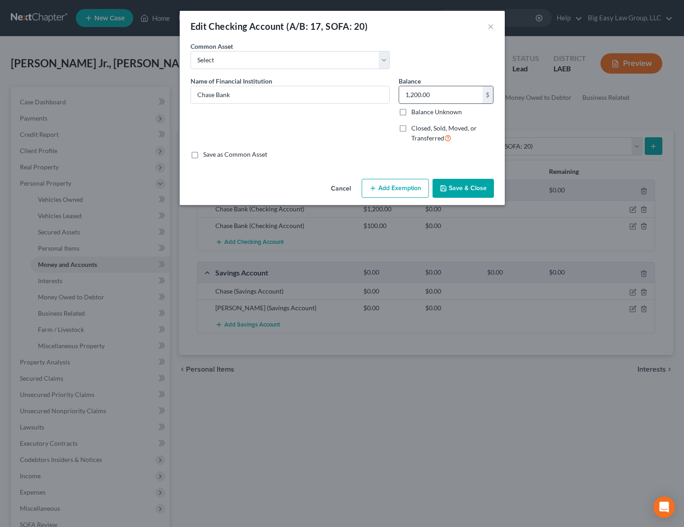
click at [438, 97] on input "1,200.00" at bounding box center [441, 94] width 84 height 17
type input "0"
click at [475, 188] on button "Save & Close" at bounding box center [463, 188] width 61 height 19
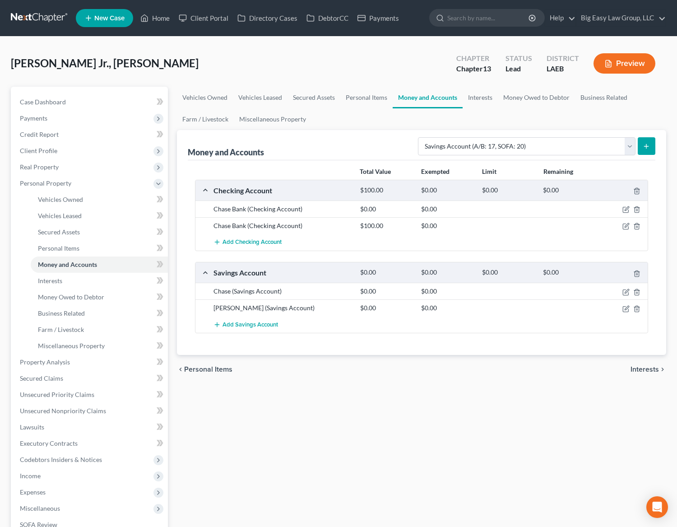
click at [642, 61] on button "Preview" at bounding box center [625, 63] width 62 height 20
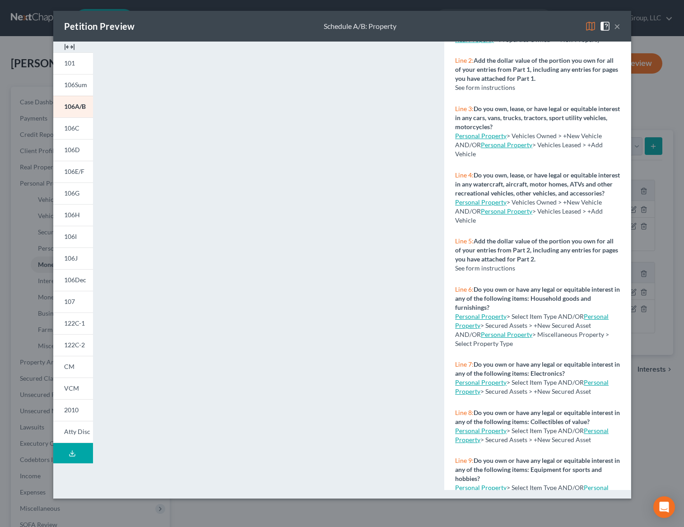
scroll to position [84, 0]
click at [70, 131] on span "106C" at bounding box center [71, 128] width 15 height 8
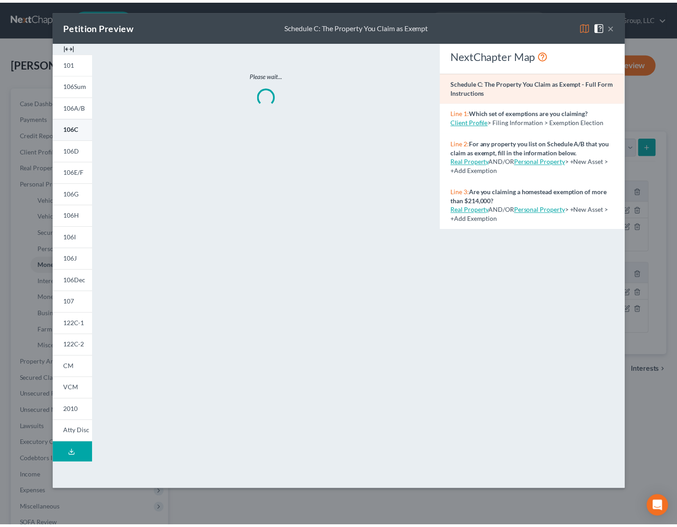
scroll to position [0, 0]
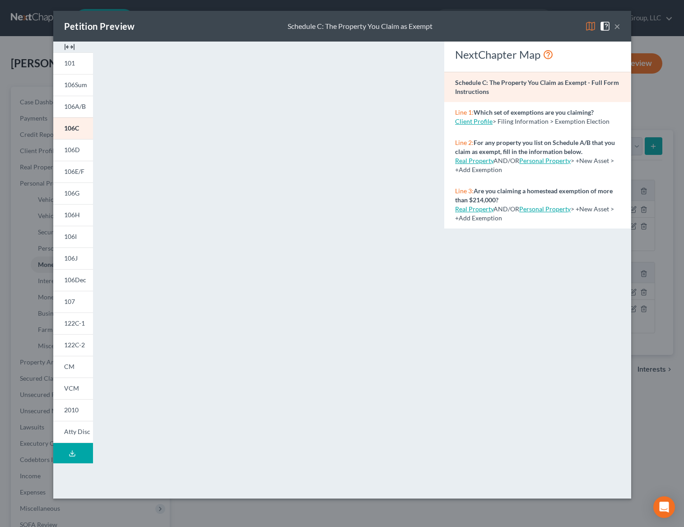
click at [620, 23] on button "×" at bounding box center [617, 26] width 6 height 11
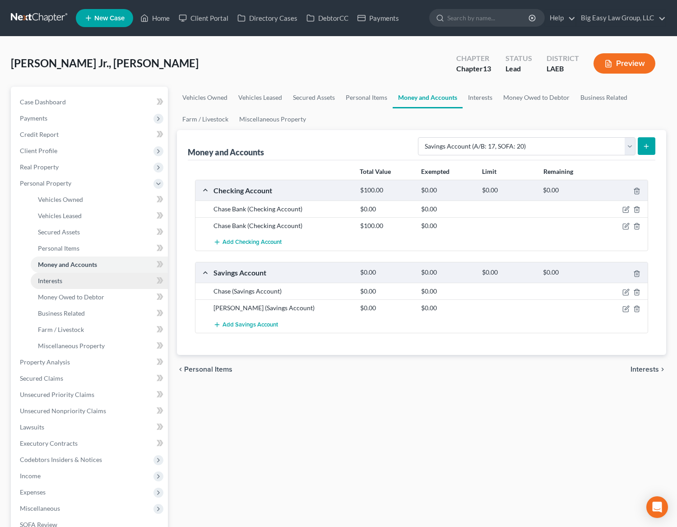
click at [111, 287] on link "Interests" at bounding box center [99, 281] width 137 height 16
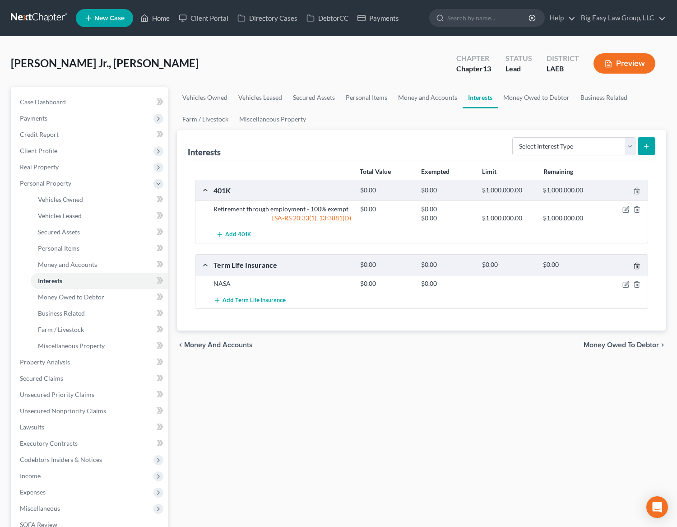
click at [639, 266] on icon "button" at bounding box center [637, 265] width 7 height 7
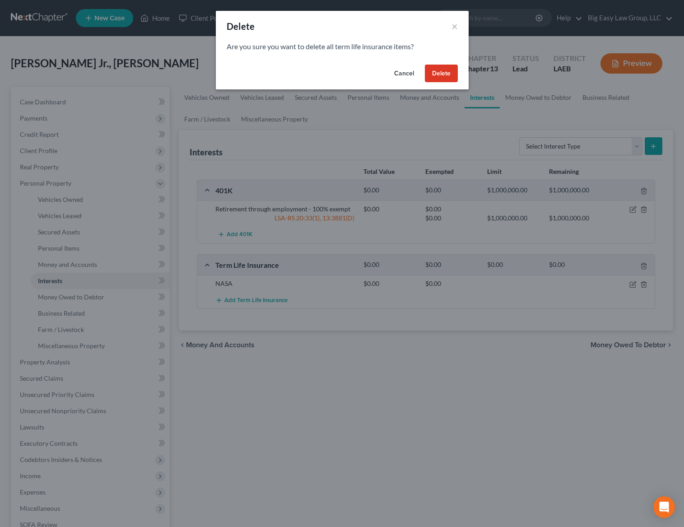
drag, startPoint x: 436, startPoint y: 62, endPoint x: 438, endPoint y: 67, distance: 5.6
click at [438, 67] on div "Cancel Delete" at bounding box center [342, 75] width 253 height 29
click at [439, 70] on button "Delete" at bounding box center [441, 74] width 33 height 18
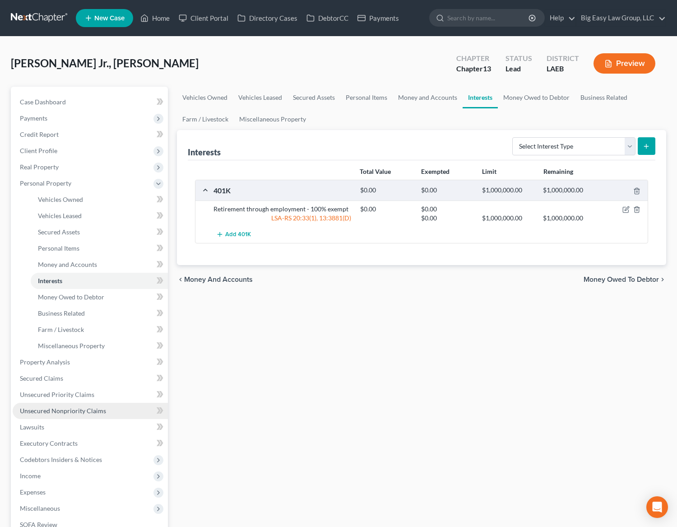
click at [92, 407] on span "Unsecured Nonpriority Claims" at bounding box center [63, 411] width 86 height 8
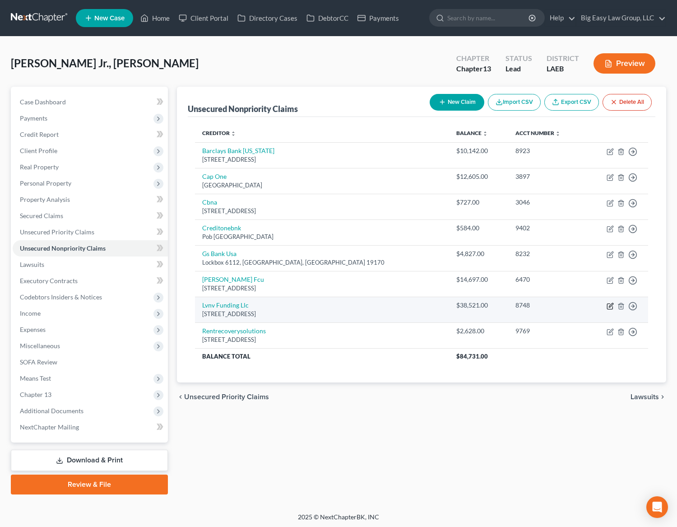
click at [609, 303] on icon "button" at bounding box center [610, 306] width 7 height 7
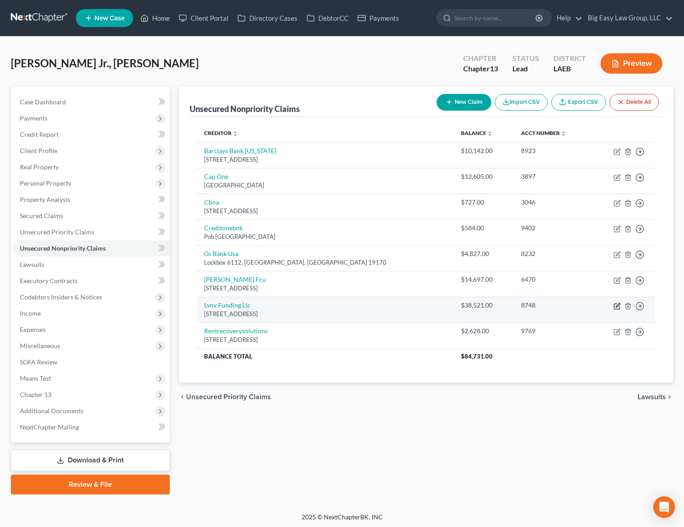
select select "42"
select select "0"
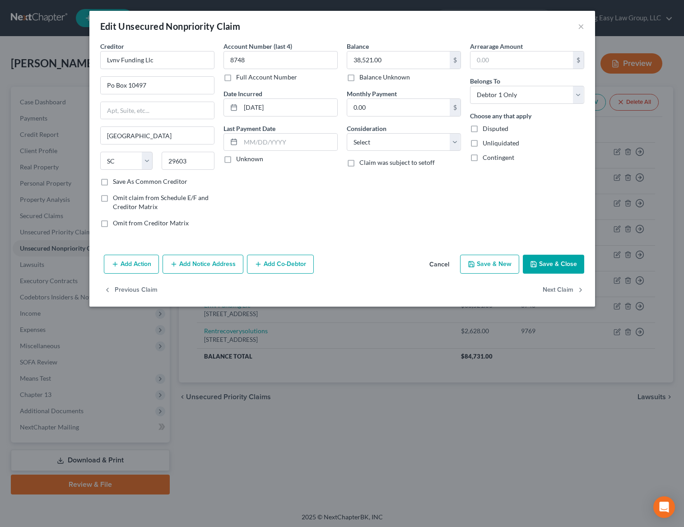
click at [291, 262] on button "Add Co-Debtor" at bounding box center [280, 264] width 67 height 19
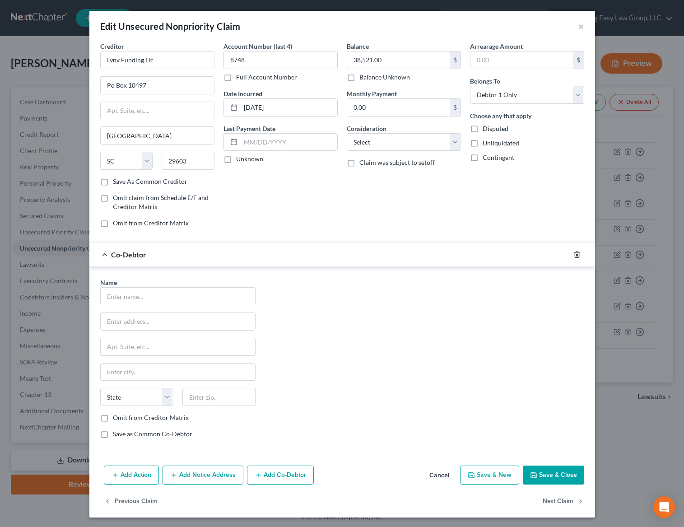
click at [574, 253] on icon "button" at bounding box center [577, 254] width 7 height 7
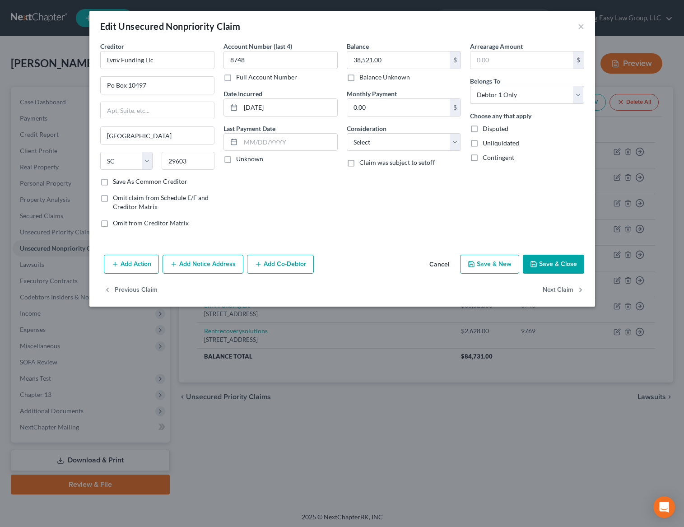
click at [213, 267] on button "Add Notice Address" at bounding box center [203, 264] width 81 height 19
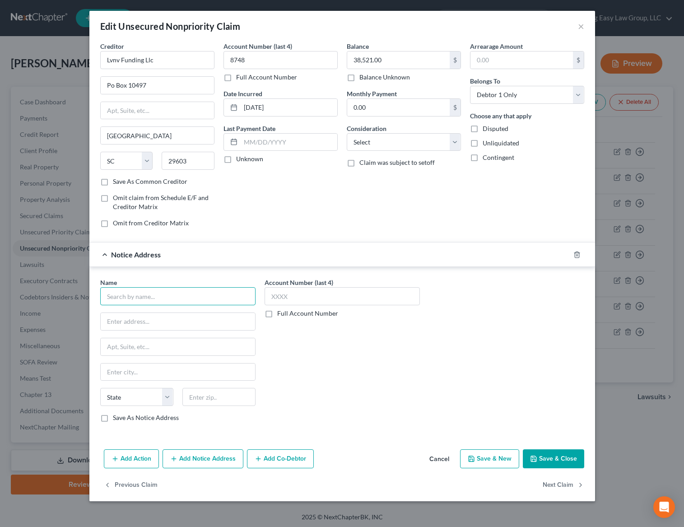
click at [172, 299] on input "text" at bounding box center [177, 296] width 155 height 18
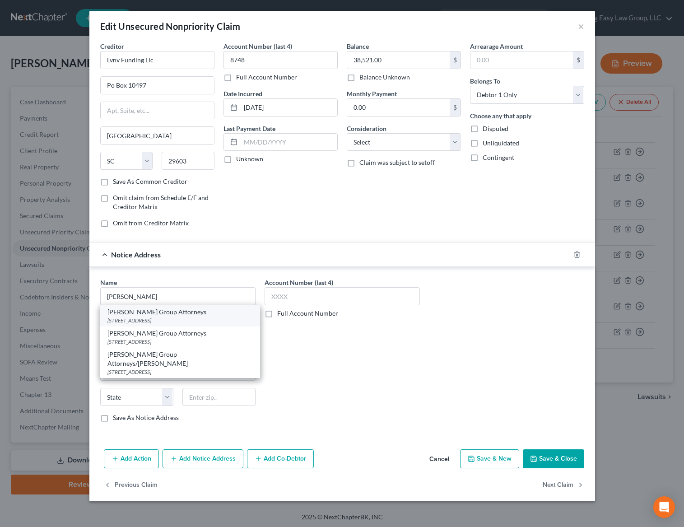
click at [168, 318] on div "PO Box 3001, Baton Rouge, LA 70821" at bounding box center [179, 321] width 145 height 8
type input "Eaton Group Attorneys"
type input "PO Box 3001"
type input "Baton Rouge"
select select "19"
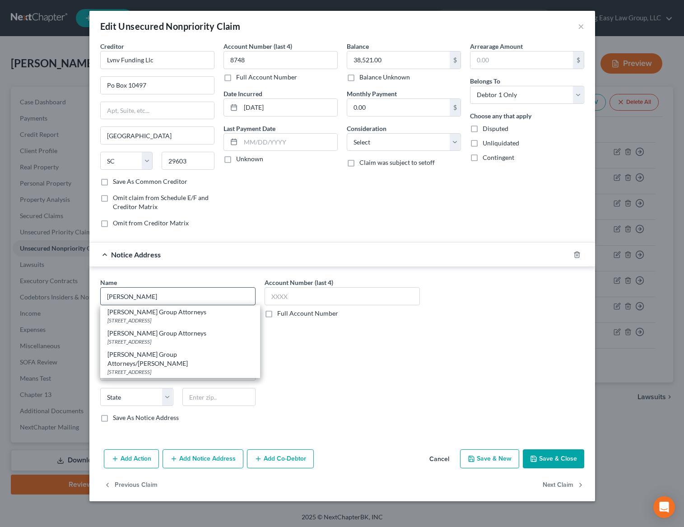
type input "70821"
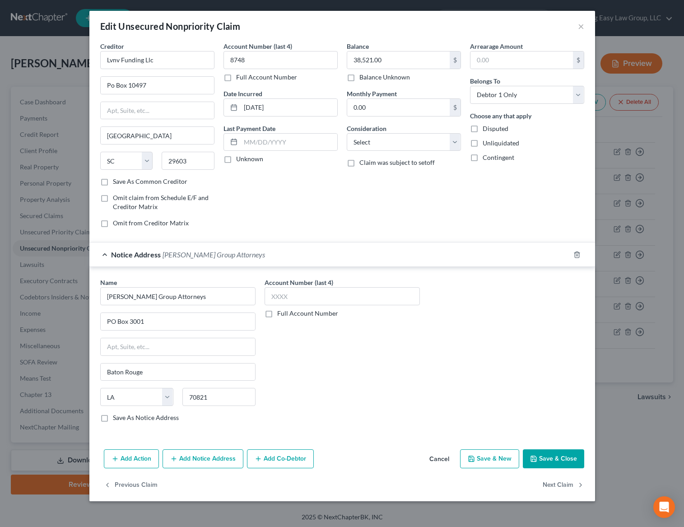
click at [547, 462] on button "Save & Close" at bounding box center [553, 458] width 61 height 19
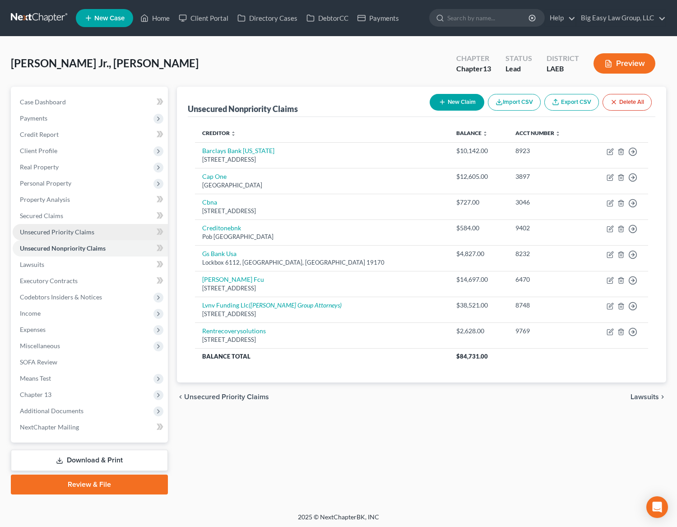
click at [94, 229] on link "Unsecured Priority Claims" at bounding box center [90, 232] width 155 height 16
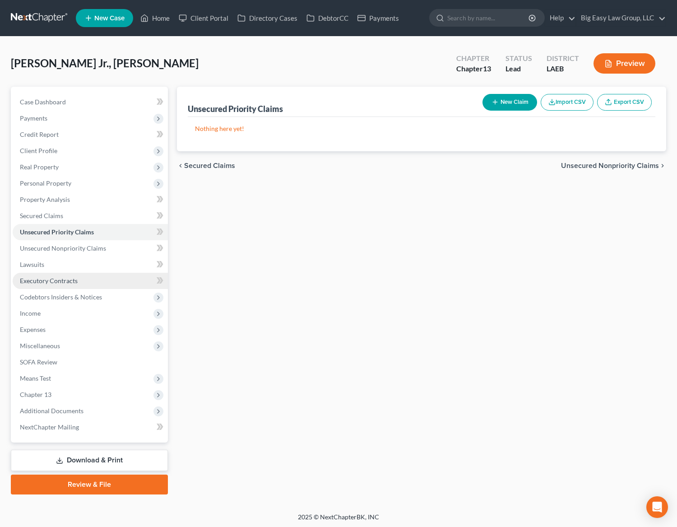
click at [101, 285] on link "Executory Contracts" at bounding box center [90, 281] width 155 height 16
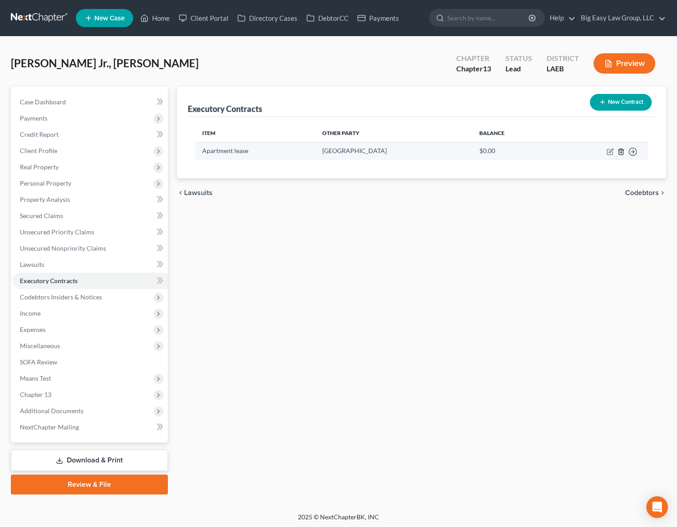
click at [624, 150] on icon "button" at bounding box center [621, 151] width 7 height 7
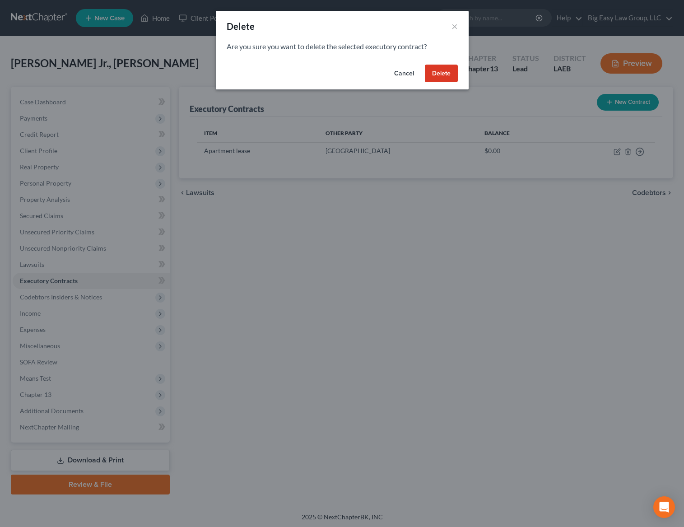
click at [448, 75] on button "Delete" at bounding box center [441, 74] width 33 height 18
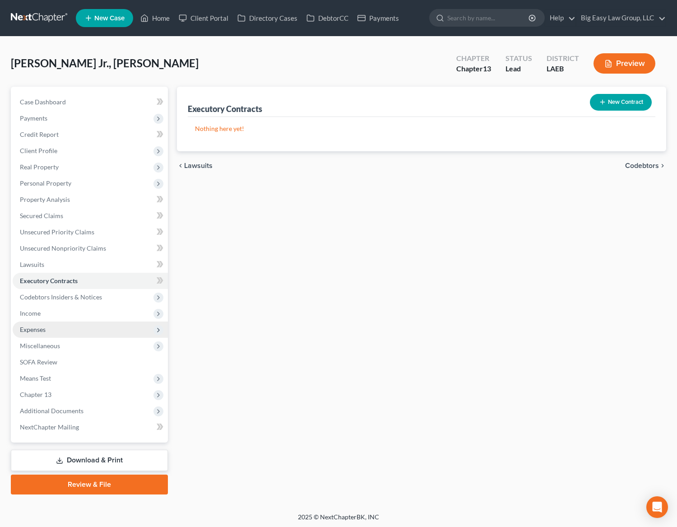
click at [118, 327] on span "Expenses" at bounding box center [90, 330] width 155 height 16
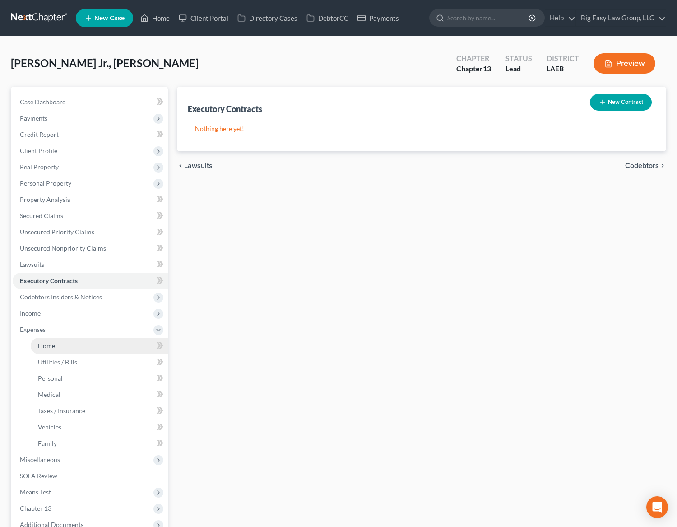
click at [109, 338] on link "Home" at bounding box center [99, 346] width 137 height 16
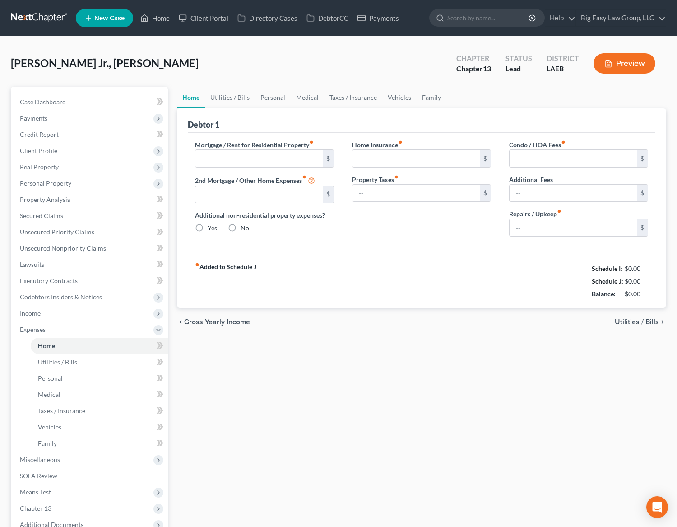
type input "1,622.00"
type input "0.00"
radio input "true"
type input "0.00"
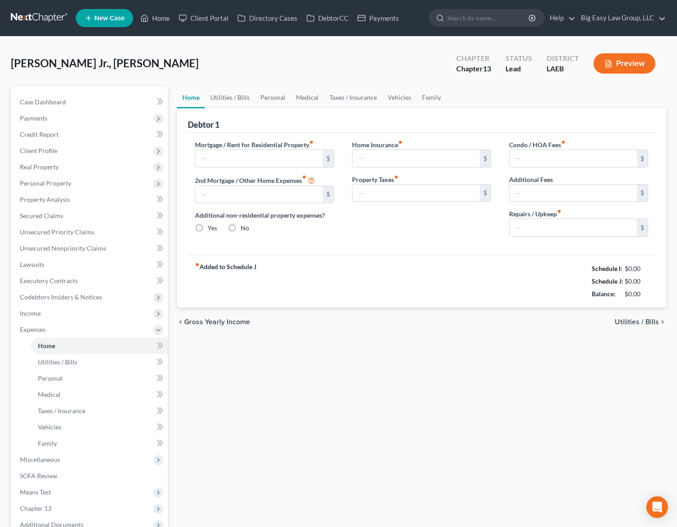
type input "0.00"
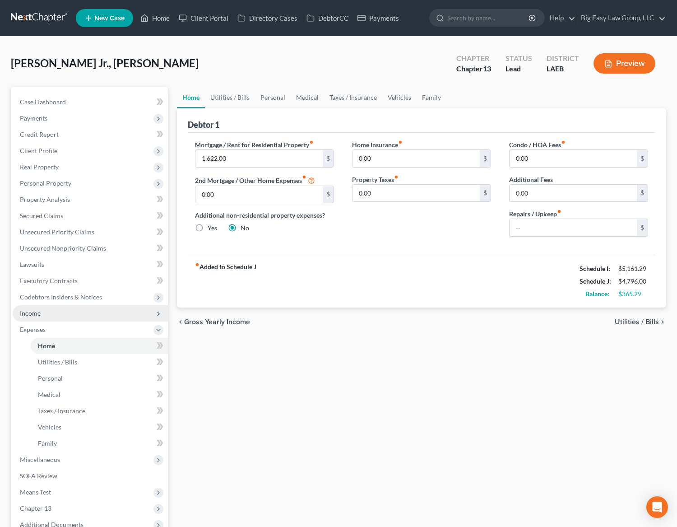
click at [90, 316] on span "Income" at bounding box center [90, 313] width 155 height 16
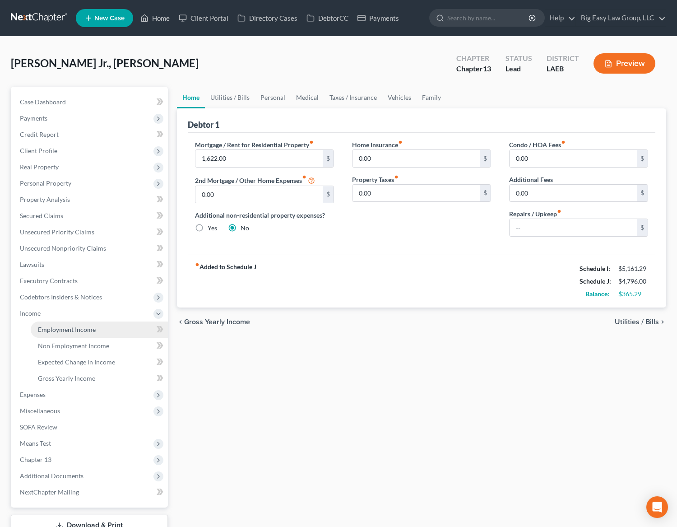
click at [103, 329] on link "Employment Income" at bounding box center [99, 330] width 137 height 16
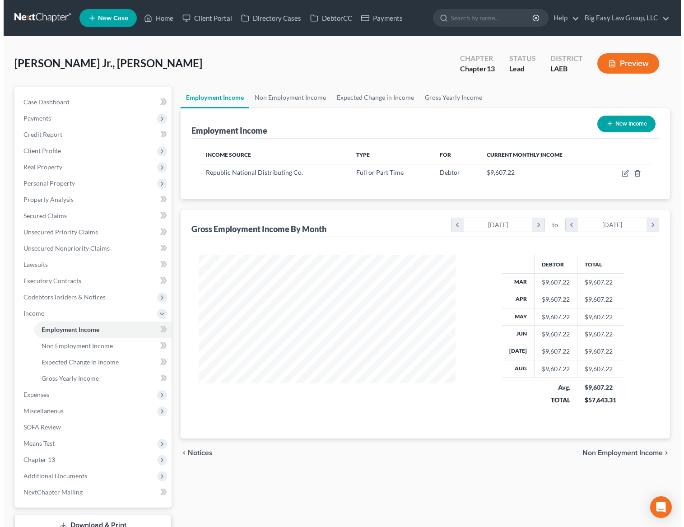
scroll to position [162, 275]
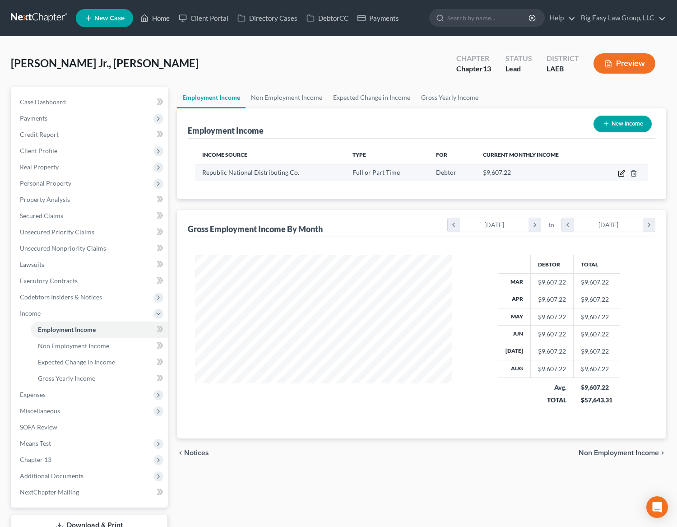
click at [621, 172] on icon "button" at bounding box center [621, 173] width 7 height 7
select select "0"
select select "19"
select select "2"
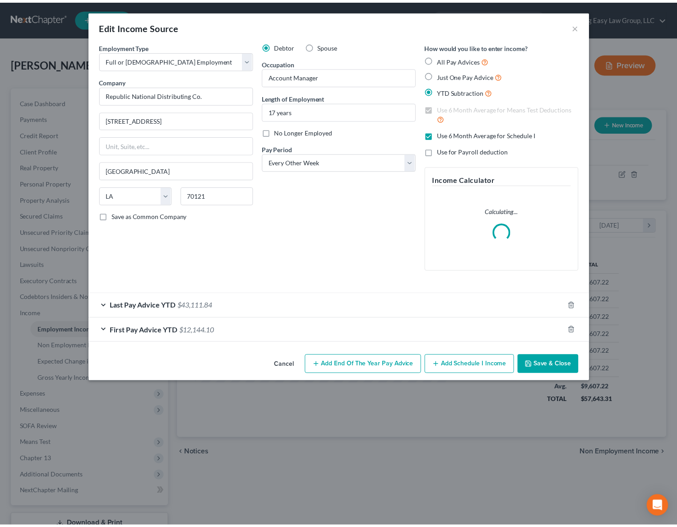
scroll to position [162, 278]
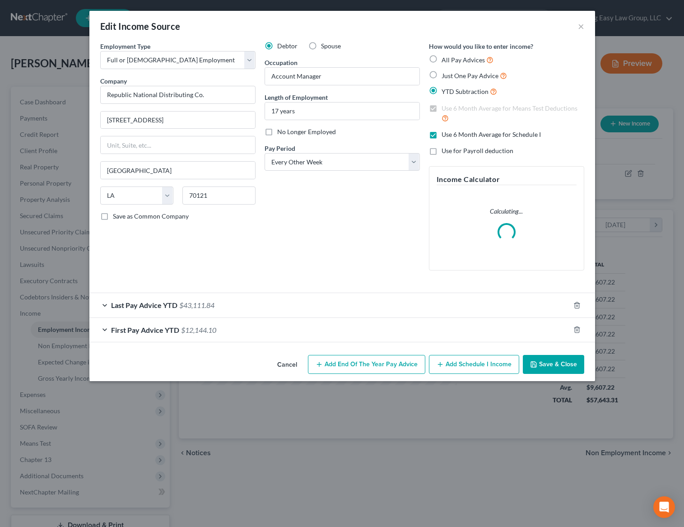
click at [198, 309] on div "Last Pay Advice YTD $43,111.84" at bounding box center [329, 305] width 481 height 24
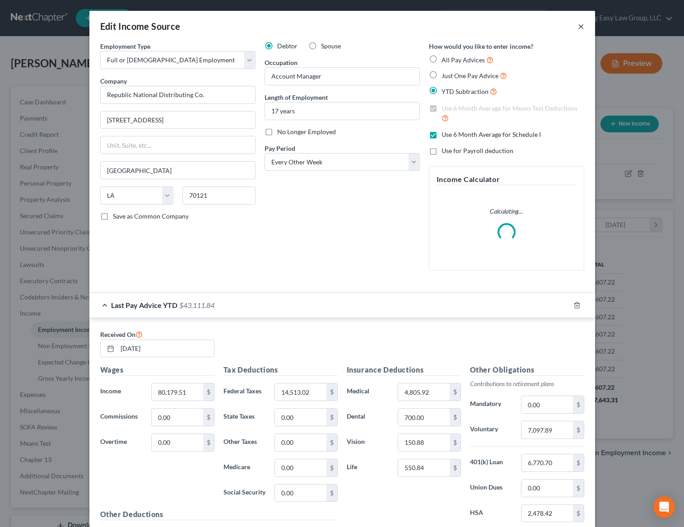
drag, startPoint x: 579, startPoint y: 25, endPoint x: 574, endPoint y: 28, distance: 6.1
click at [579, 25] on button "×" at bounding box center [581, 26] width 6 height 11
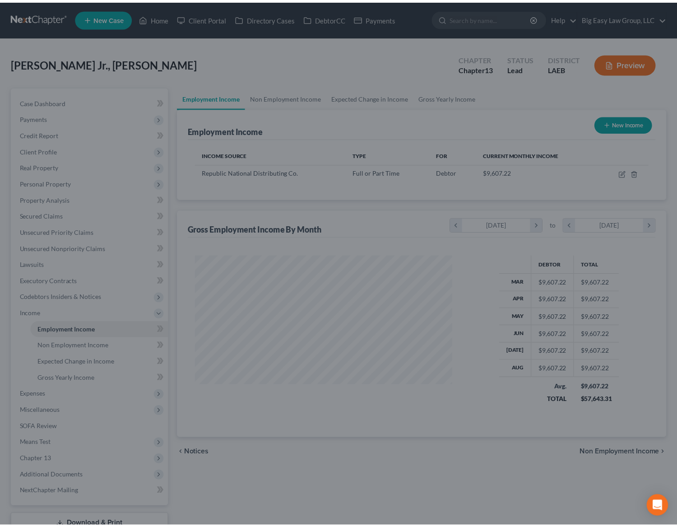
scroll to position [451478, 451365]
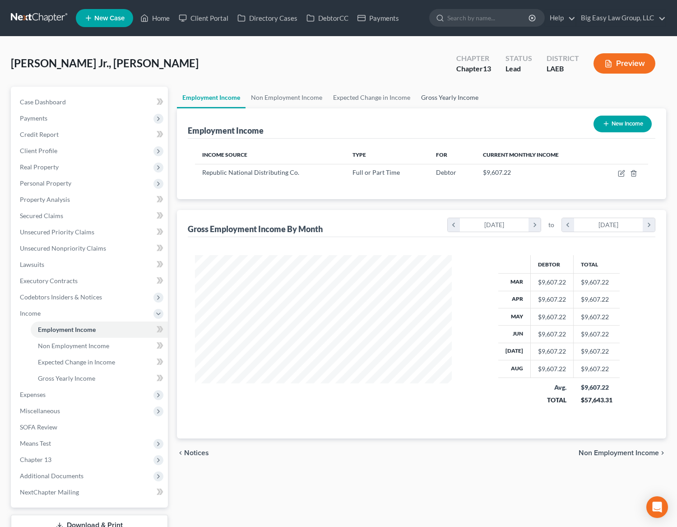
click at [447, 97] on link "Gross Yearly Income" at bounding box center [450, 98] width 68 height 22
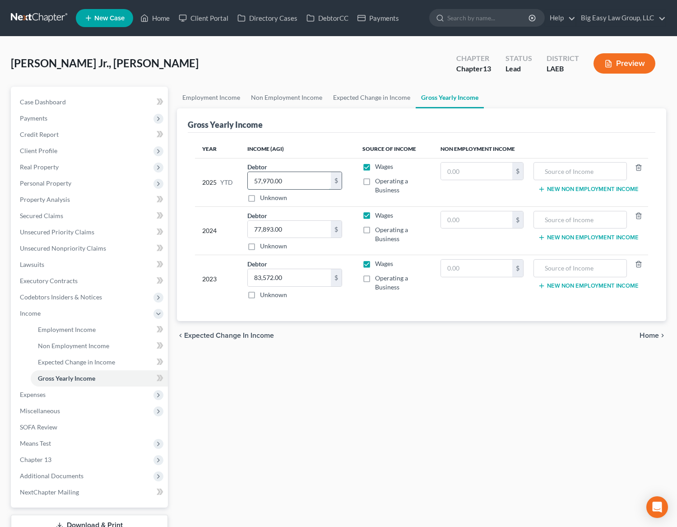
click at [306, 184] on input "57,970.00" at bounding box center [289, 180] width 83 height 17
type input "80,179"
click at [481, 178] on input "text" at bounding box center [476, 171] width 71 height 17
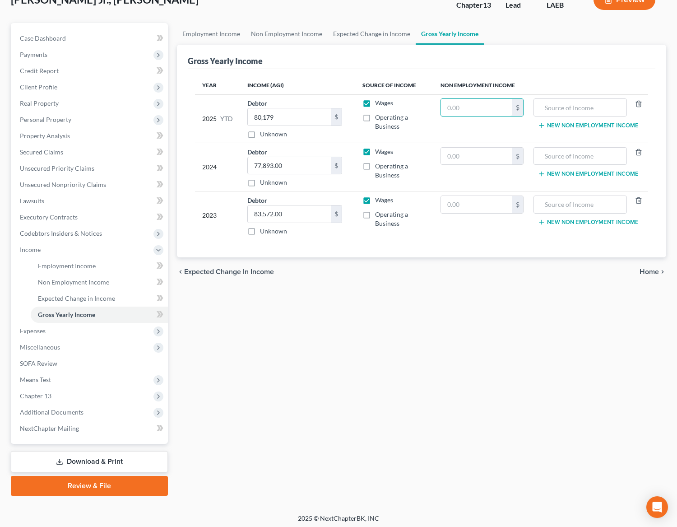
scroll to position [67, 0]
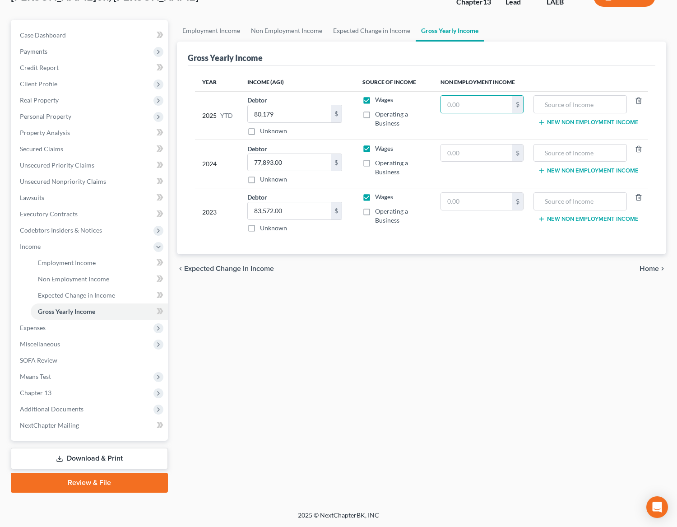
drag, startPoint x: 104, startPoint y: 456, endPoint x: 97, endPoint y: 453, distance: 7.9
click at [104, 456] on link "Download & Print" at bounding box center [89, 458] width 157 height 21
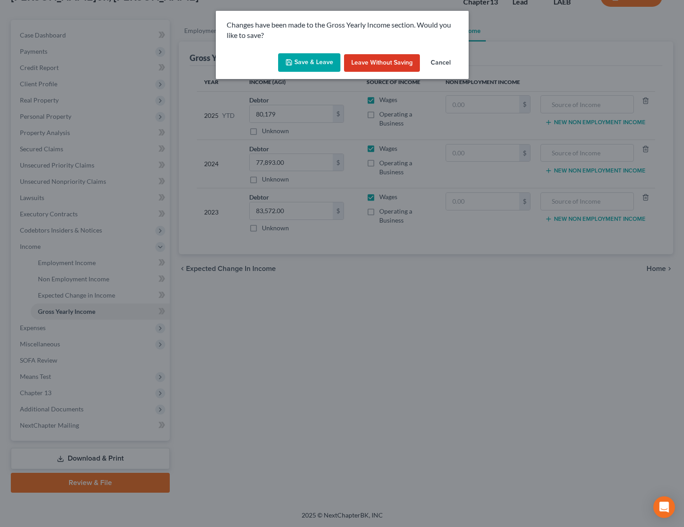
click at [310, 62] on button "Save & Leave" at bounding box center [309, 62] width 62 height 19
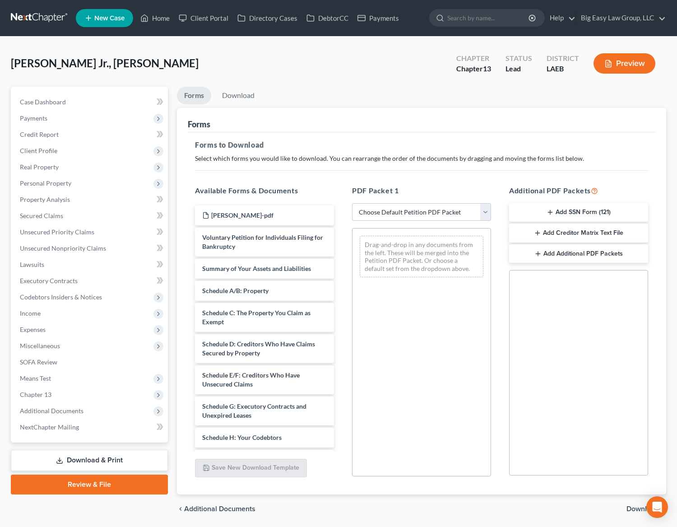
click at [585, 214] on button "Add SSN Form (121)" at bounding box center [578, 212] width 139 height 19
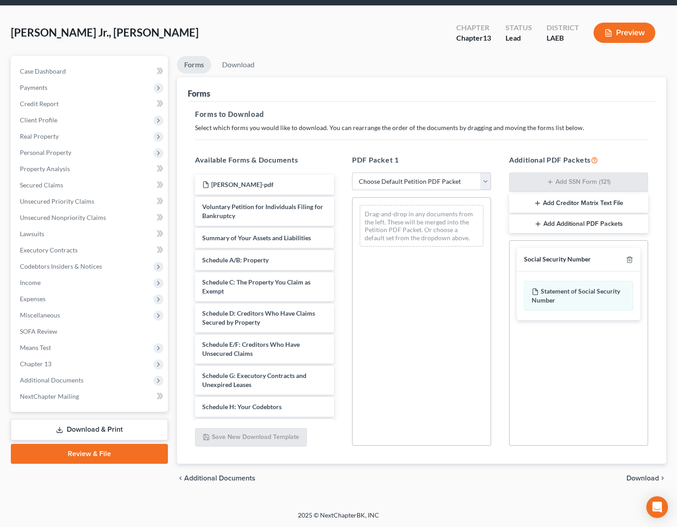
click at [637, 475] on span "Download" at bounding box center [643, 478] width 33 height 7
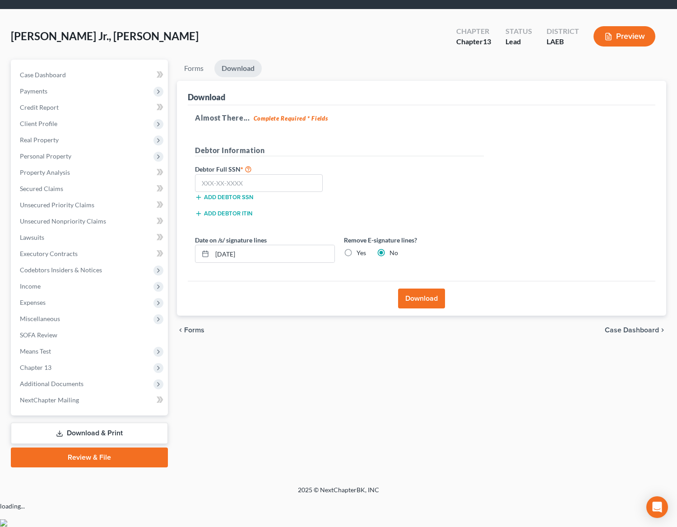
scroll to position [2, 0]
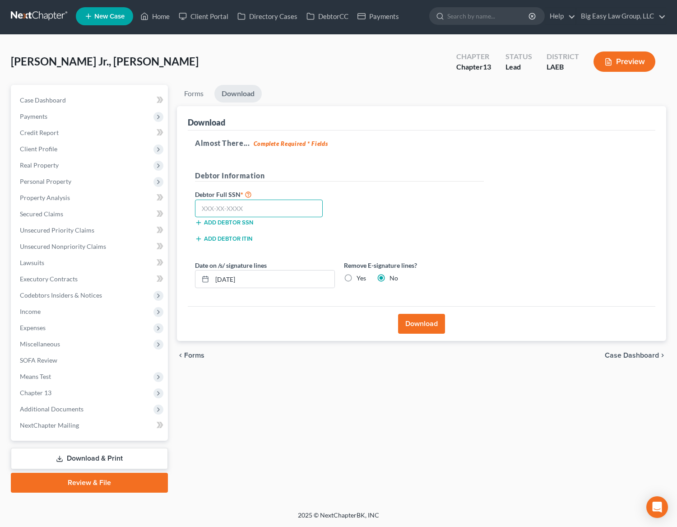
click at [292, 213] on input "text" at bounding box center [259, 209] width 128 height 18
type input "439-65-0378"
click at [427, 318] on button "Download" at bounding box center [421, 324] width 47 height 20
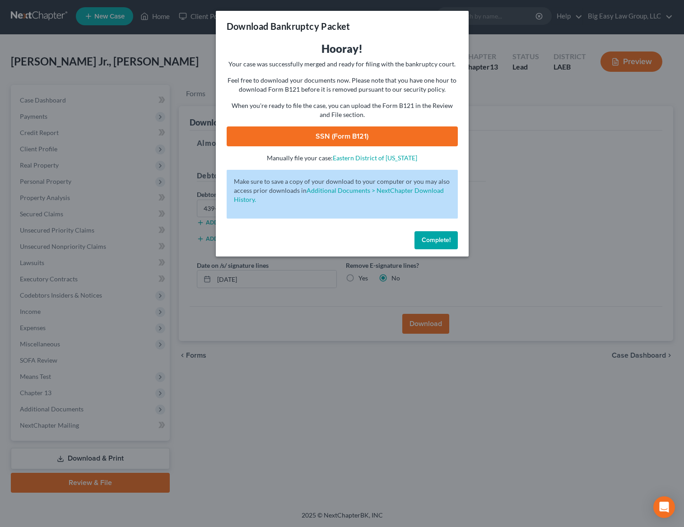
click at [368, 138] on link "SSN (Form B121)" at bounding box center [342, 136] width 231 height 20
click at [444, 239] on span "Complete!" at bounding box center [436, 240] width 29 height 8
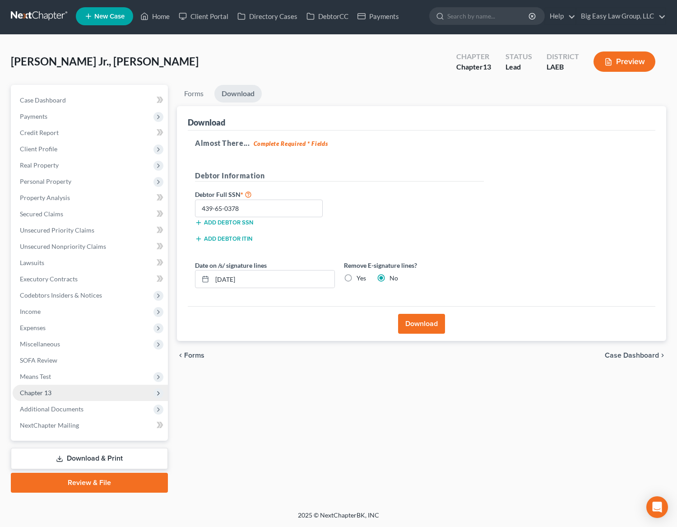
click at [82, 400] on span "Chapter 13" at bounding box center [90, 393] width 155 height 16
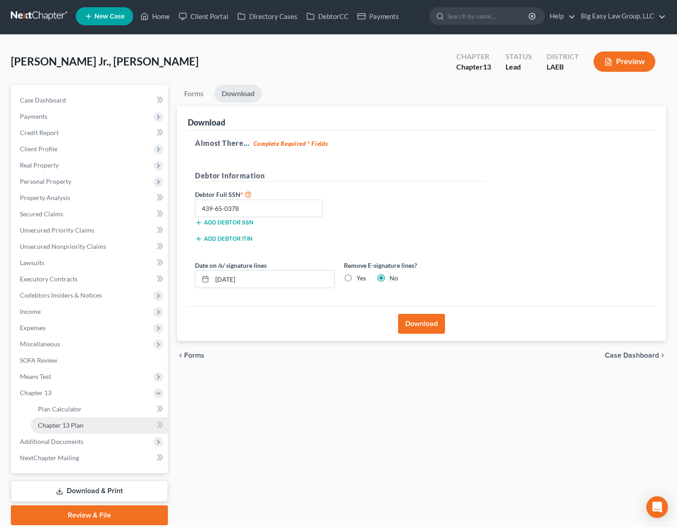
drag, startPoint x: 94, startPoint y: 438, endPoint x: 95, endPoint y: 430, distance: 7.7
click at [94, 438] on span "Additional Documents" at bounding box center [90, 442] width 155 height 16
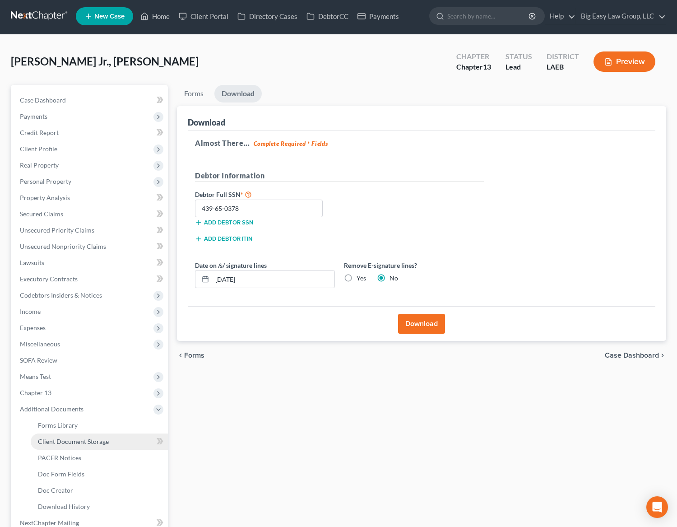
click at [106, 444] on span "Client Document Storage" at bounding box center [73, 442] width 71 height 8
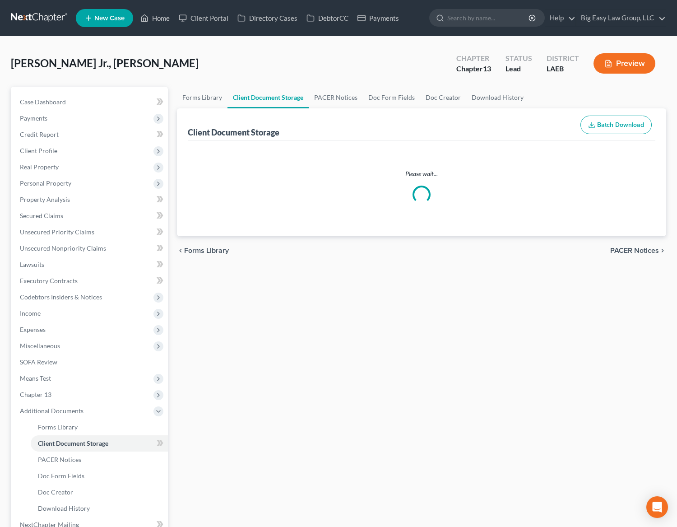
select select "0"
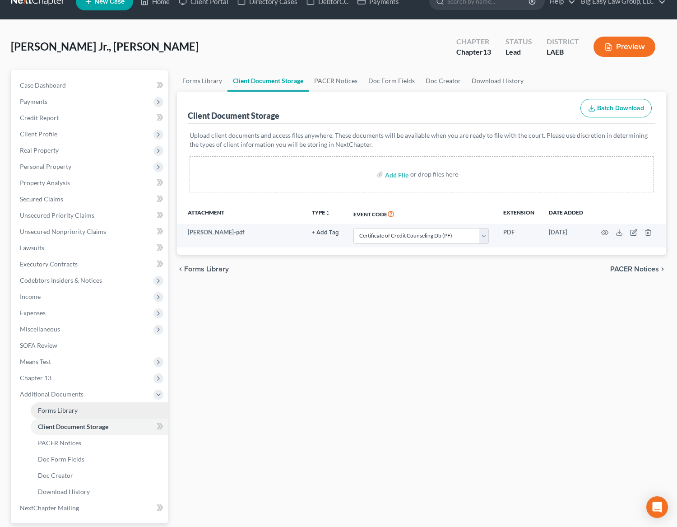
scroll to position [17, 0]
click at [84, 371] on span "Chapter 13" at bounding box center [90, 377] width 155 height 16
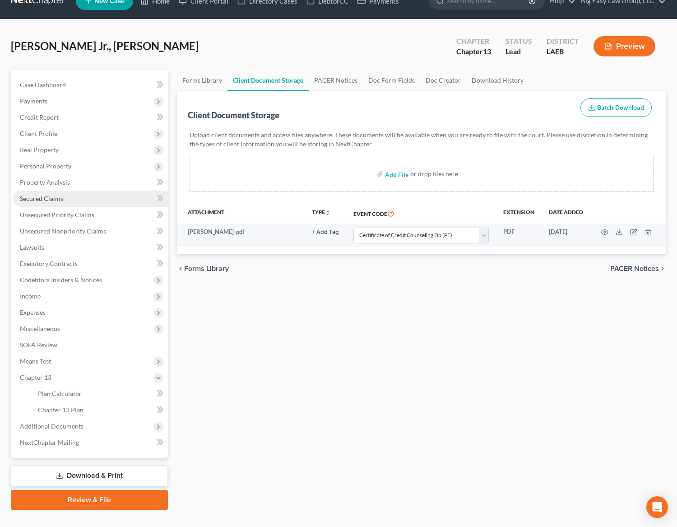
click at [51, 201] on span "Secured Claims" at bounding box center [41, 199] width 43 height 8
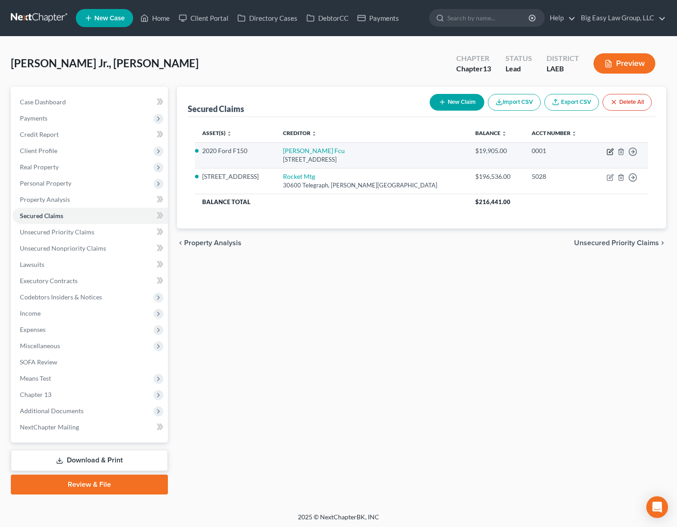
click at [610, 152] on icon "button" at bounding box center [611, 151] width 4 height 4
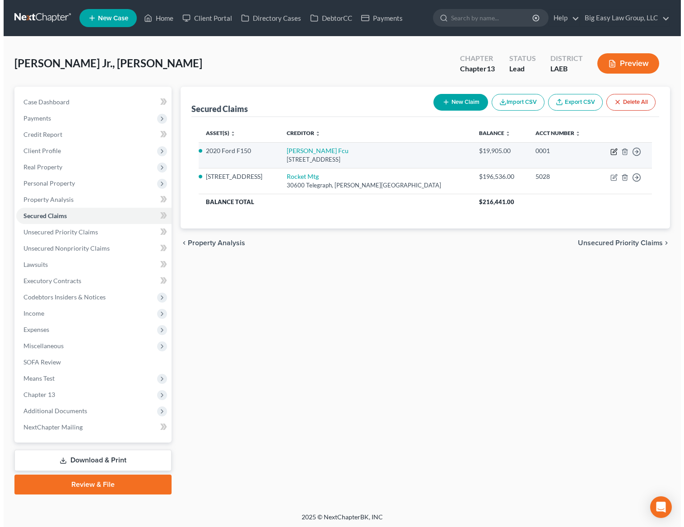
select select "25"
select select "17"
select select "0"
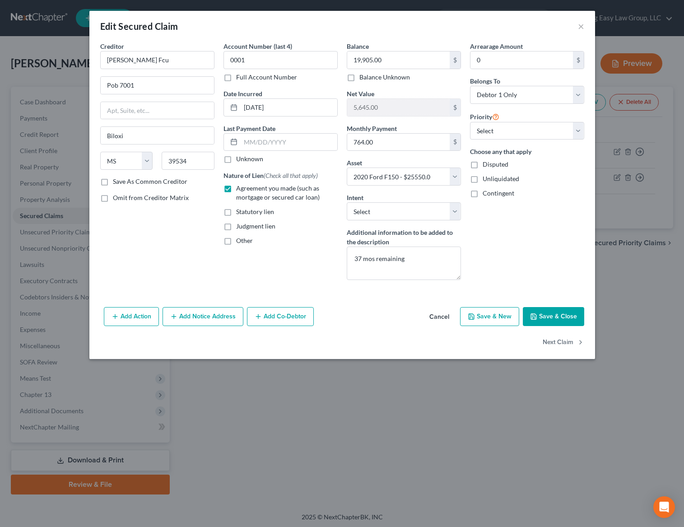
click at [548, 303] on div "Creditor * Keesler Fcu Pob 7001 Biloxi State AL AK AR AZ CA CO CT DE DC FL GA G…" at bounding box center [342, 173] width 506 height 262
click at [544, 317] on button "Save & Close" at bounding box center [553, 316] width 61 height 19
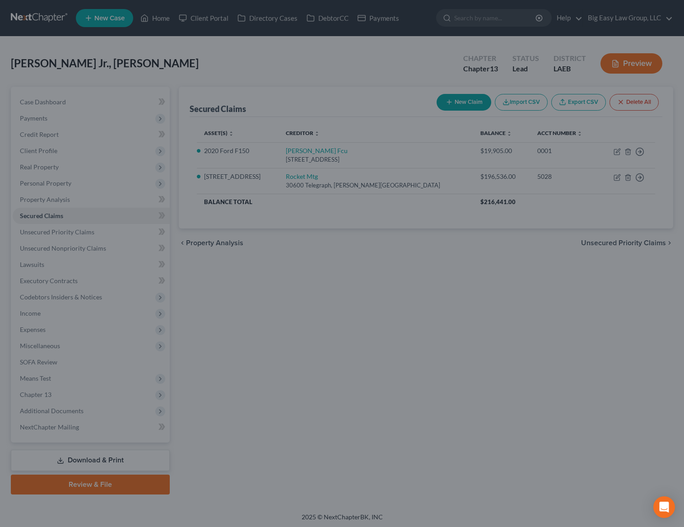
select select "17"
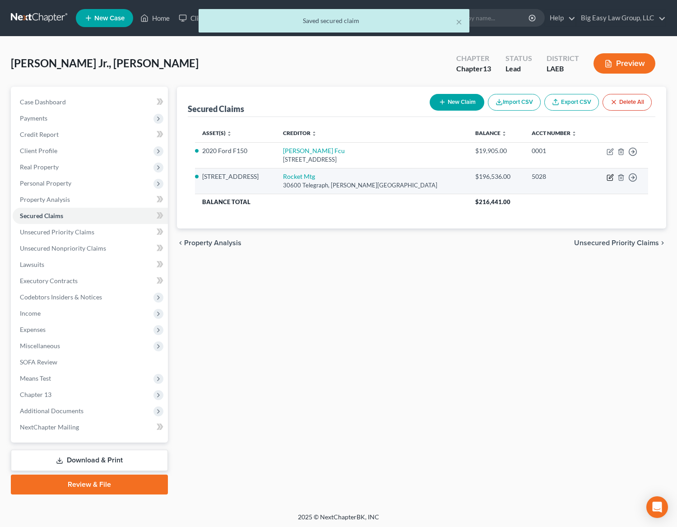
click at [609, 175] on icon "button" at bounding box center [609, 177] width 5 height 5
select select "23"
select select "3"
select select "0"
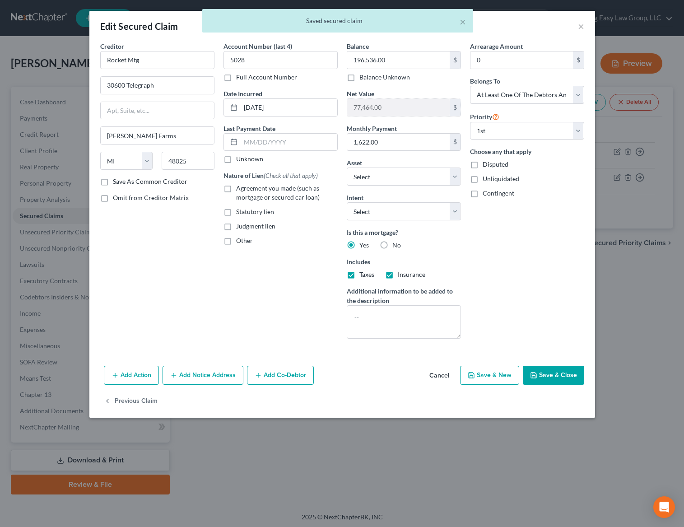
click at [247, 191] on span "Agreement you made (such as mortgage or secured car loan)" at bounding box center [278, 192] width 84 height 17
click at [246, 190] on input "Agreement you made (such as mortgage or secured car loan)" at bounding box center [243, 187] width 6 height 6
checkbox input "true"
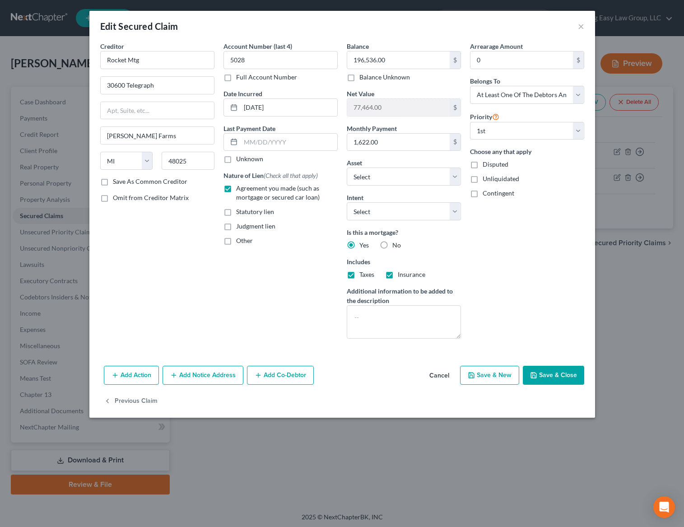
click at [554, 378] on button "Save & Close" at bounding box center [553, 375] width 61 height 19
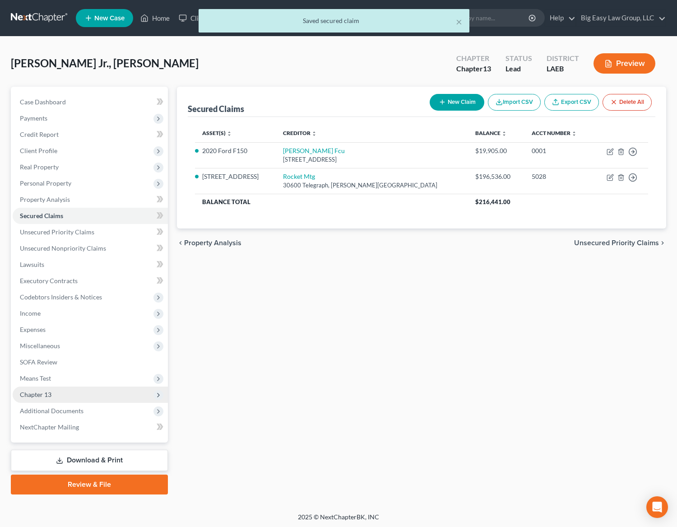
click at [81, 393] on span "Chapter 13" at bounding box center [90, 395] width 155 height 16
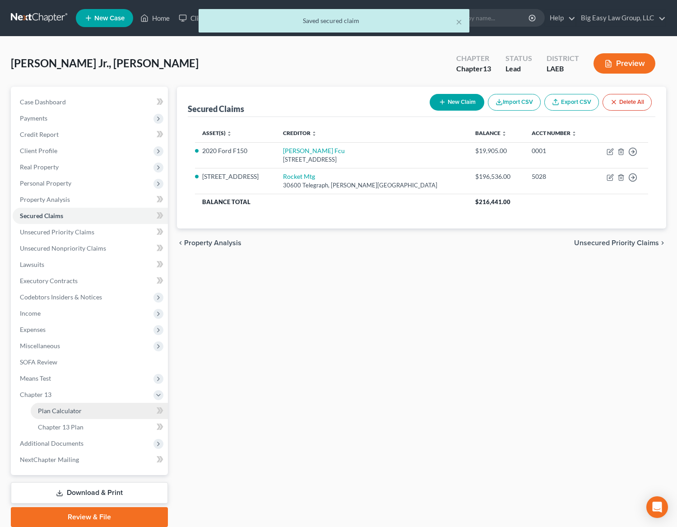
click at [97, 412] on link "Plan Calculator" at bounding box center [99, 411] width 137 height 16
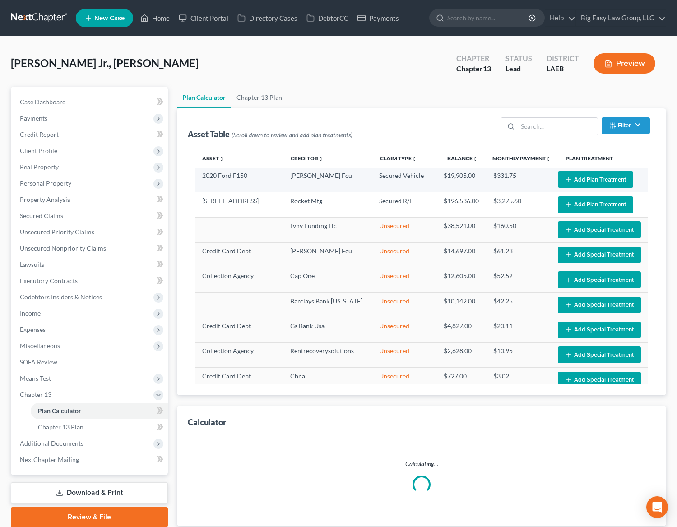
select select "59"
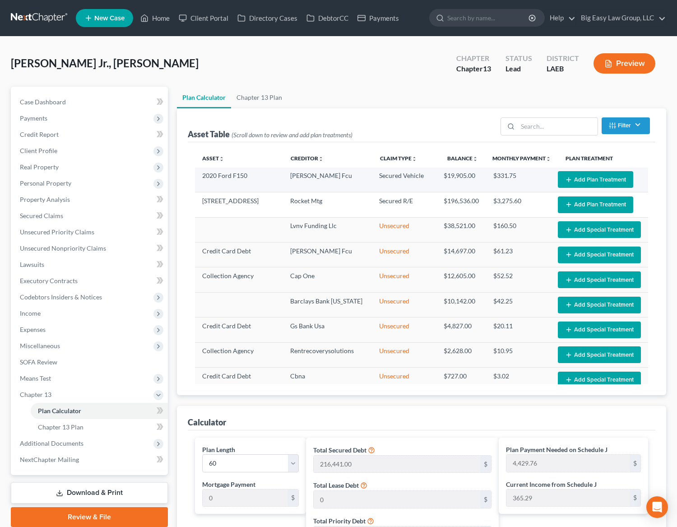
click at [591, 176] on button "Add Plan Treatment" at bounding box center [595, 179] width 75 height 17
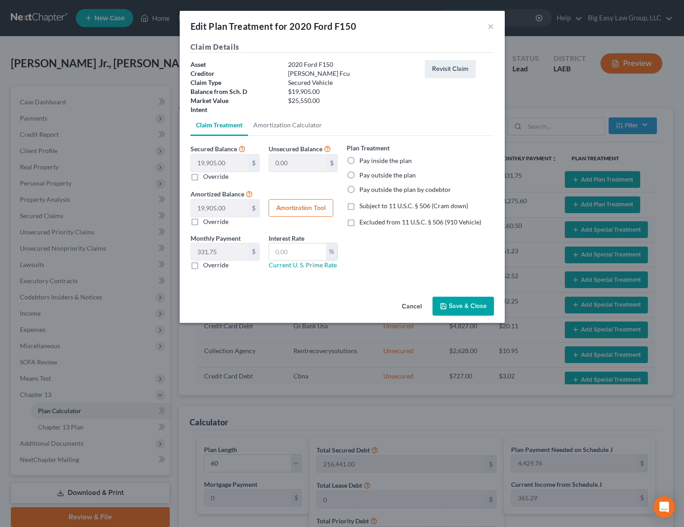
click at [364, 173] on label "Pay outside the plan" at bounding box center [388, 175] width 56 height 9
click at [364, 173] on input "Pay outside the plan" at bounding box center [366, 174] width 6 height 6
radio input "true"
click at [453, 299] on button "Save & Close" at bounding box center [463, 306] width 61 height 19
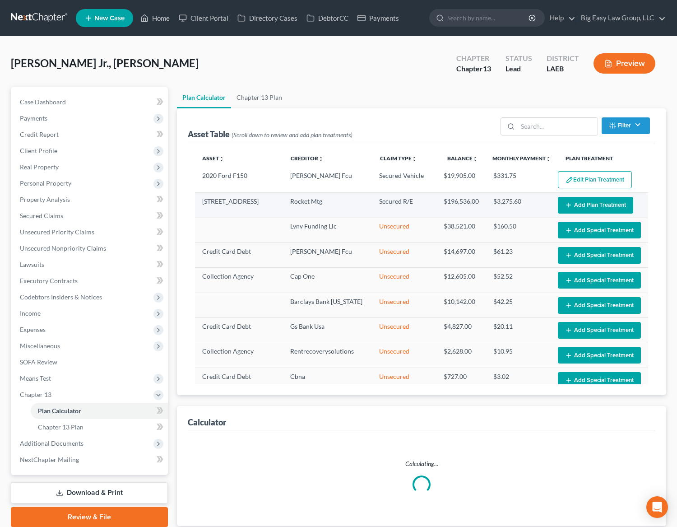
select select "59"
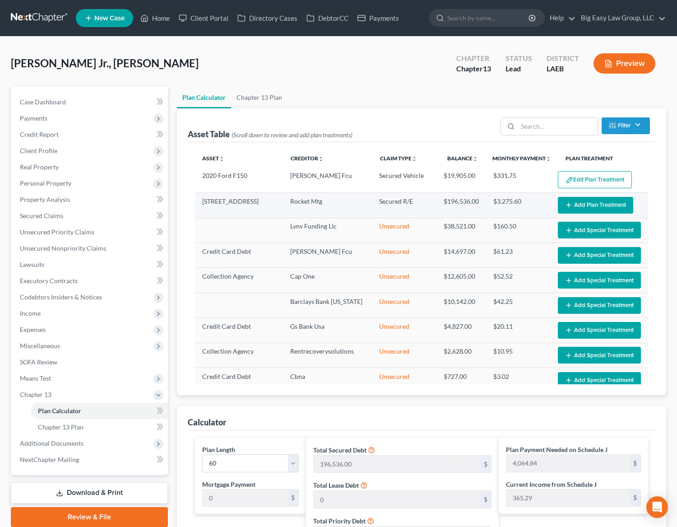
click at [592, 207] on button "Add Plan Treatment" at bounding box center [595, 205] width 75 height 17
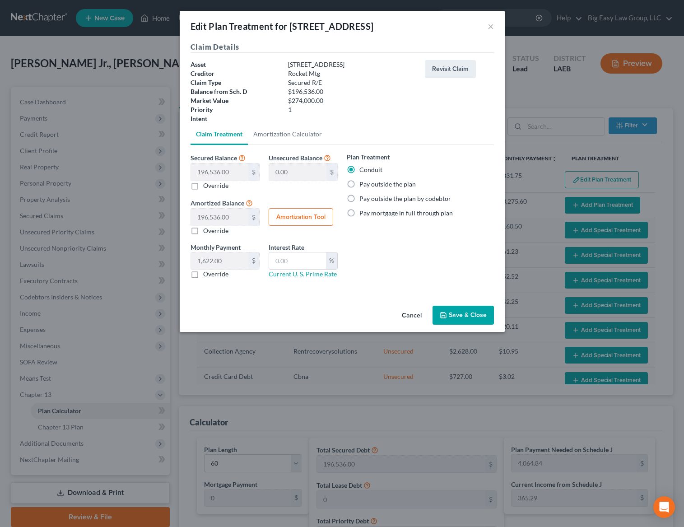
click at [343, 182] on div "Plan Treatment Conduit Pay outside the plan Pay outside the plan by codebtor Pa…" at bounding box center [420, 219] width 156 height 134
click at [360, 186] on label "Pay outside the plan" at bounding box center [388, 184] width 56 height 9
click at [363, 186] on input "Pay outside the plan" at bounding box center [366, 183] width 6 height 6
radio input "true"
click at [449, 306] on button "Save & Close" at bounding box center [463, 315] width 61 height 19
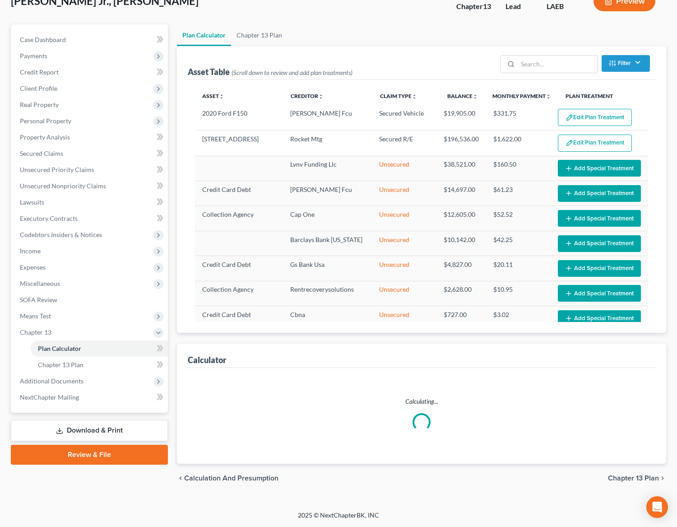
select select "59"
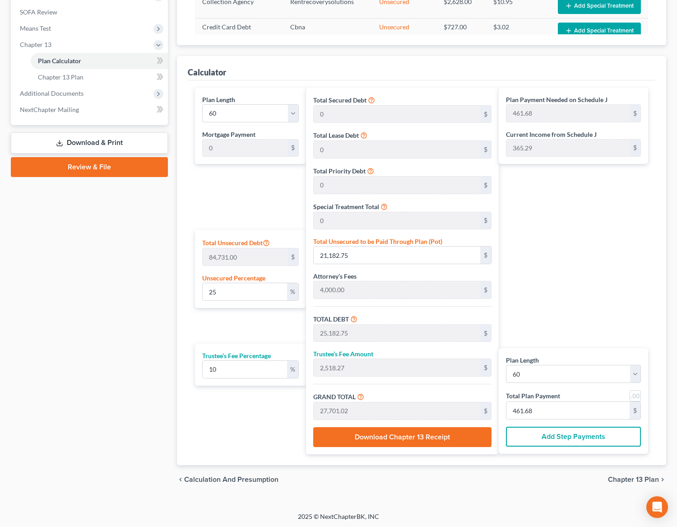
scroll to position [350, 0]
click at [634, 394] on link at bounding box center [635, 396] width 11 height 11
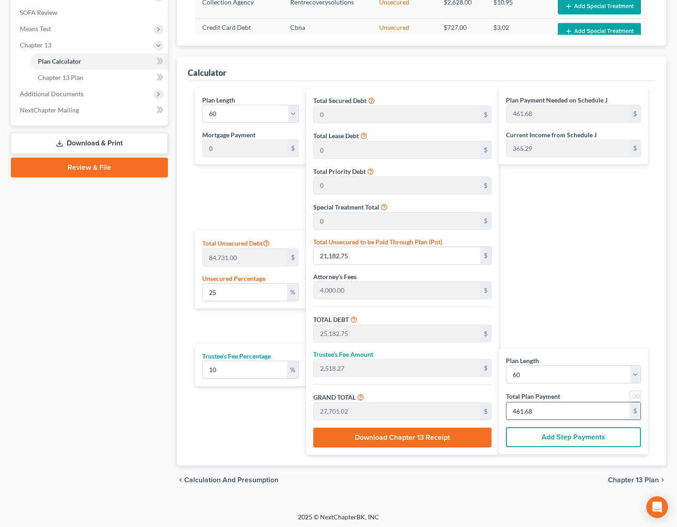
type input "462.00"
click at [574, 414] on input "462.00" at bounding box center [568, 410] width 123 height 17
type input "0"
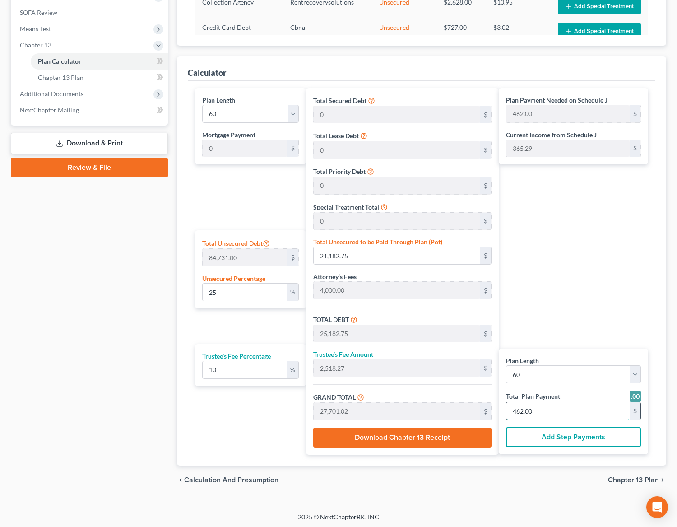
type input "163.63"
type input "16.36"
type input "180.00"
type input "3"
type input "1,963.63"
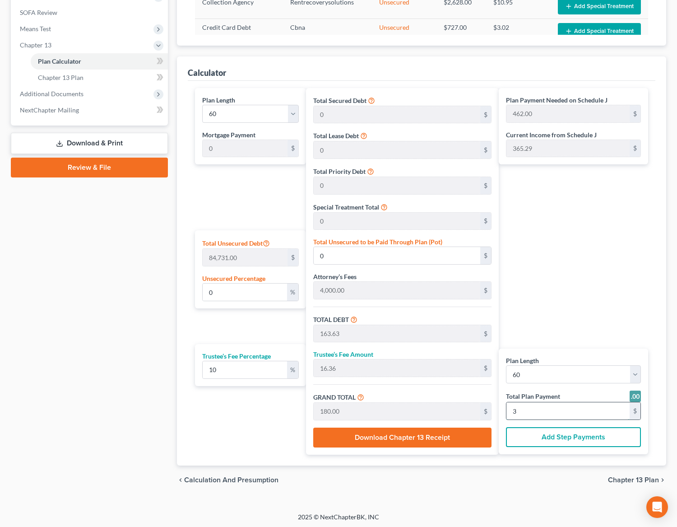
type input "196.36"
type input "2,160.00"
type input "36"
type input "18.78"
type input "15,909.09"
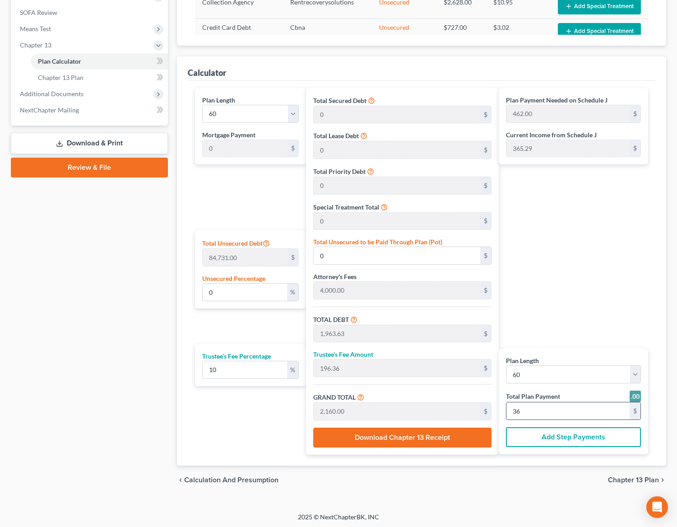
type input "19,909.09"
type input "1,990.90"
type input "21,900.00"
type input "365.00"
click at [447, 252] on input "15,909.09" at bounding box center [397, 255] width 167 height 17
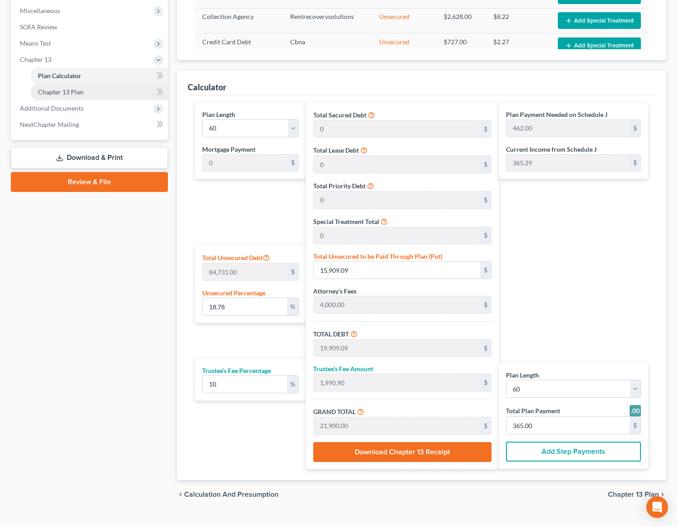
click at [95, 93] on link "Chapter 13 Plan" at bounding box center [99, 92] width 137 height 16
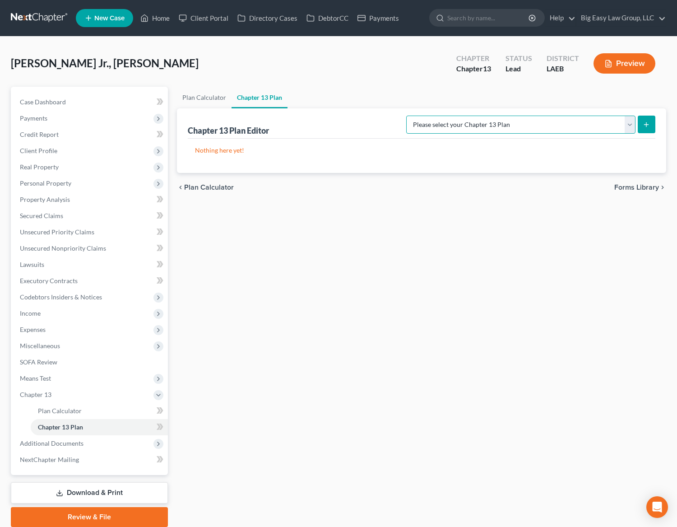
click at [456, 127] on select "Please select your Chapter 13 Plan Eastern District of Louisiana Eastern Distri…" at bounding box center [520, 125] width 229 height 18
select select "3"
click at [644, 122] on icon "submit" at bounding box center [646, 124] width 7 height 7
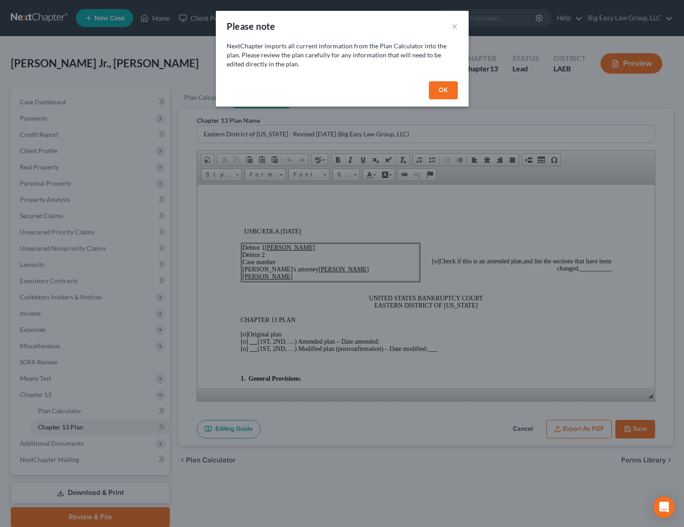
click at [449, 92] on button "OK" at bounding box center [443, 90] width 29 height 18
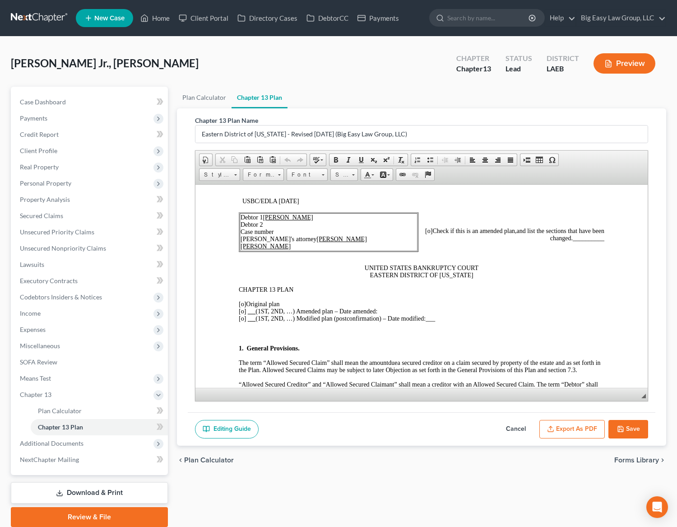
scroll to position [51, 0]
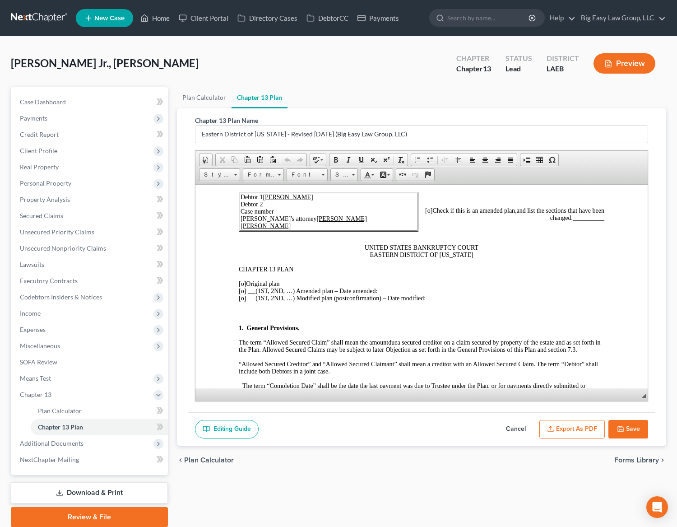
click at [241, 283] on span "[o]" at bounding box center [242, 283] width 7 height 7
click at [242, 283] on span "[o]" at bounding box center [242, 283] width 7 height 7
click at [245, 285] on span "[o]" at bounding box center [242, 283] width 7 height 7
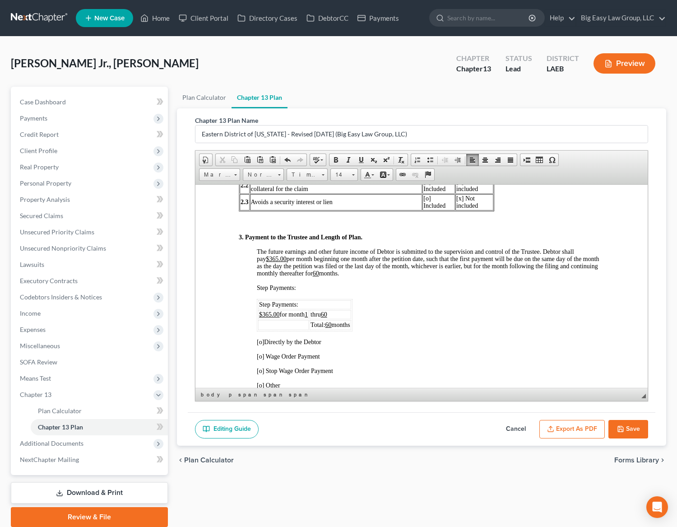
scroll to position [566, 0]
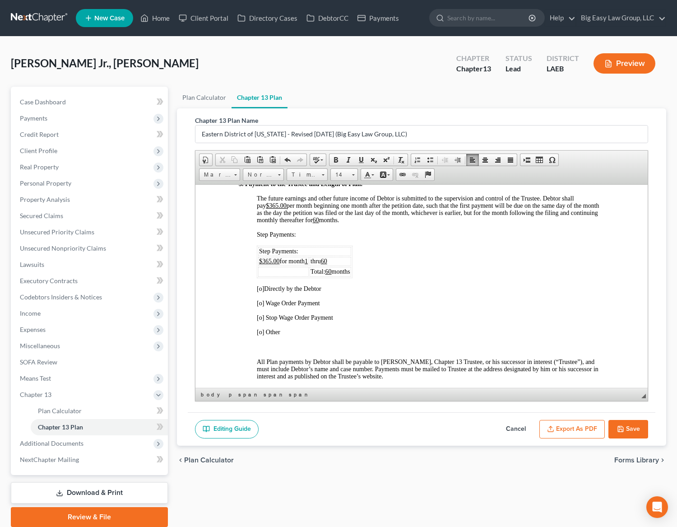
click at [263, 288] on span "[o]" at bounding box center [260, 288] width 7 height 7
click at [262, 288] on span "[o]" at bounding box center [260, 288] width 7 height 7
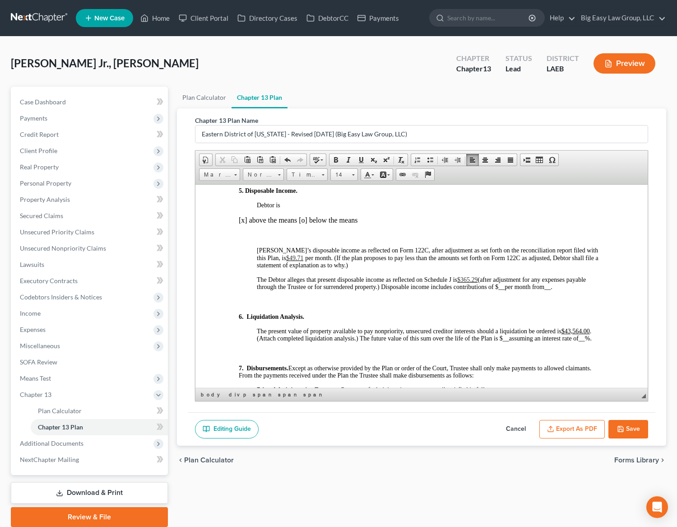
scroll to position [984, 0]
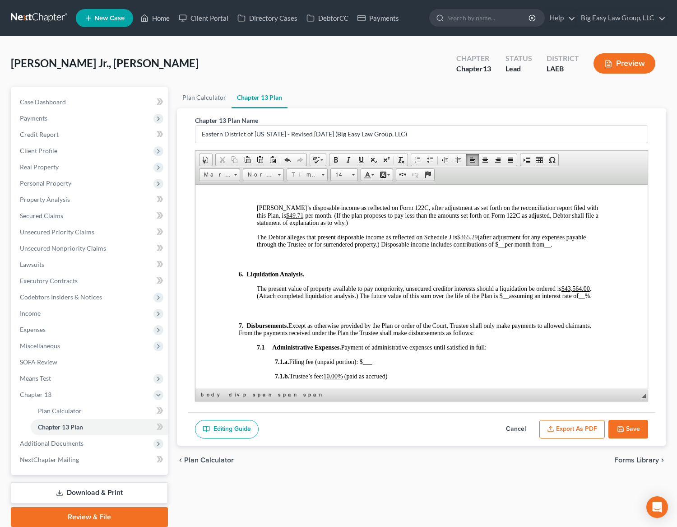
click at [580, 289] on u "$43,564.00" at bounding box center [576, 288] width 28 height 7
drag, startPoint x: 584, startPoint y: 287, endPoint x: 567, endPoint y: 288, distance: 16.7
click at [567, 288] on u "$43,564.00" at bounding box center [576, 288] width 28 height 7
click at [581, 287] on u "$43,564.00" at bounding box center [576, 288] width 28 height 7
drag, startPoint x: 583, startPoint y: 287, endPoint x: 567, endPoint y: 286, distance: 15.4
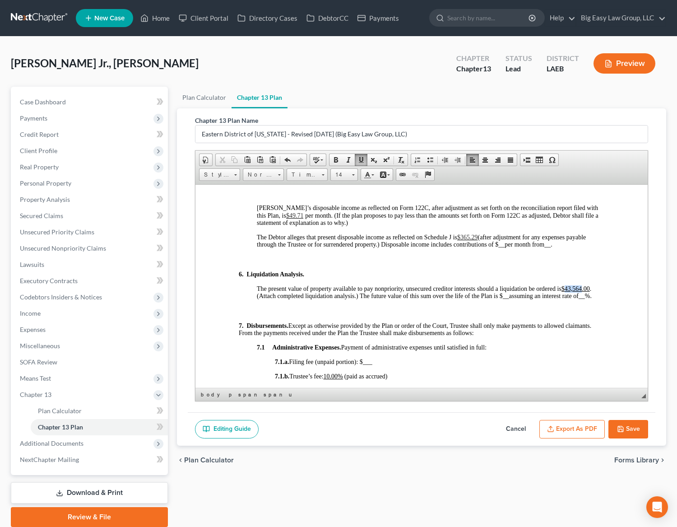
click at [567, 287] on u "$43,564.00" at bounding box center [576, 288] width 28 height 7
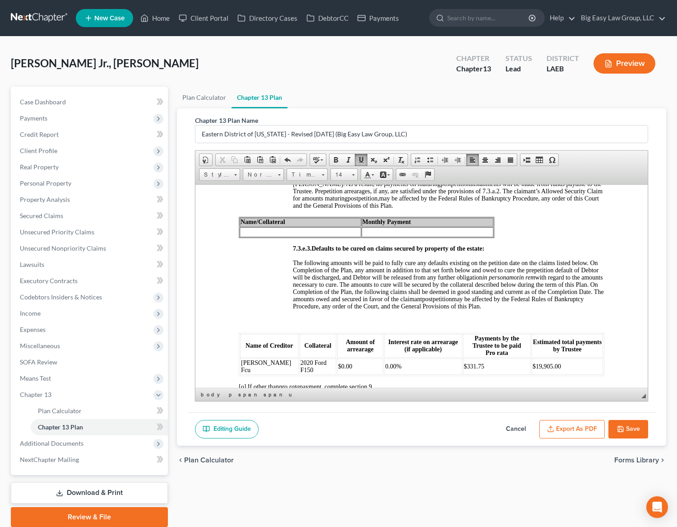
scroll to position [2618, 0]
click at [313, 236] on td at bounding box center [300, 231] width 121 height 10
click at [439, 236] on td at bounding box center [466, 231] width 56 height 10
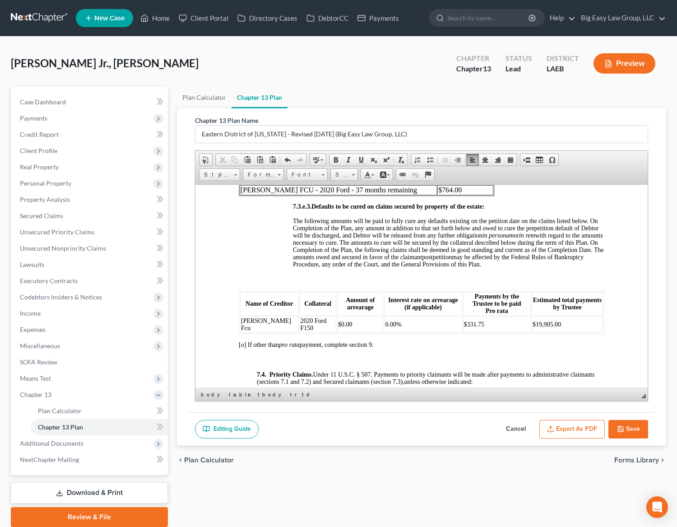
scroll to position [2685, 0]
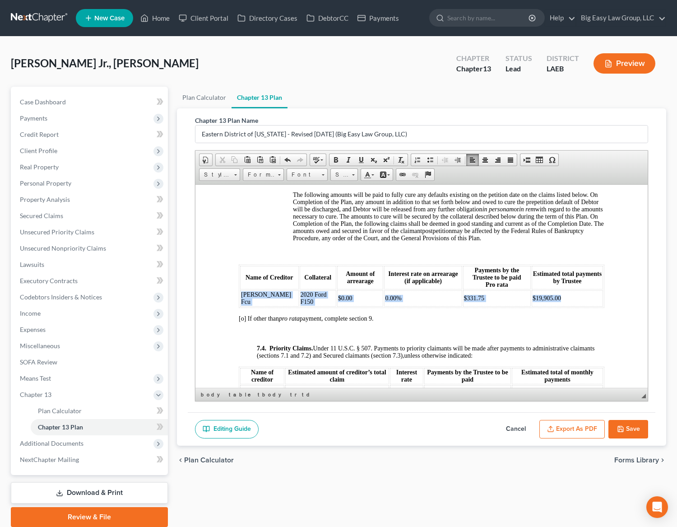
drag, startPoint x: 564, startPoint y: 311, endPoint x: 241, endPoint y: 310, distance: 322.5
click at [241, 306] on tr "Keesler Fcu 2020 Ford F150 $0.00 0.00% $331.75 $19,905.00" at bounding box center [421, 298] width 363 height 16
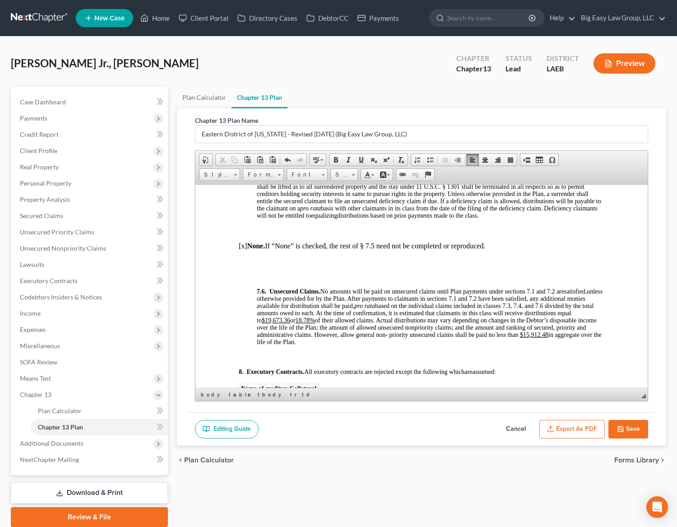
scroll to position [2988, 0]
drag, startPoint x: 339, startPoint y: 333, endPoint x: 316, endPoint y: 333, distance: 23.0
click at [290, 323] on u "$19,673.36" at bounding box center [276, 319] width 28 height 7
click at [315, 323] on u "18.78%" at bounding box center [305, 319] width 19 height 7
drag, startPoint x: 299, startPoint y: 355, endPoint x: 274, endPoint y: 355, distance: 24.8
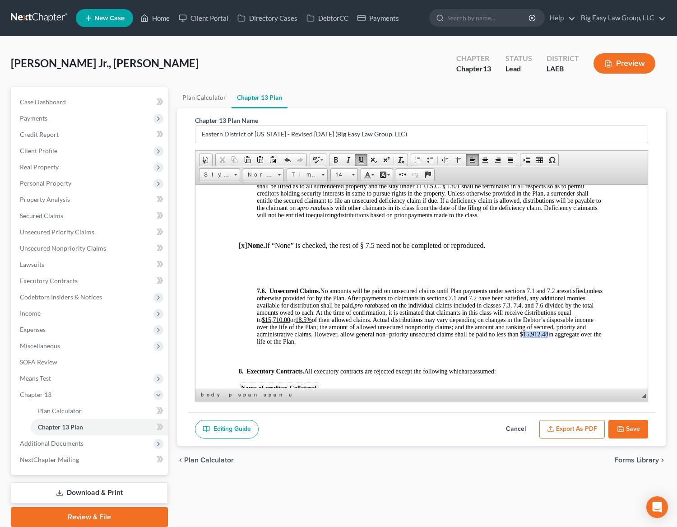
click at [274, 345] on p "7.6. Unsecured Claims. No amounts will be paid on unsecured claims until Plan p…" at bounding box center [431, 316] width 348 height 58
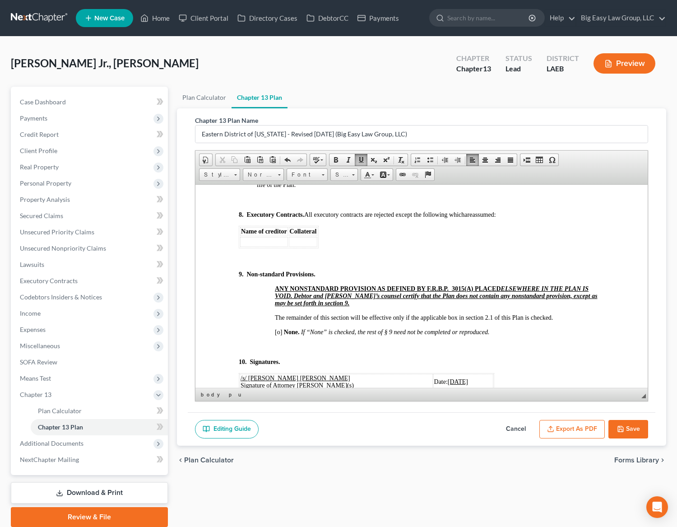
scroll to position [3163, 0]
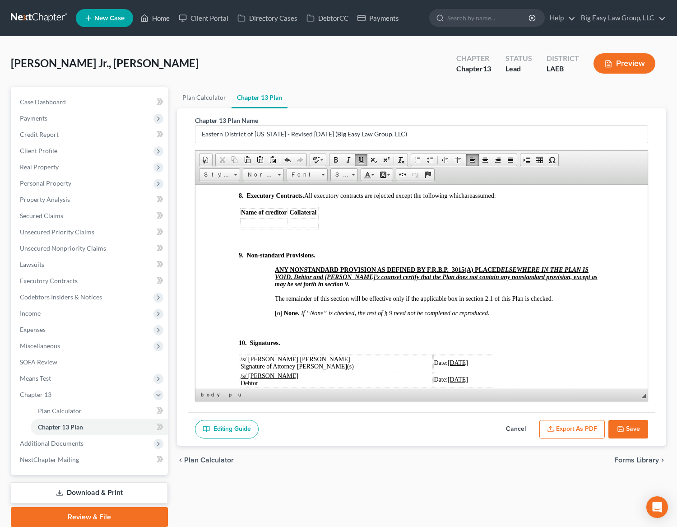
click at [278, 316] on span "[o]" at bounding box center [278, 312] width 7 height 7
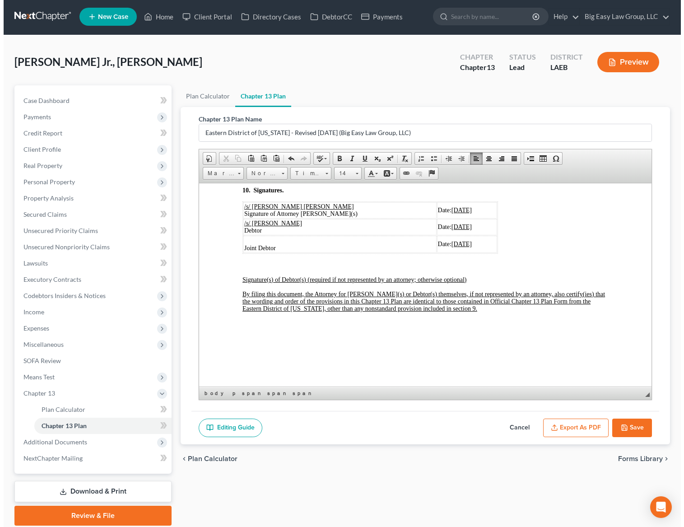
scroll to position [2, 0]
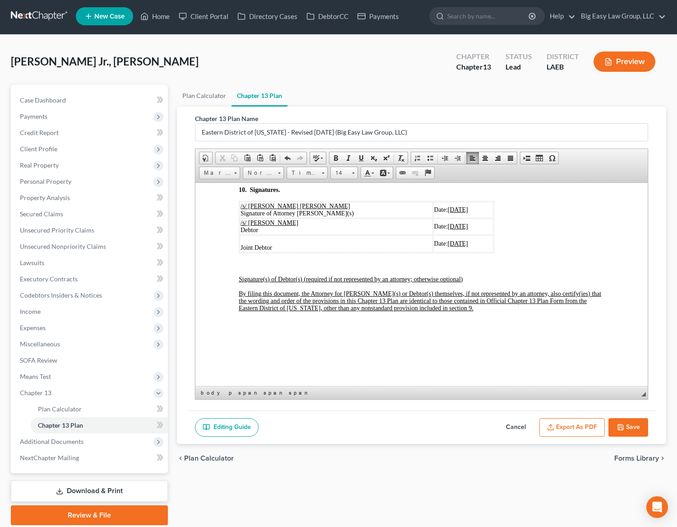
click at [567, 425] on button "Export as PDF" at bounding box center [572, 427] width 65 height 19
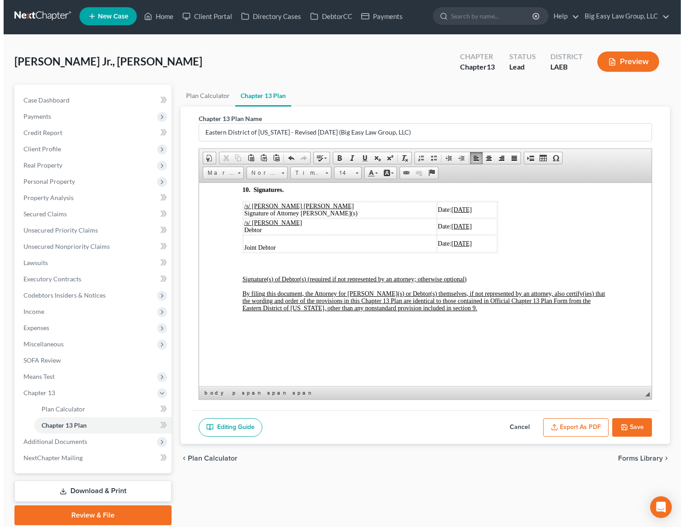
scroll to position [3315, 0]
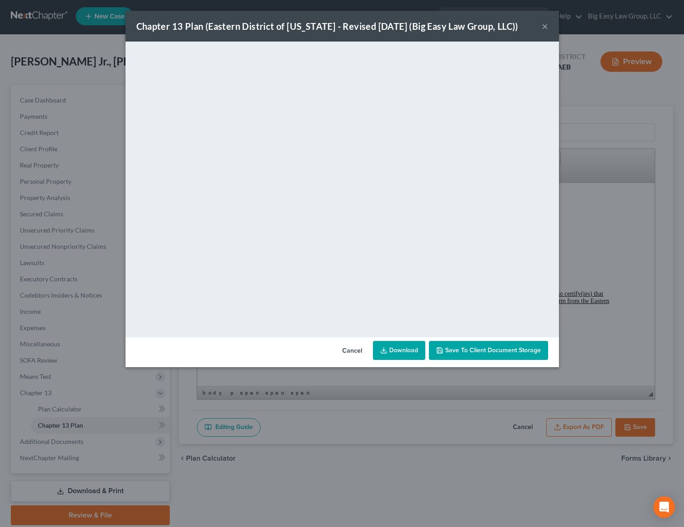
click at [517, 344] on button "Save to Client Document Storage" at bounding box center [488, 350] width 119 height 19
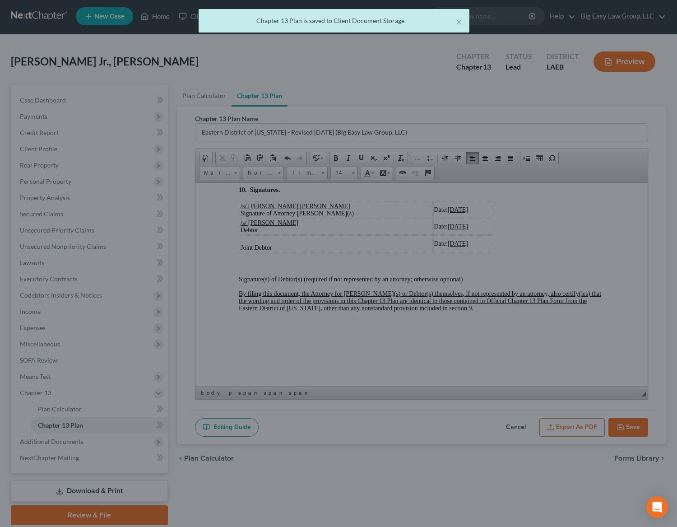
scroll to position [3329, 0]
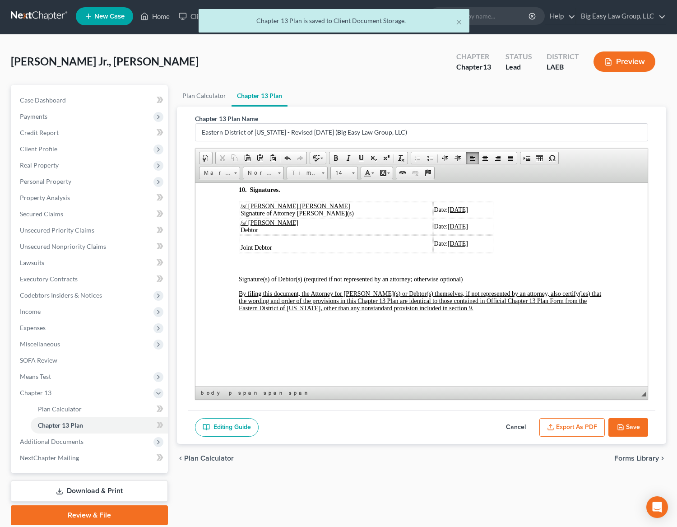
click at [622, 421] on button "Save" at bounding box center [629, 427] width 40 height 19
select select "3"
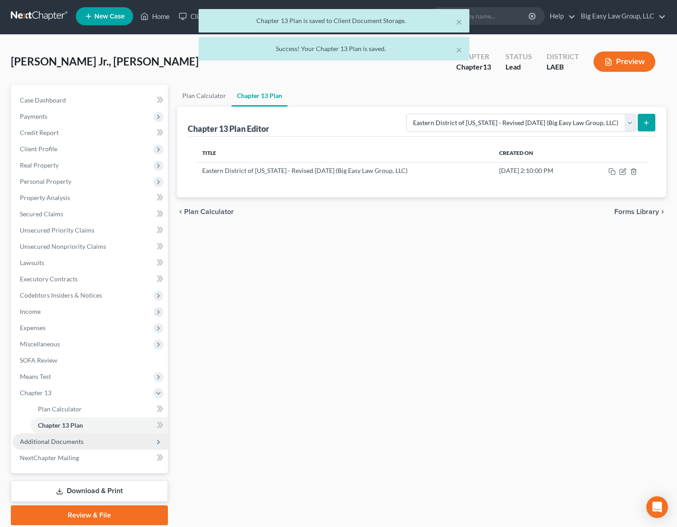
click at [87, 436] on span "Additional Documents" at bounding box center [90, 442] width 155 height 16
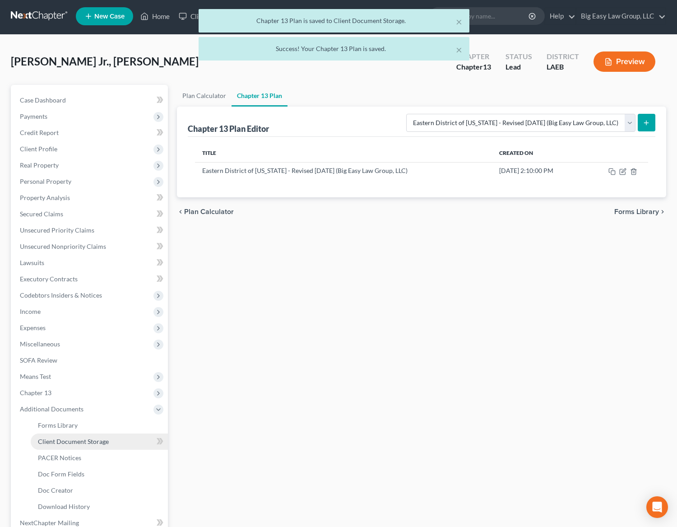
click at [90, 442] on span "Client Document Storage" at bounding box center [73, 442] width 71 height 8
select select "0"
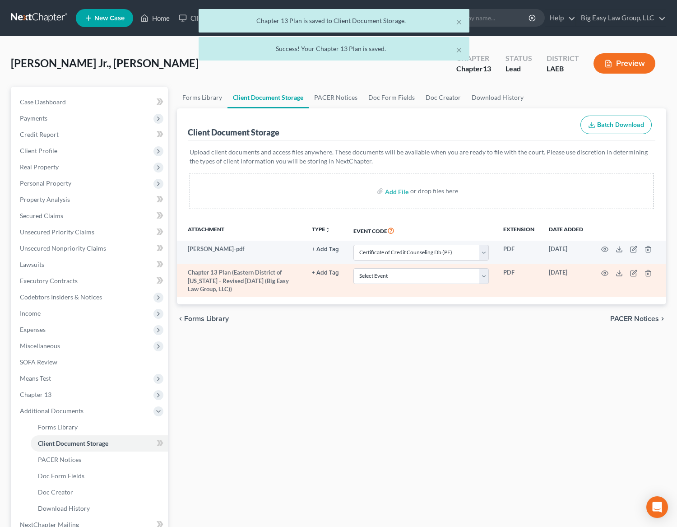
click at [430, 266] on td "Select Event Certificate of Credit Counseling Db (PF) Certificate of Credit Cou…" at bounding box center [421, 280] width 150 height 33
click at [432, 275] on select "Select Event Certificate of Credit Counseling Db (PF) Certificate of Credit Cou…" at bounding box center [421, 276] width 135 height 16
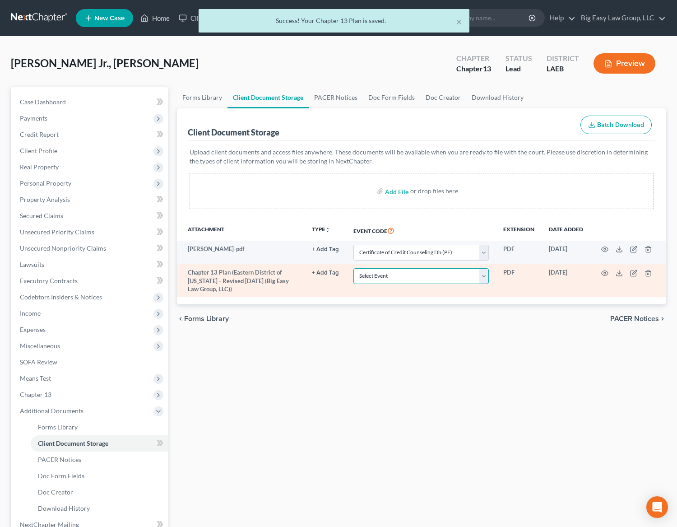
select select "3"
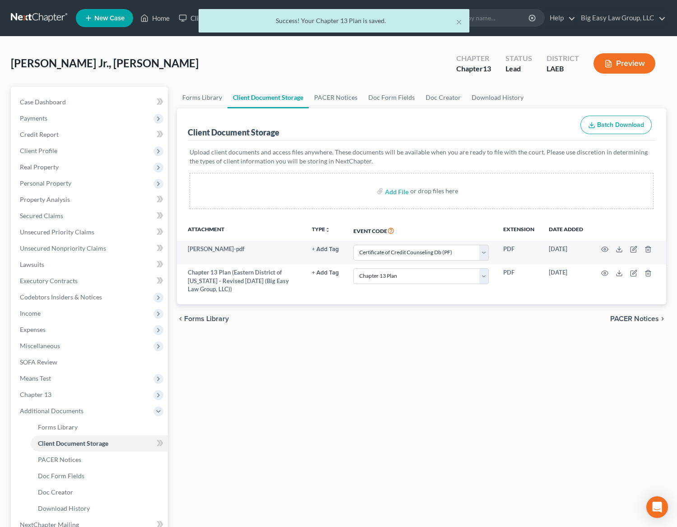
click at [255, 387] on div "Forms Library Client Document Storage PACER Notices Doc Form Fields Doc Creator…" at bounding box center [422, 339] width 499 height 505
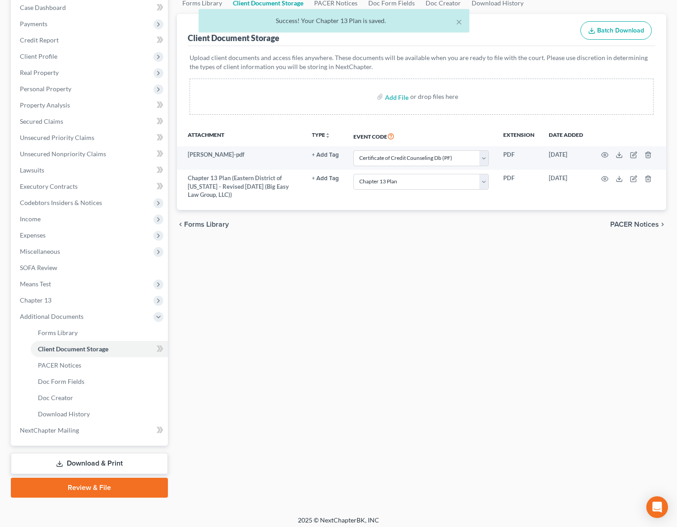
scroll to position [99, 0]
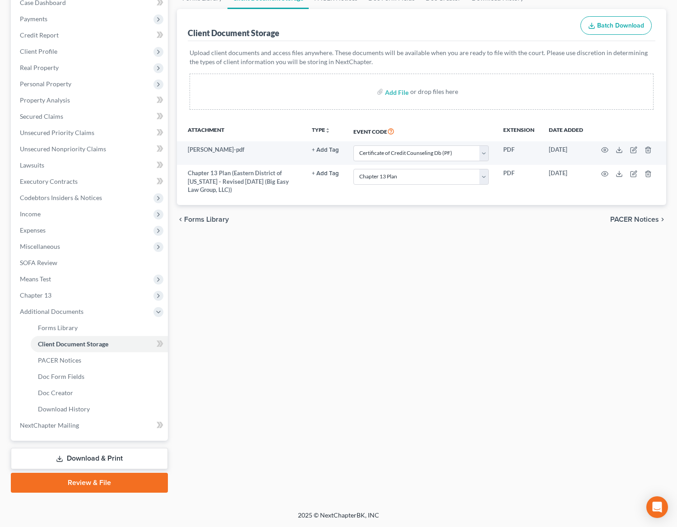
click at [118, 479] on link "Review & File" at bounding box center [89, 483] width 157 height 20
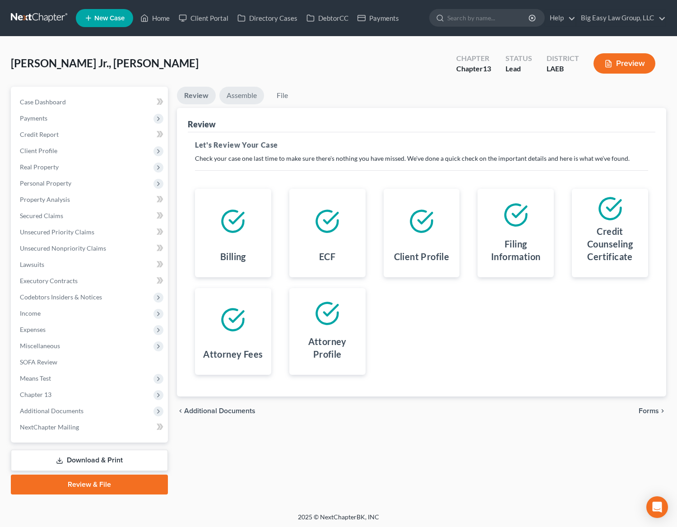
click at [243, 99] on link "Assemble" at bounding box center [241, 96] width 45 height 18
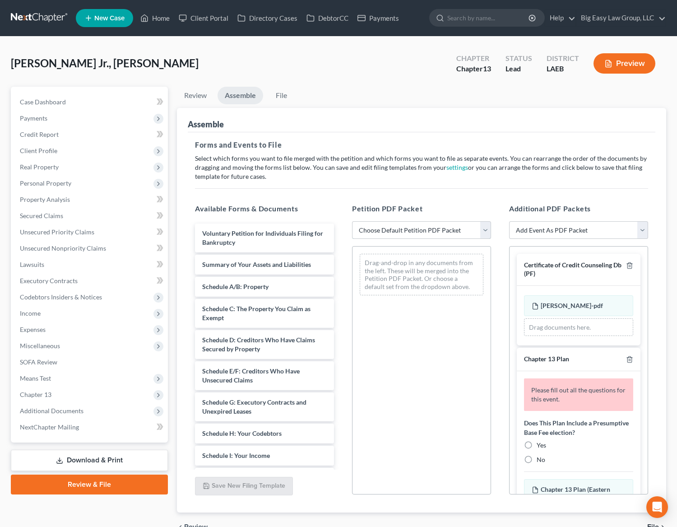
click at [404, 229] on select "Choose Default Petition PDF Packet Complete Bankruptcy Petition (all forms and …" at bounding box center [421, 230] width 139 height 18
select select "0"
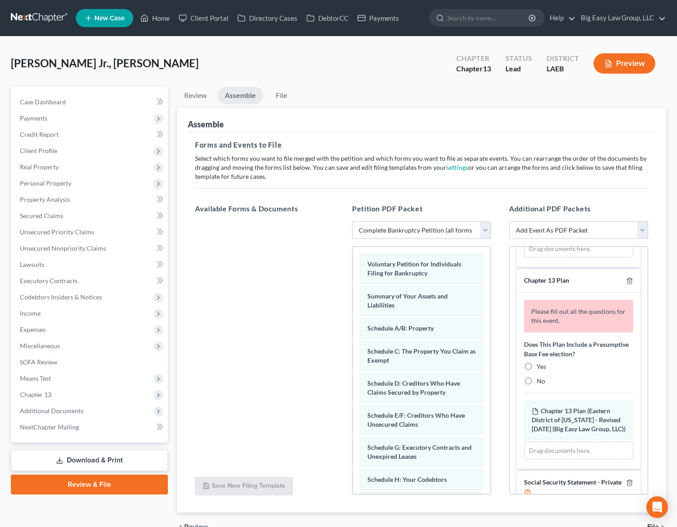
scroll to position [81, 0]
click at [537, 369] on label "Yes" at bounding box center [541, 364] width 9 height 9
click at [541, 366] on input "Yes" at bounding box center [544, 363] width 6 height 6
radio input "true"
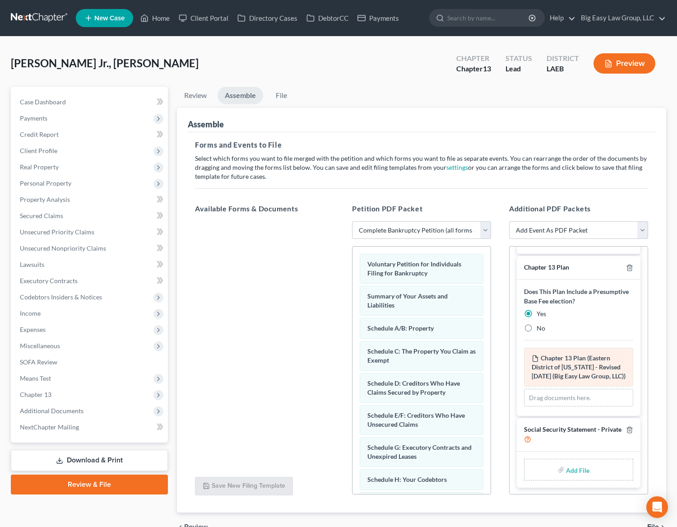
scroll to position [110, 0]
click at [574, 476] on input "file" at bounding box center [577, 469] width 22 height 16
click at [477, 476] on div "Available Forms & Documents Save New Filing Template Petition PDF Packet Choose…" at bounding box center [422, 349] width 472 height 306
type input "C:\fakepath\SSN.pdf"
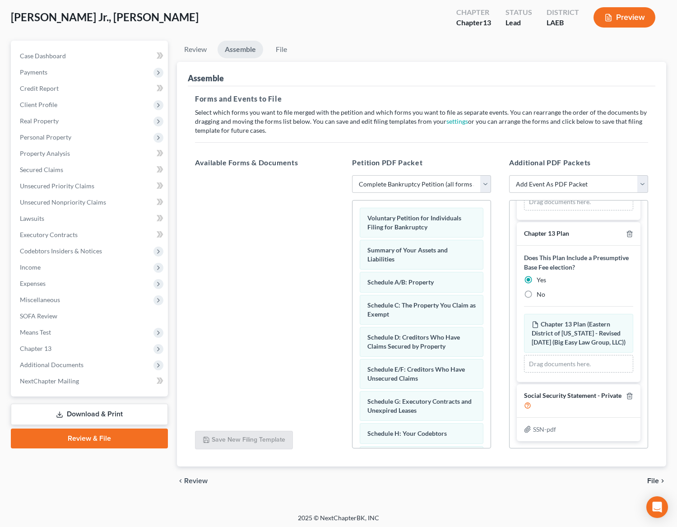
scroll to position [49, 0]
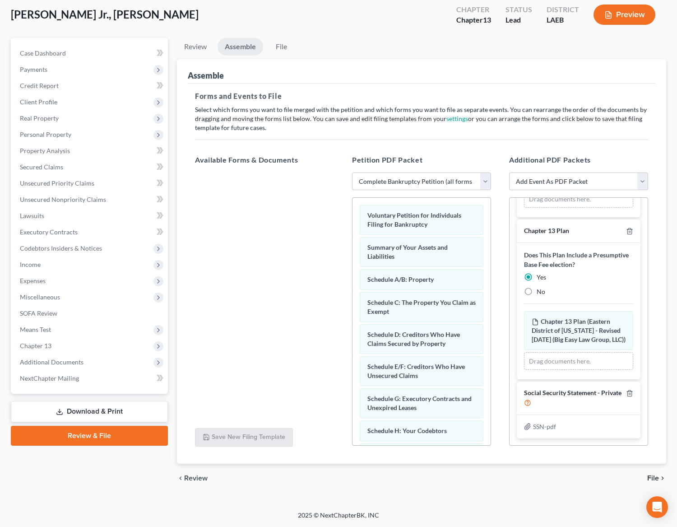
click at [654, 476] on span "File" at bounding box center [654, 478] width 12 height 7
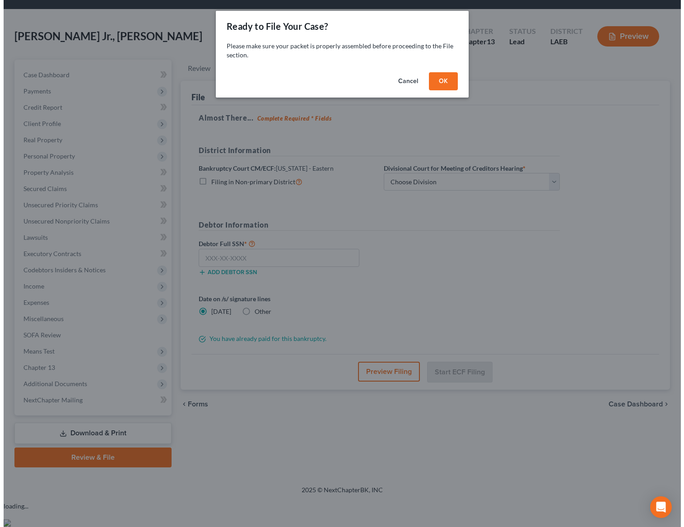
scroll to position [2, 0]
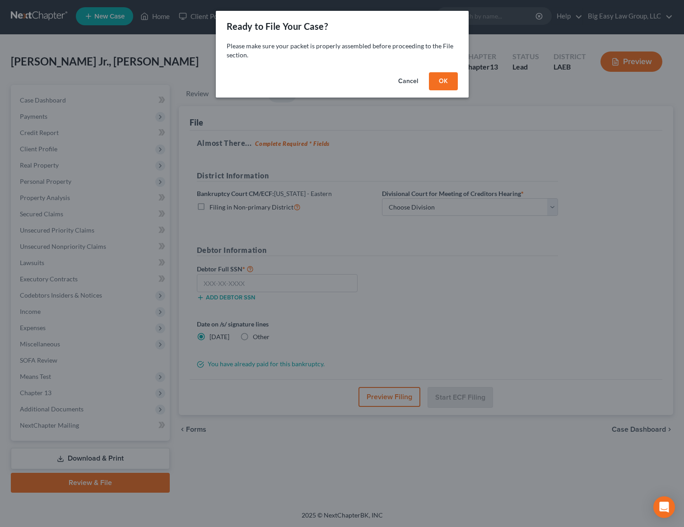
drag, startPoint x: 437, startPoint y: 76, endPoint x: 399, endPoint y: 139, distance: 73.0
click at [437, 76] on button "OK" at bounding box center [443, 81] width 29 height 18
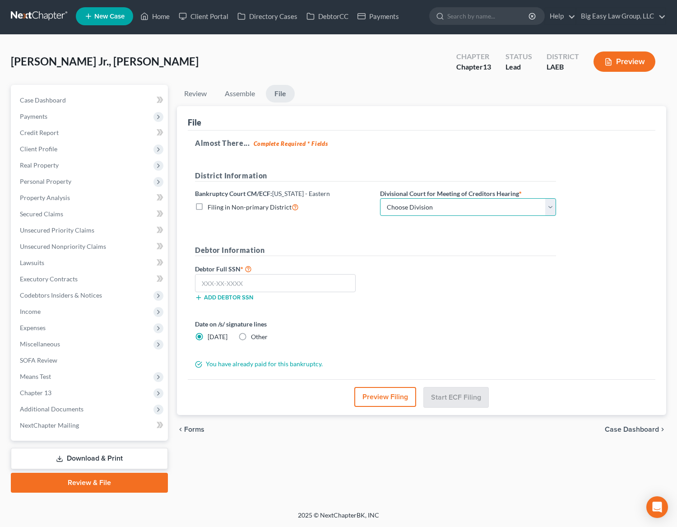
click at [392, 209] on select "Choose Division New Orleans" at bounding box center [468, 207] width 176 height 18
click at [388, 394] on button "Preview Filing" at bounding box center [386, 397] width 62 height 20
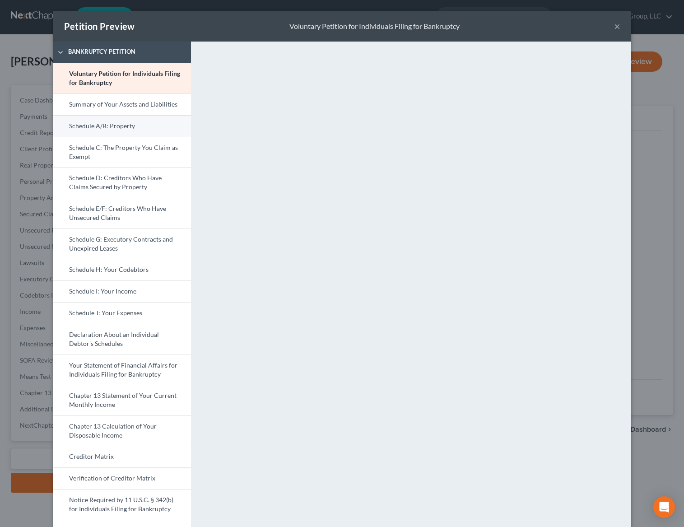
click at [108, 124] on link "Schedule A/B: Property" at bounding box center [122, 126] width 138 height 22
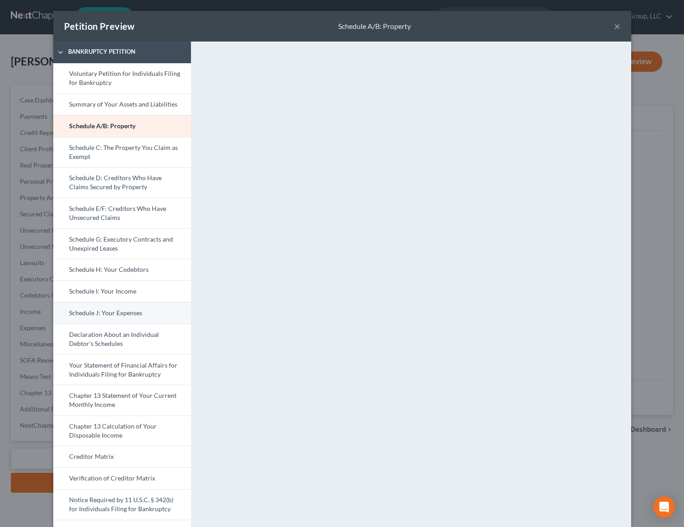
click at [140, 315] on link "Schedule J: Your Expenses" at bounding box center [122, 313] width 138 height 22
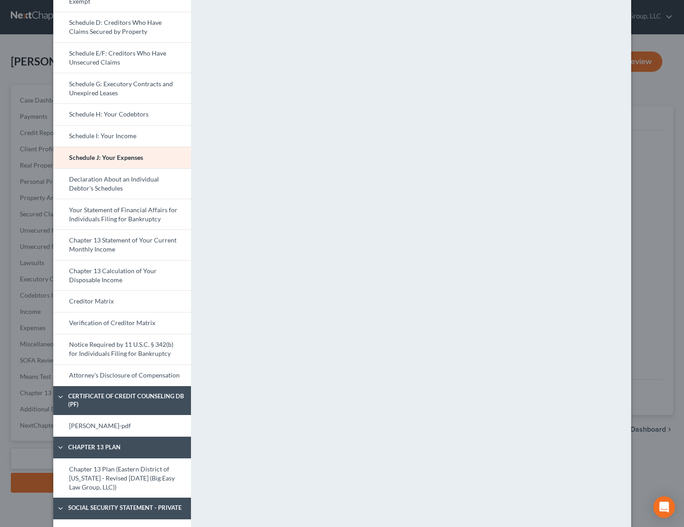
scroll to position [180, 0]
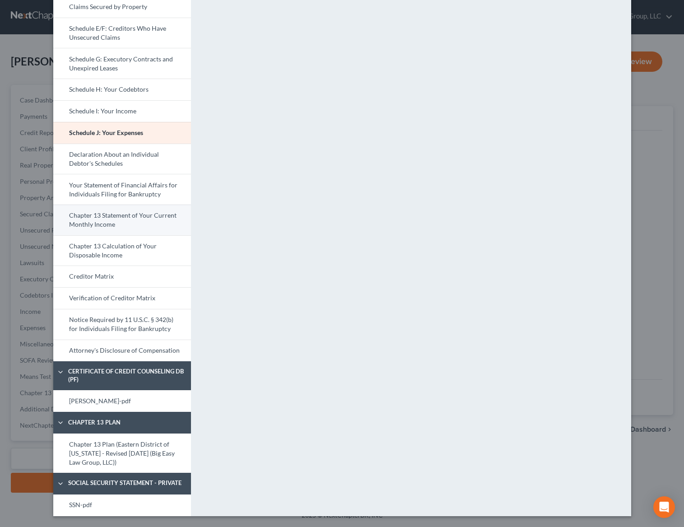
click at [183, 224] on link "Chapter 13 Statement of Your Current Monthly Income" at bounding box center [122, 220] width 138 height 31
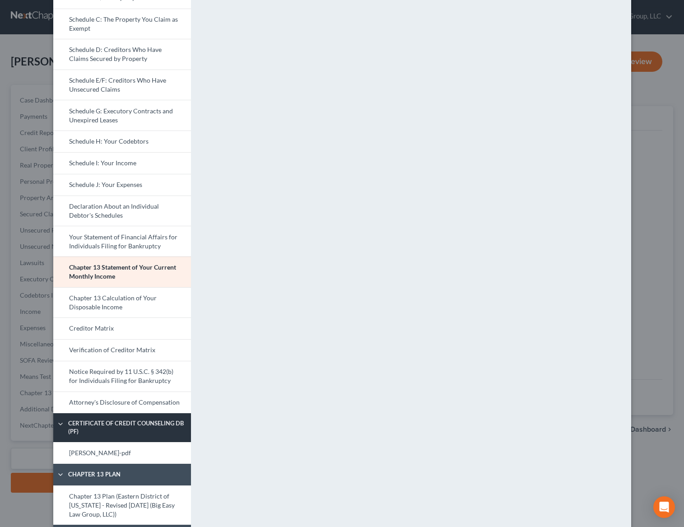
scroll to position [160, 0]
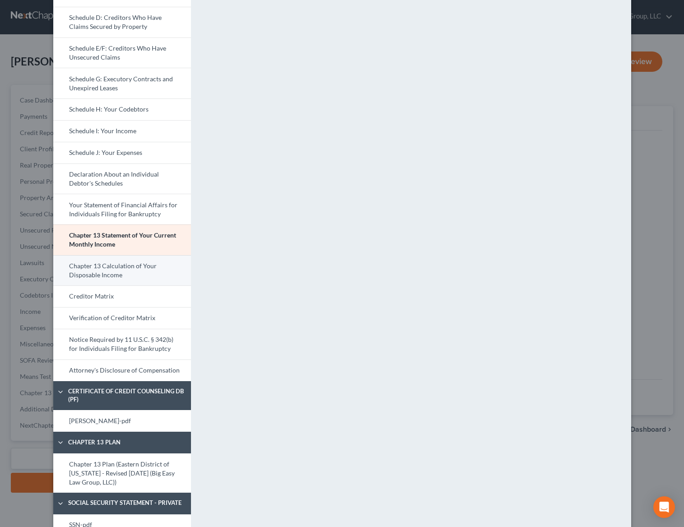
click at [149, 280] on link "Chapter 13 Calculation of Your Disposable Income" at bounding box center [122, 270] width 138 height 31
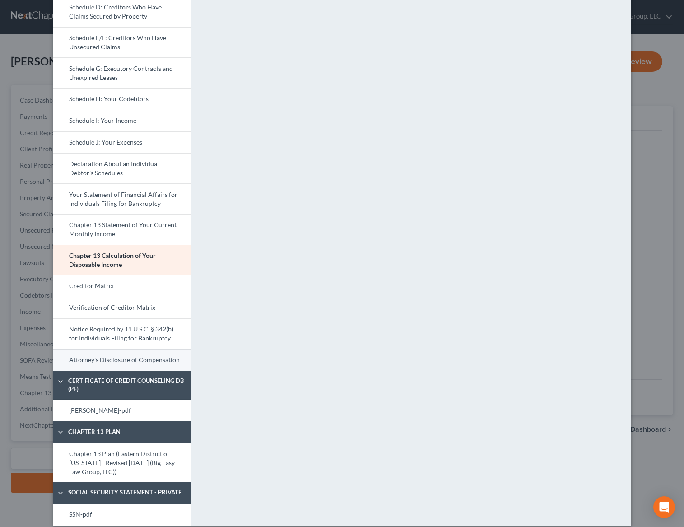
scroll to position [180, 0]
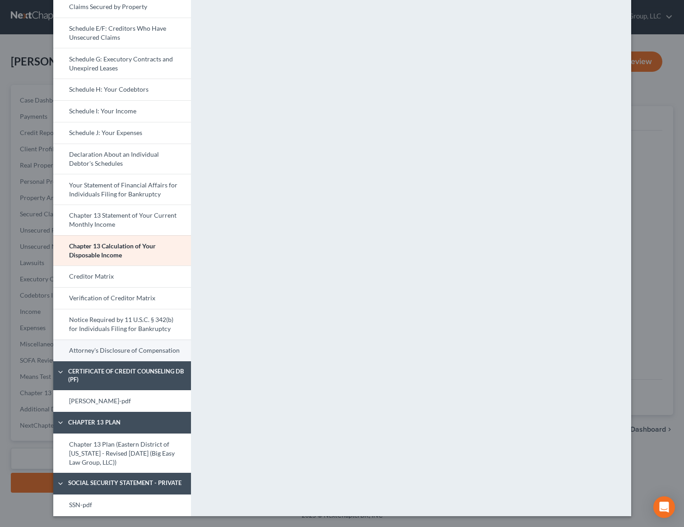
click at [159, 347] on link "Attorney's Disclosure of Compensation" at bounding box center [122, 351] width 138 height 22
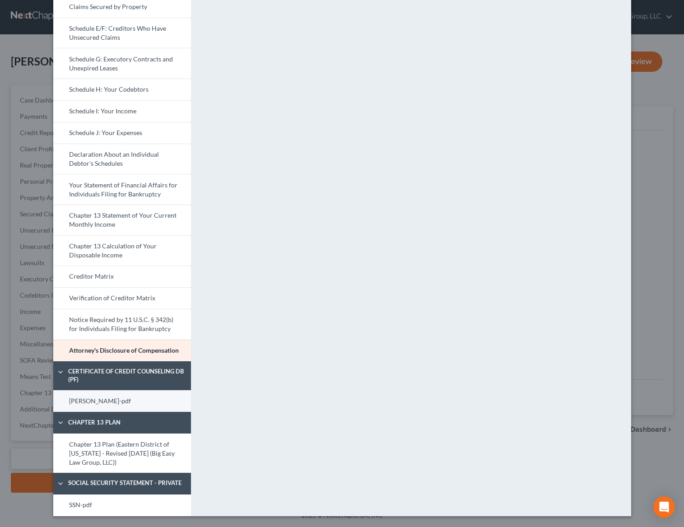
click at [112, 402] on link "[PERSON_NAME]-pdf" at bounding box center [122, 401] width 138 height 22
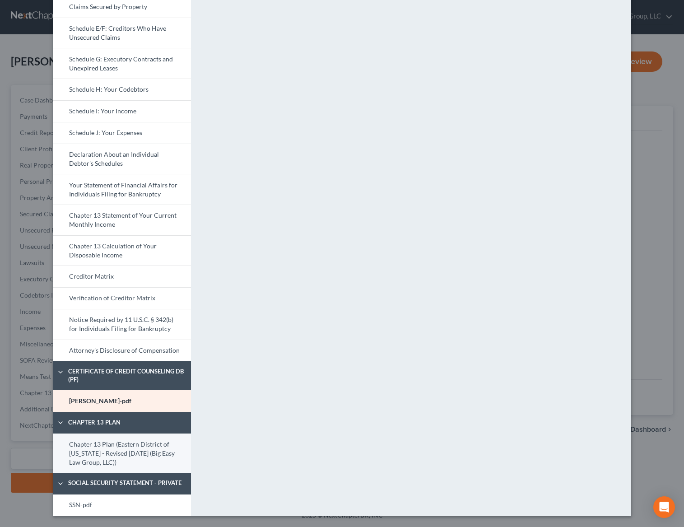
drag, startPoint x: 136, startPoint y: 447, endPoint x: 140, endPoint y: 442, distance: 6.5
click at [136, 446] on link "Chapter 13 Plan (Eastern District of [US_STATE] - Revised [DATE] (Big Easy Law …" at bounding box center [122, 453] width 138 height 39
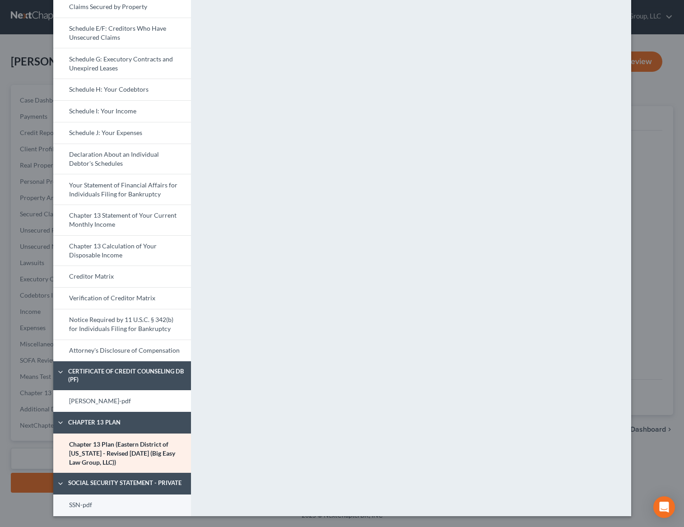
click at [128, 502] on link "SSN-pdf" at bounding box center [122, 506] width 138 height 22
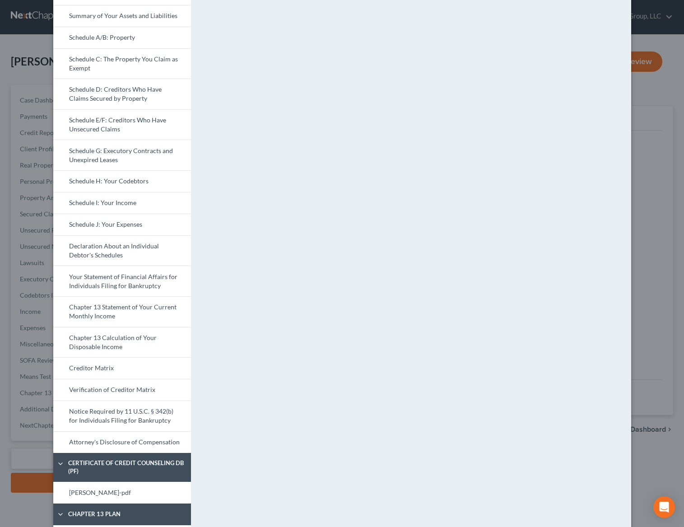
scroll to position [0, 0]
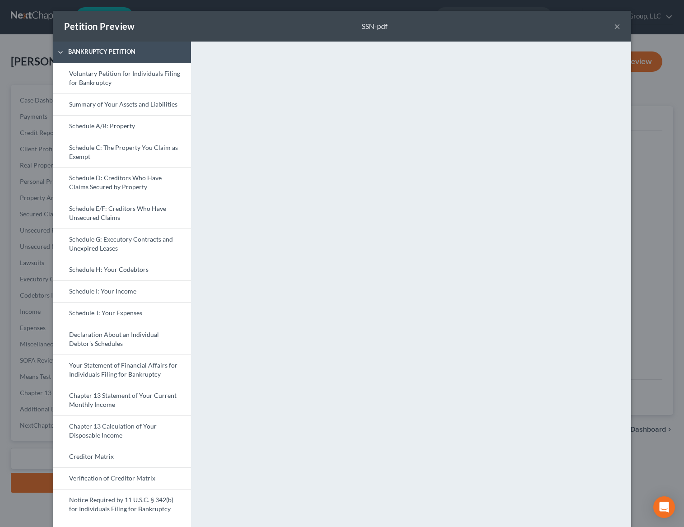
click at [614, 23] on button "×" at bounding box center [617, 26] width 6 height 11
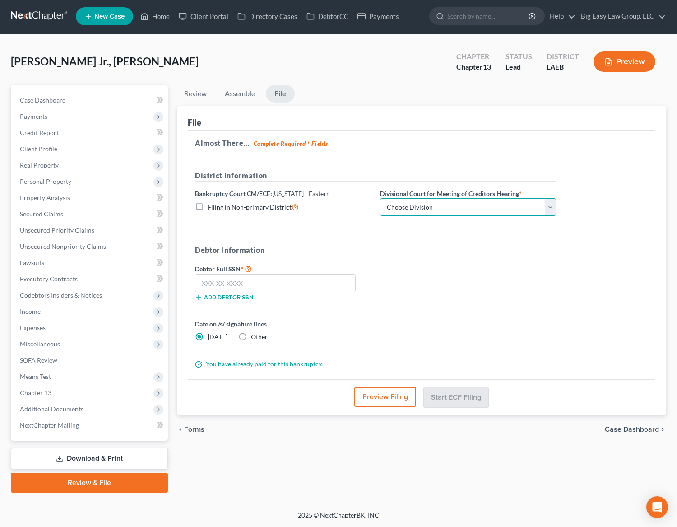
click at [425, 205] on select "Choose Division New Orleans" at bounding box center [468, 207] width 176 height 18
select select "0"
click at [256, 286] on input "text" at bounding box center [275, 283] width 161 height 18
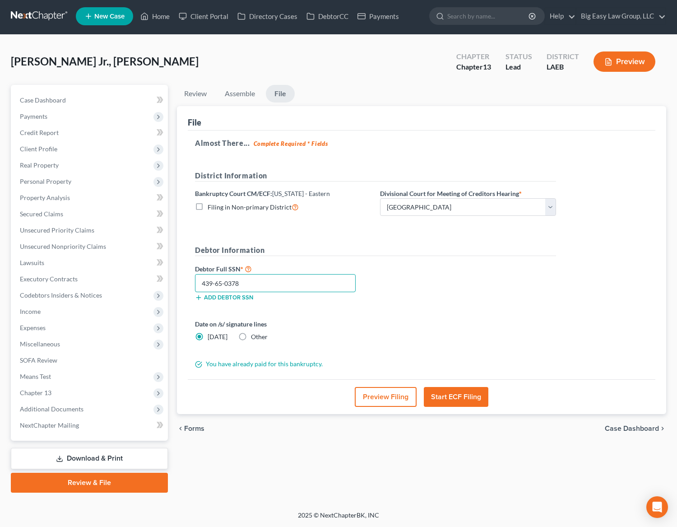
type input "439-65-0378"
click at [370, 396] on button "Preview Filing" at bounding box center [386, 397] width 62 height 20
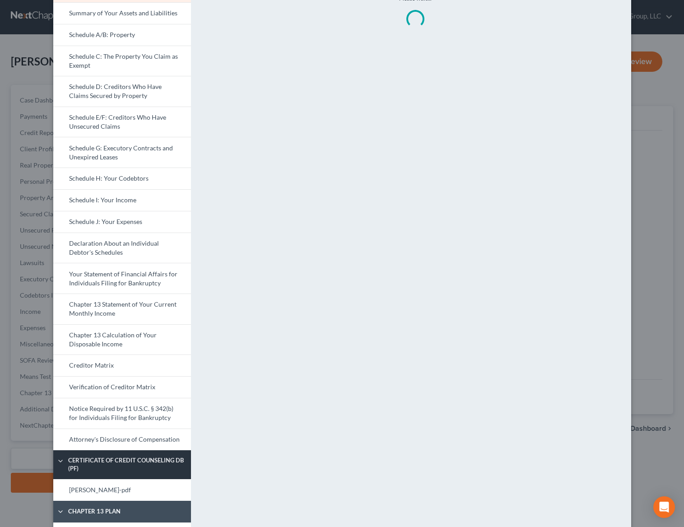
scroll to position [200, 0]
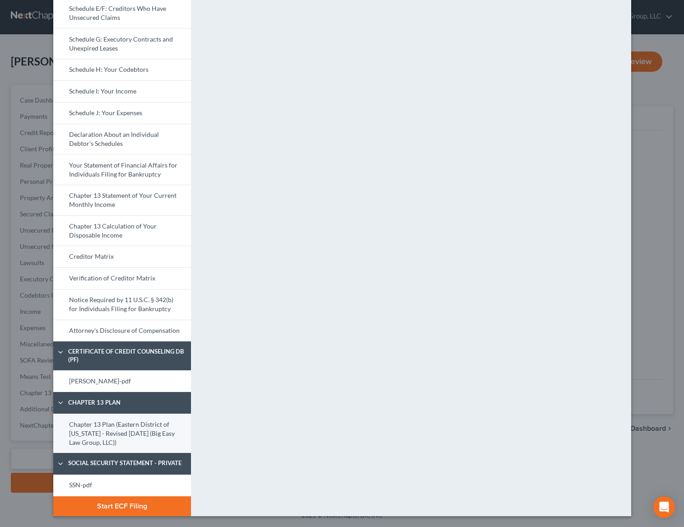
click at [141, 432] on link "Chapter 13 Plan (Eastern District of [US_STATE] - Revised [DATE] (Big Easy Law …" at bounding box center [122, 433] width 138 height 39
click at [138, 420] on link "Chapter 13 Plan (Eastern District of [US_STATE] - Revised [DATE] (Big Easy Law …" at bounding box center [122, 433] width 138 height 39
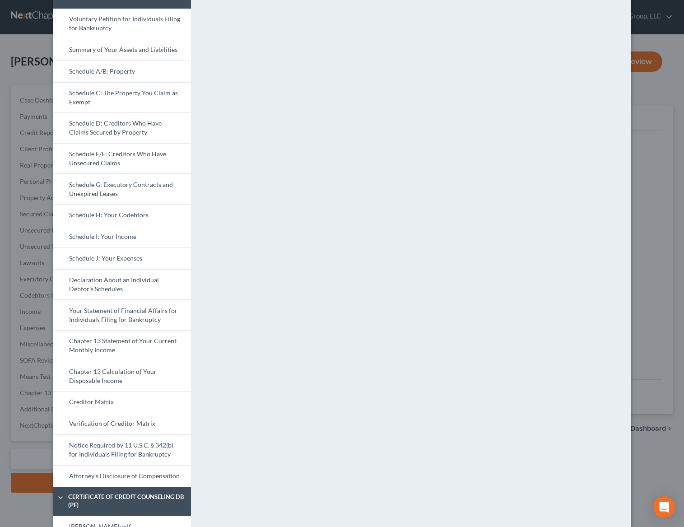
scroll to position [0, 0]
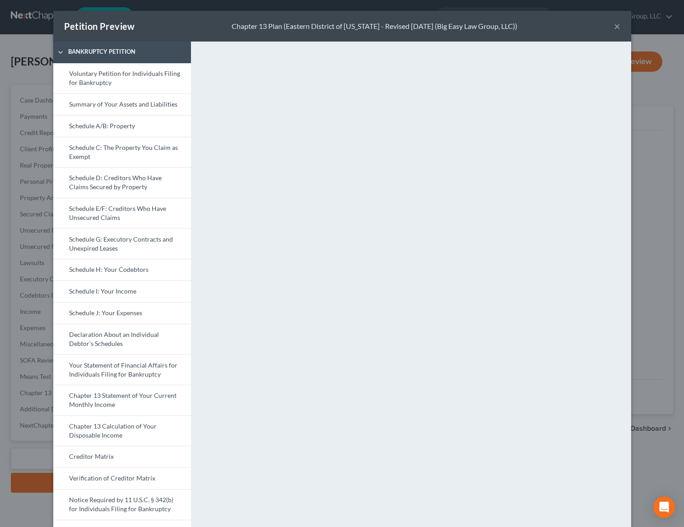
click at [614, 29] on button "×" at bounding box center [617, 26] width 6 height 11
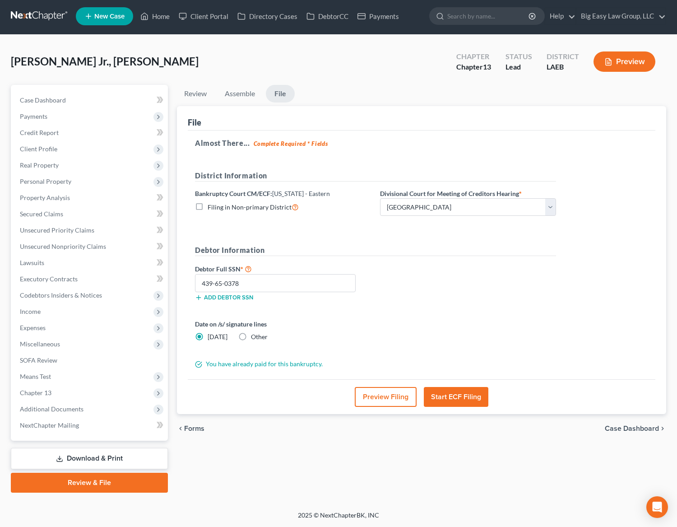
click at [446, 401] on button "Start ECF Filing" at bounding box center [456, 397] width 65 height 20
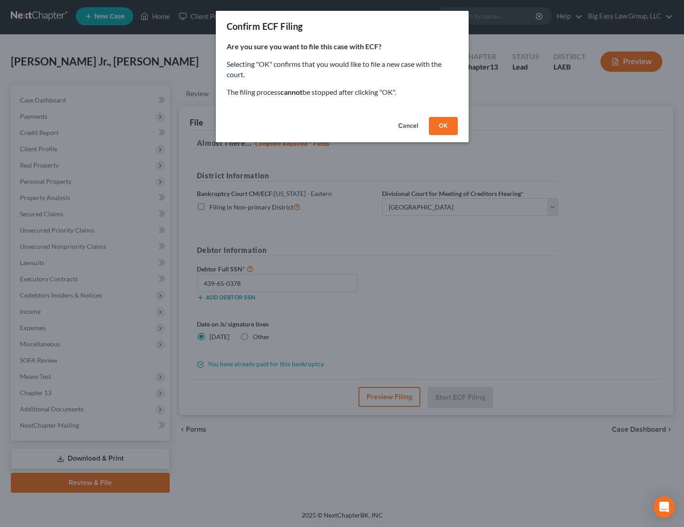
click at [443, 125] on button "OK" at bounding box center [443, 126] width 29 height 18
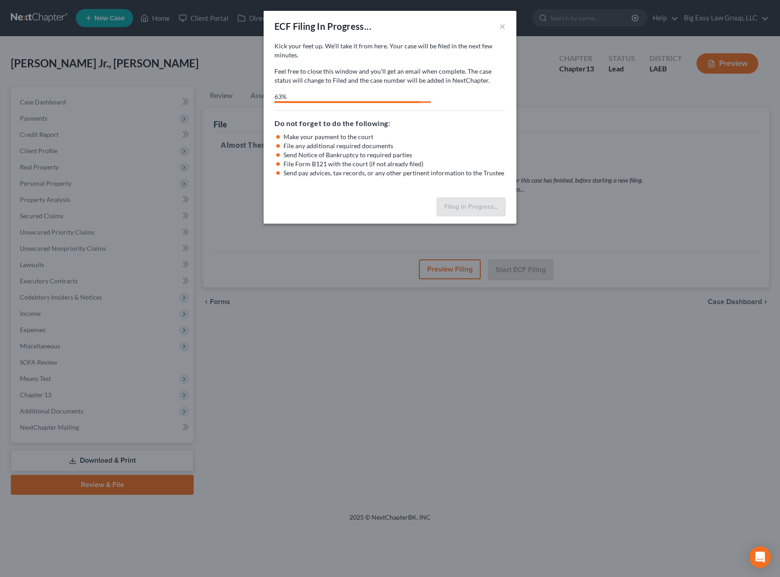
select select "0"
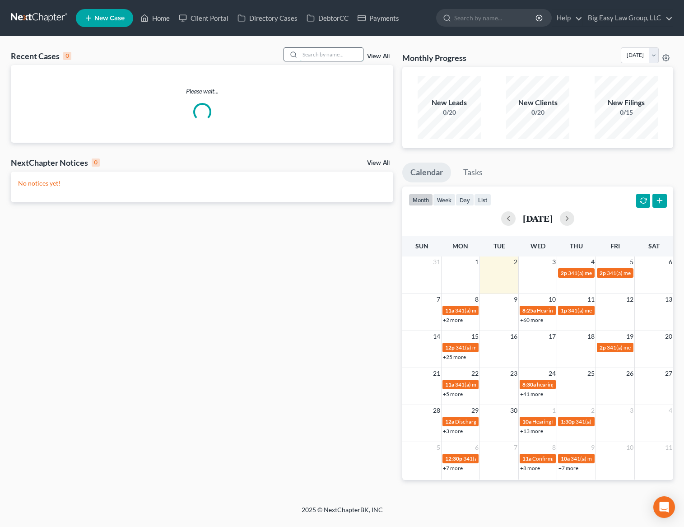
click at [342, 54] on input "search" at bounding box center [331, 54] width 63 height 13
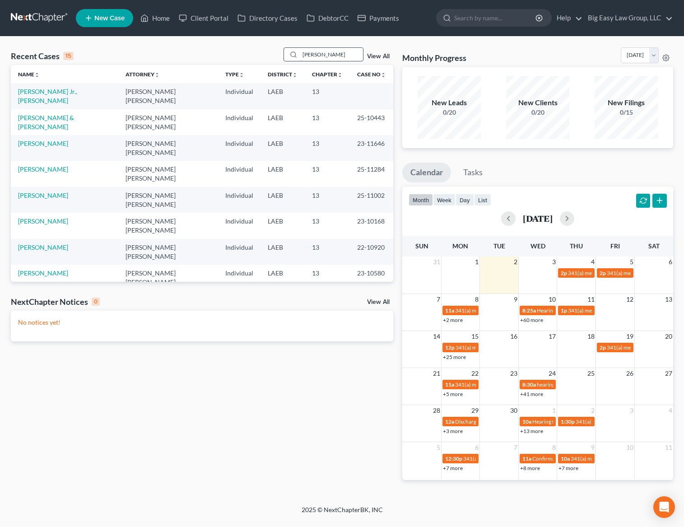
type input "[PERSON_NAME]"
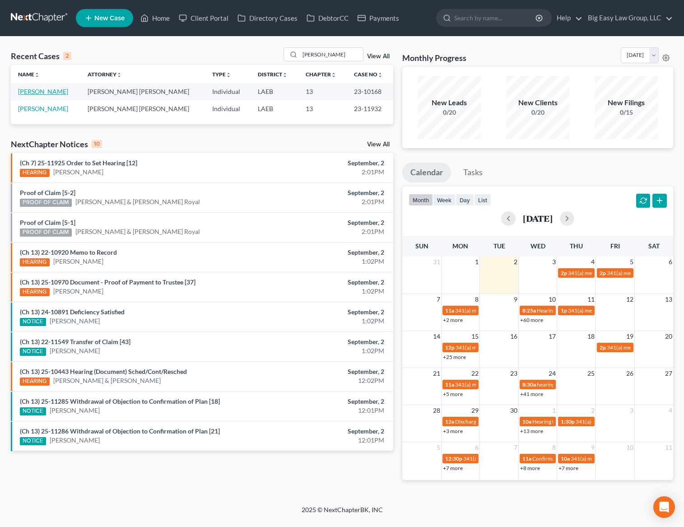
click at [46, 89] on link "[PERSON_NAME]" at bounding box center [43, 92] width 50 height 8
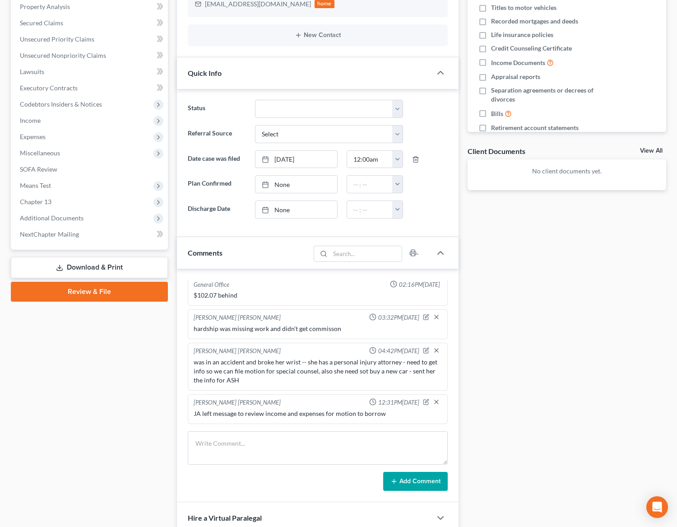
scroll to position [190, 0]
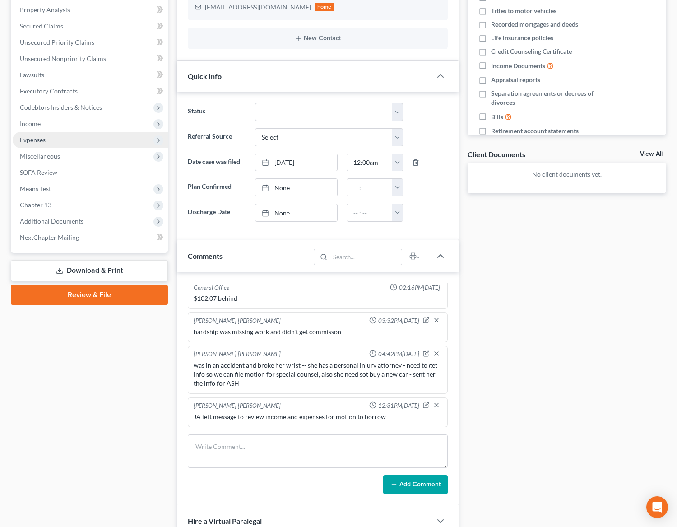
click at [94, 140] on span "Expenses" at bounding box center [90, 140] width 155 height 16
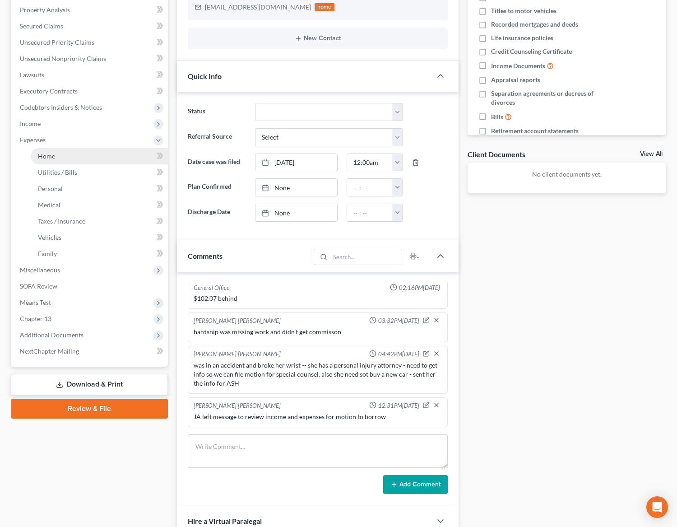
click at [97, 152] on link "Home" at bounding box center [99, 156] width 137 height 16
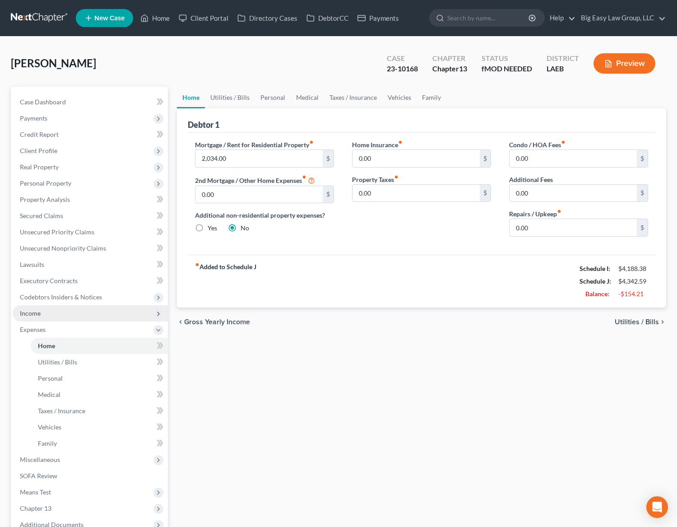
click at [91, 313] on span "Income" at bounding box center [90, 313] width 155 height 16
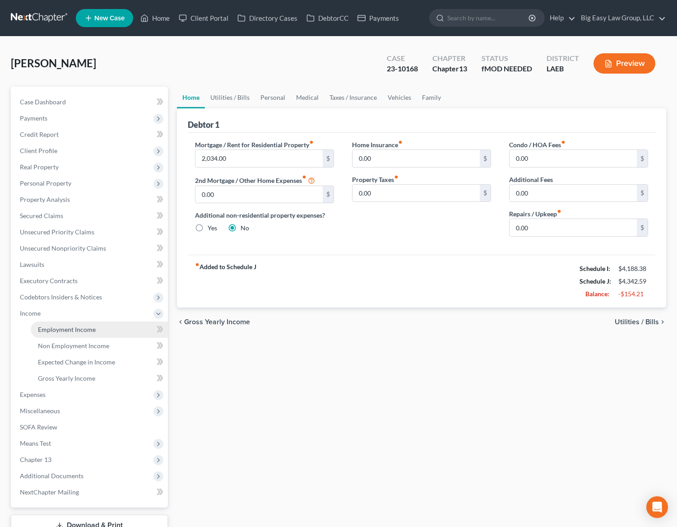
click at [89, 326] on span "Employment Income" at bounding box center [67, 330] width 58 height 8
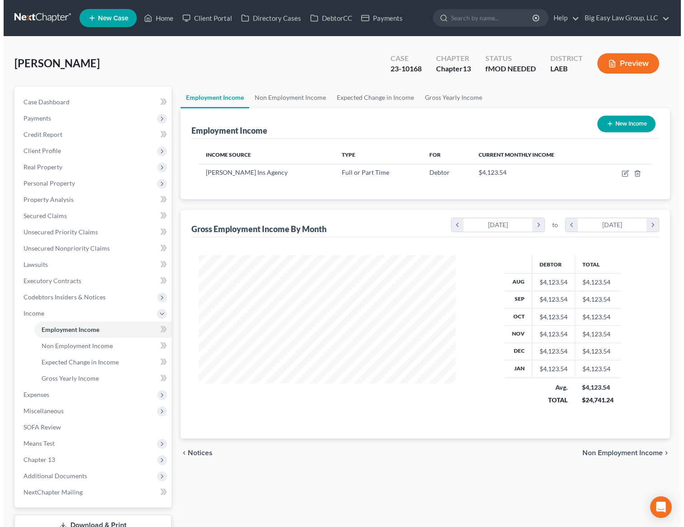
scroll to position [162, 275]
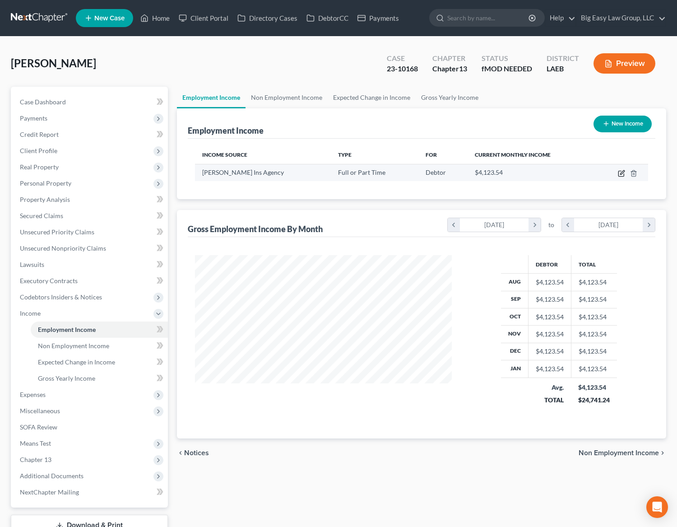
click at [618, 173] on icon "button" at bounding box center [621, 173] width 7 height 7
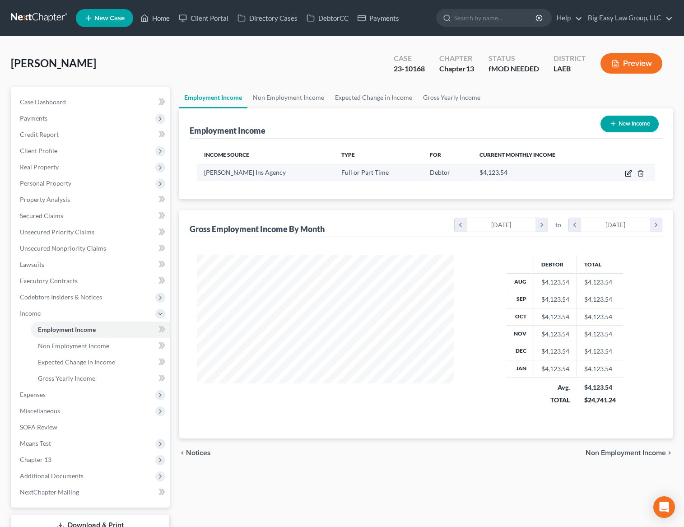
select select "0"
select select "19"
select select "1"
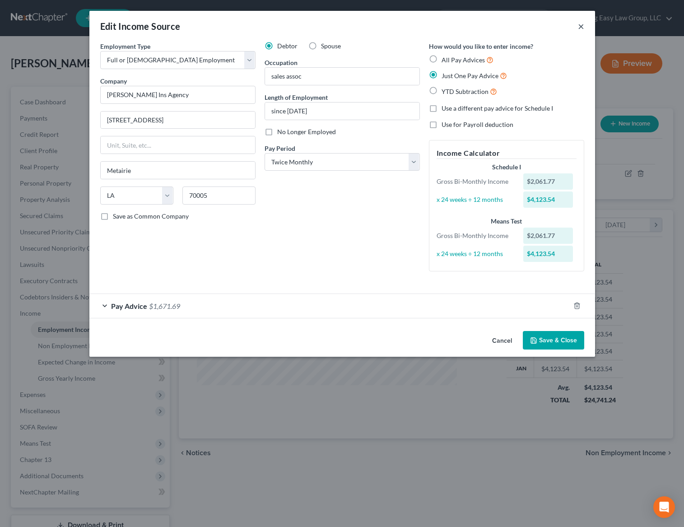
click at [579, 26] on button "×" at bounding box center [581, 26] width 6 height 11
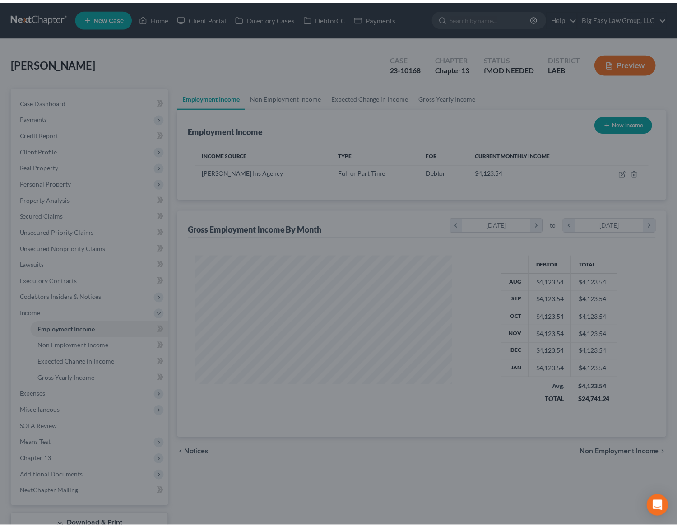
scroll to position [451478, 451365]
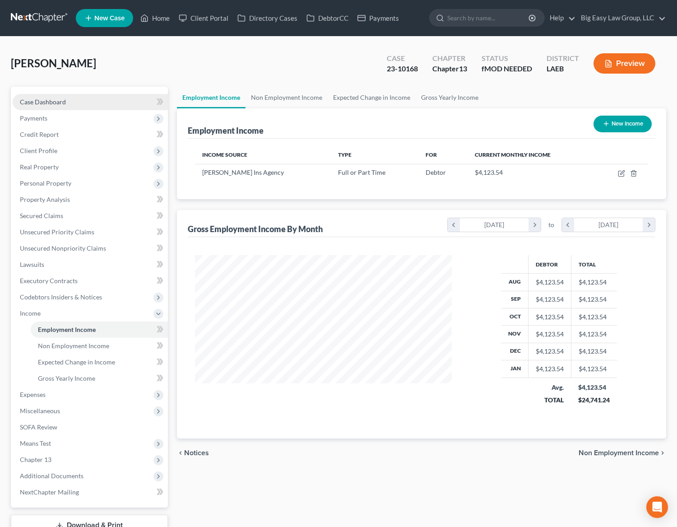
click at [102, 101] on link "Case Dashboard" at bounding box center [90, 102] width 155 height 16
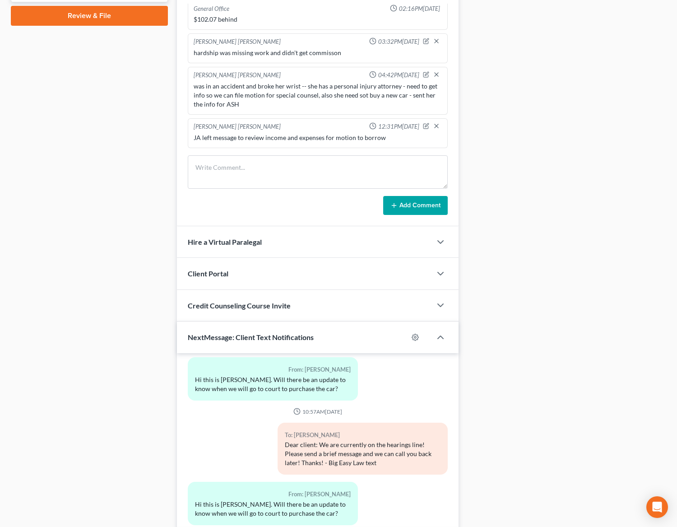
scroll to position [532, 0]
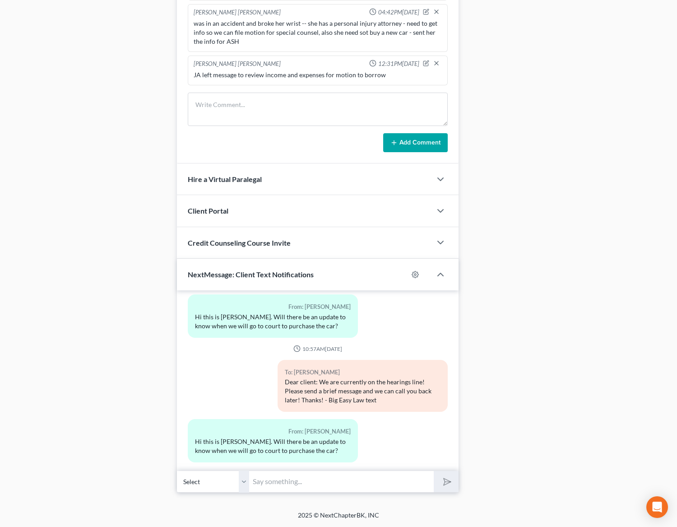
click at [315, 485] on input "text" at bounding box center [341, 482] width 185 height 22
type input "[EMAIL_ADDRESS][DOMAIN_NAME]"
click at [434, 471] on button "submit" at bounding box center [446, 481] width 25 height 21
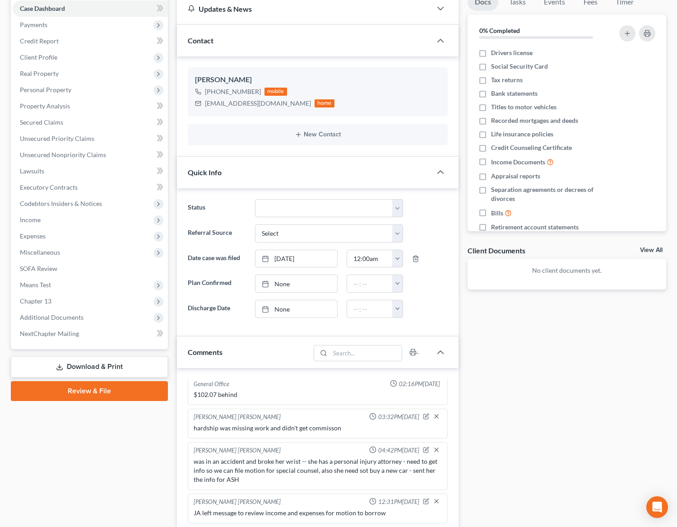
scroll to position [41, 0]
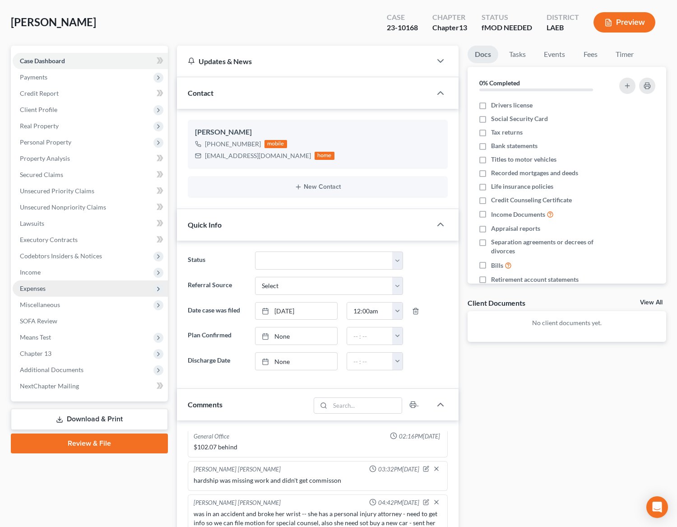
click at [104, 280] on span "Expenses" at bounding box center [90, 288] width 155 height 16
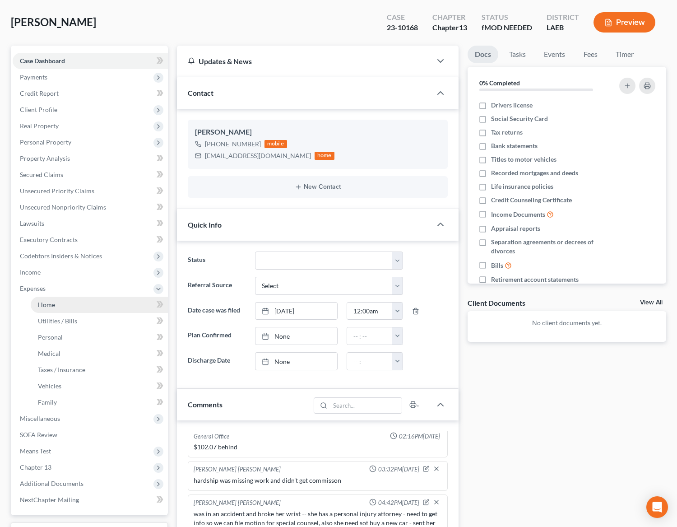
click at [91, 300] on link "Home" at bounding box center [99, 305] width 137 height 16
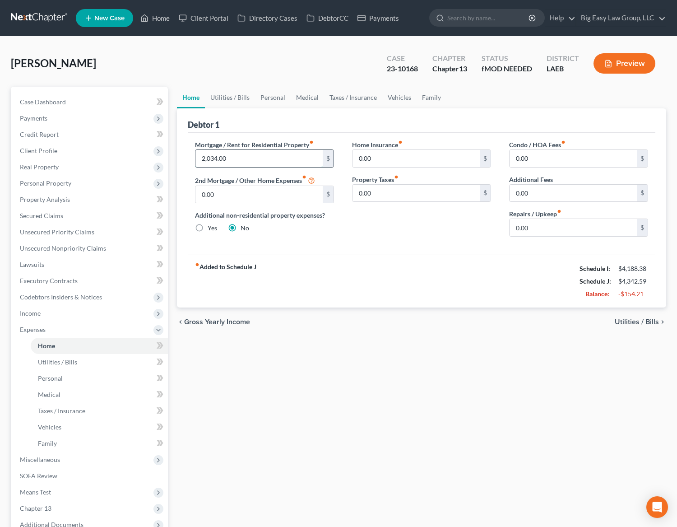
click at [255, 152] on input "2,034.00" at bounding box center [259, 158] width 127 height 17
click at [95, 315] on span "Income" at bounding box center [90, 313] width 155 height 16
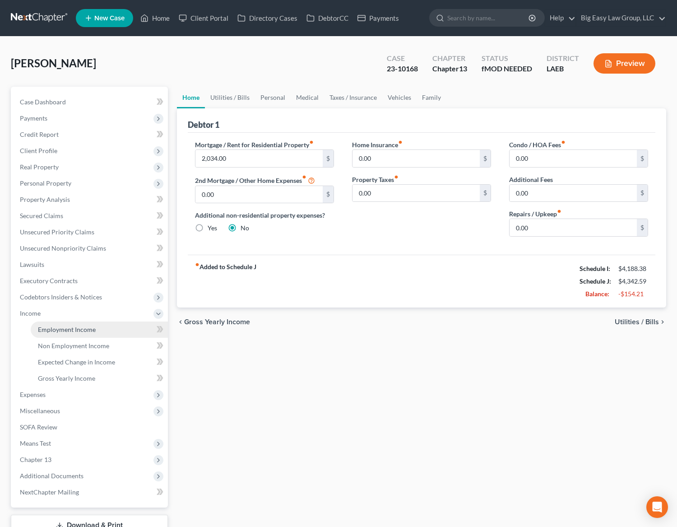
click at [104, 327] on link "Employment Income" at bounding box center [99, 330] width 137 height 16
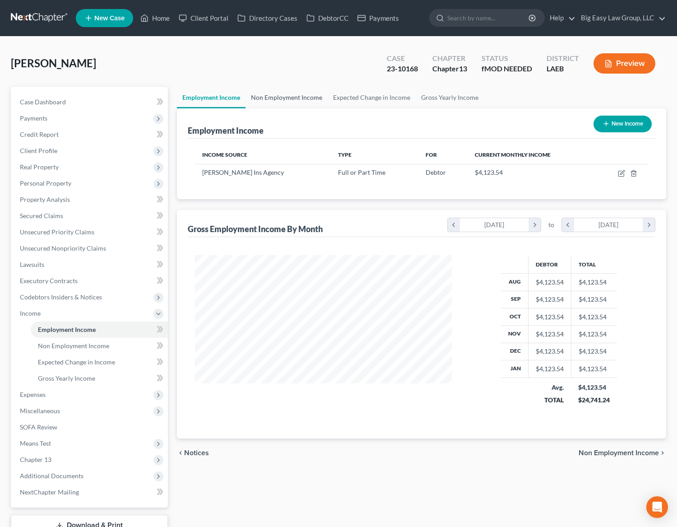
scroll to position [162, 275]
click at [257, 102] on link "Non Employment Income" at bounding box center [287, 98] width 82 height 22
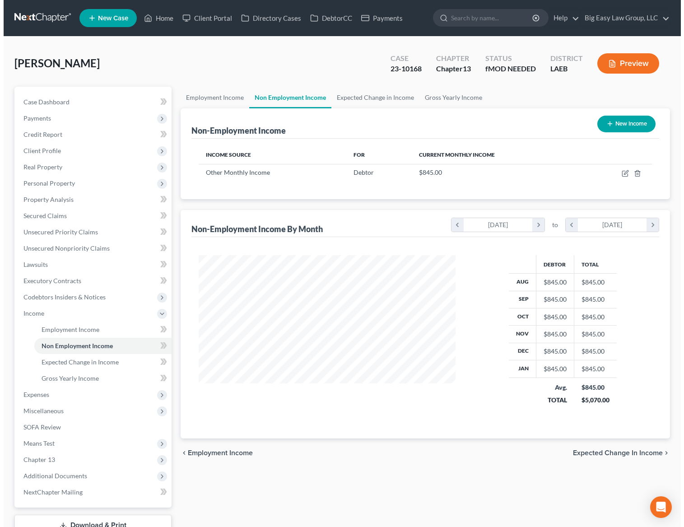
scroll to position [162, 275]
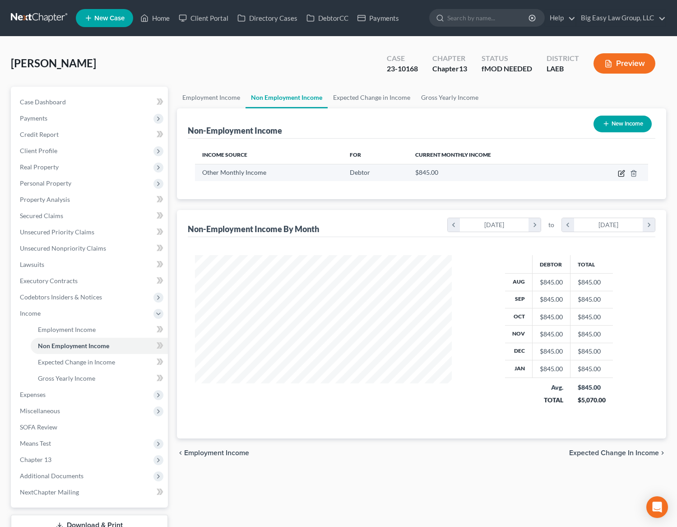
click at [623, 175] on icon "button" at bounding box center [621, 173] width 7 height 7
select select "13"
select select "0"
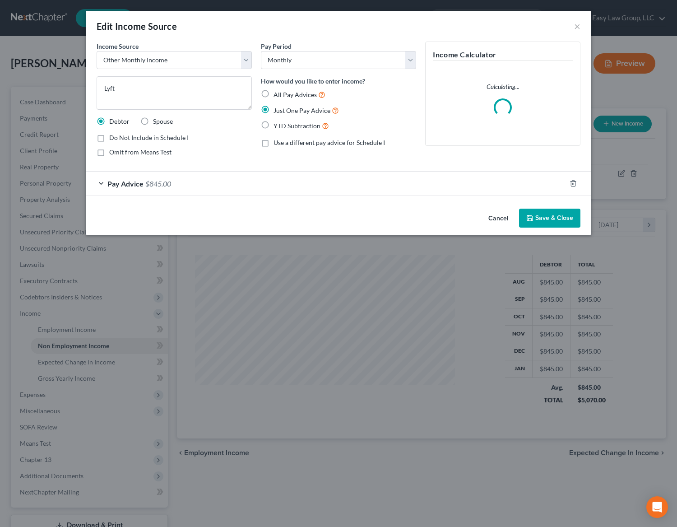
scroll to position [162, 278]
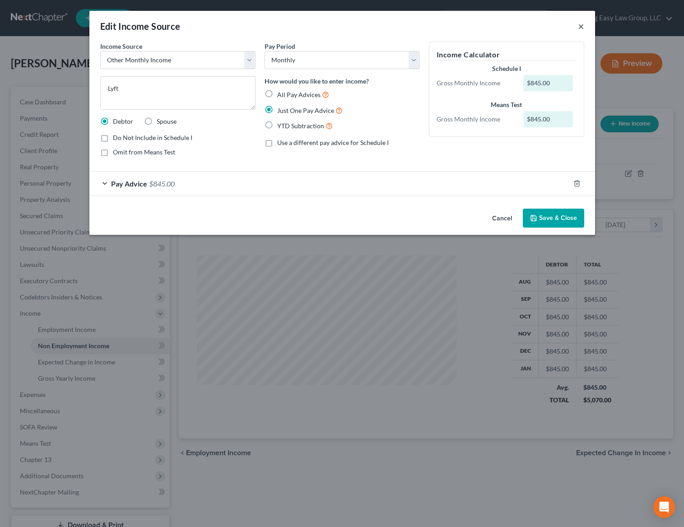
click at [581, 24] on button "×" at bounding box center [581, 26] width 6 height 11
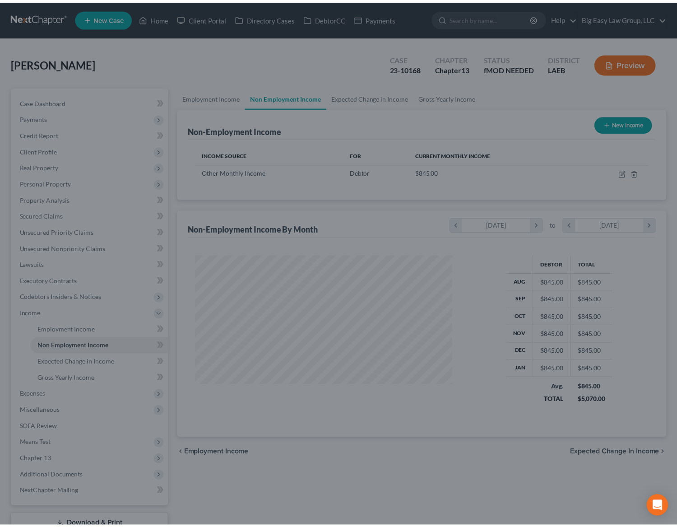
scroll to position [451478, 451365]
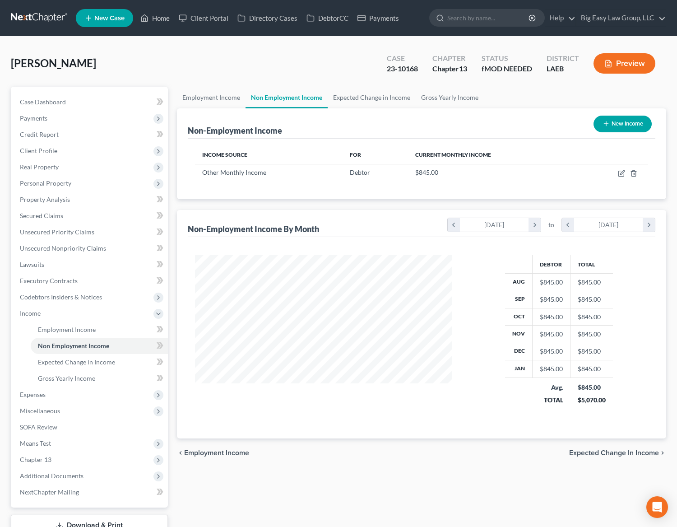
click at [614, 129] on button "New Income" at bounding box center [623, 124] width 58 height 17
select select "0"
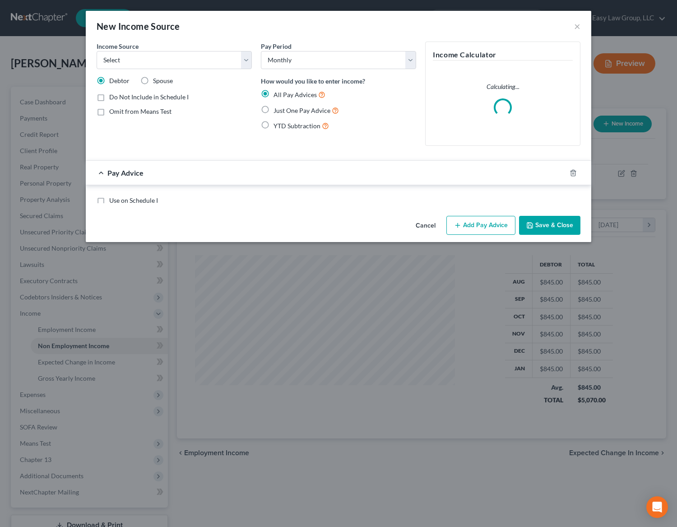
scroll to position [162, 278]
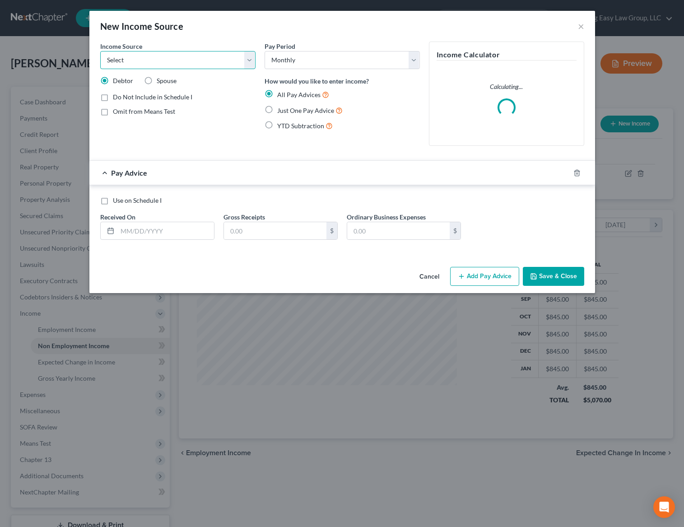
click at [177, 63] on select "Select Unemployment Disability (from employer) Pension Retirement Social Securi…" at bounding box center [177, 60] width 155 height 18
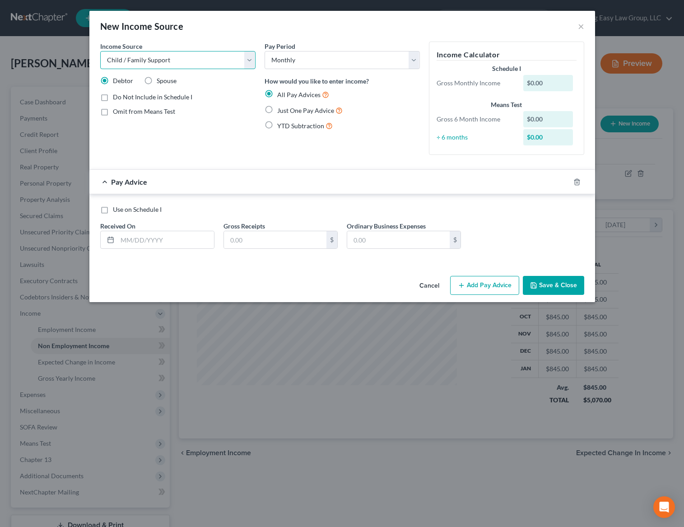
click at [173, 65] on select "Select Unemployment Disability (from employer) Pension Retirement Social Securi…" at bounding box center [177, 60] width 155 height 18
select select "13"
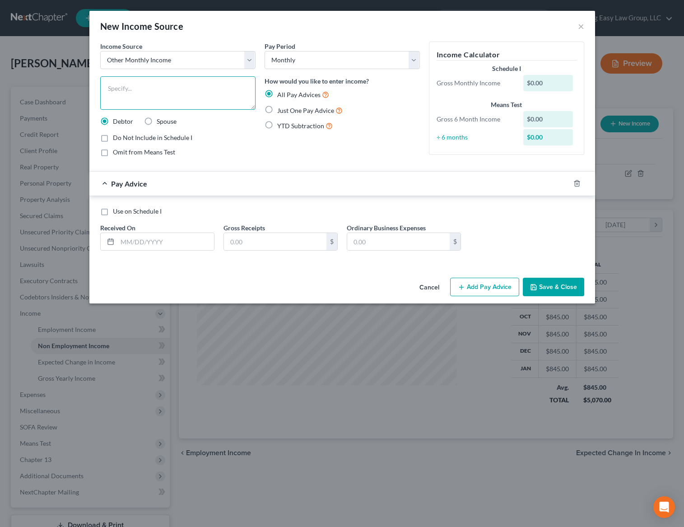
click at [144, 92] on textarea at bounding box center [177, 92] width 155 height 33
type textarea "daughter pays $750 monthly yo live with debtor"
click at [245, 242] on input "text" at bounding box center [275, 241] width 103 height 17
type input "750"
click at [301, 109] on span "Just One Pay Advice" at bounding box center [305, 111] width 57 height 8
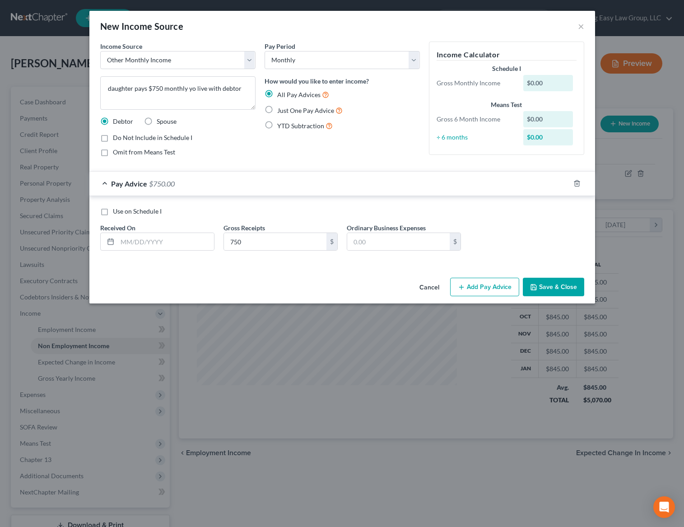
click at [287, 109] on input "Just One Pay Advice" at bounding box center [284, 108] width 6 height 6
radio input "true"
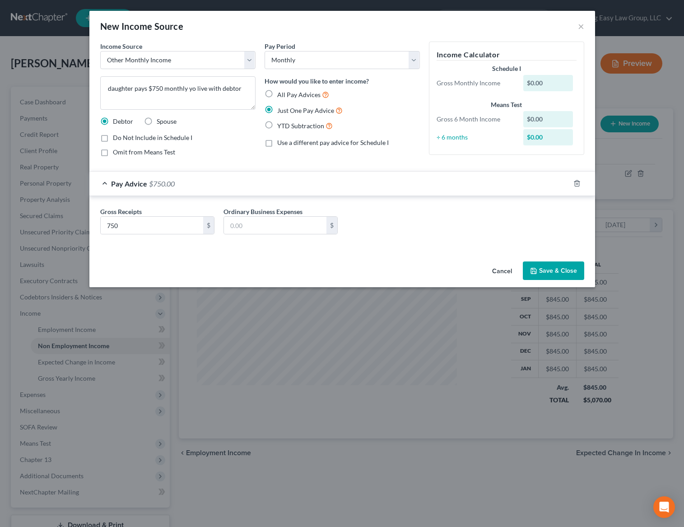
click at [557, 275] on button "Save & Close" at bounding box center [553, 270] width 61 height 19
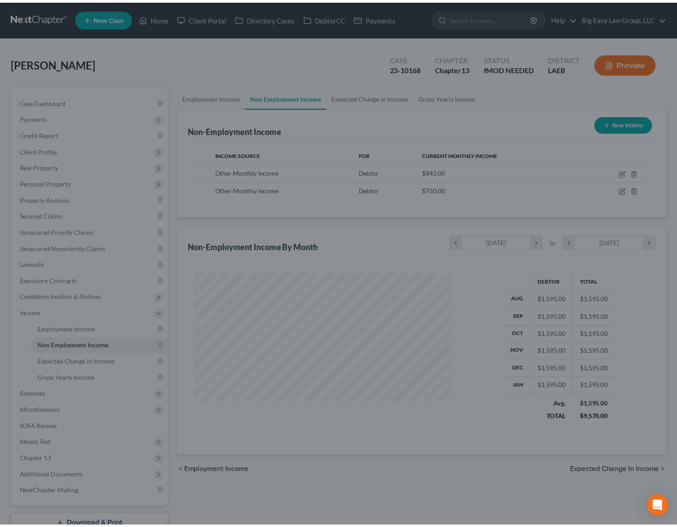
scroll to position [451478, 451365]
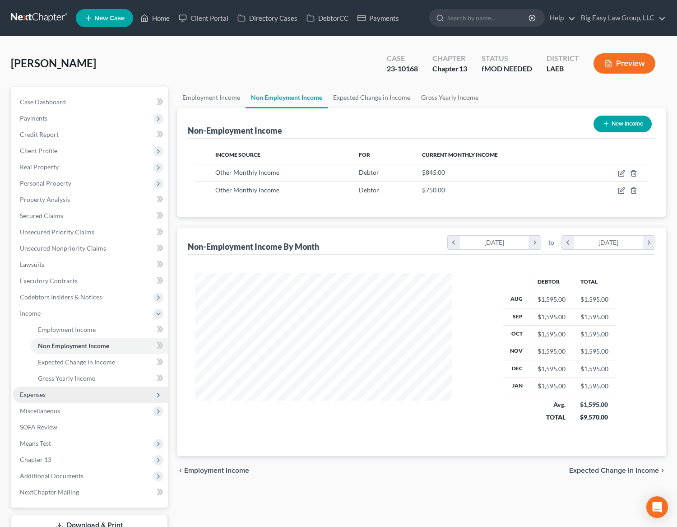
click at [77, 399] on span "Expenses" at bounding box center [90, 395] width 155 height 16
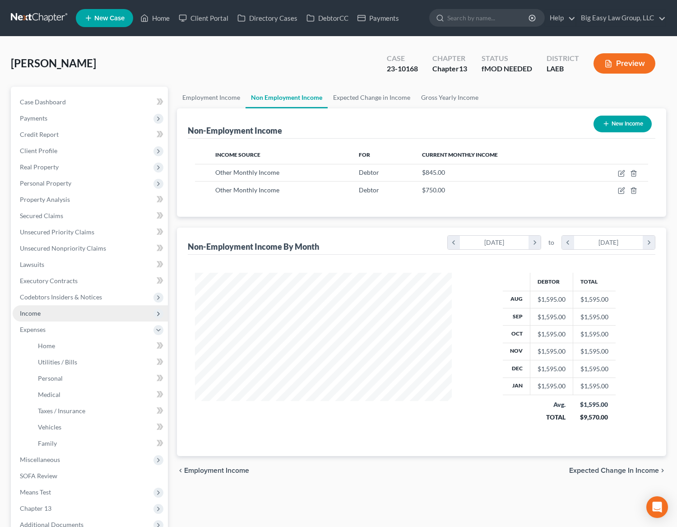
click at [69, 319] on span "Income" at bounding box center [90, 313] width 155 height 16
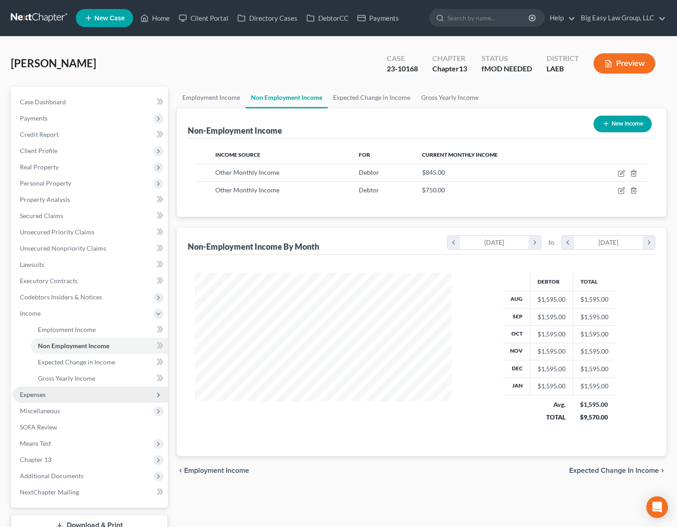
click at [88, 390] on span "Expenses" at bounding box center [90, 395] width 155 height 16
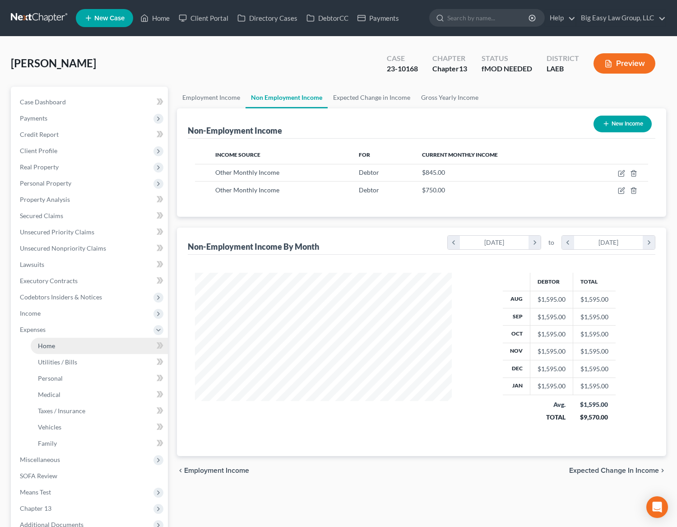
click at [75, 351] on link "Home" at bounding box center [99, 346] width 137 height 16
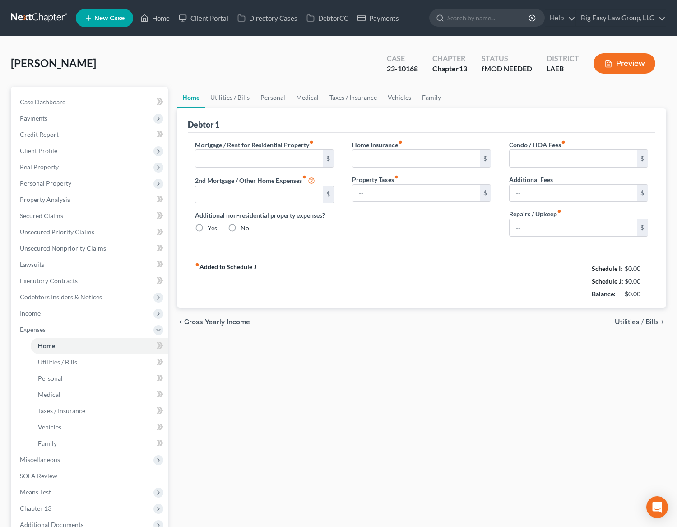
type input "2,034.00"
type input "0.00"
radio input "true"
type input "0.00"
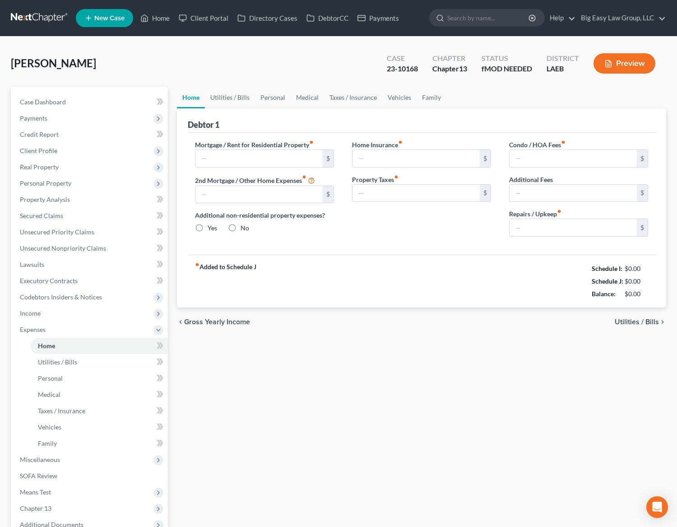
type input "0.00"
click at [236, 160] on input "2,034.00" at bounding box center [259, 158] width 127 height 17
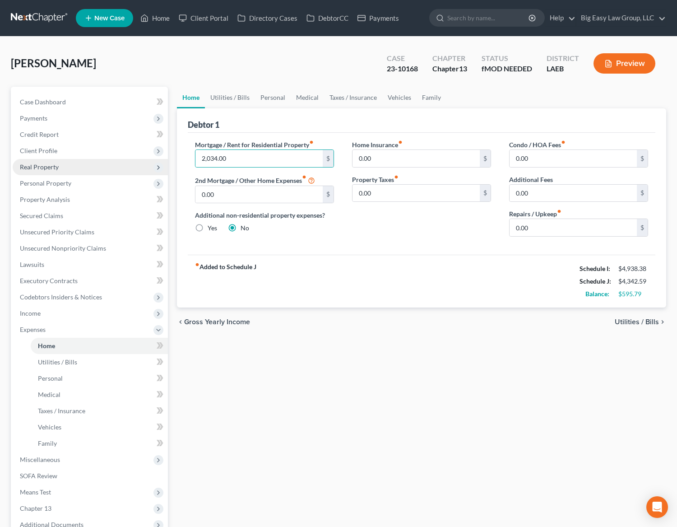
click at [93, 163] on span "Real Property" at bounding box center [90, 167] width 155 height 16
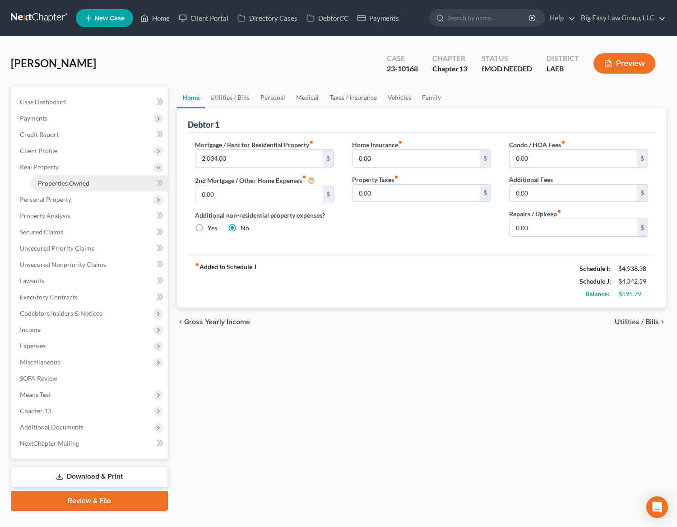
click at [99, 178] on link "Properties Owned" at bounding box center [99, 183] width 137 height 16
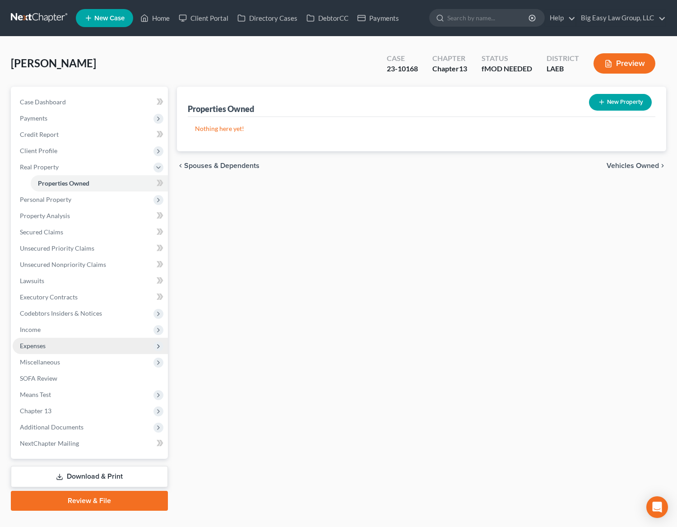
click at [79, 346] on span "Expenses" at bounding box center [90, 346] width 155 height 16
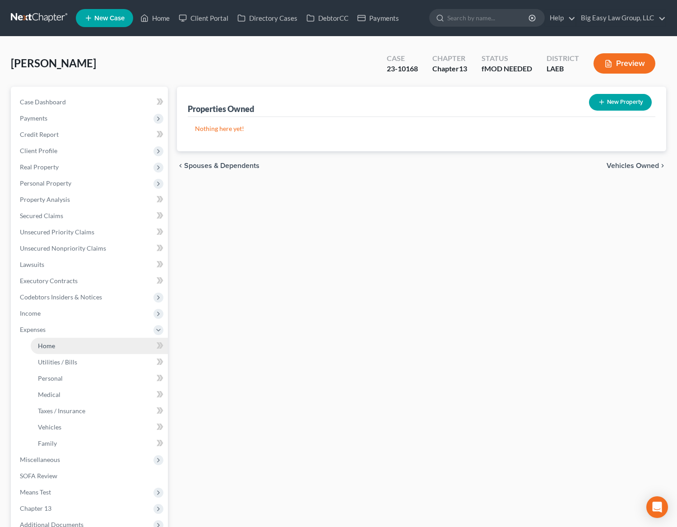
click at [73, 346] on link "Home" at bounding box center [99, 346] width 137 height 16
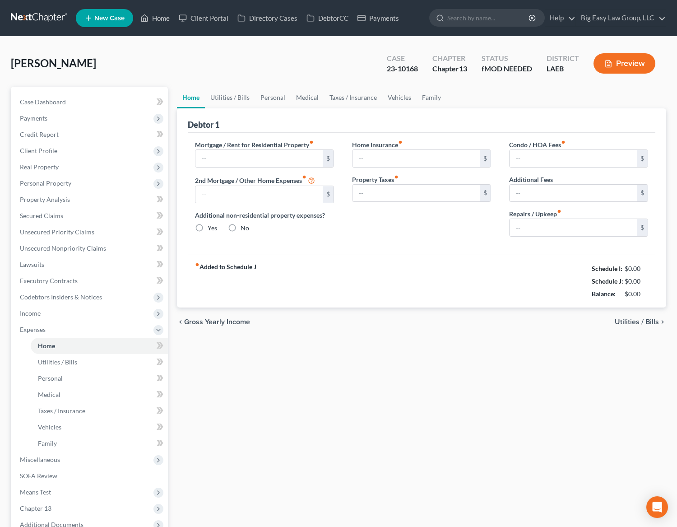
type input "2,034.00"
type input "0.00"
radio input "true"
type input "0.00"
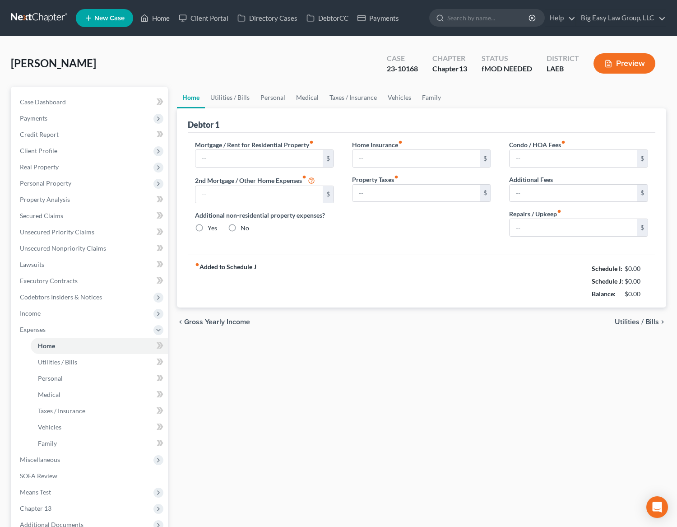
type input "0.00"
click at [260, 159] on input "2,034.00" at bounding box center [259, 158] width 127 height 17
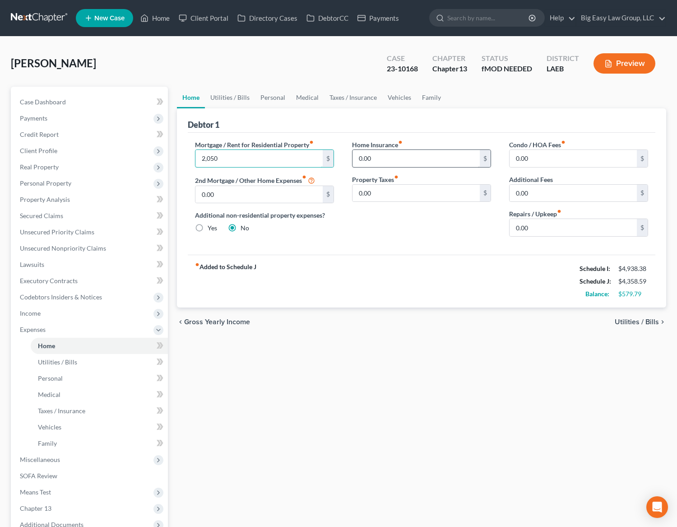
type input "2,050"
click at [384, 162] on input "0.00" at bounding box center [416, 158] width 127 height 17
click at [240, 98] on link "Utilities / Bills" at bounding box center [230, 98] width 50 height 22
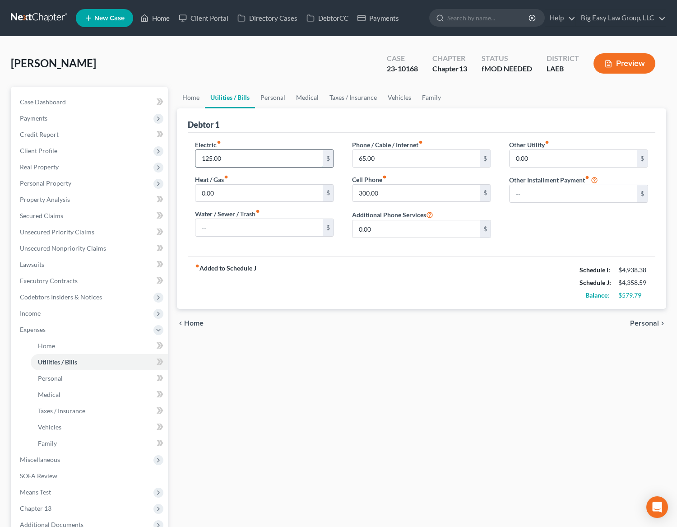
click at [253, 154] on input "125.00" at bounding box center [259, 158] width 127 height 17
type input "120"
click at [424, 162] on input "65.00" at bounding box center [416, 158] width 127 height 17
type input "60"
drag, startPoint x: 372, startPoint y: 187, endPoint x: 396, endPoint y: 196, distance: 26.3
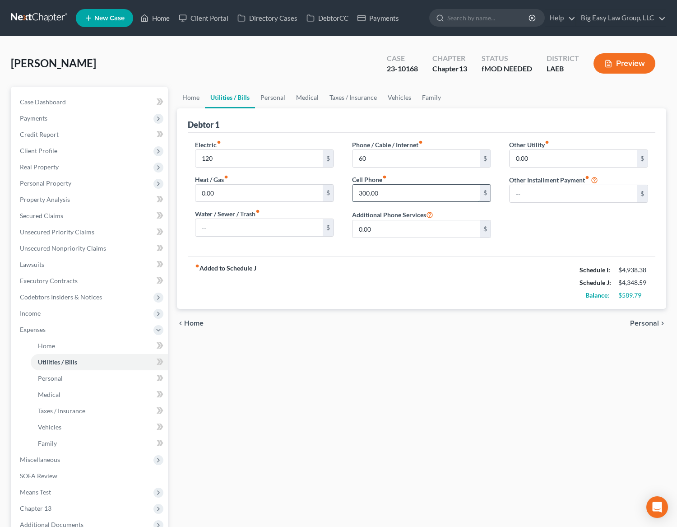
click at [372, 187] on input "300.00" at bounding box center [416, 193] width 127 height 17
drag, startPoint x: 395, startPoint y: 195, endPoint x: 317, endPoint y: 181, distance: 79.3
click at [317, 181] on div "Electric fiber_manual_record 120 $ Heat / Gas fiber_manual_record 0.00 $ Water …" at bounding box center [422, 192] width 472 height 105
type input "80"
click at [273, 97] on link "Personal" at bounding box center [273, 98] width 36 height 22
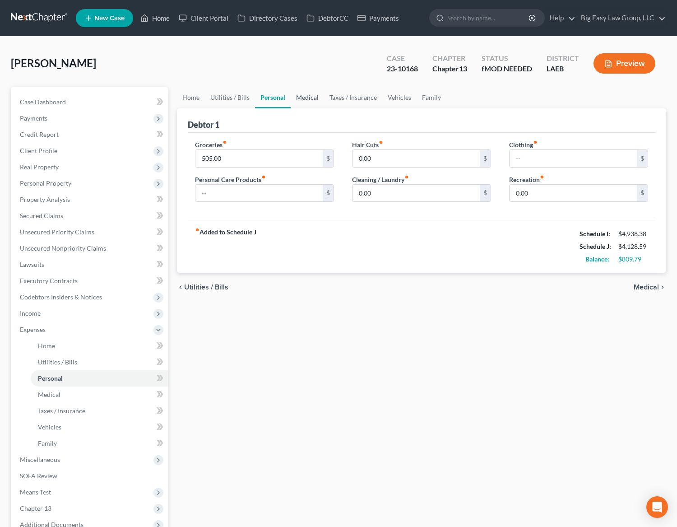
click at [312, 92] on link "Medical" at bounding box center [307, 98] width 33 height 22
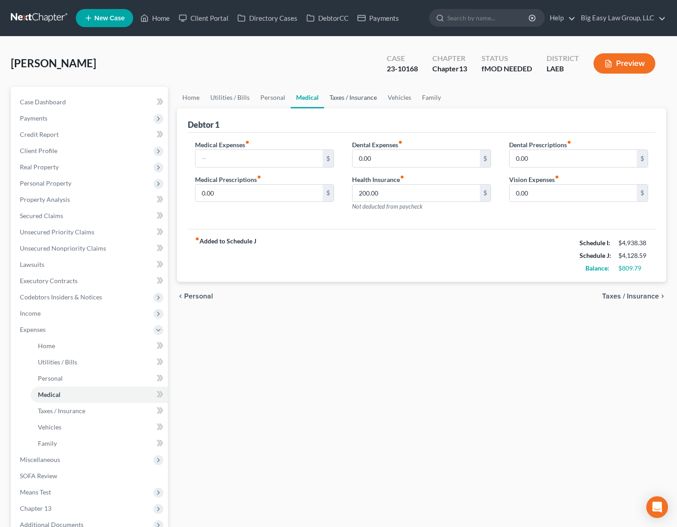
click at [349, 99] on link "Taxes / Insurance" at bounding box center [353, 98] width 58 height 22
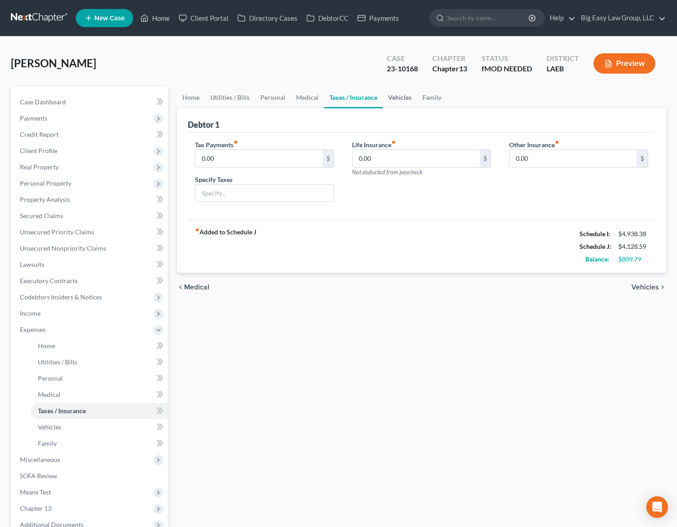
click at [389, 97] on link "Vehicles" at bounding box center [400, 98] width 34 height 22
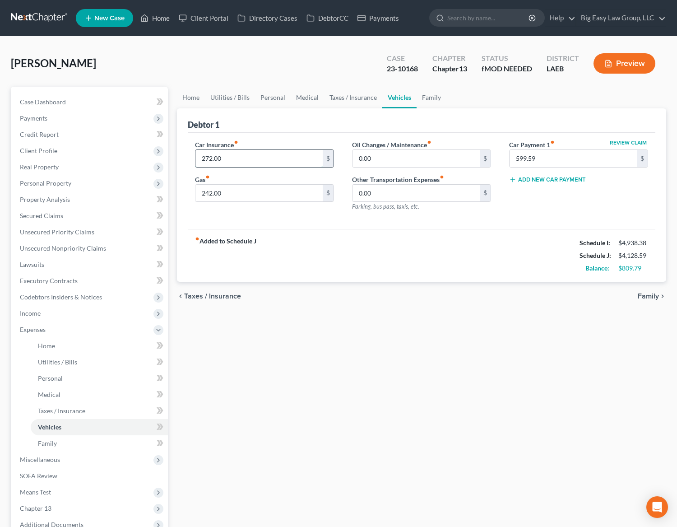
click at [268, 160] on input "272.00" at bounding box center [259, 158] width 127 height 17
type input "208.60"
click at [403, 156] on input "0.00" at bounding box center [416, 158] width 127 height 17
click at [294, 187] on input "242.00" at bounding box center [259, 193] width 127 height 17
click at [269, 193] on input "242.00" at bounding box center [259, 193] width 127 height 17
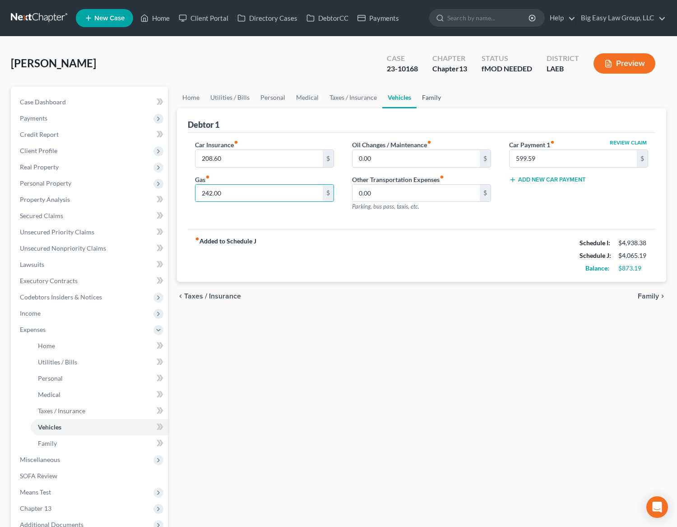
click at [432, 96] on link "Family" at bounding box center [432, 98] width 30 height 22
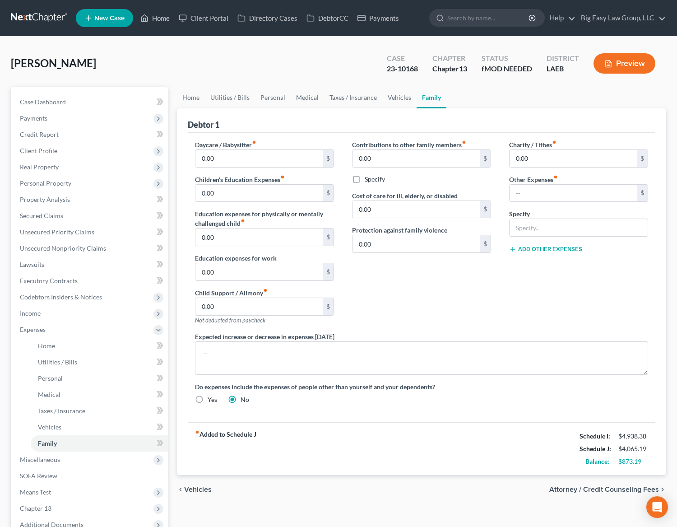
click at [492, 296] on div "Contributions to other family members fiber_manual_record 0.00 $ Specify Cost o…" at bounding box center [421, 236] width 157 height 192
click at [534, 185] on input "text" at bounding box center [573, 193] width 127 height 17
click at [110, 366] on link "Utilities / Bills" at bounding box center [99, 362] width 137 height 16
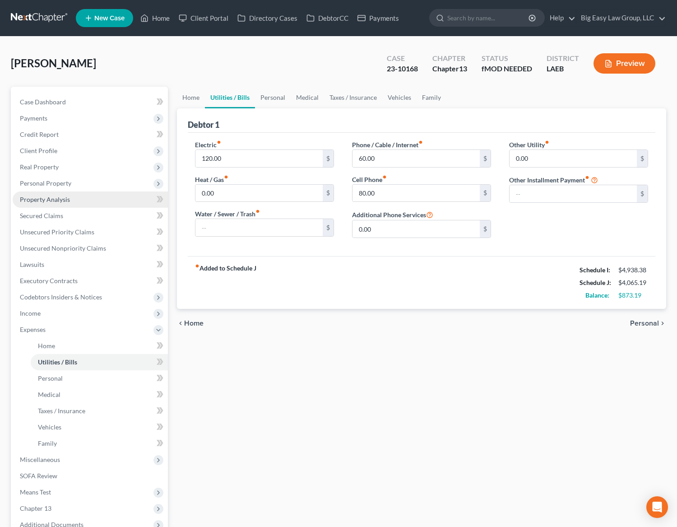
click at [49, 193] on link "Property Analysis" at bounding box center [90, 199] width 155 height 16
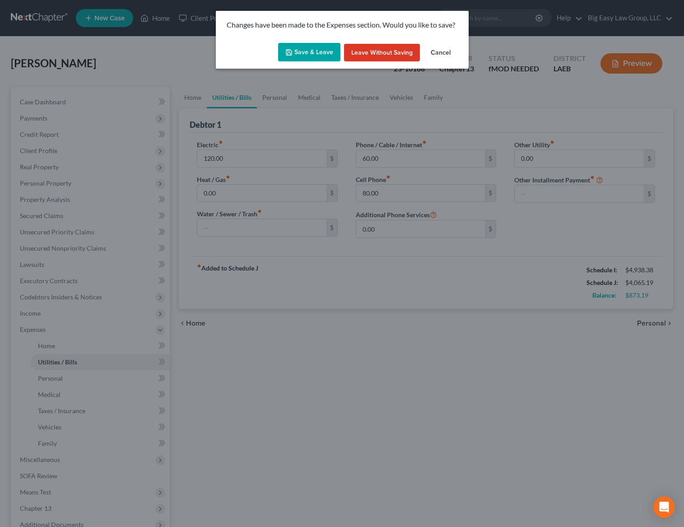
click at [317, 49] on button "Save & Leave" at bounding box center [309, 52] width 62 height 19
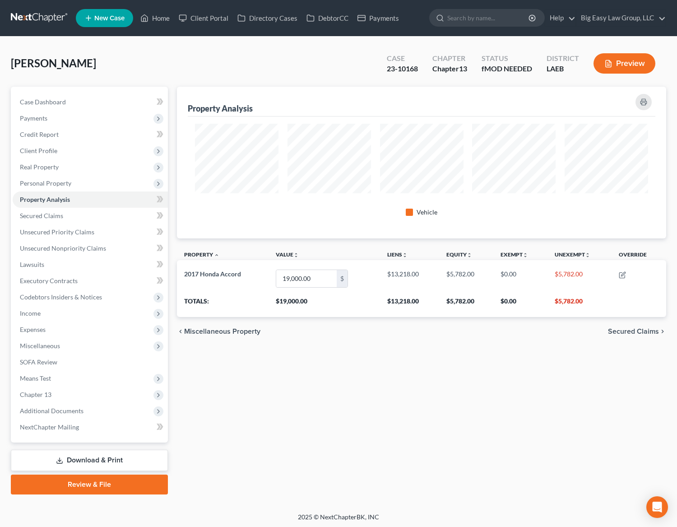
scroll to position [152, 490]
click at [122, 108] on link "Case Dashboard" at bounding box center [90, 102] width 155 height 16
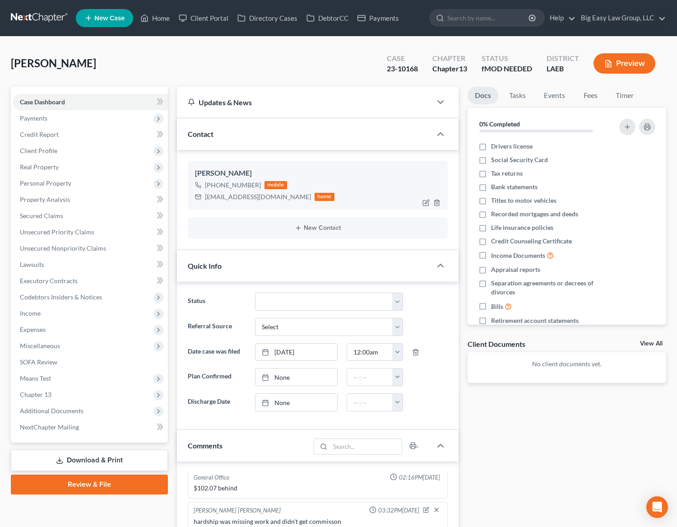
scroll to position [1626, 0]
click at [61, 336] on span "Expenses" at bounding box center [90, 330] width 155 height 16
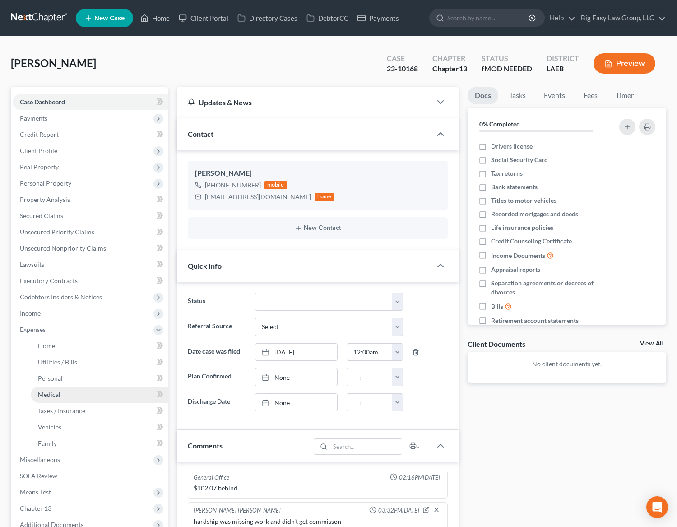
click at [91, 395] on link "Medical" at bounding box center [99, 395] width 137 height 16
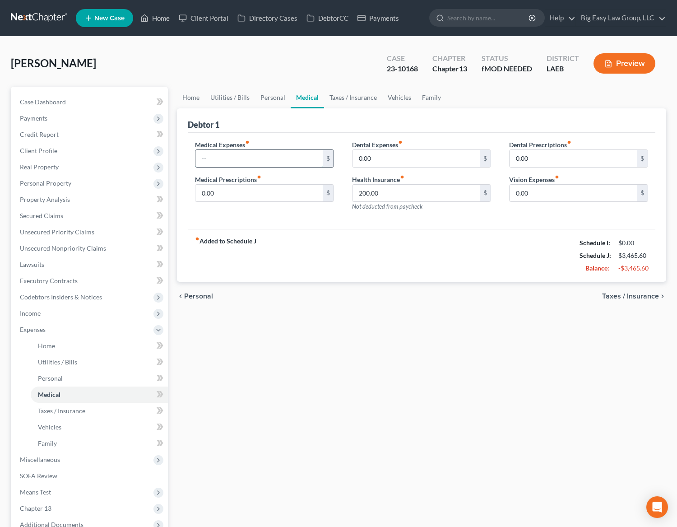
click at [238, 155] on input "text" at bounding box center [259, 158] width 127 height 17
type input "153.70"
click at [386, 190] on input "200.00" at bounding box center [416, 193] width 127 height 17
click at [542, 191] on input "0.00" at bounding box center [573, 193] width 127 height 17
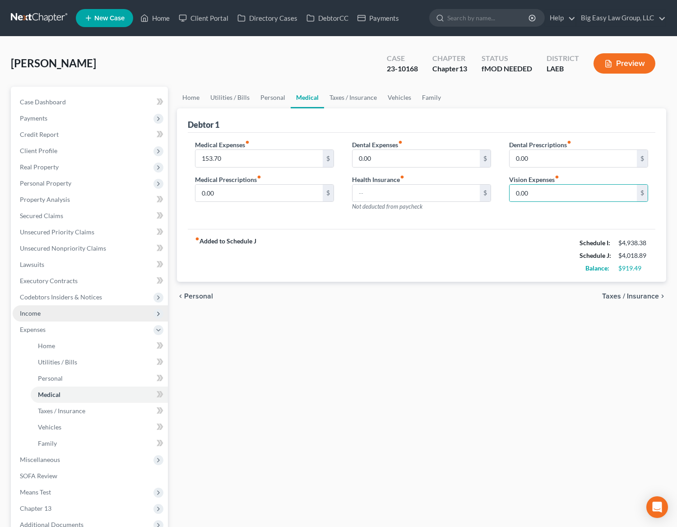
click at [98, 316] on span "Income" at bounding box center [90, 313] width 155 height 16
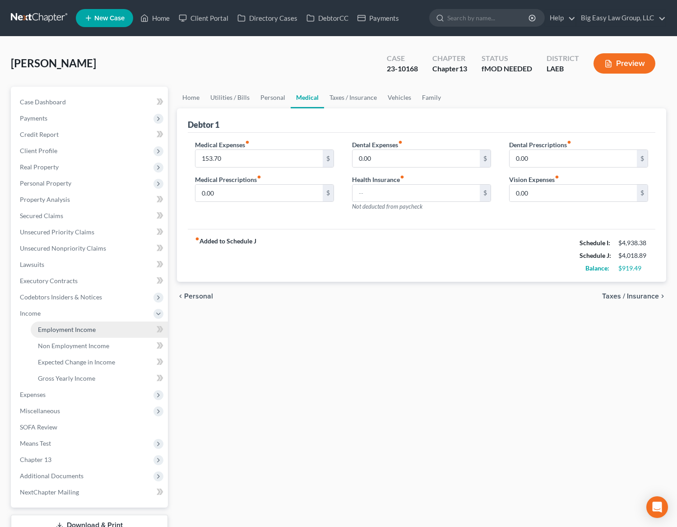
click at [93, 328] on span "Employment Income" at bounding box center [67, 330] width 58 height 8
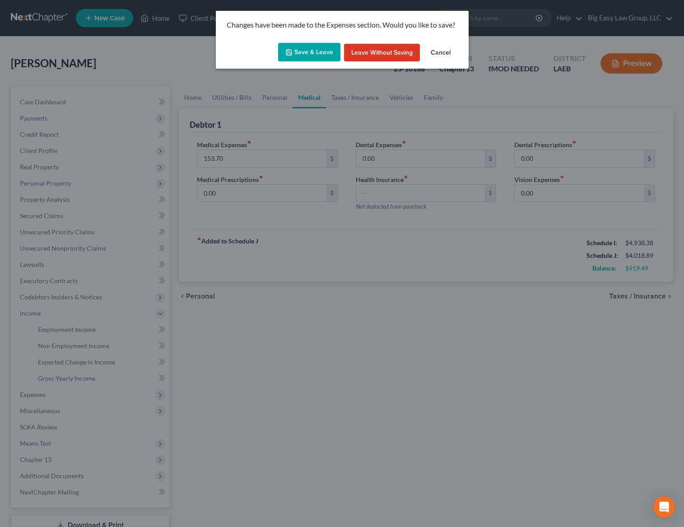
click at [313, 47] on button "Save & Leave" at bounding box center [309, 52] width 62 height 19
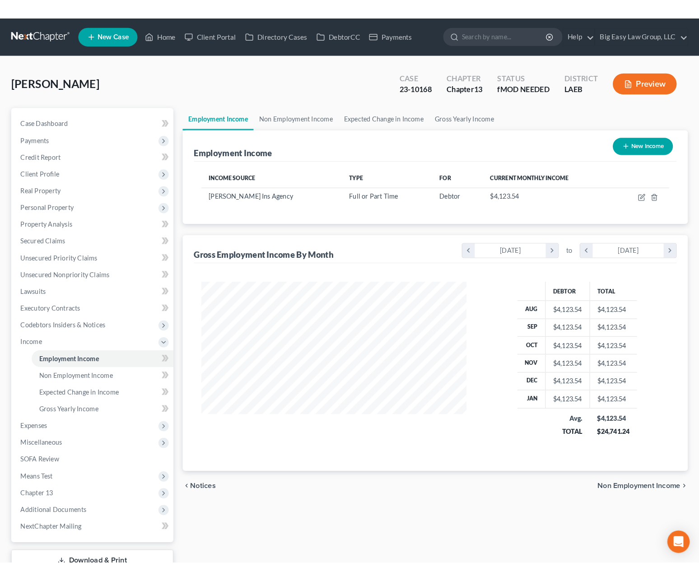
scroll to position [162, 275]
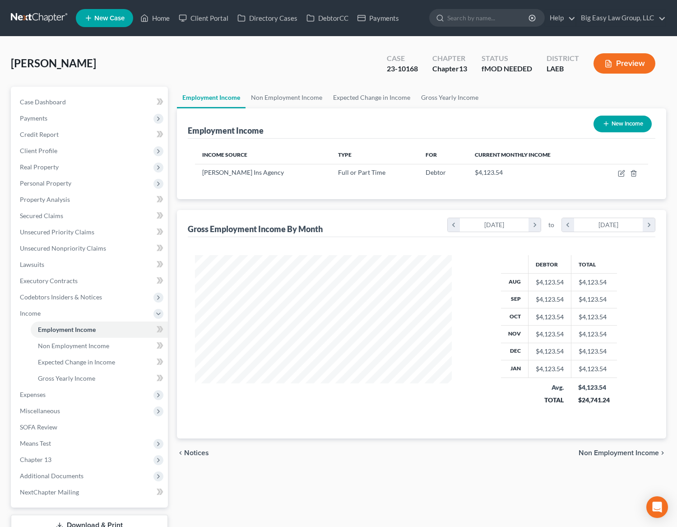
click at [241, 68] on div "[PERSON_NAME] Upgraded Case 23-10168 Chapter Chapter 13 Status fMOD NEEDED Dist…" at bounding box center [339, 66] width 656 height 39
click at [157, 21] on link "Home" at bounding box center [155, 18] width 38 height 16
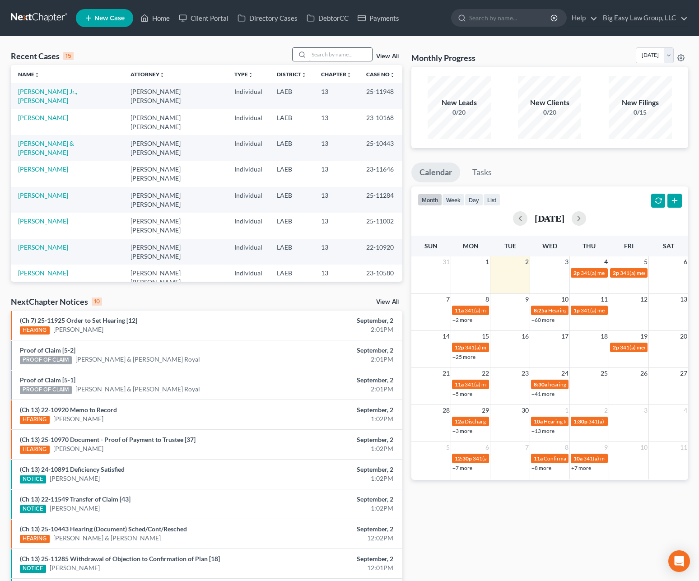
click at [320, 46] on div "Recent Cases 15 View All Name unfold_more expand_more expand_less Attorney unfo…" at bounding box center [349, 335] width 699 height 597
click at [322, 51] on input "search" at bounding box center [340, 54] width 63 height 13
type input "[PERSON_NAME]"
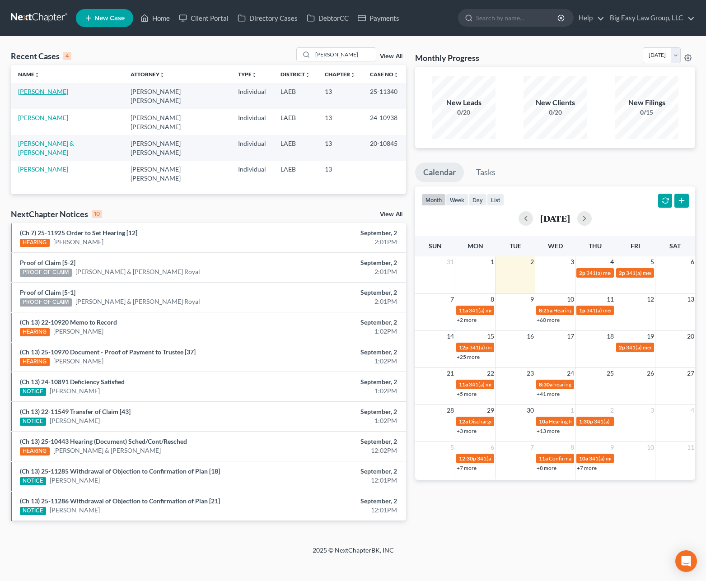
click at [32, 92] on link "[PERSON_NAME]" at bounding box center [43, 92] width 50 height 8
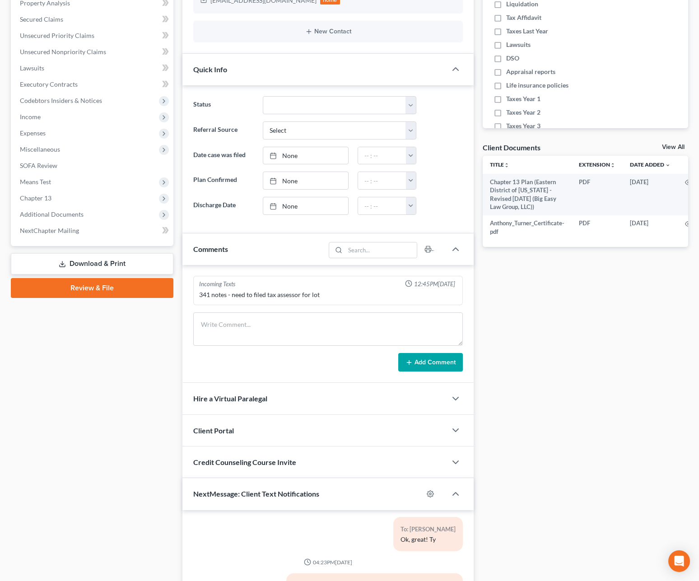
scroll to position [194, 0]
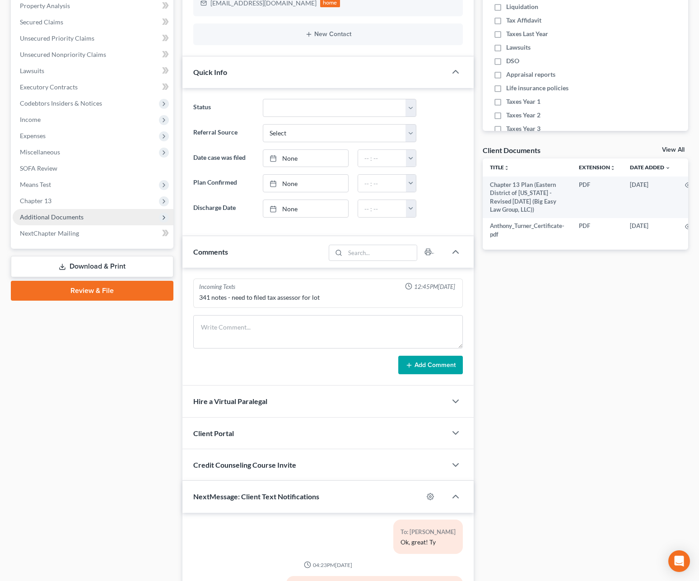
click at [83, 218] on span "Additional Documents" at bounding box center [93, 217] width 161 height 16
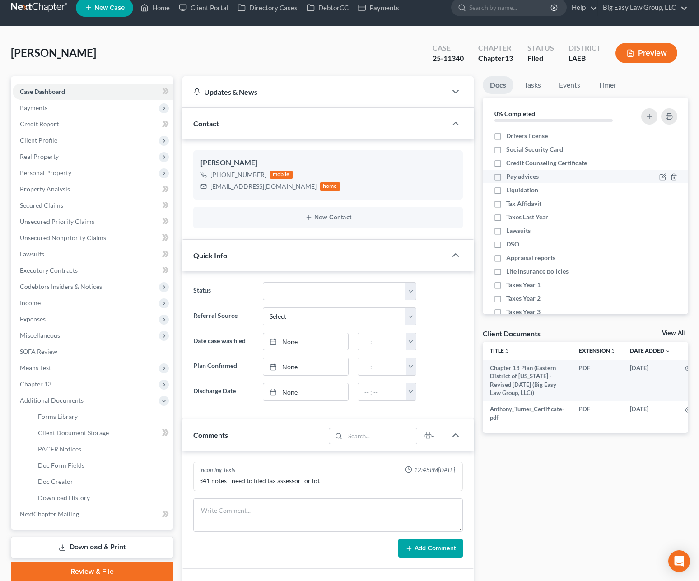
scroll to position [0, 0]
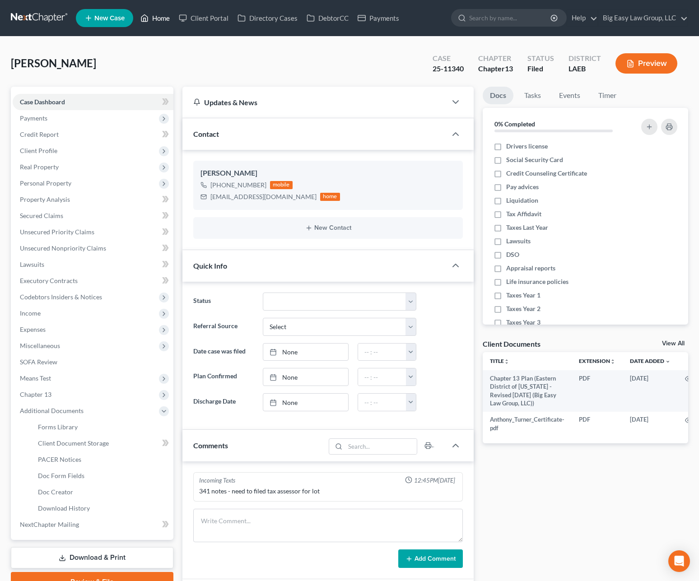
click at [154, 19] on link "Home" at bounding box center [155, 18] width 38 height 16
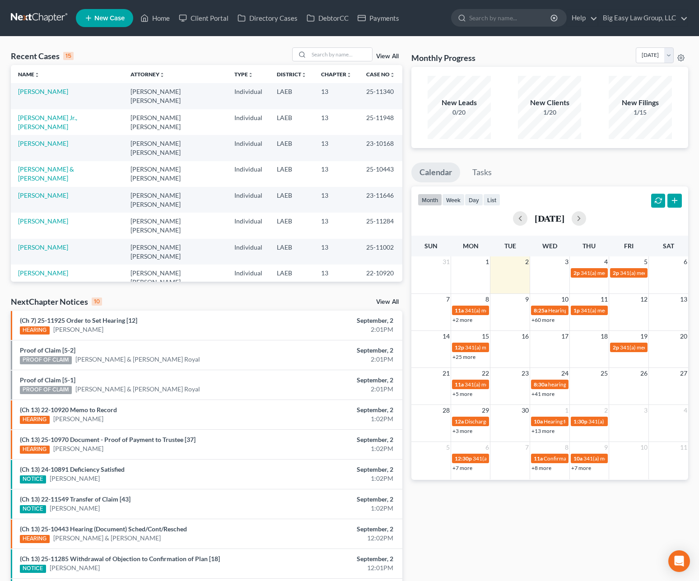
click at [60, 96] on td "[PERSON_NAME]" at bounding box center [67, 96] width 112 height 26
click at [57, 92] on link "[PERSON_NAME]" at bounding box center [43, 92] width 50 height 8
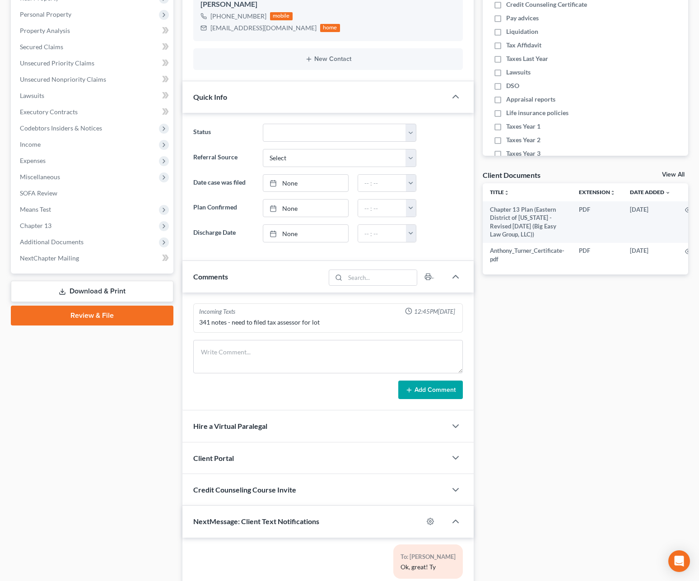
scroll to position [177, 0]
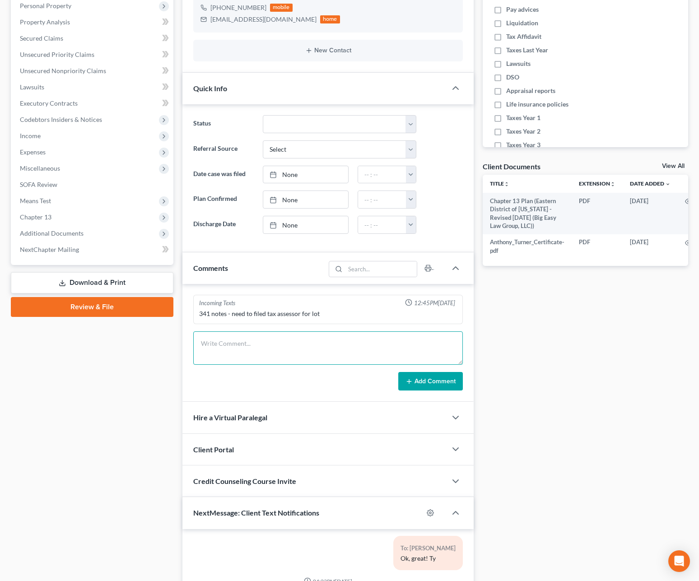
click at [305, 355] on textarea at bounding box center [328, 348] width 270 height 33
type textarea "JA left vm -- plan payment need to go up to $145 to cover mortgage arrears"
click at [424, 386] on button "Add Comment" at bounding box center [430, 381] width 65 height 19
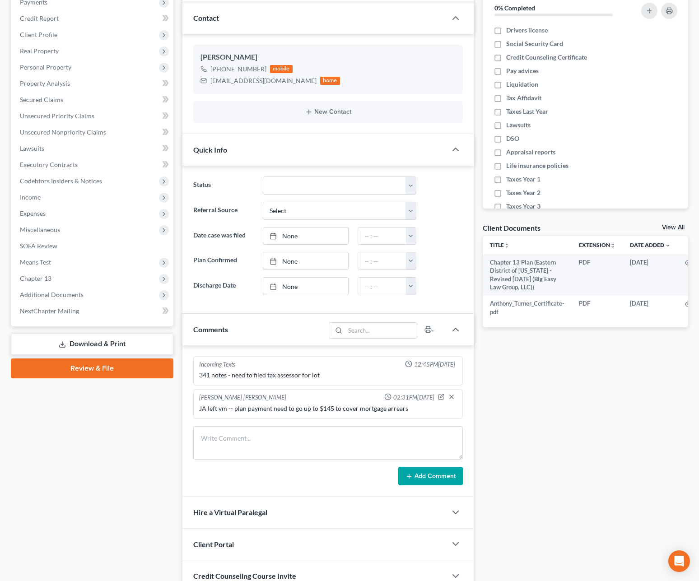
scroll to position [3, 0]
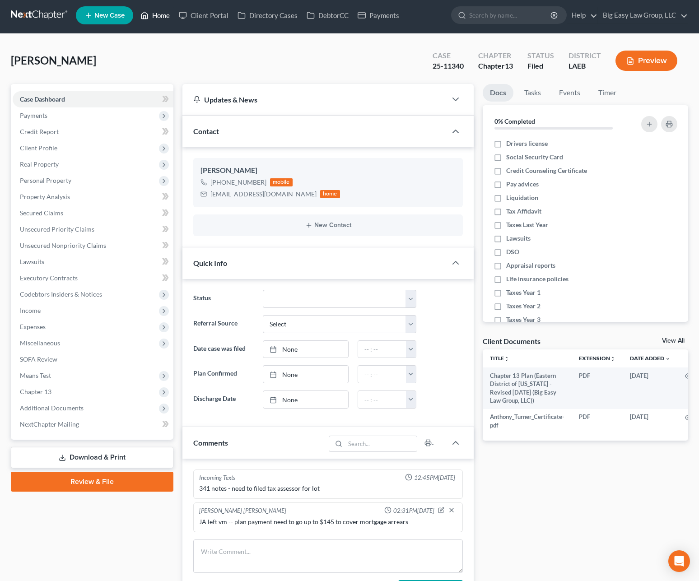
click at [160, 15] on link "Home" at bounding box center [155, 15] width 38 height 16
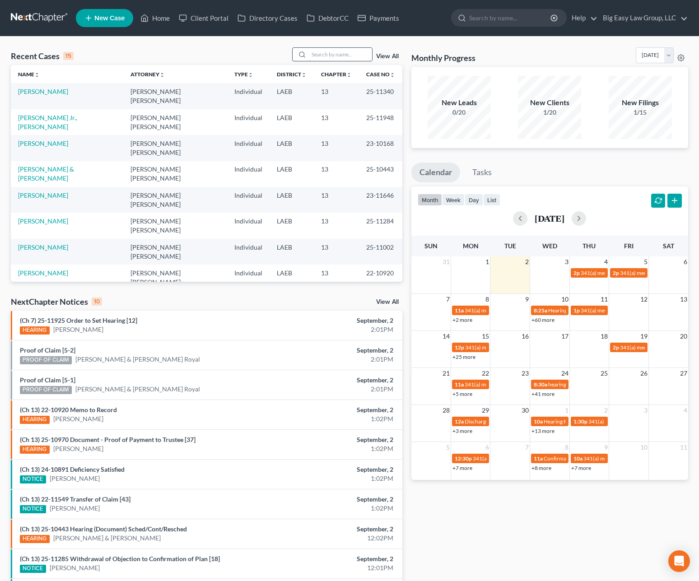
click at [350, 55] on input "search" at bounding box center [340, 54] width 63 height 13
type input "[PERSON_NAME]"
drag, startPoint x: 38, startPoint y: 93, endPoint x: 47, endPoint y: 92, distance: 9.1
click at [38, 93] on link "[PERSON_NAME]" at bounding box center [43, 92] width 50 height 8
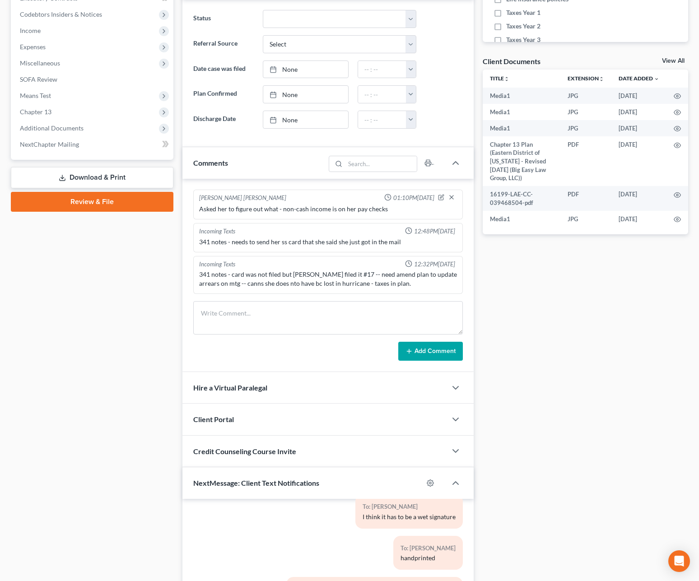
scroll to position [437, 0]
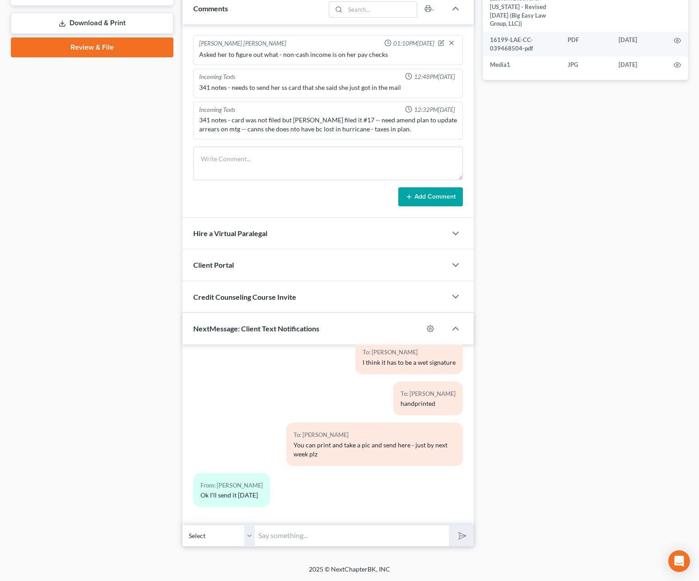
click at [320, 527] on input "text" at bounding box center [352, 536] width 194 height 22
type input "K"
type input "This is [PERSON_NAME] - please call when you have a minute to talk about your c…"
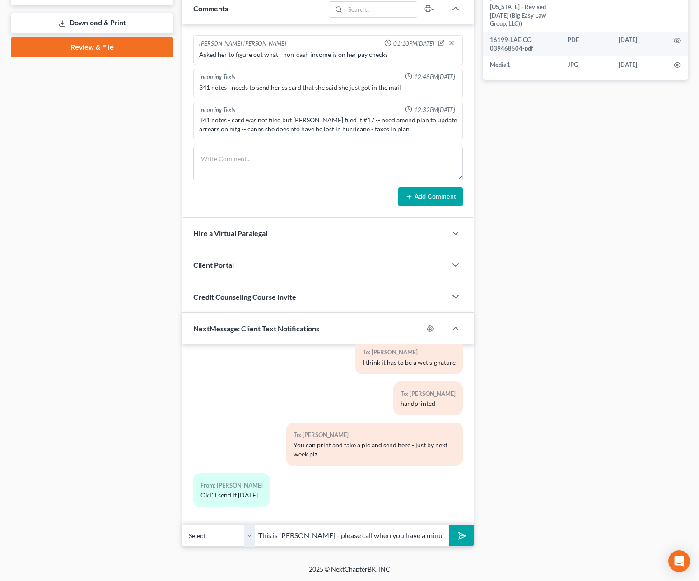
click at [459, 527] on icon "submit" at bounding box center [460, 536] width 13 height 13
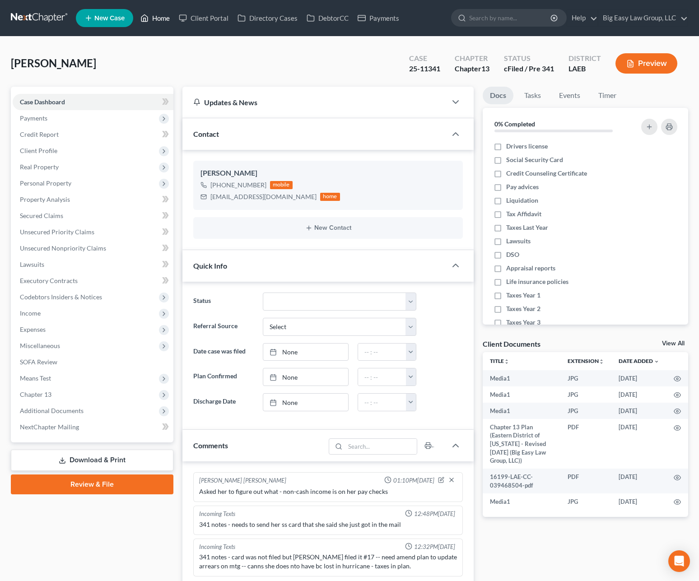
click at [154, 20] on link "Home" at bounding box center [155, 18] width 38 height 16
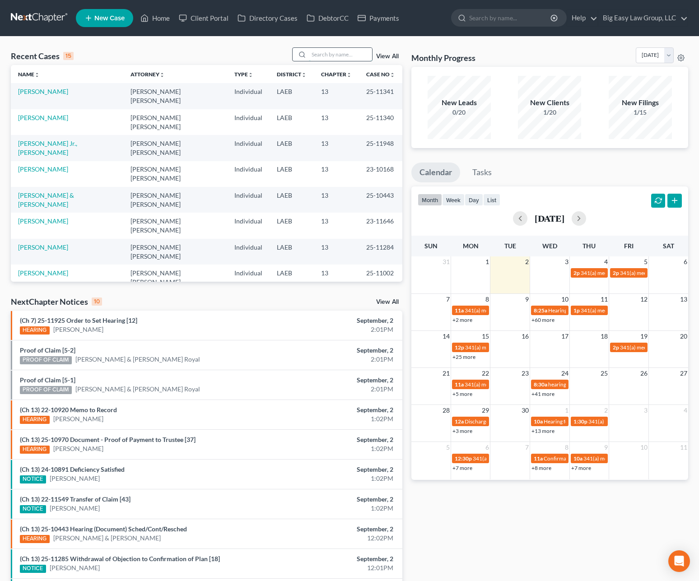
click at [324, 54] on input "search" at bounding box center [340, 54] width 63 height 13
type input "[PERSON_NAME]"
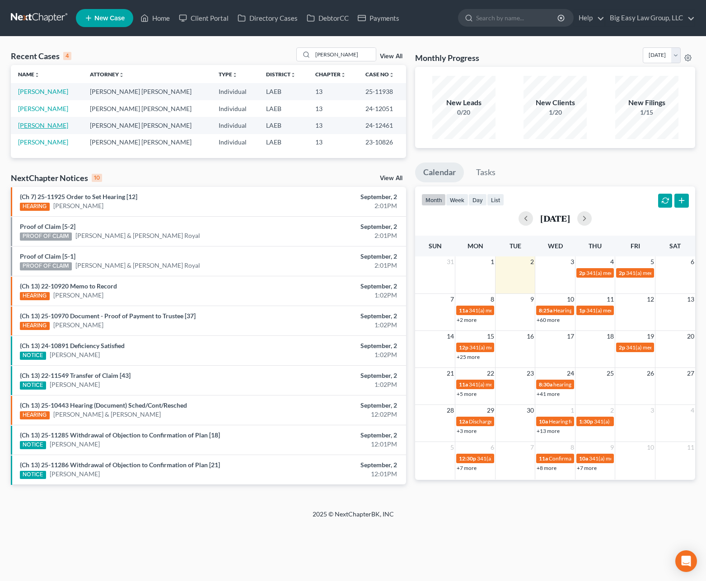
click at [53, 125] on link "[PERSON_NAME]" at bounding box center [43, 125] width 50 height 8
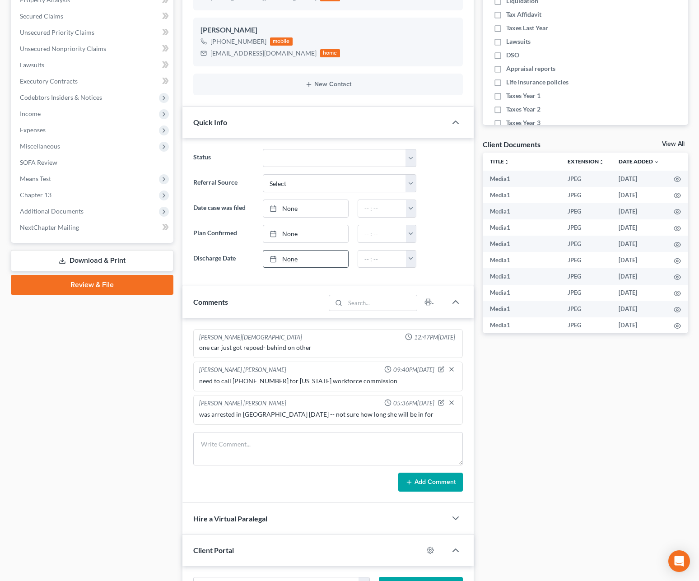
scroll to position [199, 0]
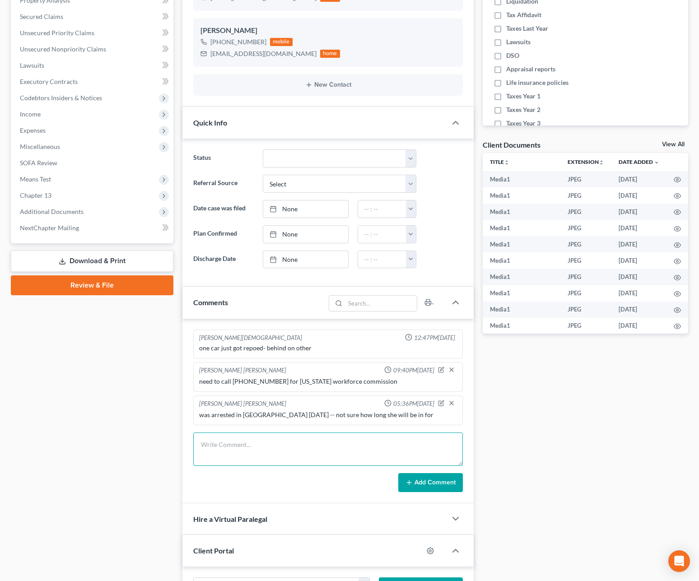
click at [261, 452] on textarea at bounding box center [328, 449] width 270 height 33
drag, startPoint x: 238, startPoint y: 444, endPoint x: 156, endPoint y: 428, distance: 83.8
click at [156, 428] on div "Petition Navigation Case Dashboard Payments Invoices Payments Payments Credit R…" at bounding box center [349, 393] width 686 height 1010
type textarea "[PERSON_NAME] called - he wanted to know if SJ took the tax refund -- he has no…"
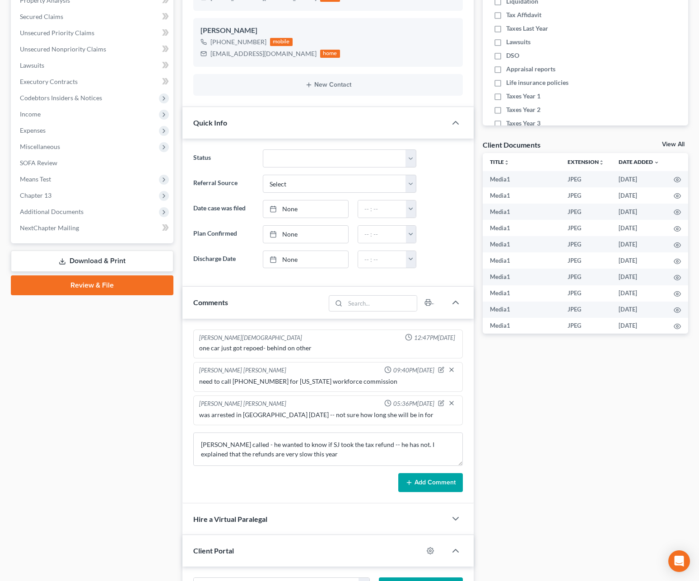
click at [430, 486] on button "Add Comment" at bounding box center [430, 482] width 65 height 19
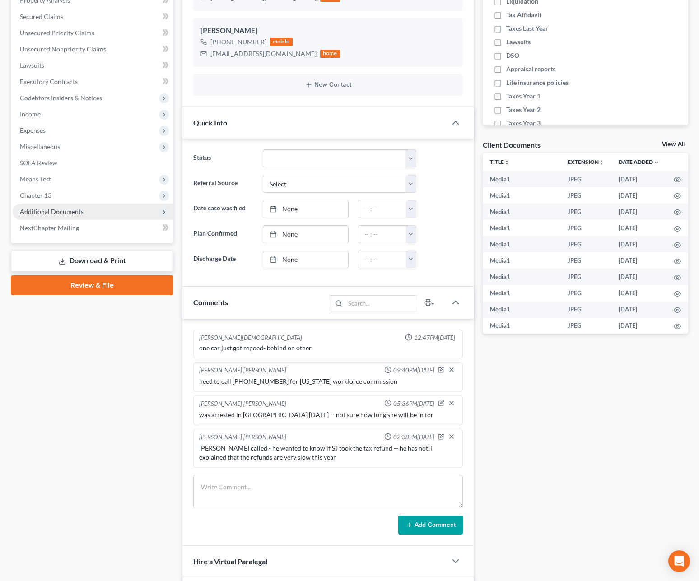
scroll to position [0, 0]
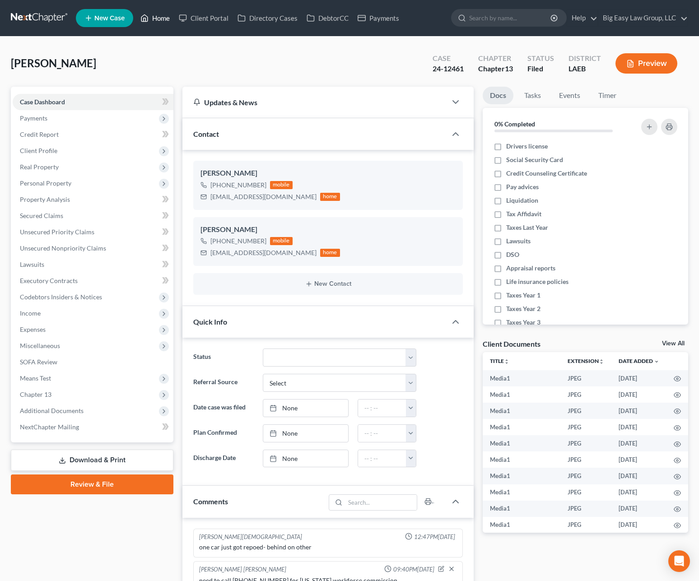
click at [163, 18] on link "Home" at bounding box center [155, 18] width 38 height 16
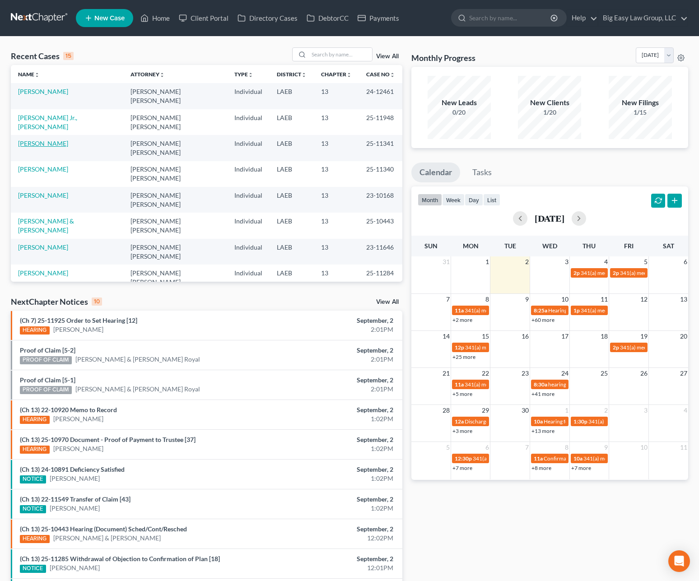
click at [58, 140] on link "[PERSON_NAME]" at bounding box center [43, 144] width 50 height 8
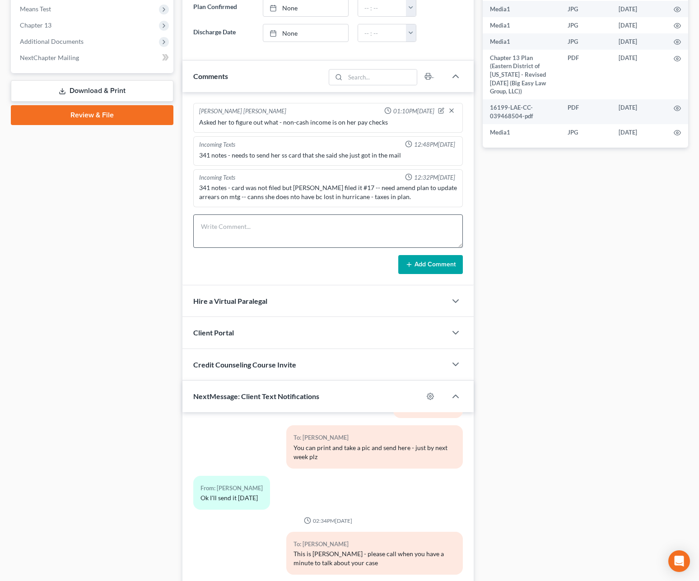
scroll to position [437, 0]
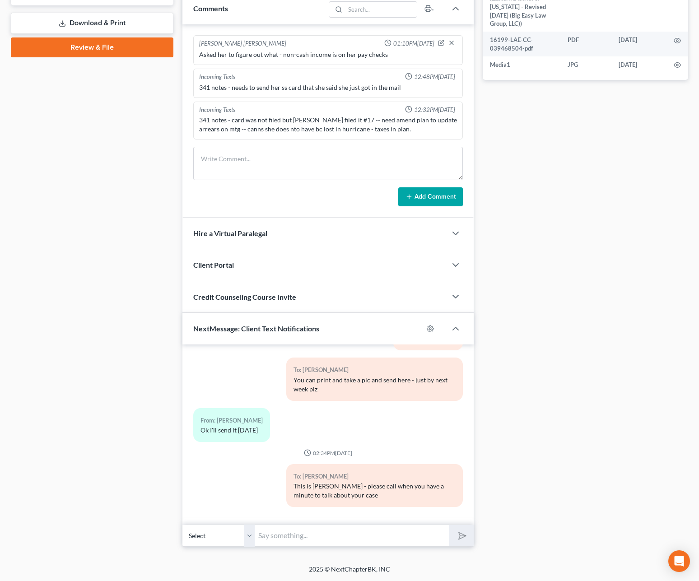
click at [409, 527] on input "text" at bounding box center [352, 536] width 194 height 22
drag, startPoint x: 578, startPoint y: 465, endPoint x: 387, endPoint y: 542, distance: 206.1
click at [578, 465] on div "Docs Tasks Events Timer 0% Completed Nothing here yet! Drivers license Social S…" at bounding box center [585, 99] width 215 height 898
click at [308, 527] on input "text" at bounding box center [352, 536] width 194 height 22
click at [346, 527] on input "text" at bounding box center [352, 536] width 194 height 22
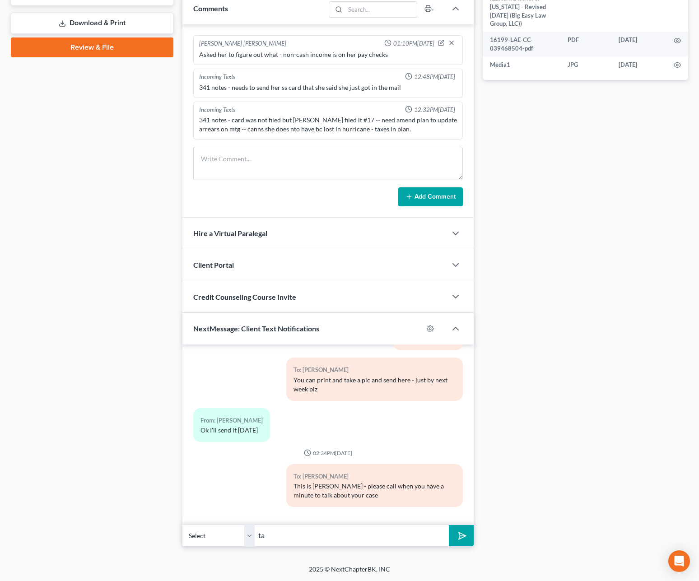
type input "t"
type input "Start $600 in november"
click at [449, 525] on button "submit" at bounding box center [461, 535] width 25 height 21
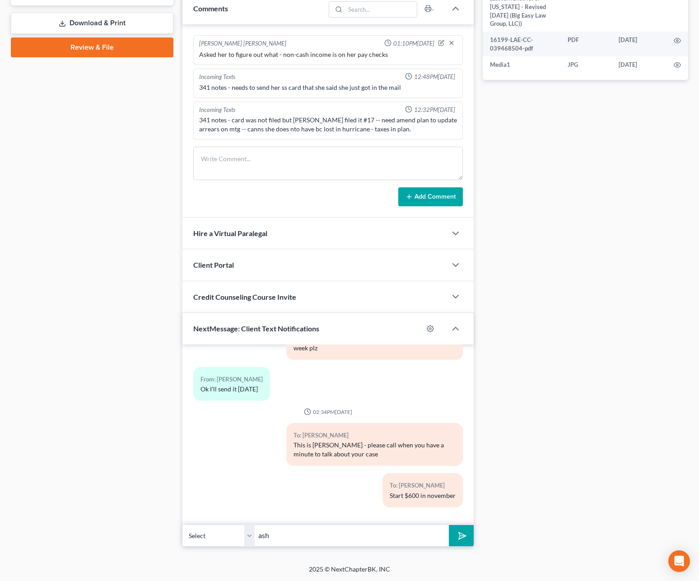
type input "ASH Auto Group [DOMAIN_NAME] [PHONE_NUMBER]"
click at [463, 527] on icon "submit" at bounding box center [460, 536] width 13 height 13
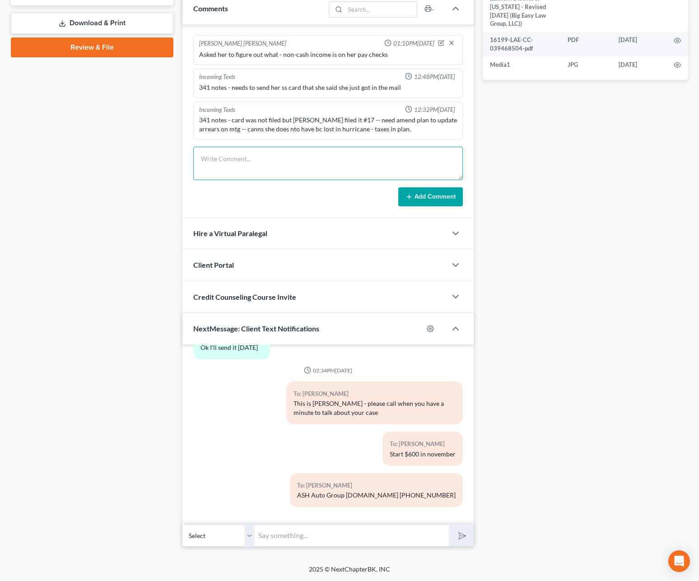
click at [267, 167] on textarea at bounding box center [328, 163] width 270 height 33
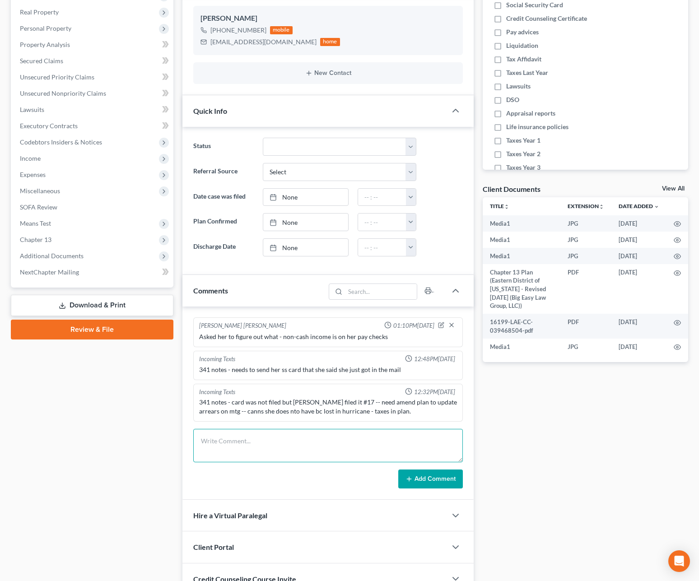
scroll to position [429, 0]
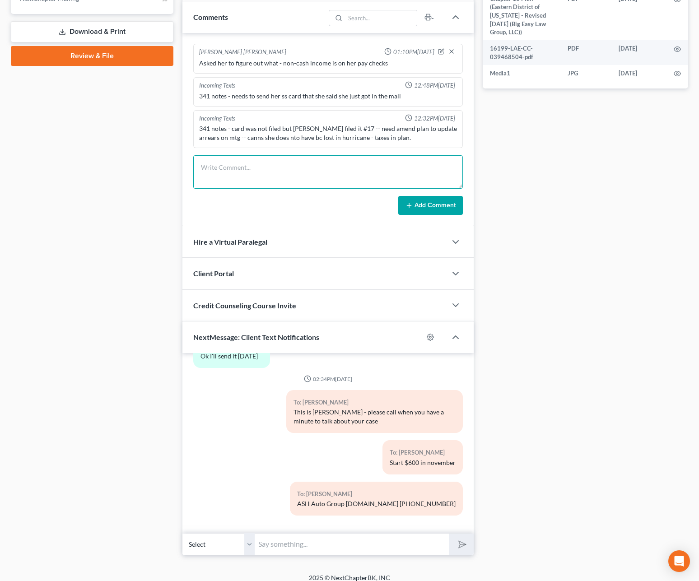
click at [291, 175] on textarea at bounding box center [328, 171] width 270 height 33
click at [397, 168] on textarea "JA called - went over new plan increaset o $600 in November -- KJ apporved - al…" at bounding box center [328, 171] width 270 height 33
drag, startPoint x: 307, startPoint y: 166, endPoint x: 323, endPoint y: 179, distance: 20.6
click at [307, 167] on textarea "JA called - went over new plan increaset o $600 in November -- KJ approved - al…" at bounding box center [328, 171] width 270 height 33
type textarea "JA called - went over new plan increase to $600 in November -- KJ approved - al…"
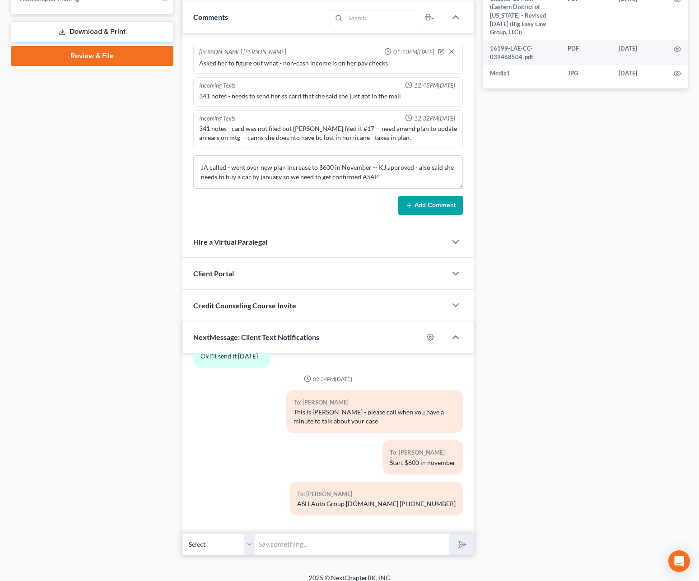
click at [430, 206] on button "Add Comment" at bounding box center [430, 205] width 65 height 19
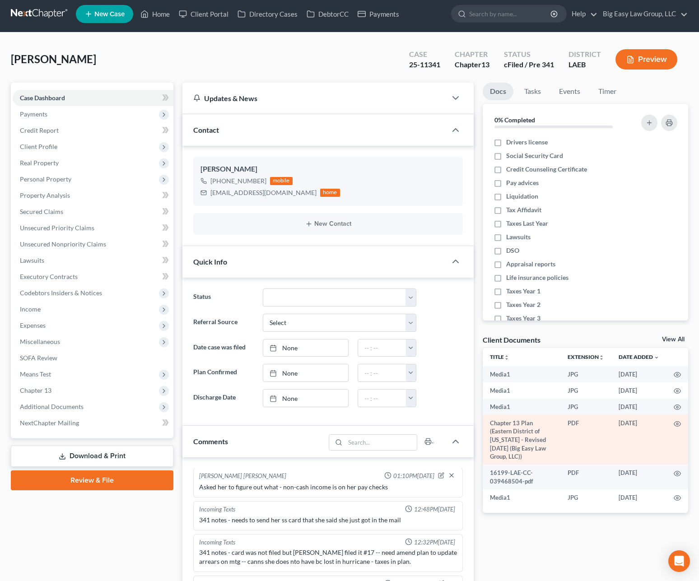
scroll to position [0, 0]
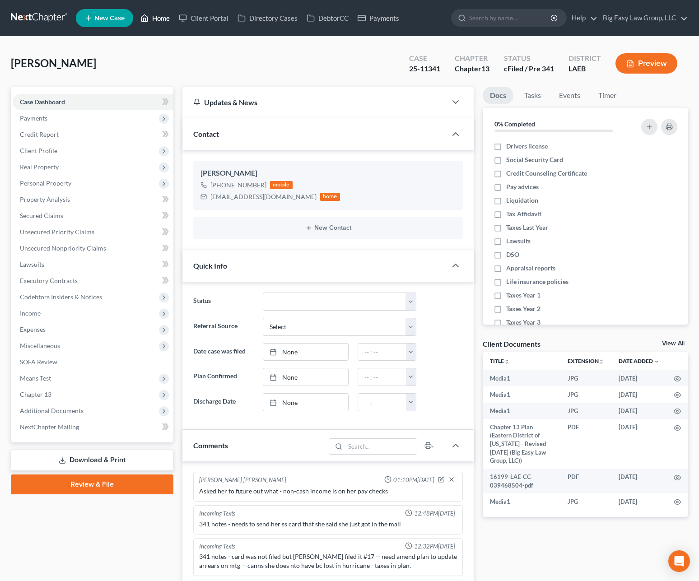
click at [155, 20] on link "Home" at bounding box center [155, 18] width 38 height 16
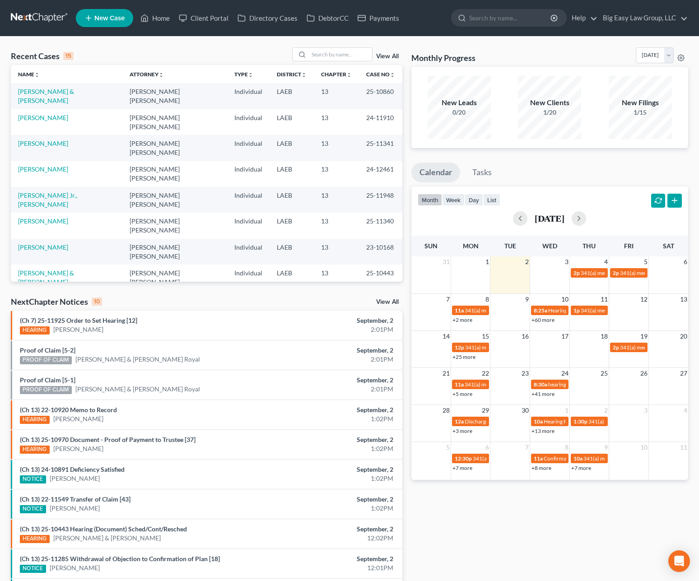
click at [65, 187] on td "[PERSON_NAME] Jr., [PERSON_NAME]" at bounding box center [67, 200] width 112 height 26
drag, startPoint x: 59, startPoint y: 159, endPoint x: 125, endPoint y: 152, distance: 65.8
click at [60, 191] on link "[PERSON_NAME] Jr., [PERSON_NAME]" at bounding box center [47, 199] width 59 height 17
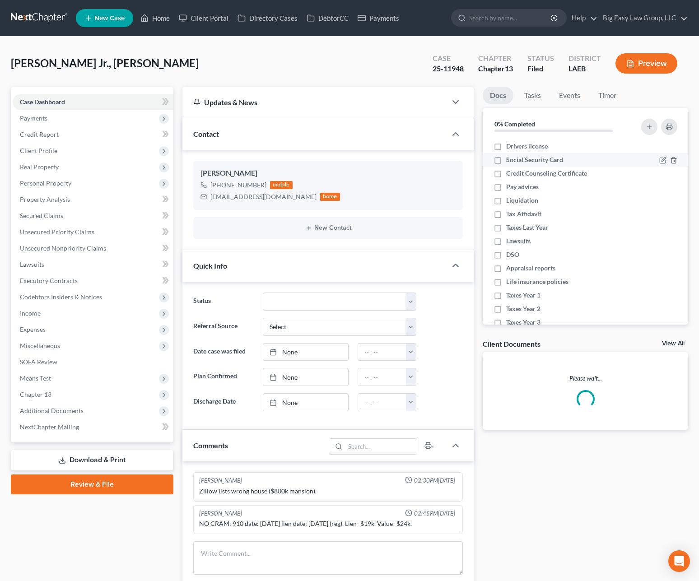
scroll to position [612, 0]
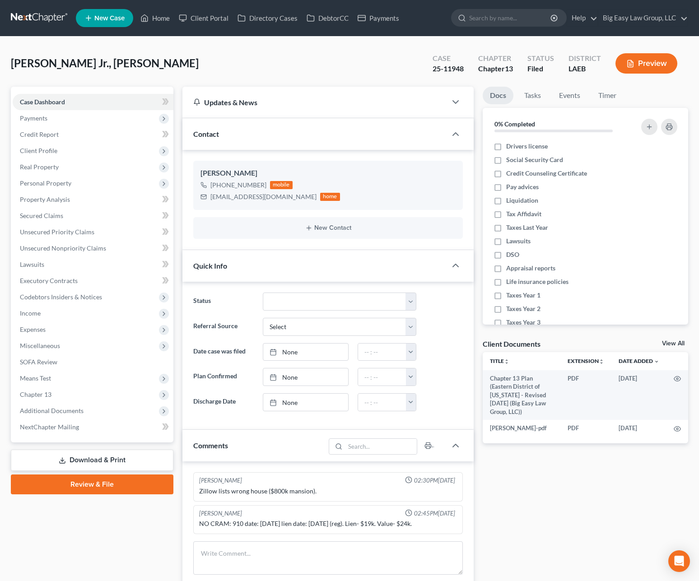
click at [318, 60] on div "[PERSON_NAME] Jr., [PERSON_NAME] Upgraded Case 25-11948 Chapter Chapter 13 Stat…" at bounding box center [349, 66] width 677 height 39
click at [244, 65] on div "[PERSON_NAME] Jr., [PERSON_NAME] Upgraded Case 25-11948 Chapter Chapter 13 Stat…" at bounding box center [349, 66] width 677 height 39
